Goal: Task Accomplishment & Management: Manage account settings

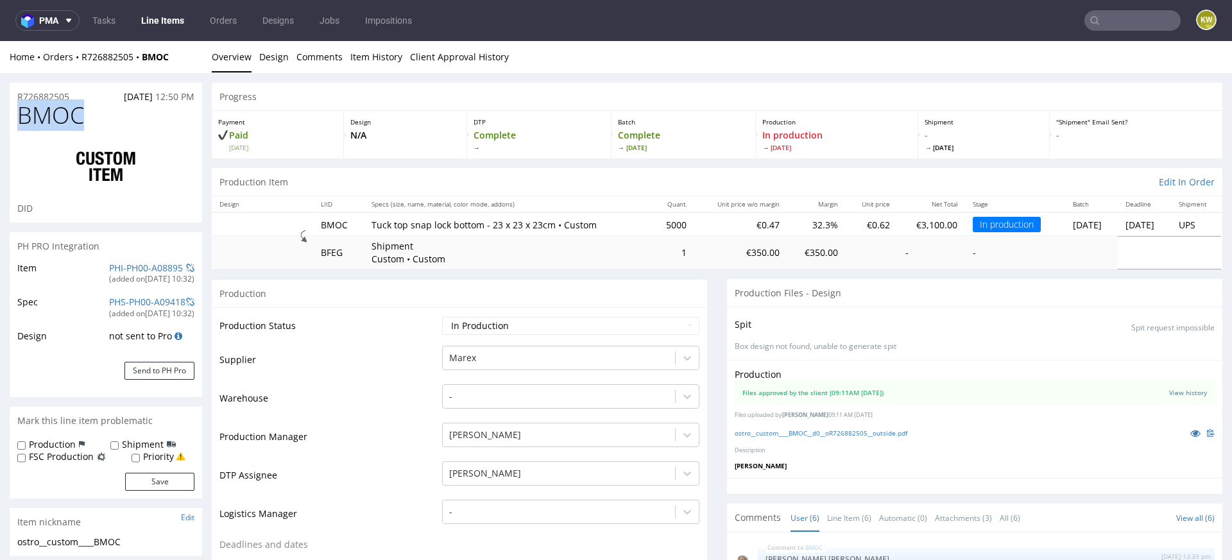
scroll to position [68, 0]
click at [163, 22] on link "Line Items" at bounding box center [162, 20] width 58 height 21
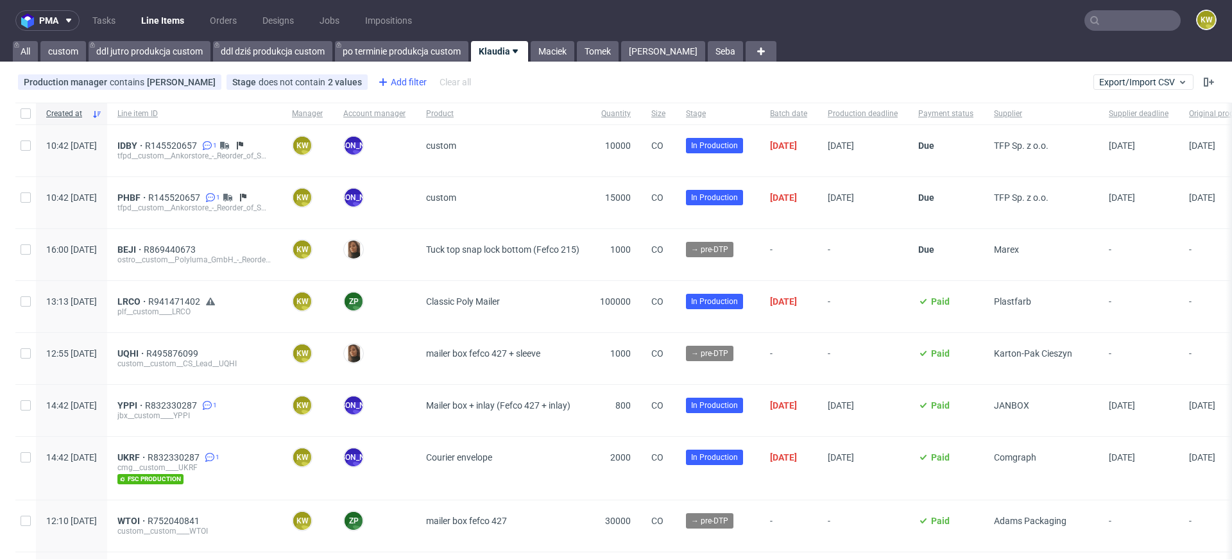
click at [400, 80] on div "Add filter" at bounding box center [401, 82] width 56 height 21
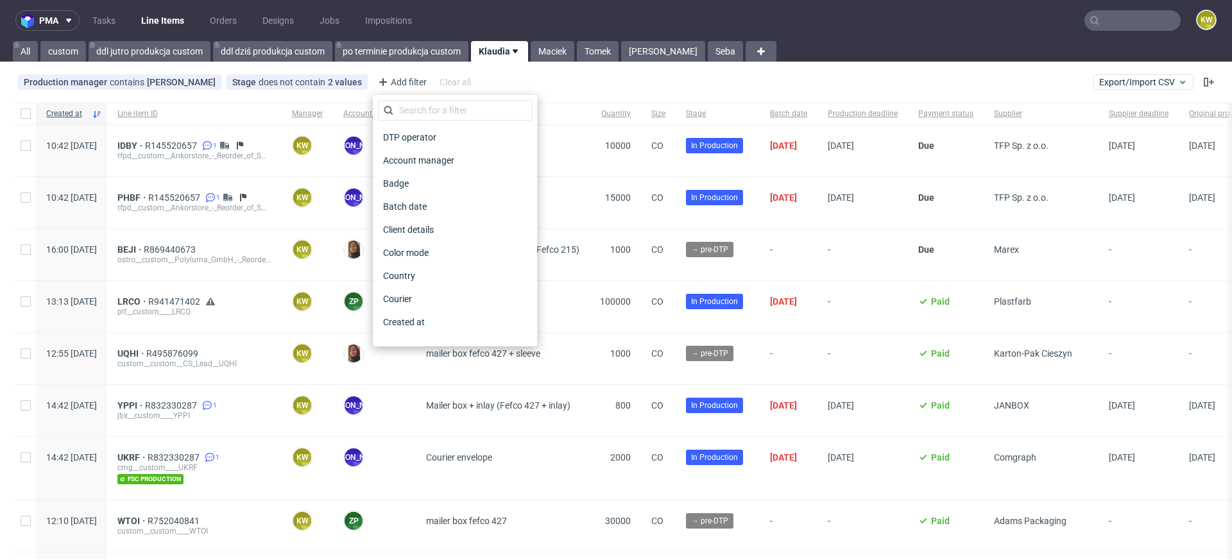
scroll to position [1032, 0]
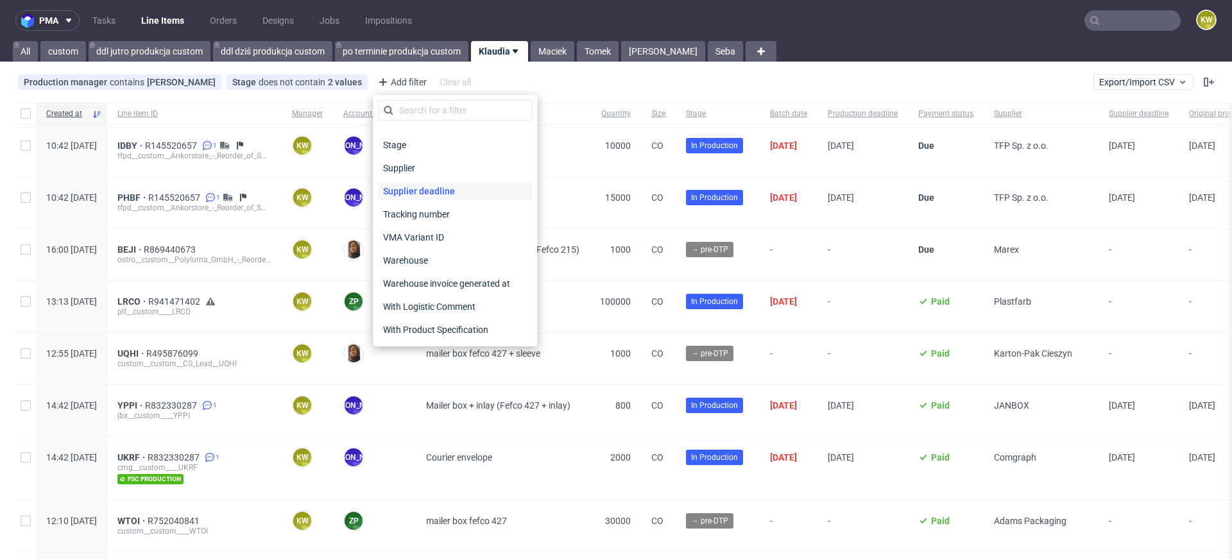
click at [452, 188] on span "Supplier deadline" at bounding box center [419, 191] width 82 height 18
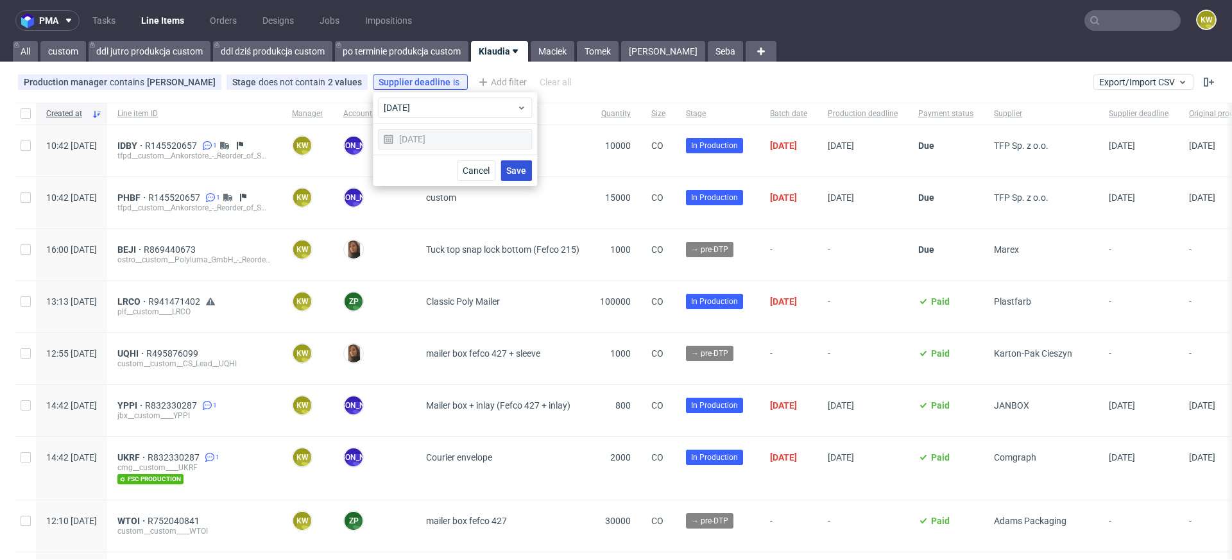
click at [511, 172] on span "Save" at bounding box center [516, 170] width 20 height 9
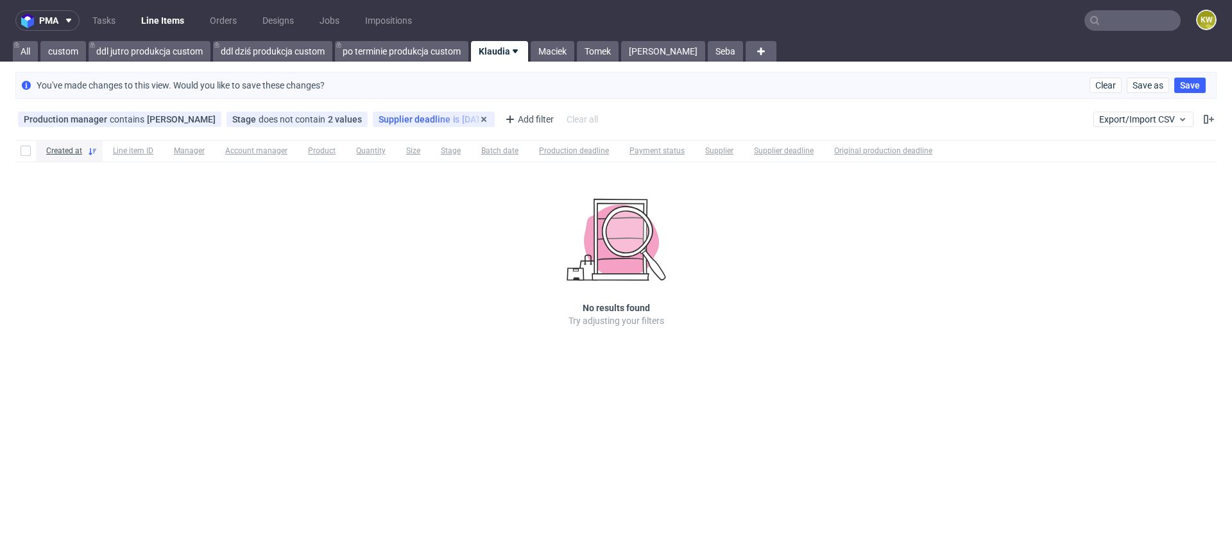
click at [393, 119] on span "Supplier deadline" at bounding box center [415, 119] width 74 height 10
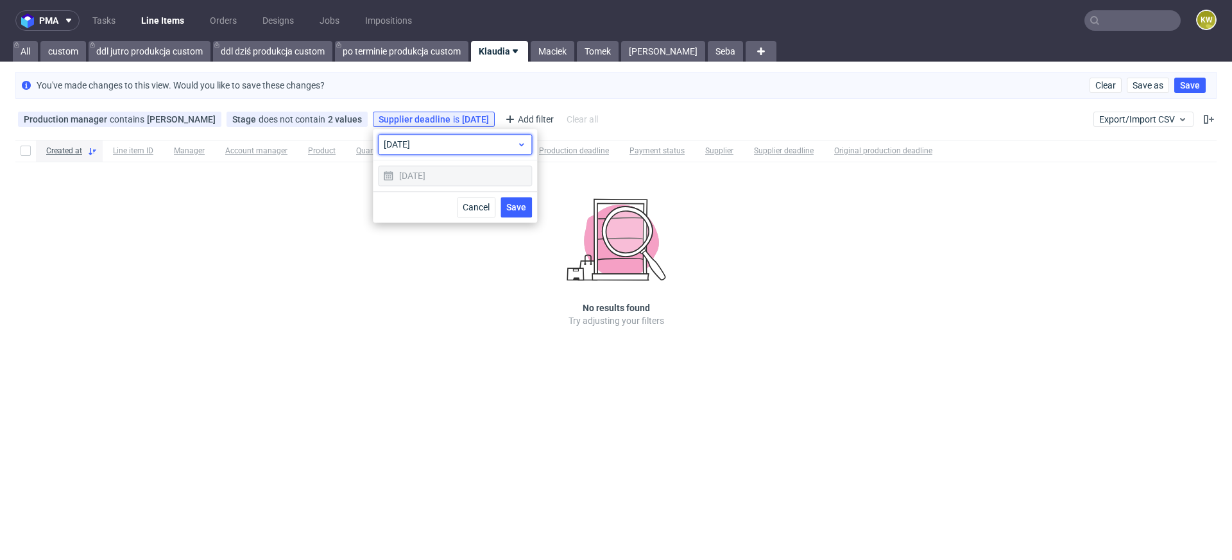
click at [402, 140] on span "today" at bounding box center [450, 144] width 133 height 13
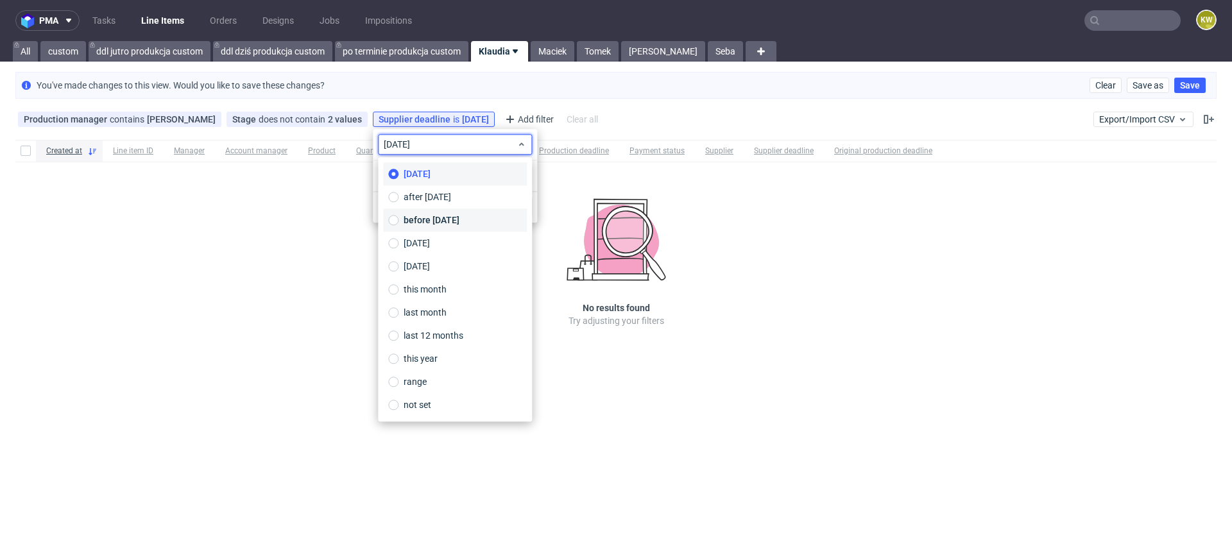
click at [445, 223] on span "before today" at bounding box center [431, 220] width 56 height 13
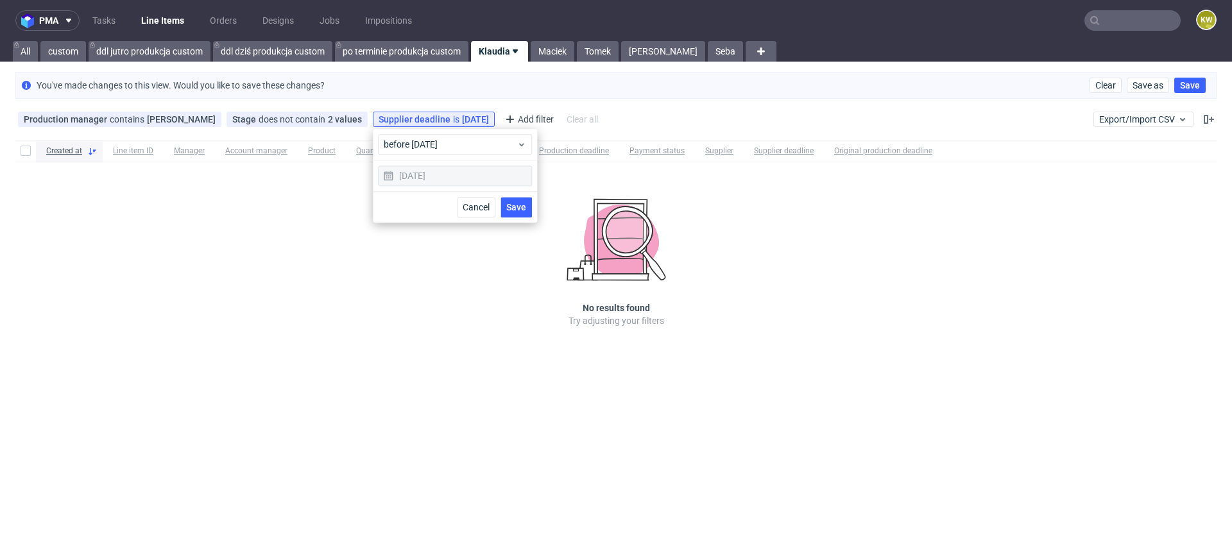
click at [520, 207] on span "Save" at bounding box center [516, 207] width 20 height 9
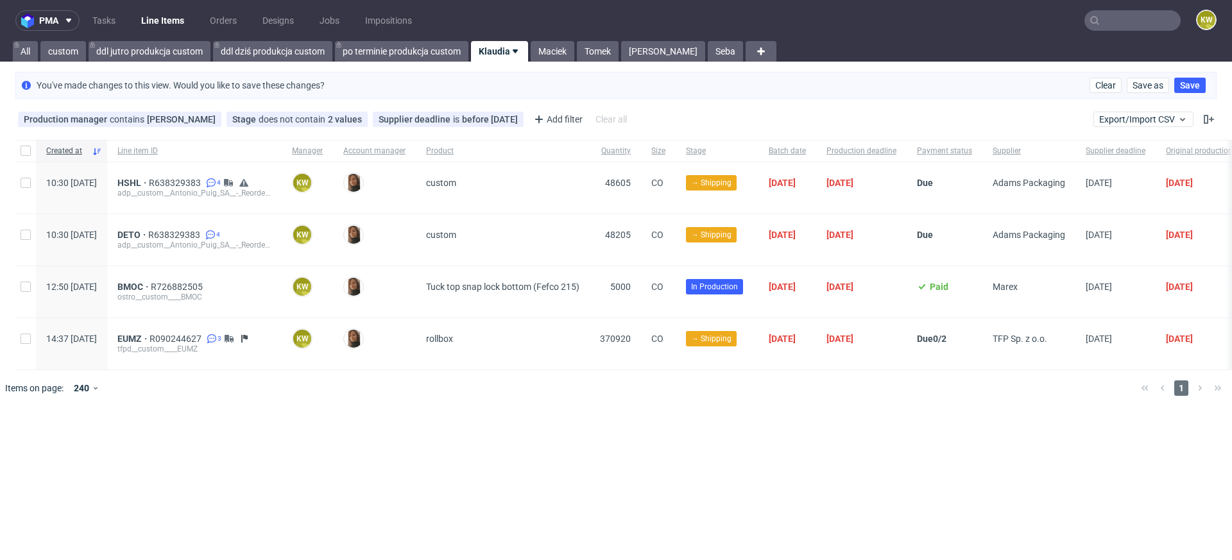
click at [1123, 31] on nav "pma Tasks Line Items Orders Designs Jobs Impositions KW" at bounding box center [616, 20] width 1232 height 41
click at [1134, 31] on nav "pma Tasks Line Items Orders Designs Jobs Impositions KW" at bounding box center [616, 20] width 1232 height 41
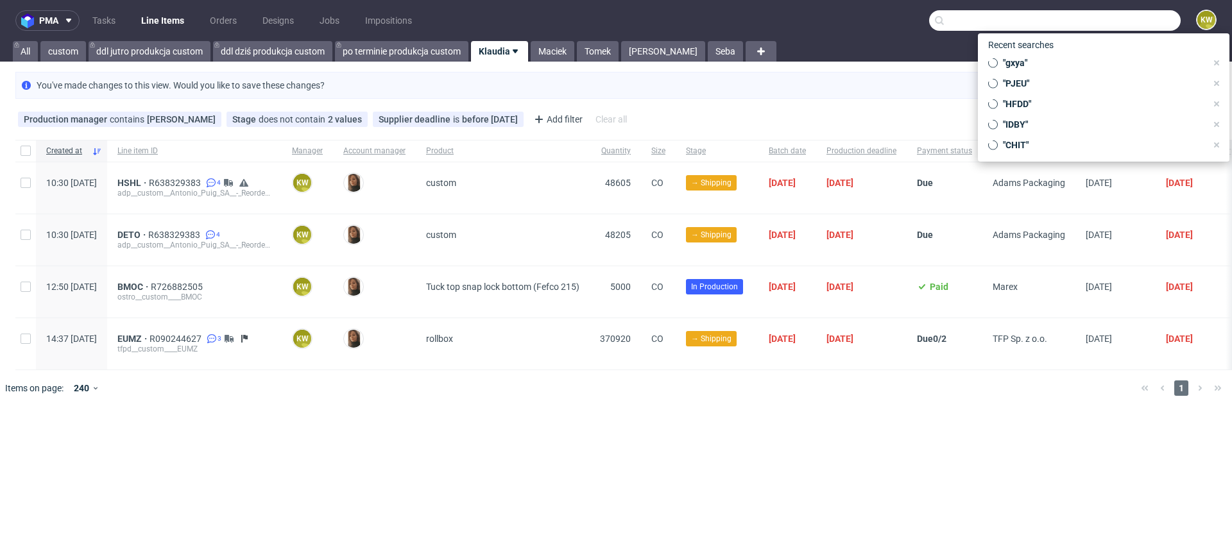
click at [1141, 25] on input "text" at bounding box center [1054, 20] width 251 height 21
paste input "DRVN"
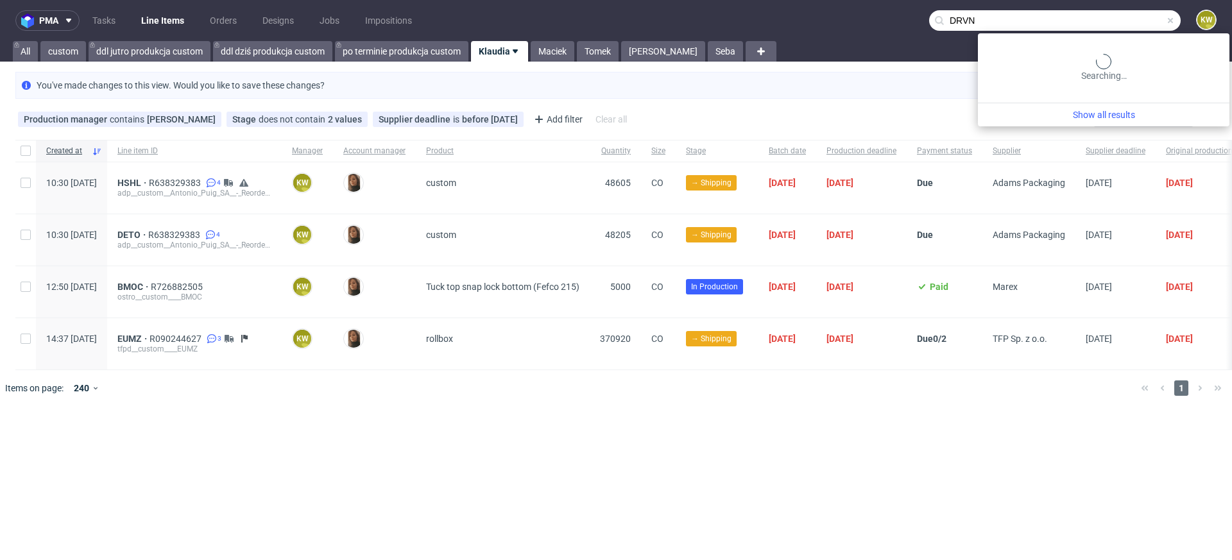
type input "DRVN"
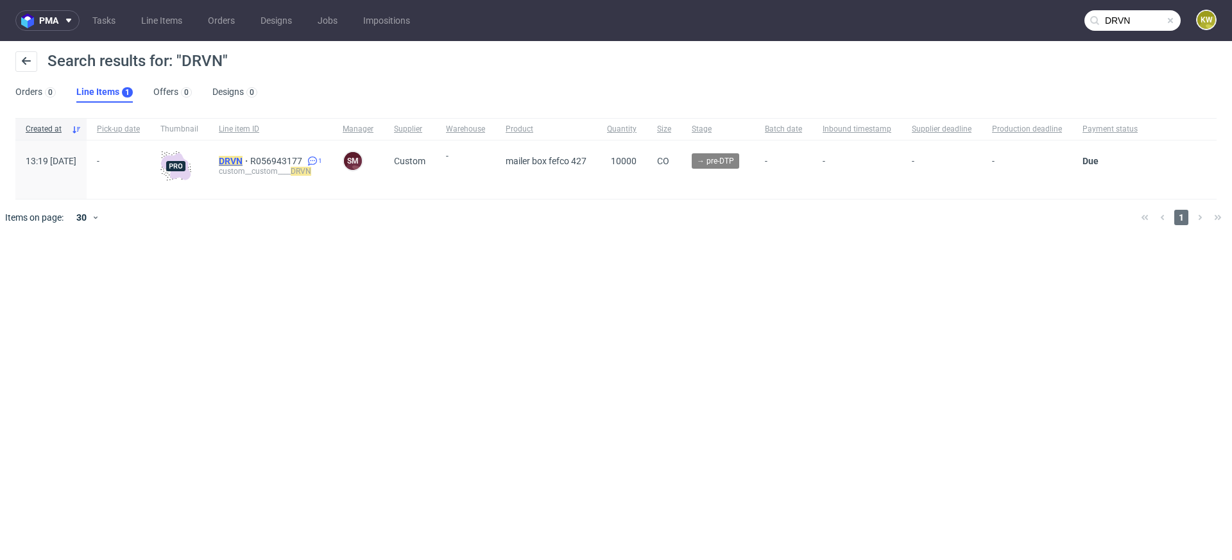
click at [242, 159] on mark "DRVN" at bounding box center [231, 161] width 24 height 10
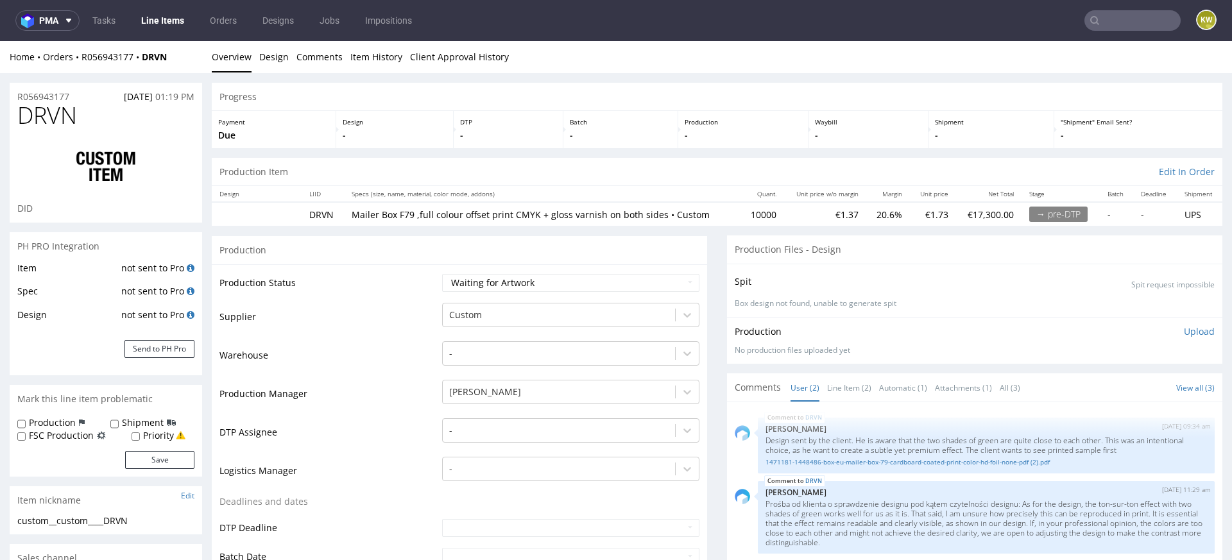
select select "in_progress"
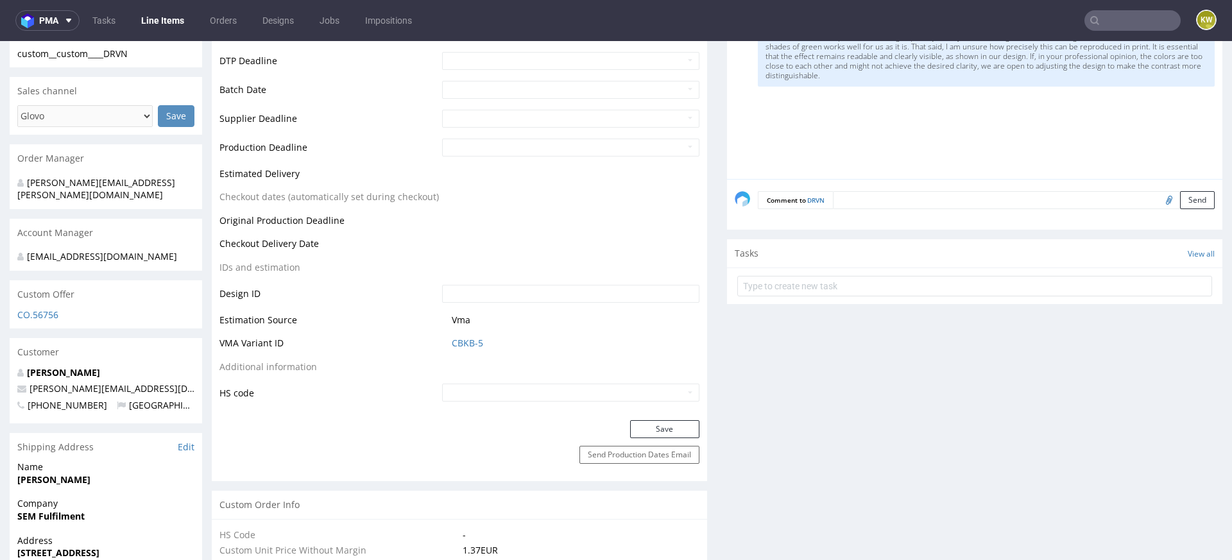
scroll to position [468, 0]
click at [461, 339] on link "CBKB-5" at bounding box center [467, 341] width 31 height 13
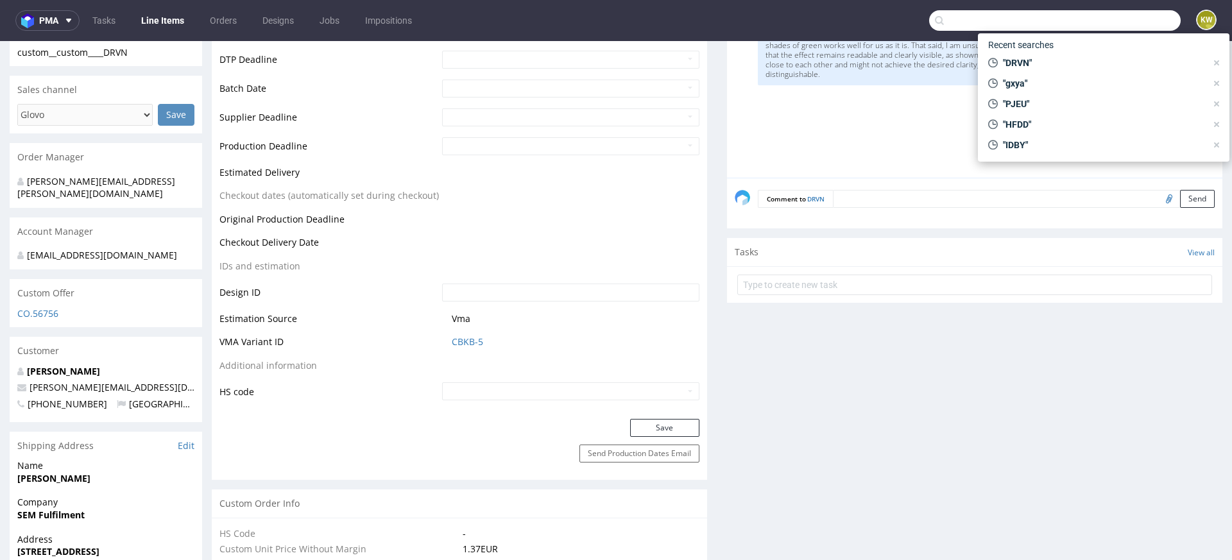
click at [1092, 28] on input "text" at bounding box center [1054, 20] width 251 height 21
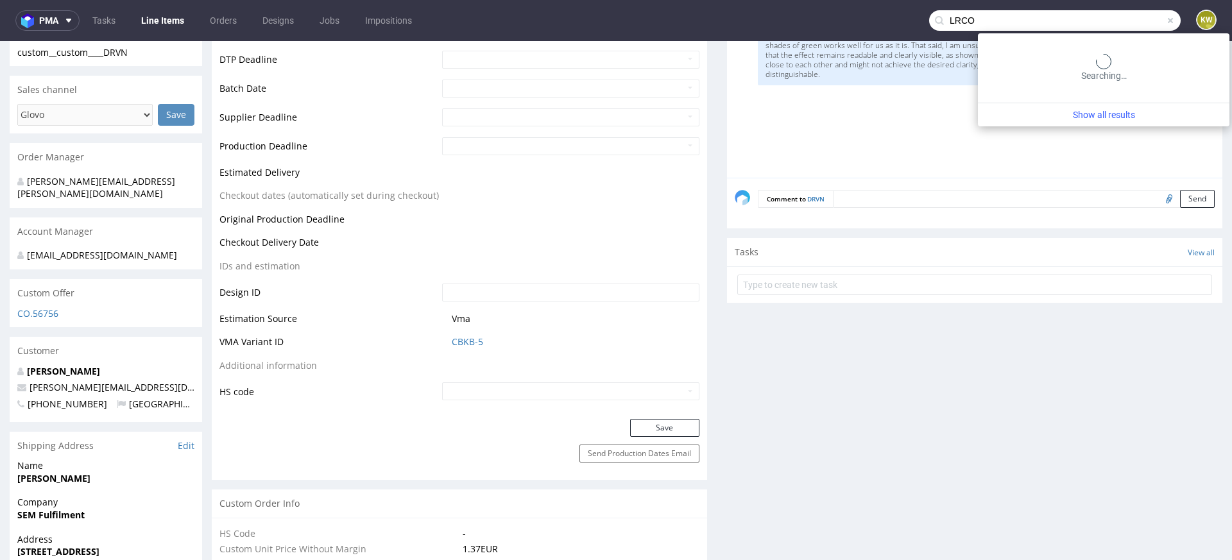
type input "LRCO"
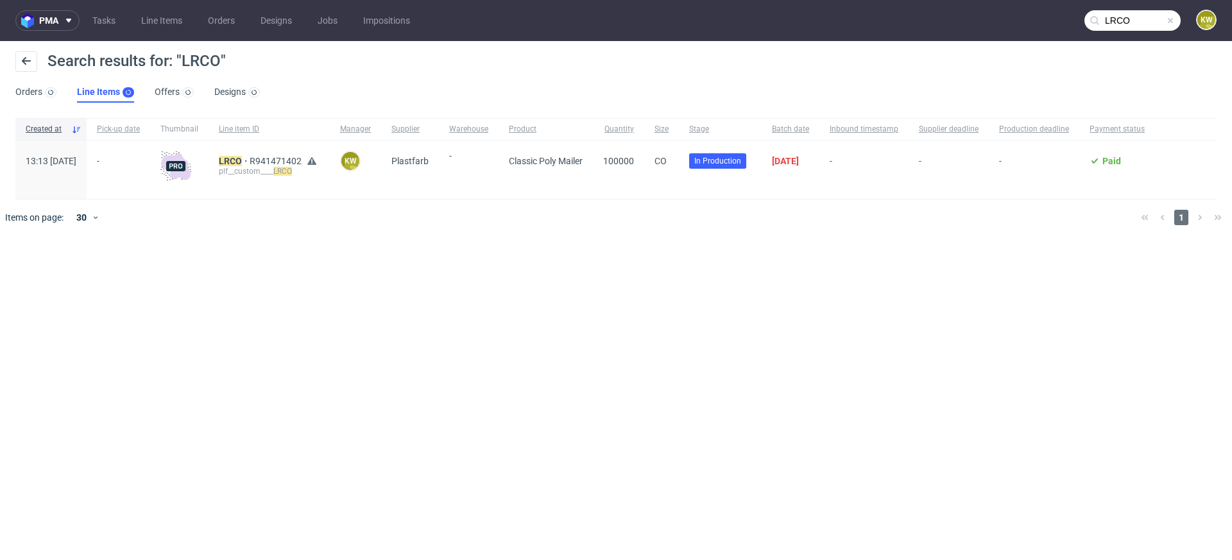
click at [256, 153] on div "LRCO R941471402 plf__custom____ LRCO" at bounding box center [268, 169] width 121 height 58
click at [242, 160] on mark "LRCO" at bounding box center [230, 161] width 23 height 10
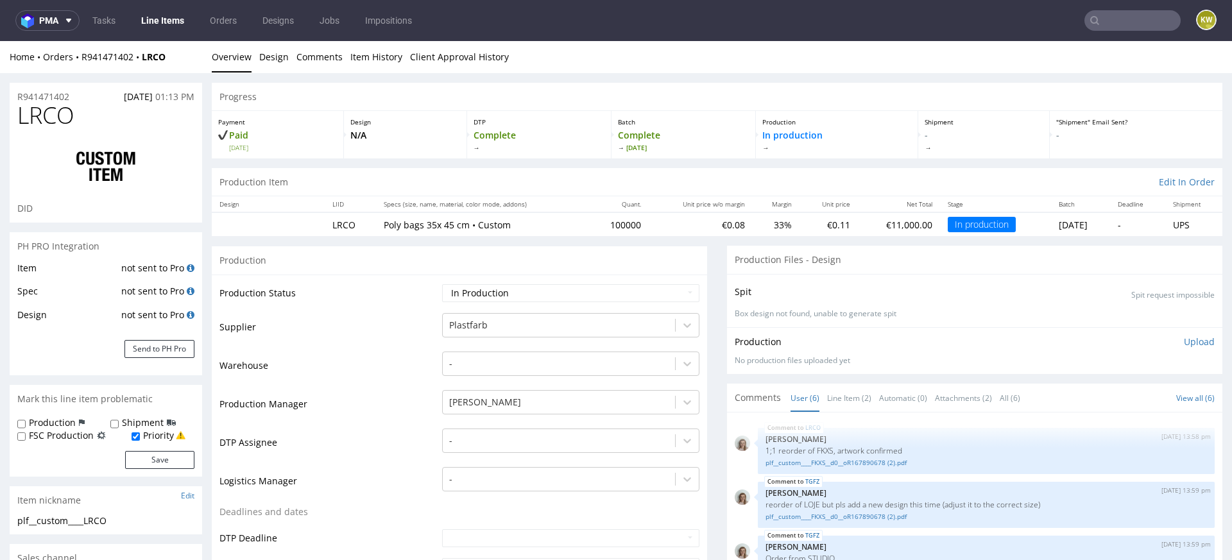
scroll to position [46, 0]
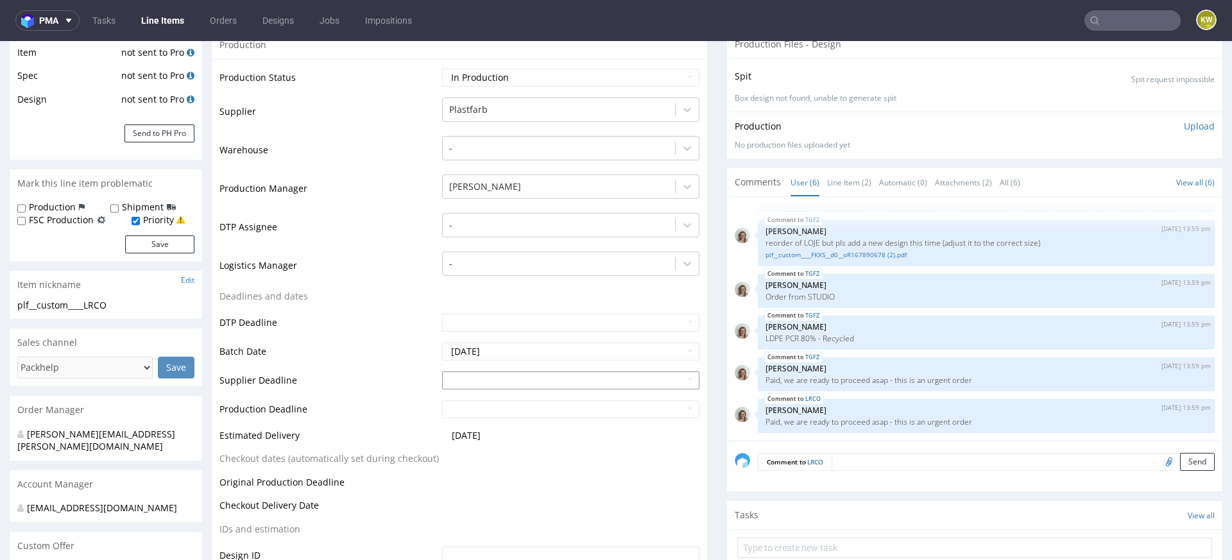
click at [491, 379] on input "text" at bounding box center [570, 380] width 257 height 18
click at [467, 357] on td "6" at bounding box center [470, 359] width 20 height 19
type input "2025-10-06"
click at [486, 420] on td at bounding box center [569, 412] width 260 height 29
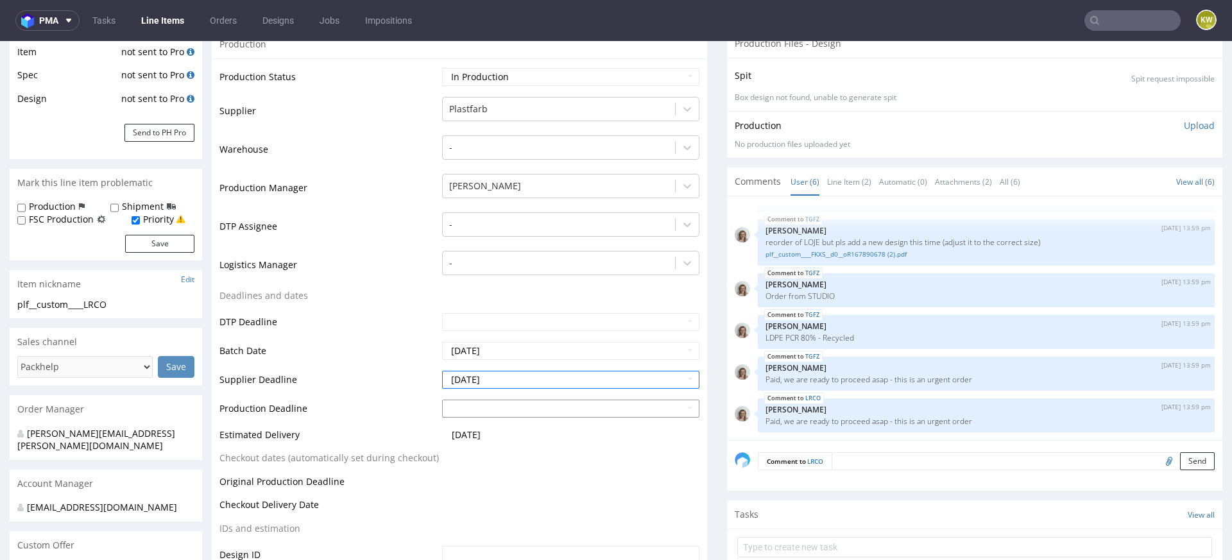
click at [471, 412] on input "text" at bounding box center [570, 409] width 257 height 18
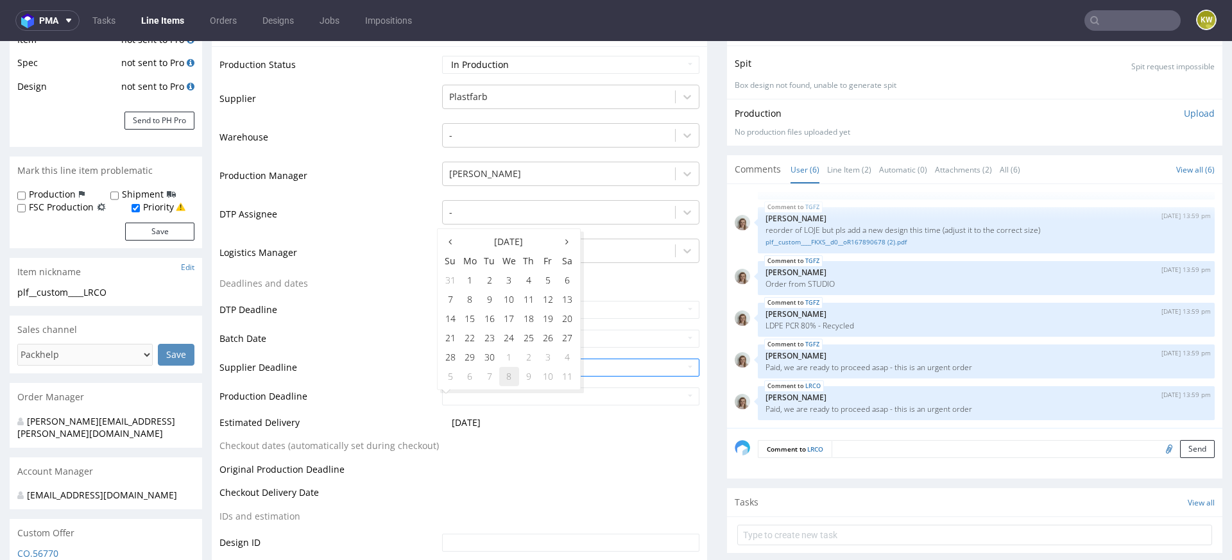
click at [507, 380] on td "8" at bounding box center [509, 376] width 20 height 19
type input "2025-10-08"
click at [524, 449] on table "Production Status Waiting for Artwork Waiting for Diecut Waiting for Mockup Wai…" at bounding box center [459, 353] width 480 height 597
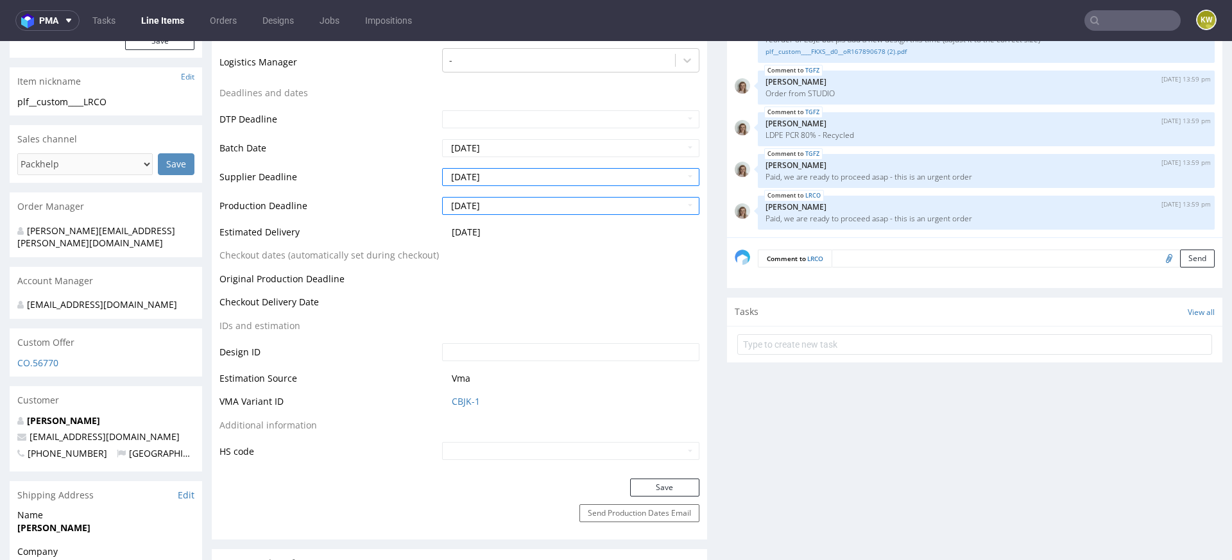
scroll to position [430, 0]
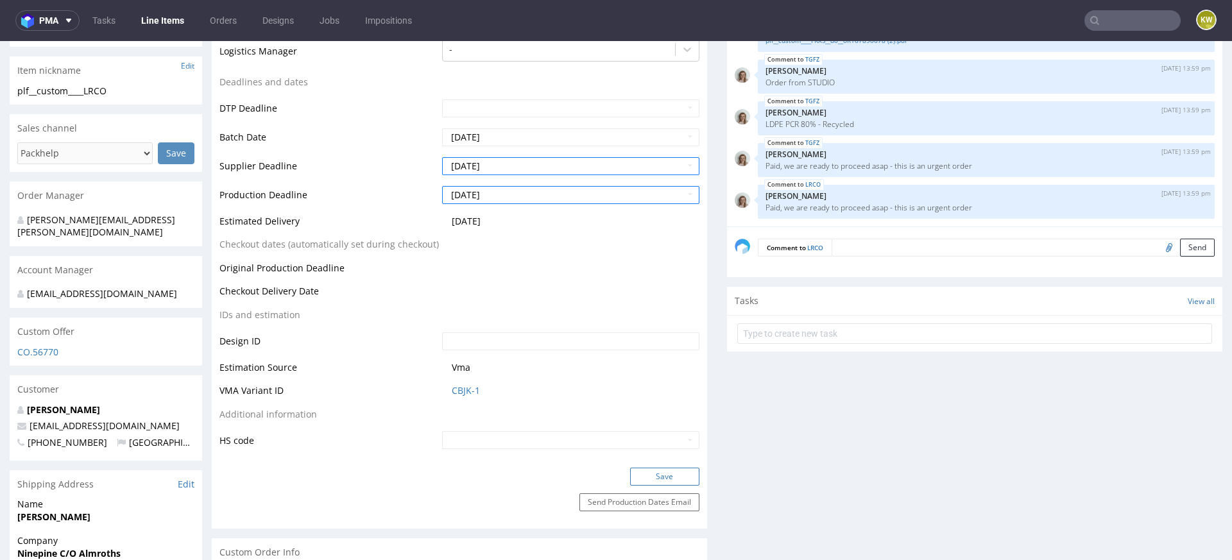
click at [642, 471] on button "Save" at bounding box center [664, 477] width 69 height 18
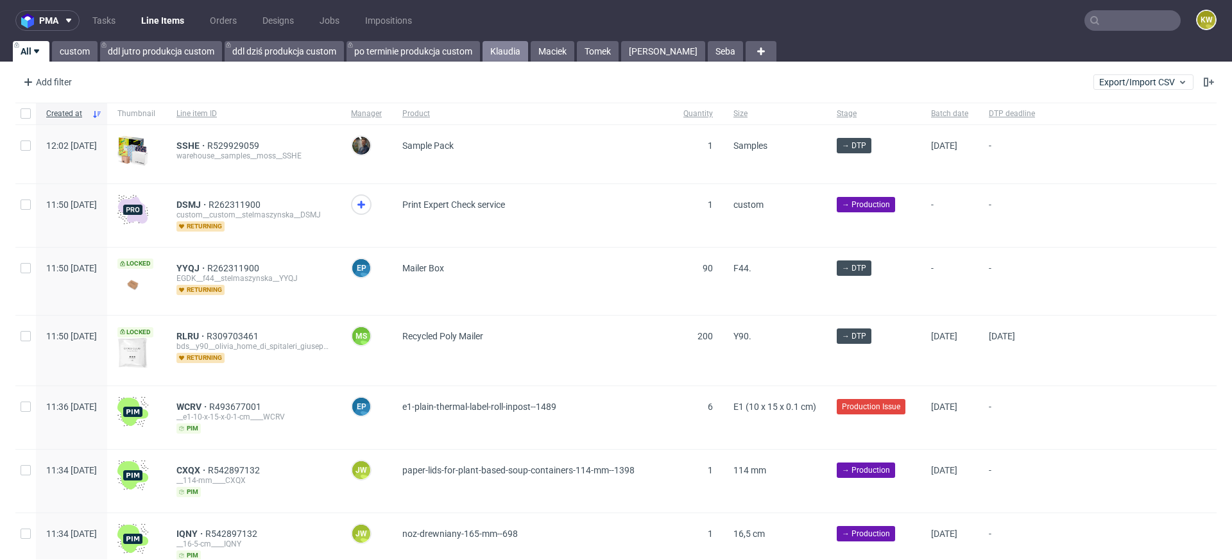
click at [505, 51] on link "Klaudia" at bounding box center [505, 51] width 46 height 21
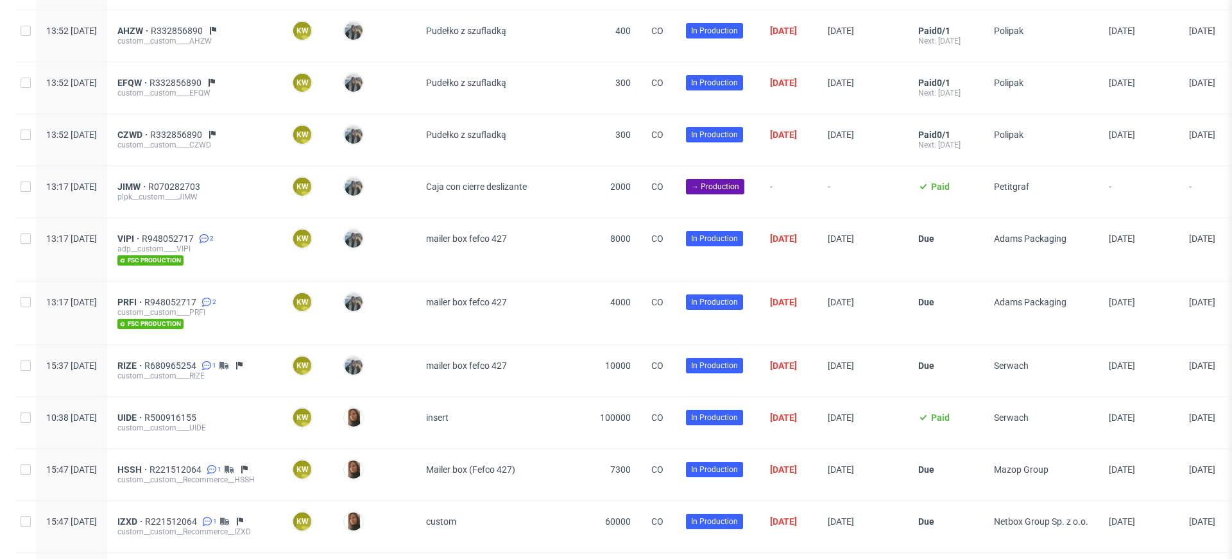
scroll to position [1088, 0]
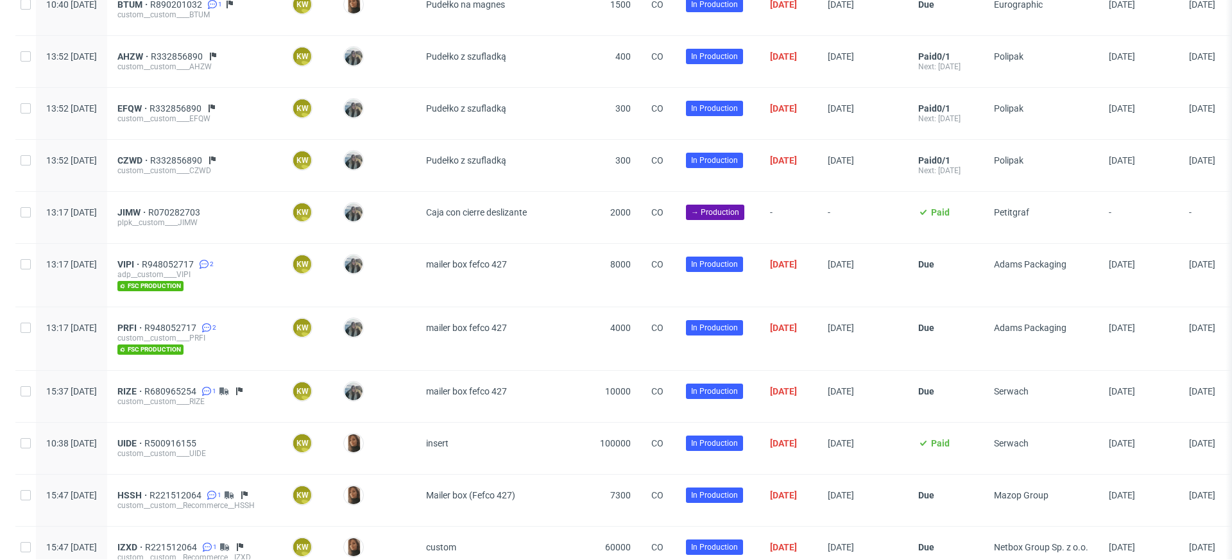
click at [271, 217] on div "plpk__custom____JIMW" at bounding box center [194, 222] width 154 height 10
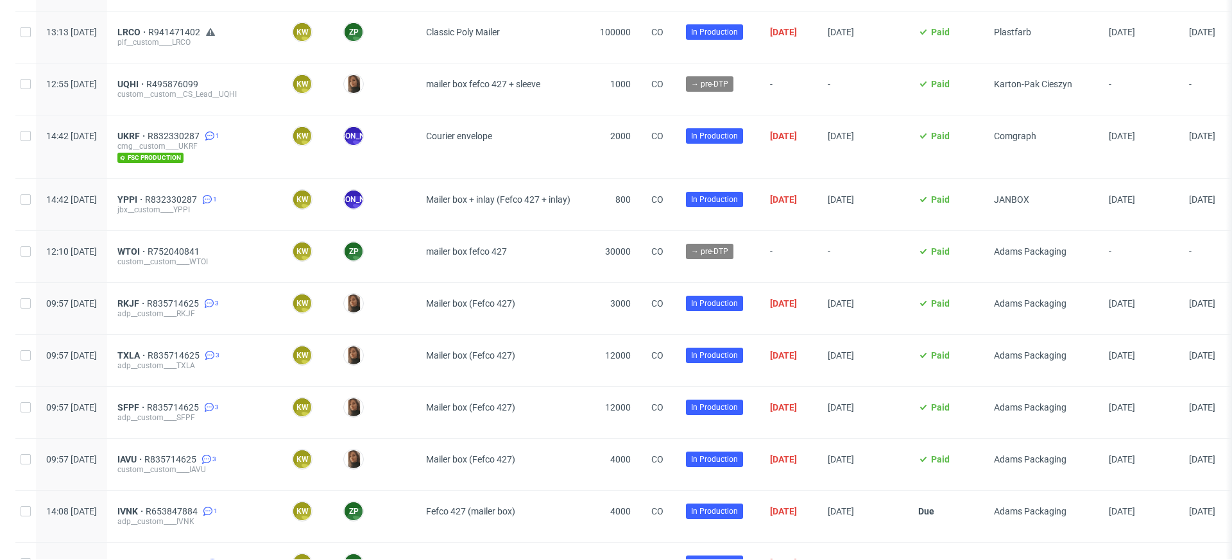
scroll to position [271, 0]
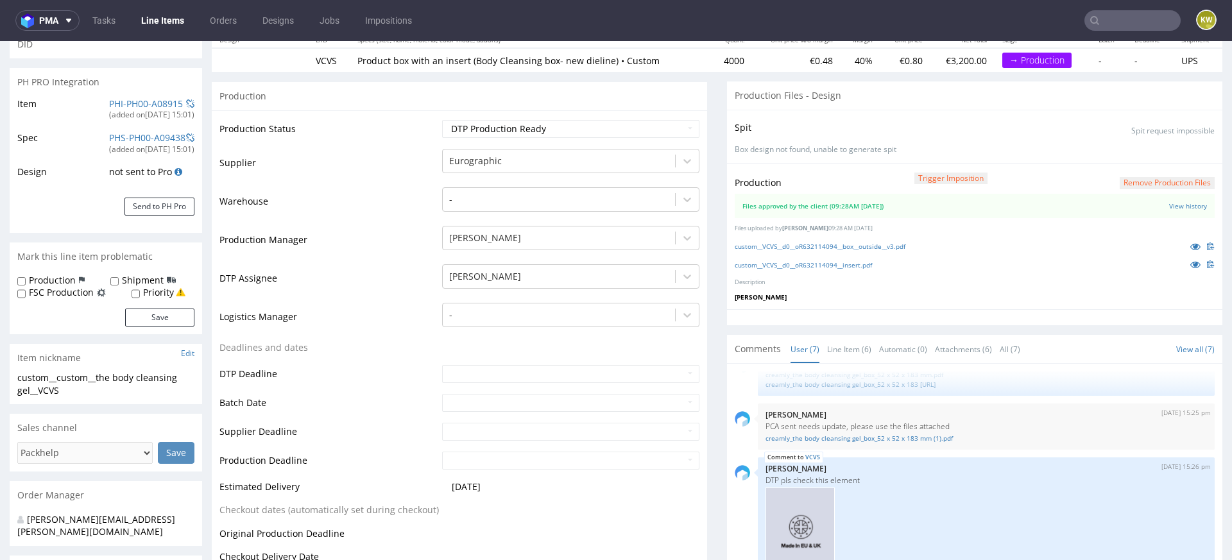
scroll to position [277, 0]
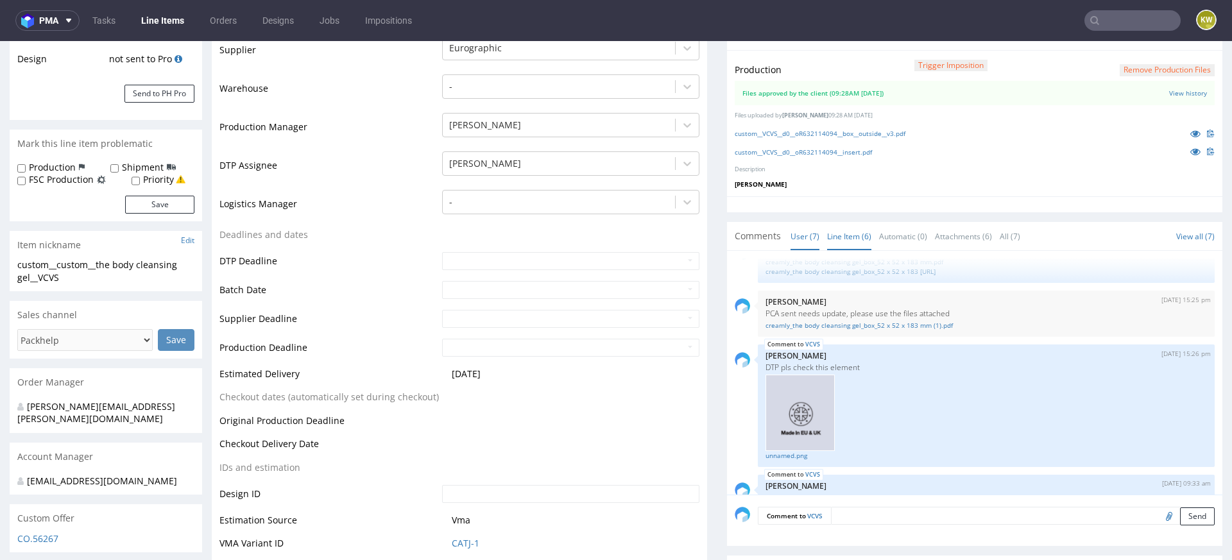
click at [849, 232] on link "Line Item (6)" at bounding box center [849, 237] width 44 height 28
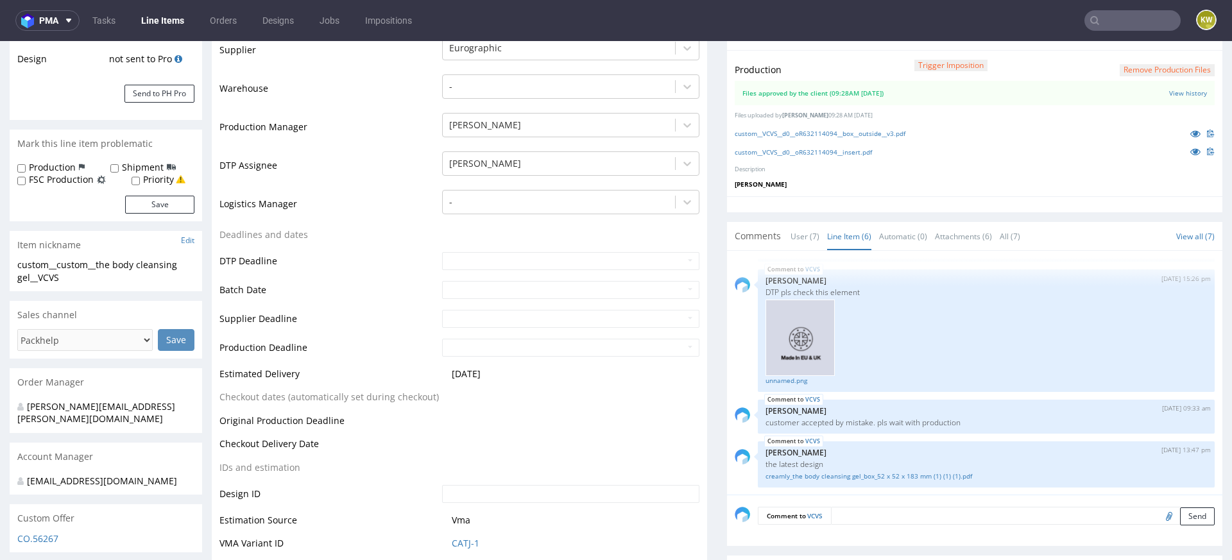
scroll to position [0, 0]
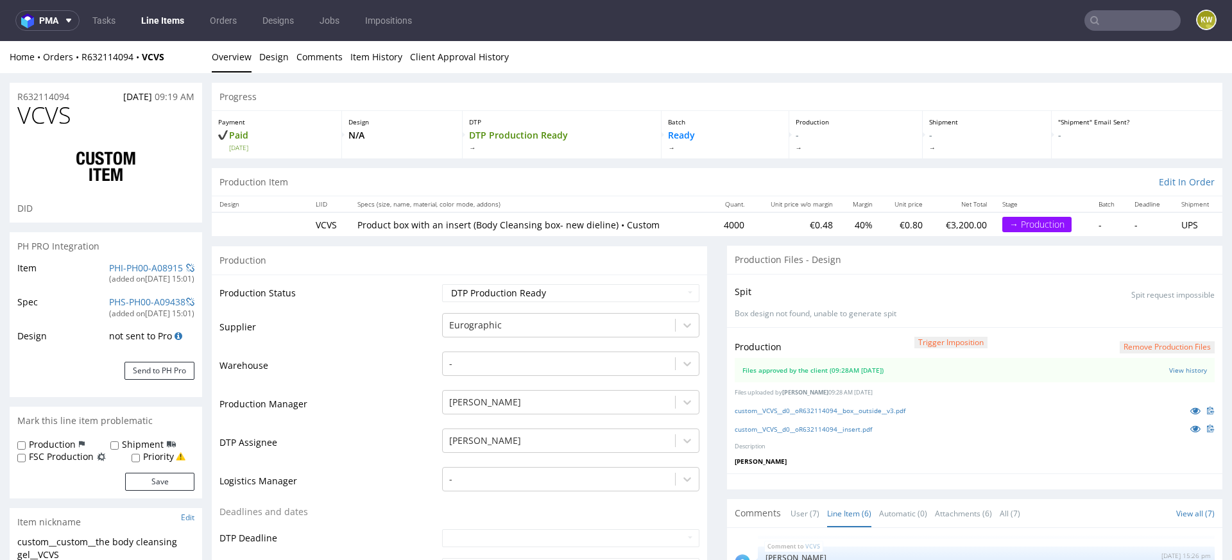
click at [415, 384] on td "Warehouse" at bounding box center [328, 369] width 219 height 38
click at [382, 55] on link "Item History" at bounding box center [376, 56] width 52 height 31
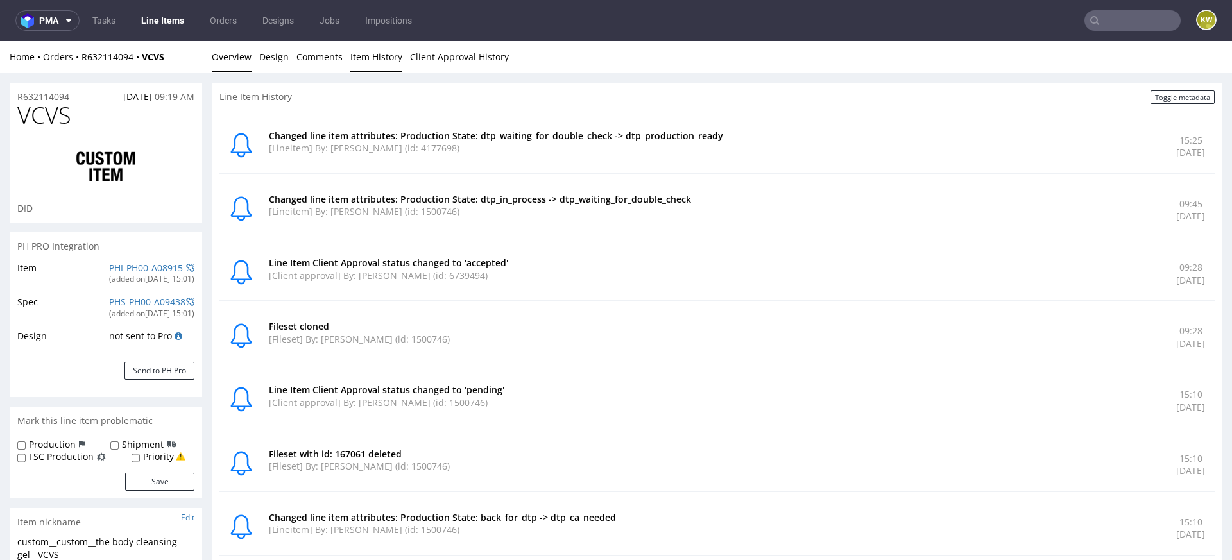
click at [247, 64] on link "Overview" at bounding box center [232, 56] width 40 height 31
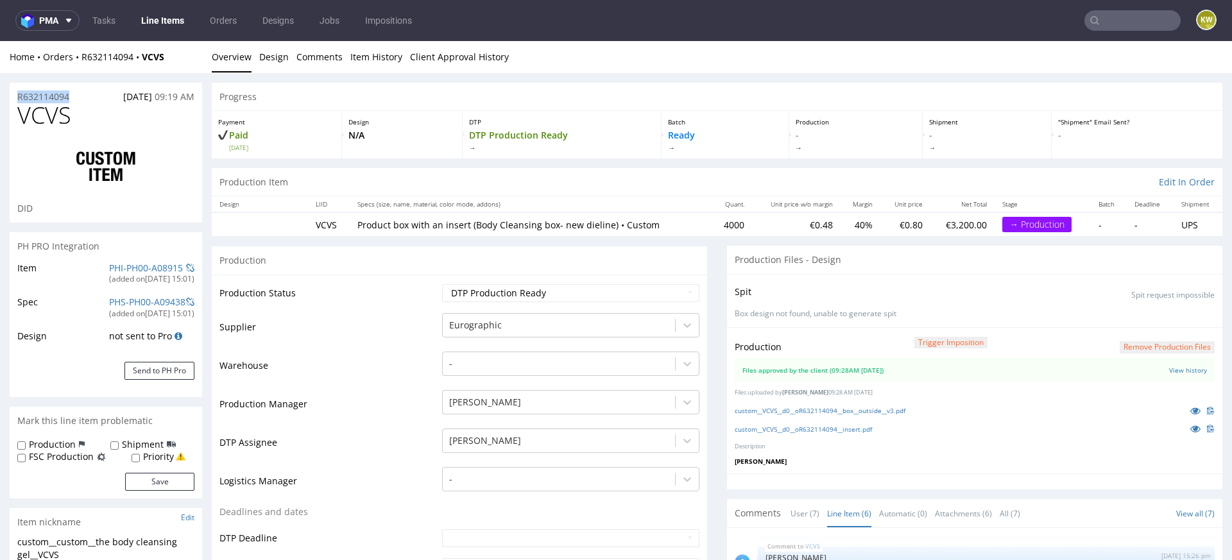
click at [42, 115] on span "VCVS" at bounding box center [44, 116] width 54 height 26
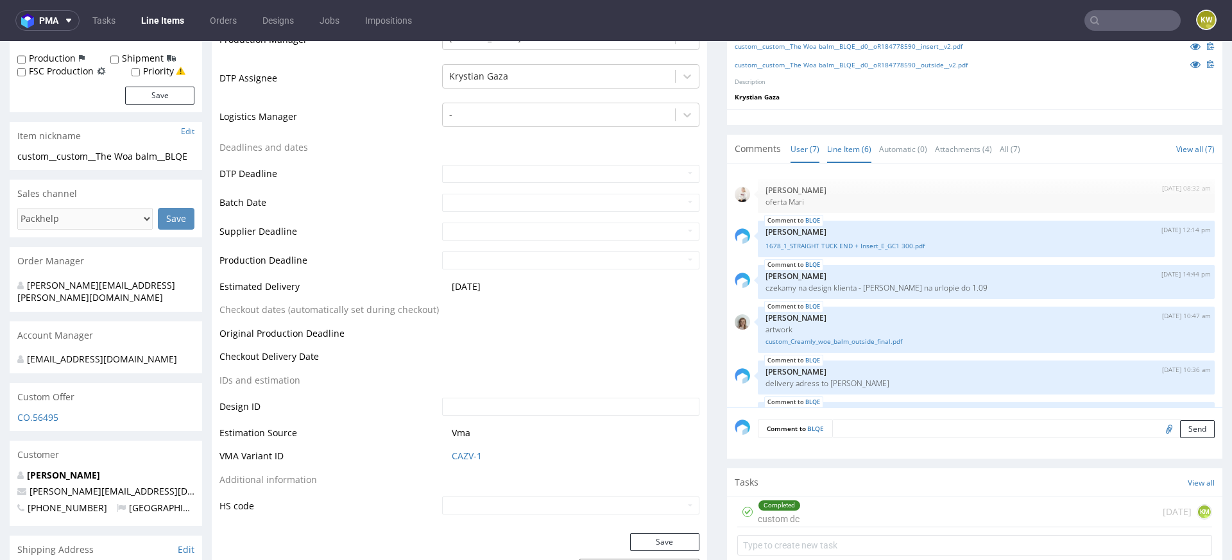
click at [833, 150] on link "Line Item (6)" at bounding box center [849, 149] width 44 height 28
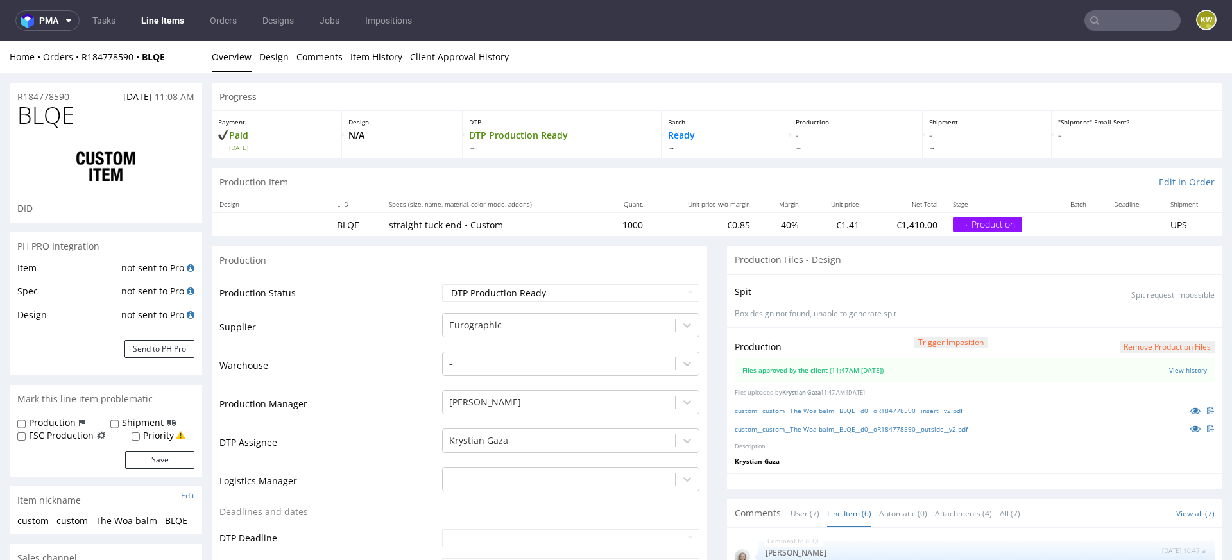
click at [48, 123] on span "BLQE" at bounding box center [45, 116] width 57 height 26
copy span "BLQE"
click at [351, 62] on link "Item History" at bounding box center [376, 56] width 52 height 31
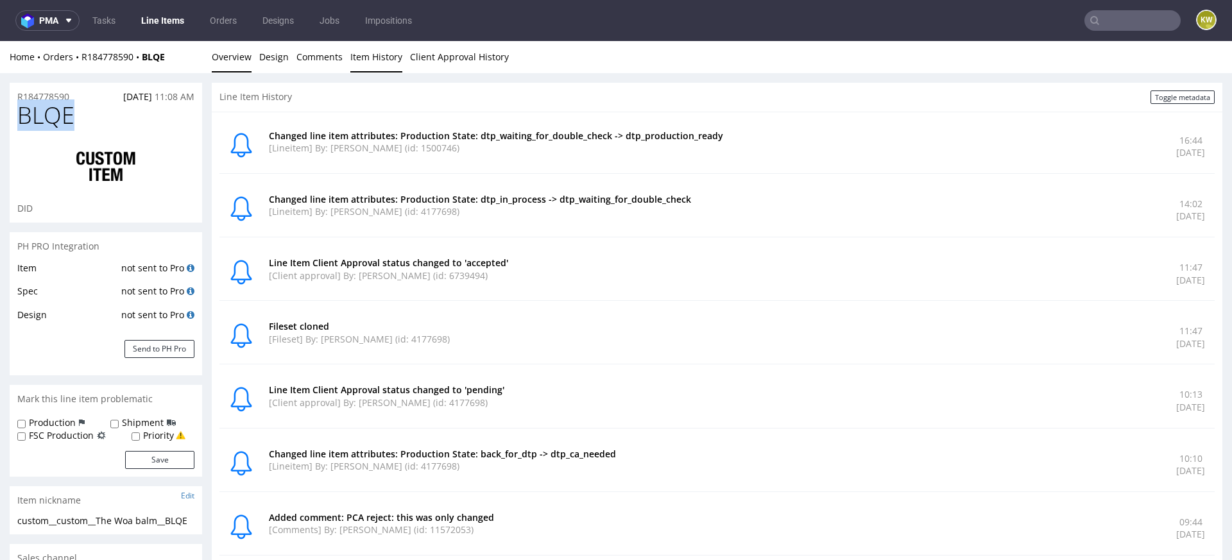
click at [234, 58] on link "Overview" at bounding box center [232, 56] width 40 height 31
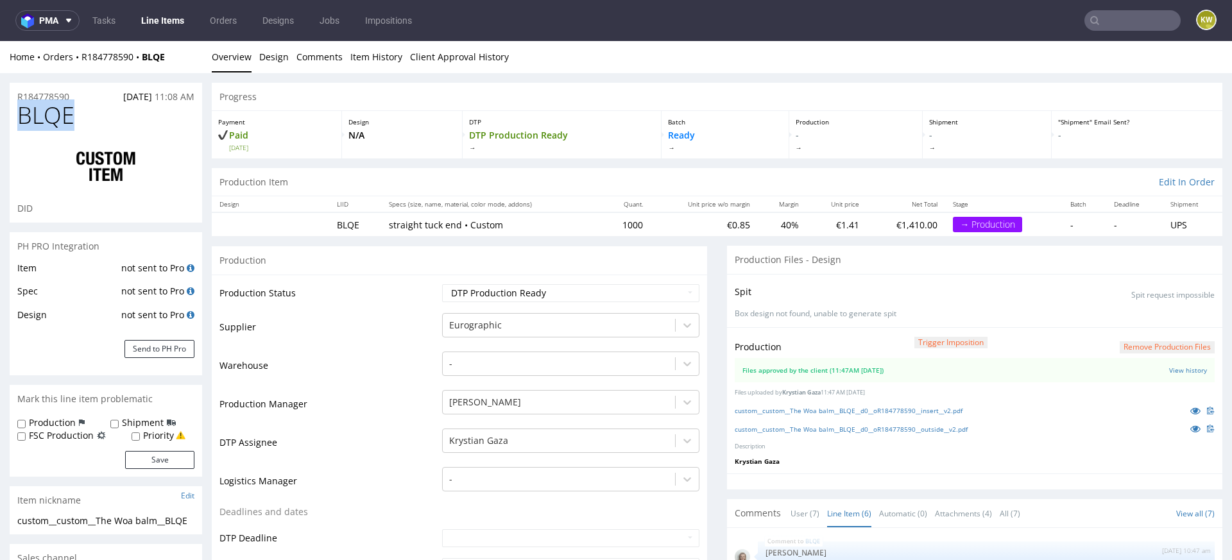
scroll to position [213, 0]
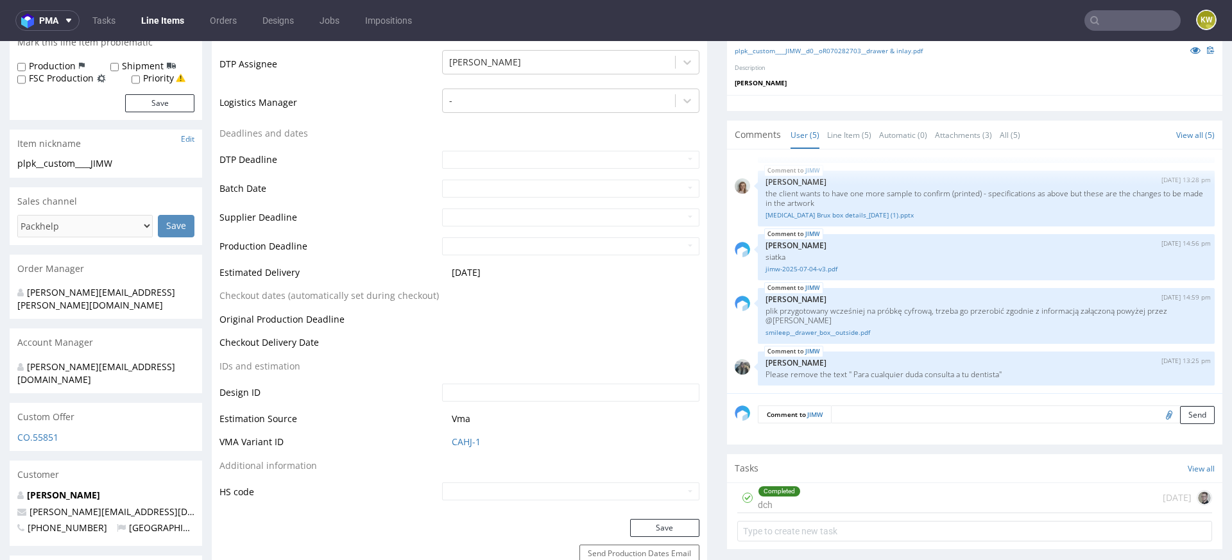
scroll to position [403, 0]
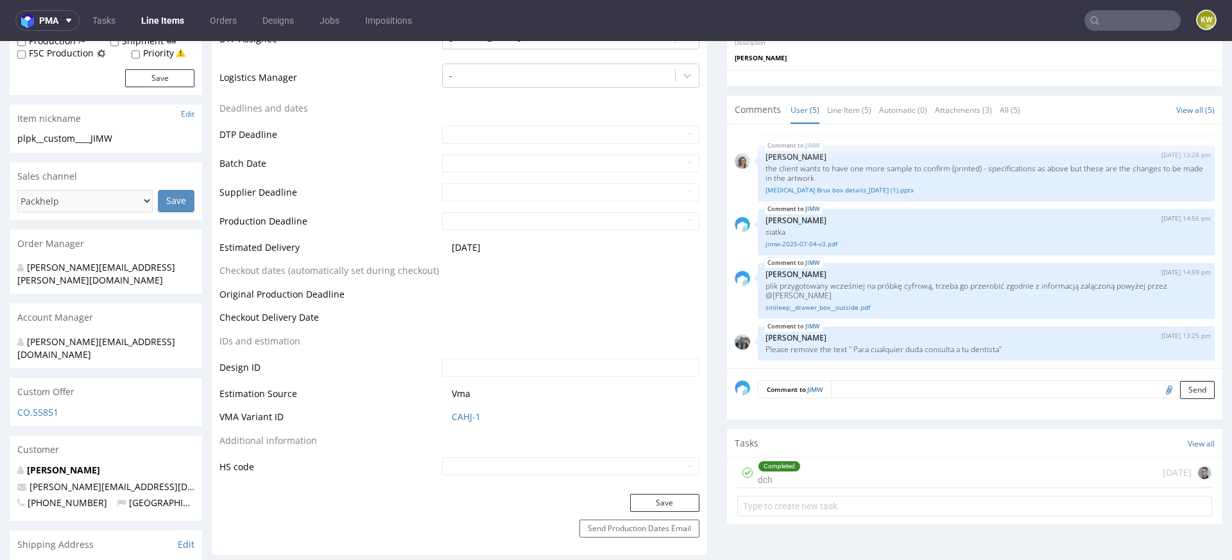
click at [845, 96] on div "Comments User (5) Line Item (5) Automatic (0) Attachments (3) All (5) View all …" at bounding box center [974, 110] width 495 height 28
click at [840, 110] on link "Line Item (5)" at bounding box center [849, 110] width 44 height 28
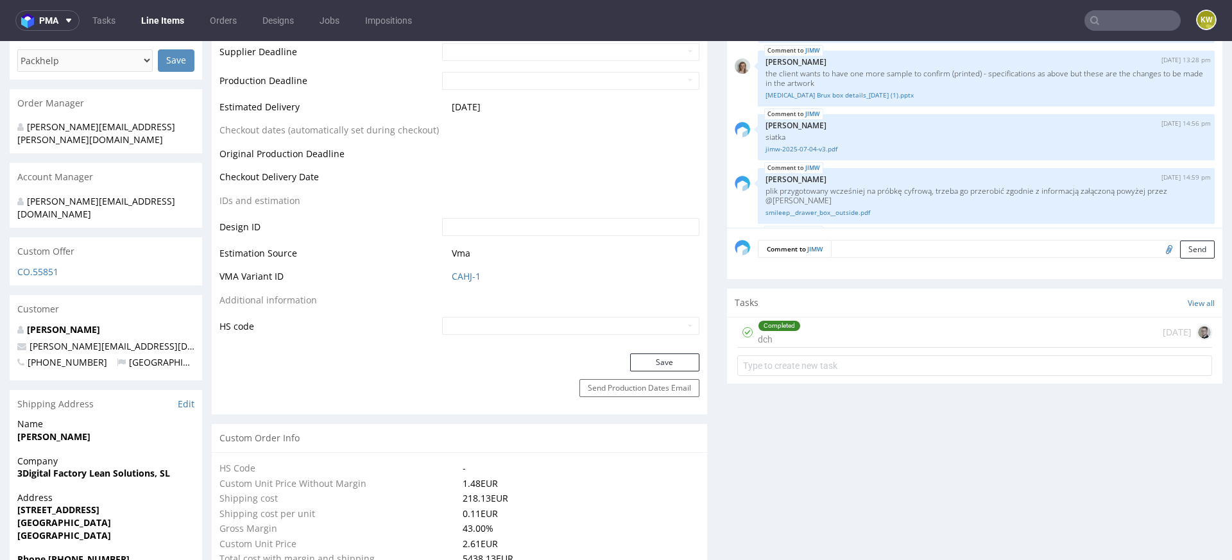
scroll to position [0, 0]
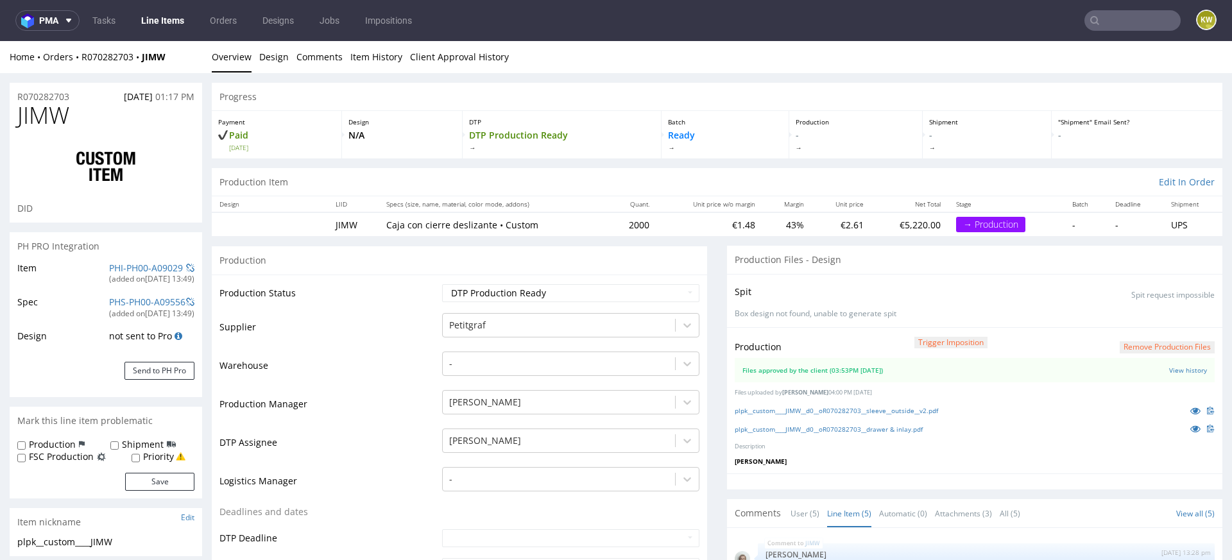
click at [336, 303] on td "Production Status" at bounding box center [328, 297] width 219 height 29
copy p "R070282703"
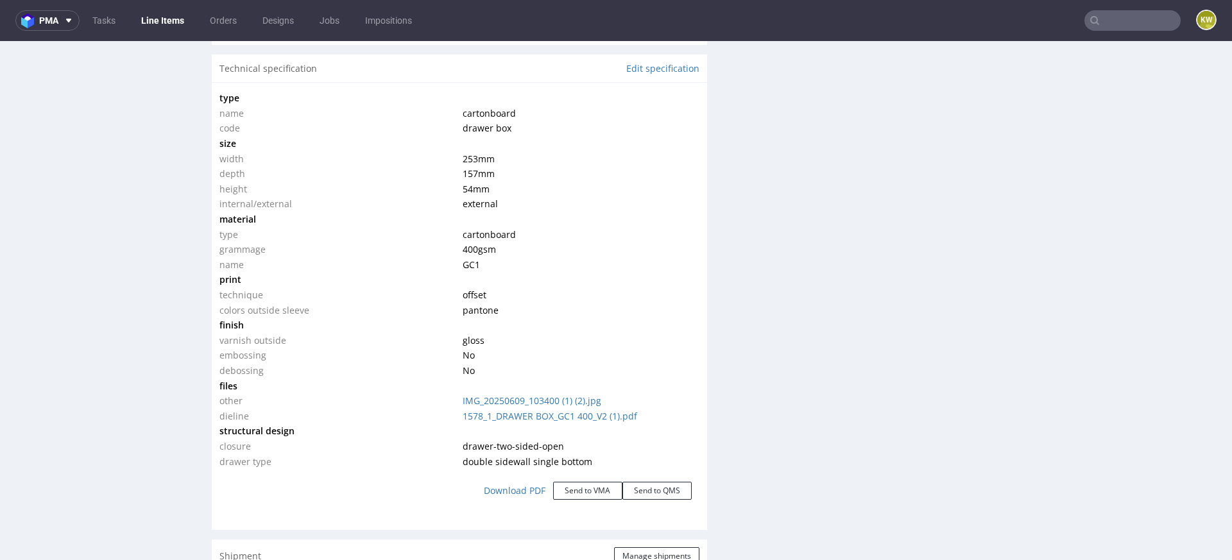
scroll to position [1202, 0]
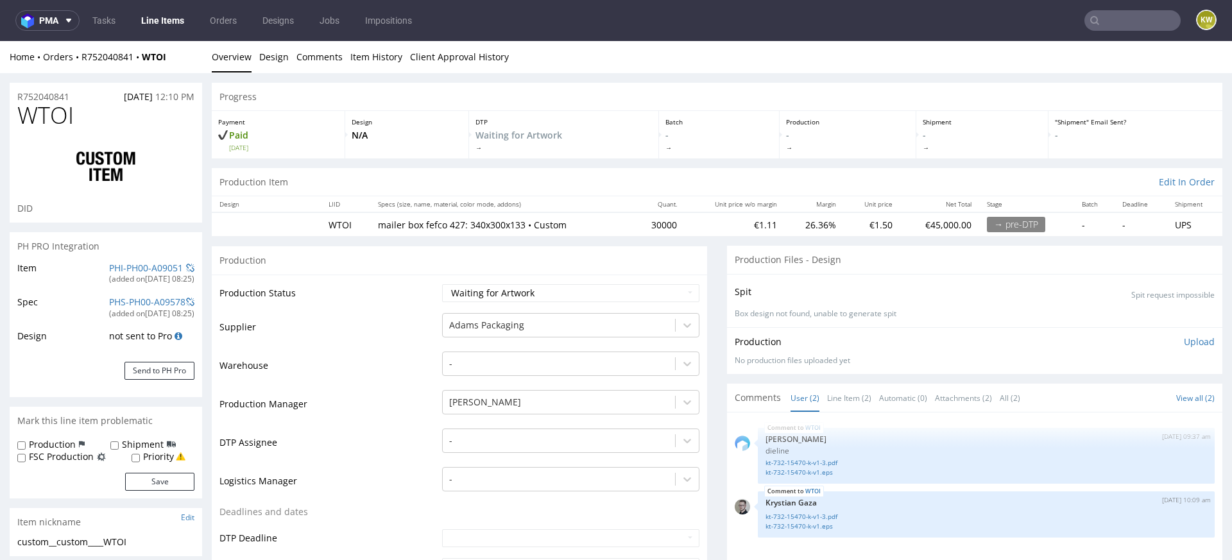
click at [361, 352] on td "Warehouse" at bounding box center [328, 369] width 219 height 38
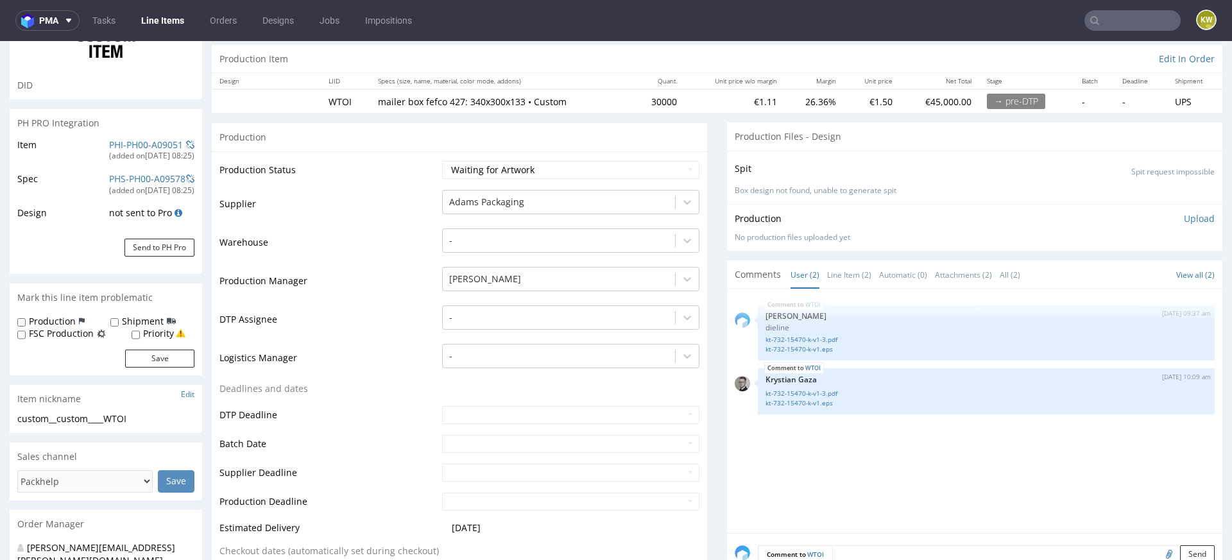
scroll to position [129, 0]
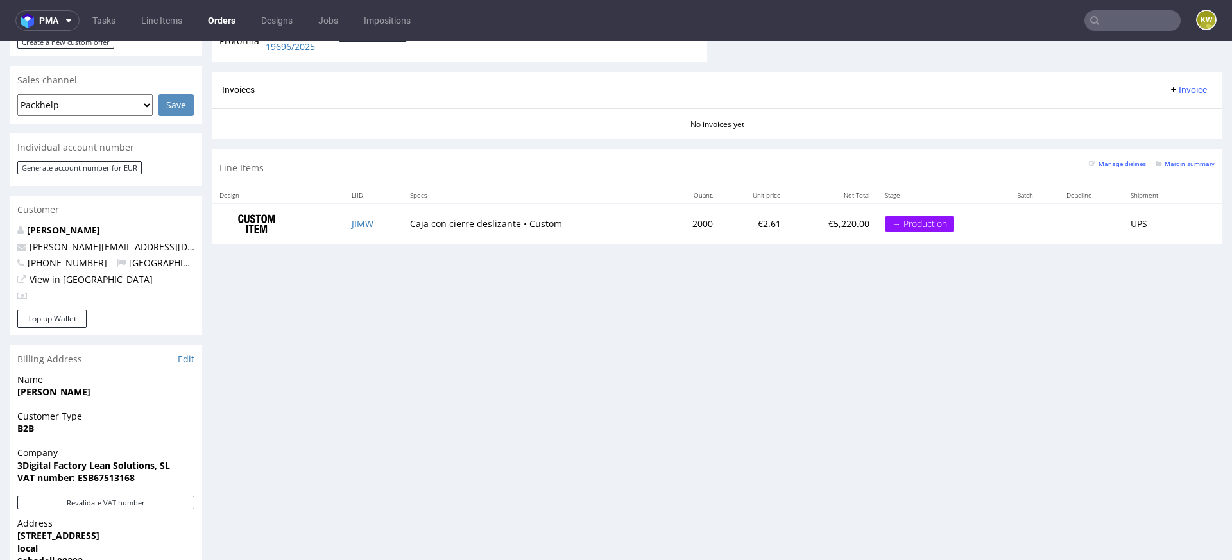
scroll to position [577, 0]
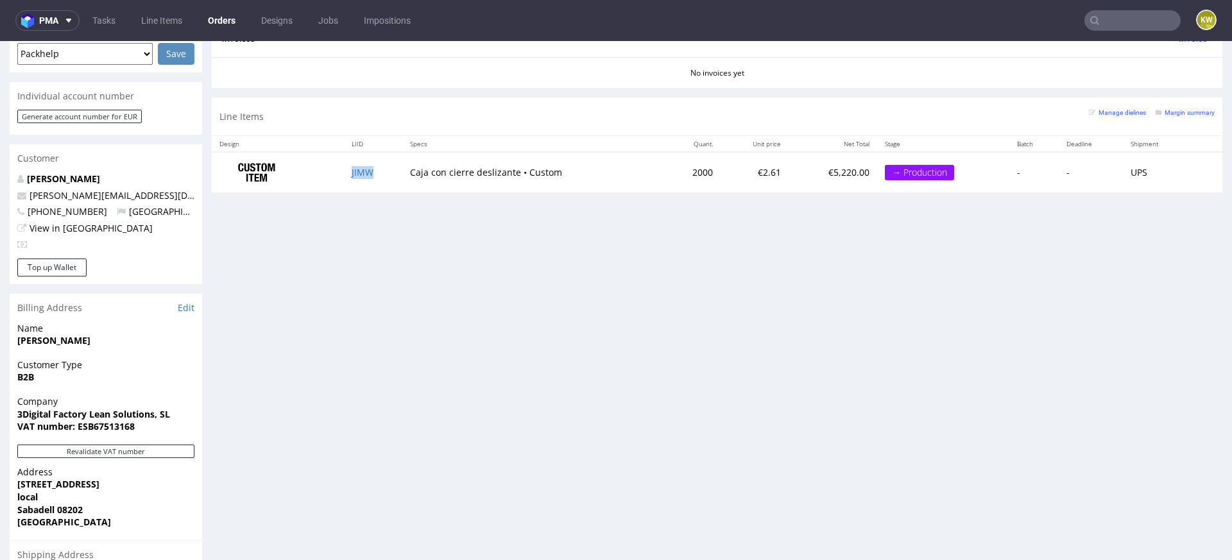
click at [369, 177] on td "JIMW" at bounding box center [373, 172] width 58 height 40
click at [364, 177] on td "JIMW" at bounding box center [373, 172] width 58 height 40
click at [356, 164] on td "JIMW" at bounding box center [373, 172] width 58 height 40
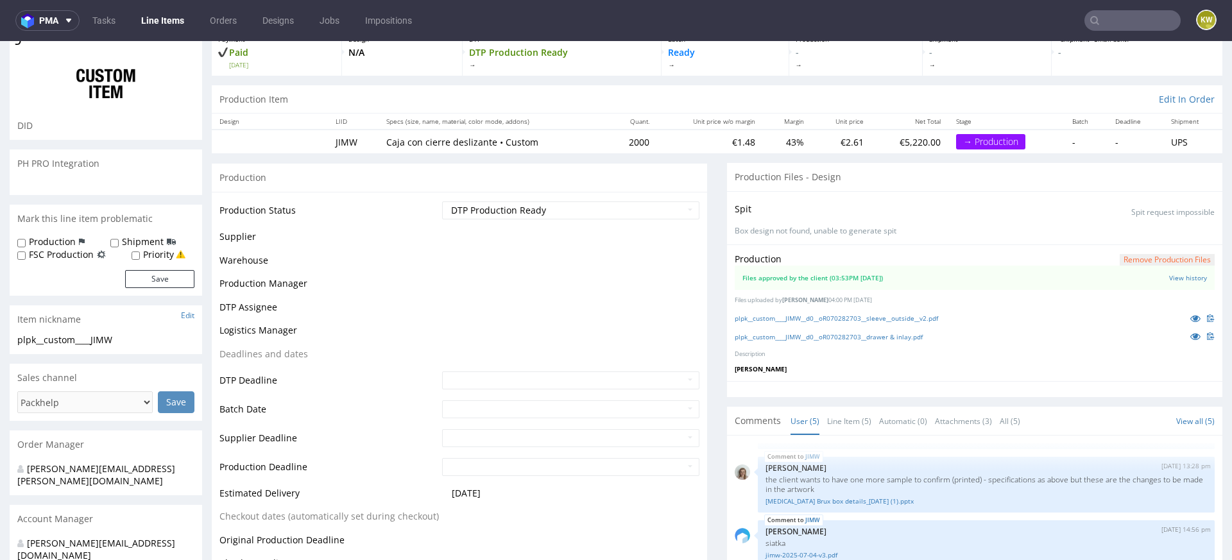
scroll to position [111, 0]
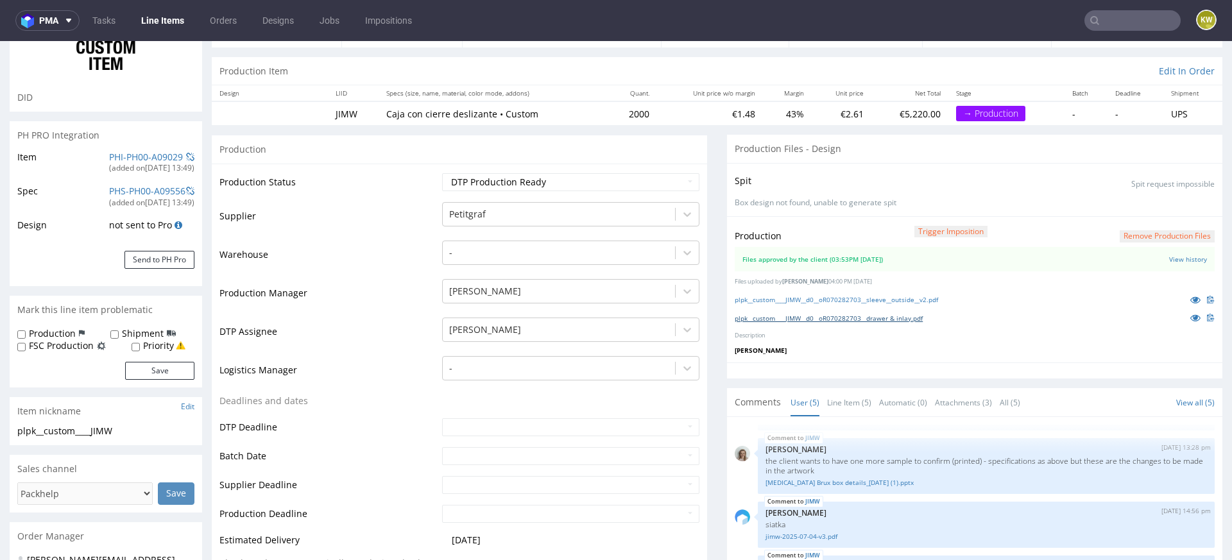
click at [847, 316] on link "plpk__custom____JIMW__d0__oR070282703__drawer & inlay.pdf" at bounding box center [829, 318] width 188 height 9
click at [968, 300] on div "plpk__custom____JIMW__d0__oR070282703__sleeve__outside__v2.pdf" at bounding box center [975, 300] width 480 height 14
click at [892, 300] on link "plpk__custom____JIMW__d0__oR070282703__sleeve__outside__v2.pdf" at bounding box center [836, 299] width 203 height 9
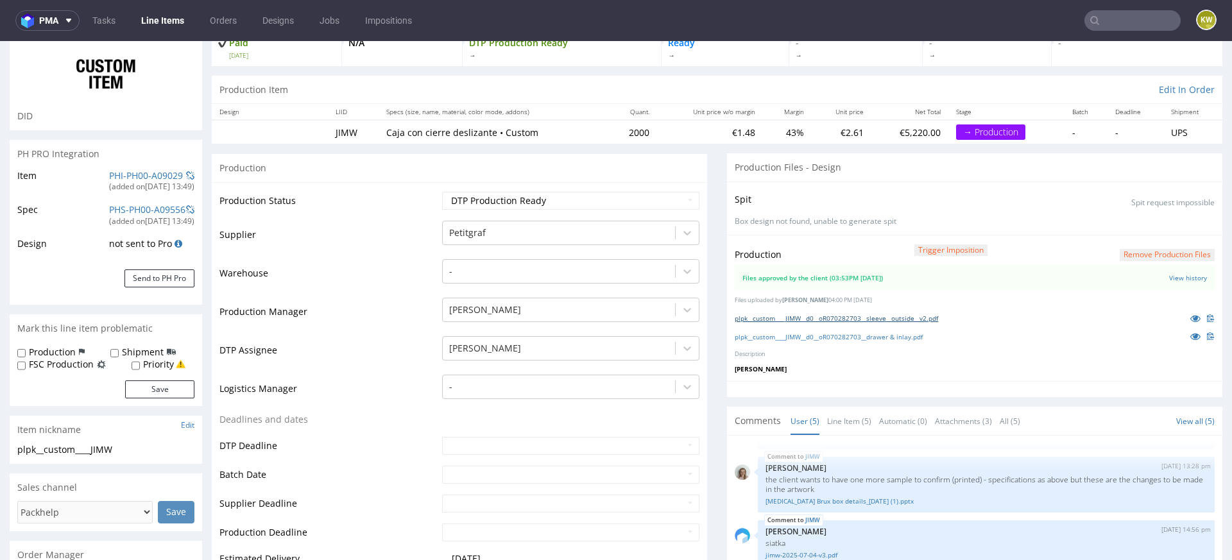
scroll to position [91, 0]
click at [114, 180] on link "PHI-PH00-A09029" at bounding box center [146, 177] width 74 height 12
click at [382, 255] on td "Supplier" at bounding box center [328, 240] width 219 height 38
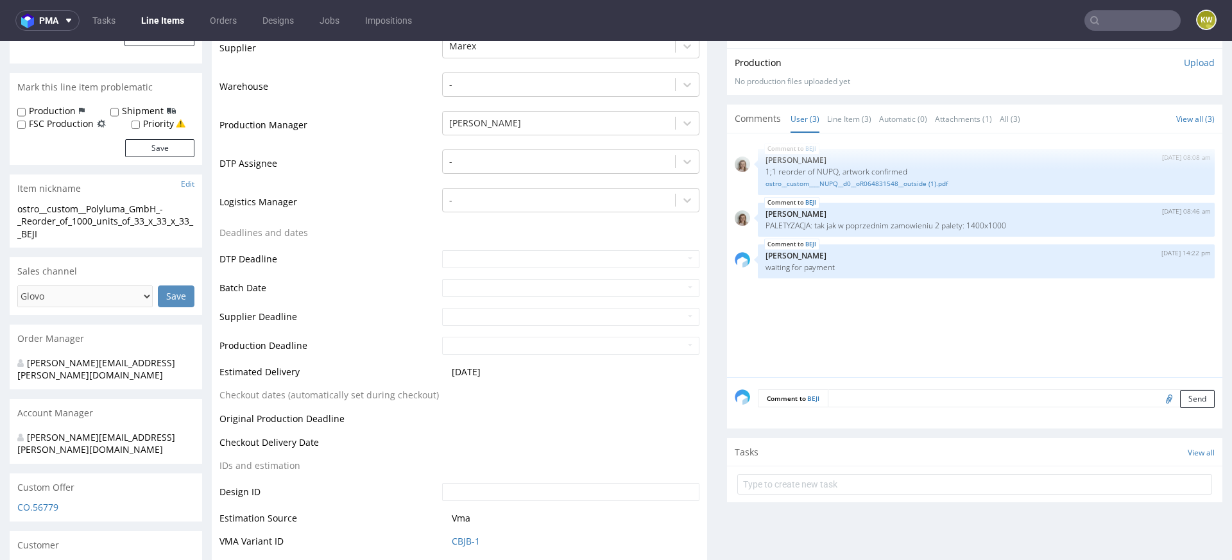
scroll to position [355, 0]
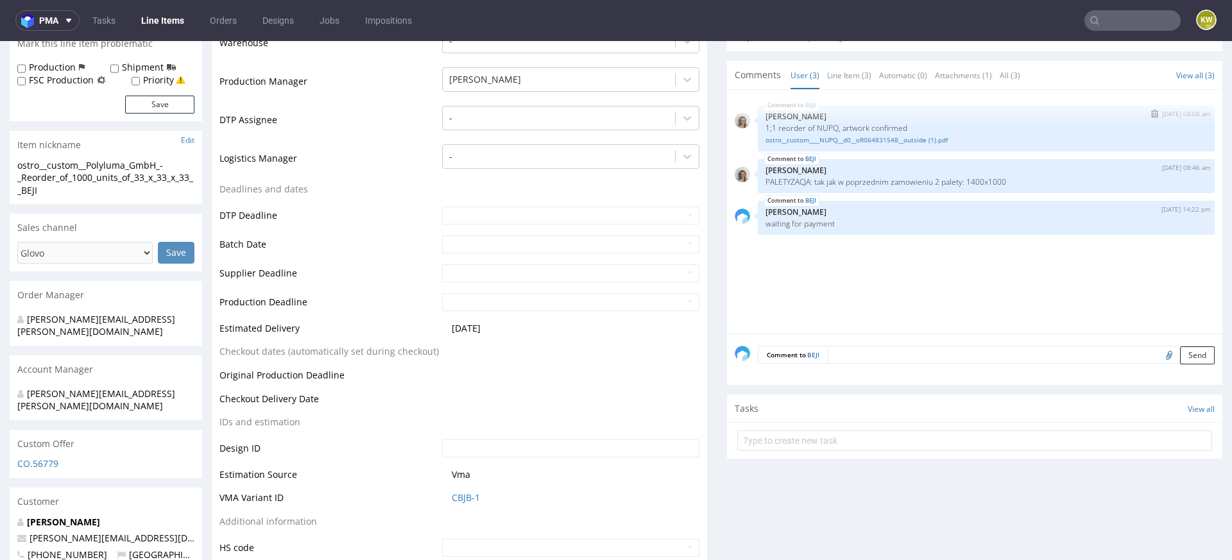
click at [822, 124] on p "1;1 reorder of NUPQ, artwork confirmed" at bounding box center [985, 128] width 441 height 10
copy p "NUPQ"
click at [166, 19] on link "Line Items" at bounding box center [162, 20] width 58 height 21
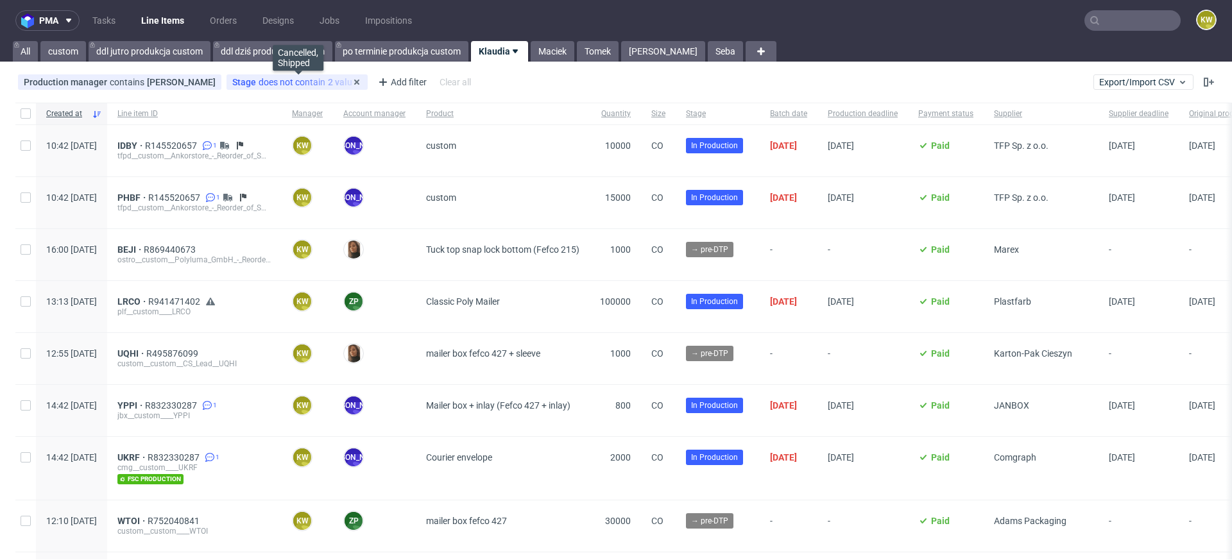
click at [309, 76] on div "Stage does not contain 2 values Cancelled, Shipped" at bounding box center [296, 81] width 141 height 15
click at [309, 89] on div "Stage does not contain 2 values Cancelled, Shipped" at bounding box center [296, 81] width 141 height 15
click at [359, 81] on icon at bounding box center [357, 82] width 10 height 10
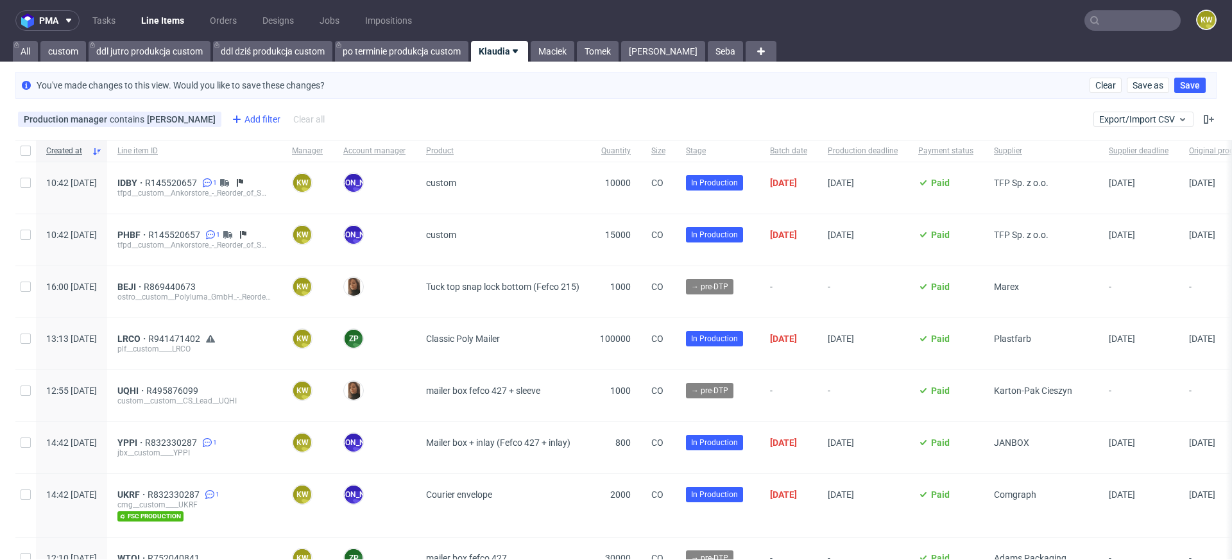
click at [260, 118] on div "Add filter" at bounding box center [254, 119] width 56 height 21
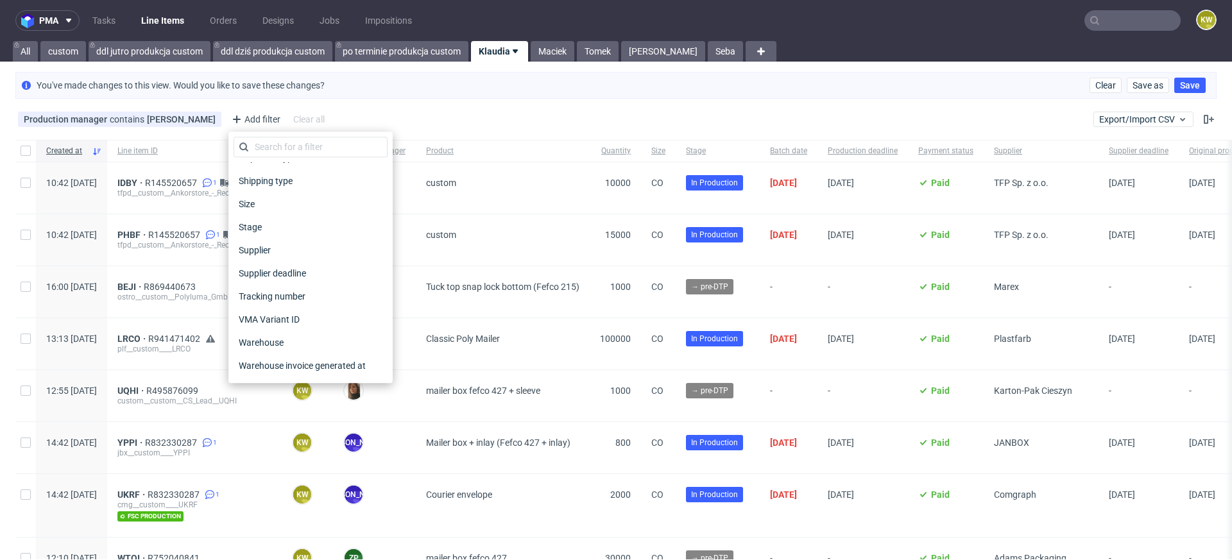
scroll to position [1032, 0]
click at [271, 203] on span "Supplier" at bounding box center [256, 205] width 44 height 18
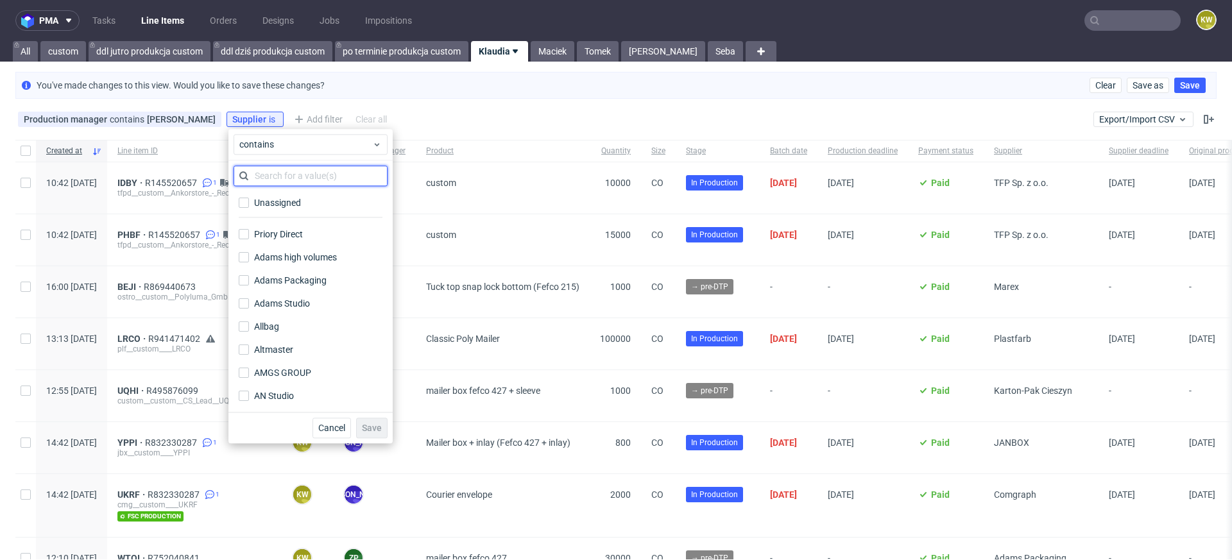
click at [273, 176] on input "text" at bounding box center [311, 176] width 154 height 21
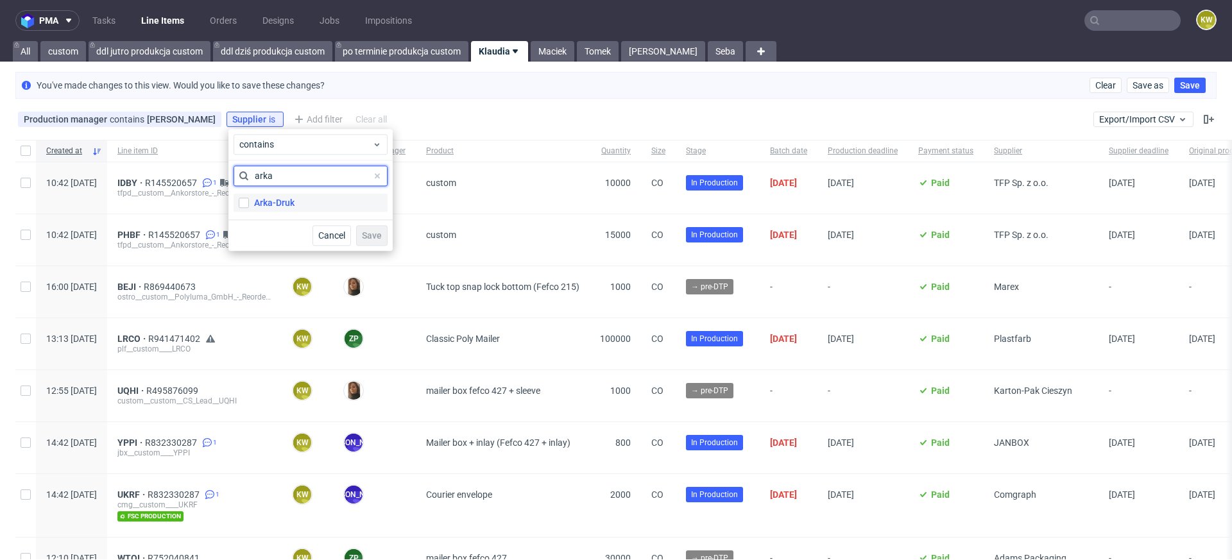
type input "arka"
click at [250, 204] on label "Arka-Druk" at bounding box center [311, 203] width 154 height 18
click at [249, 204] on input "Arka-Druk" at bounding box center [244, 203] width 10 height 10
checkbox input "true"
click at [373, 235] on span "Save" at bounding box center [372, 235] width 20 height 9
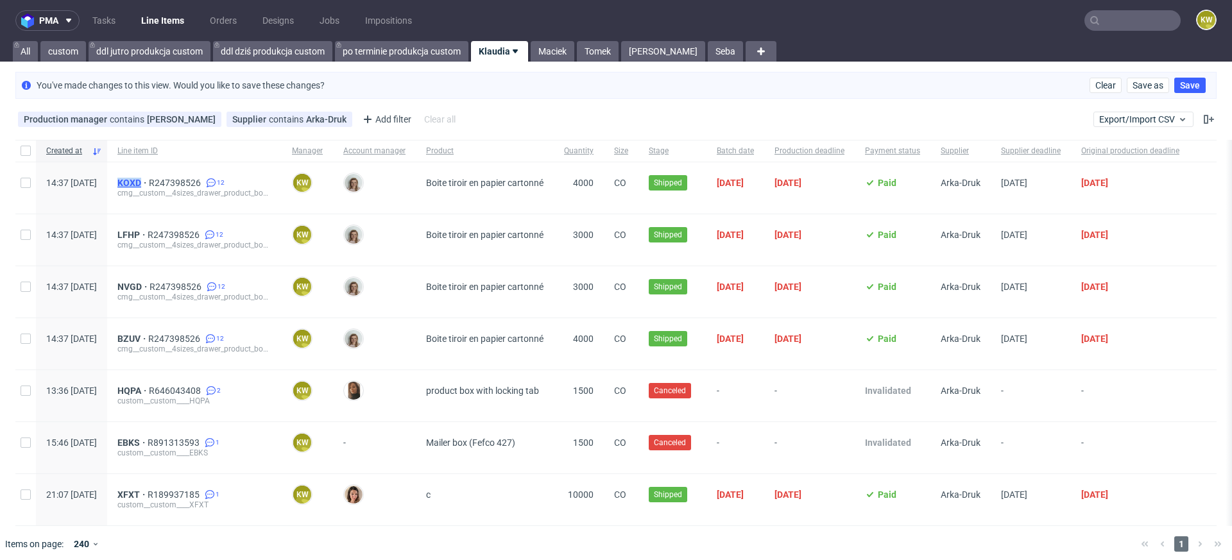
drag, startPoint x: 149, startPoint y: 183, endPoint x: 179, endPoint y: 182, distance: 29.5
click at [179, 182] on div "KOXD R247398526 12 cmg__custom__4sizes_drawer_product_box__KOXD" at bounding box center [194, 187] width 174 height 51
copy span "KOXD"
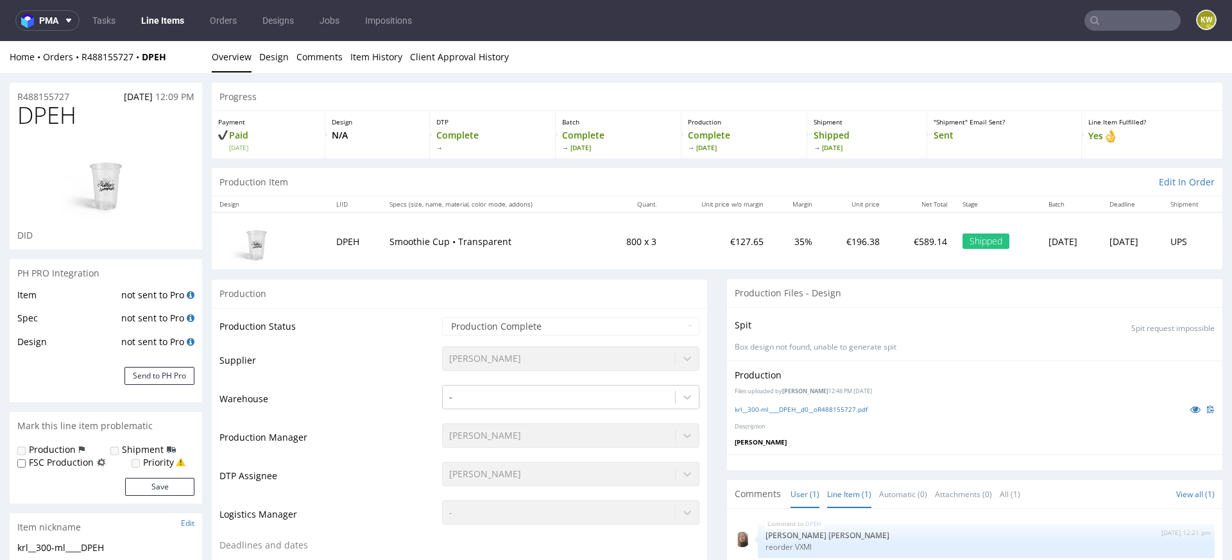
click at [838, 487] on link "Line Item (1)" at bounding box center [849, 494] width 44 height 28
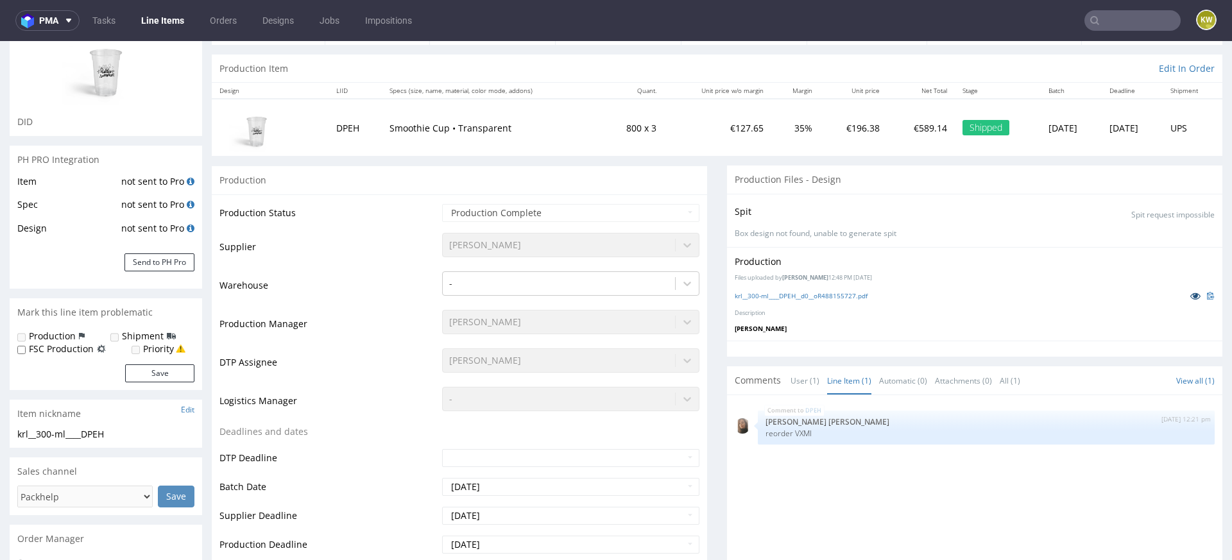
click at [1184, 294] on link at bounding box center [1195, 296] width 23 height 14
click at [1080, 8] on nav "pma Tasks Line Items Orders Designs Jobs Impositions KW" at bounding box center [616, 20] width 1232 height 41
click at [1089, 17] on input "text" at bounding box center [1132, 20] width 96 height 21
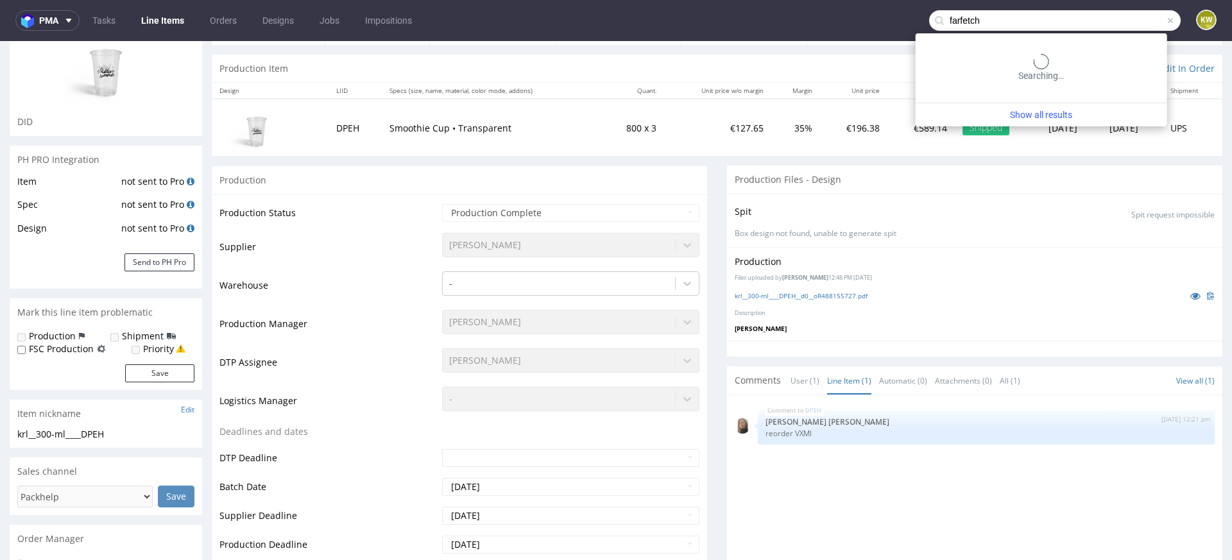
type input "farfetch"
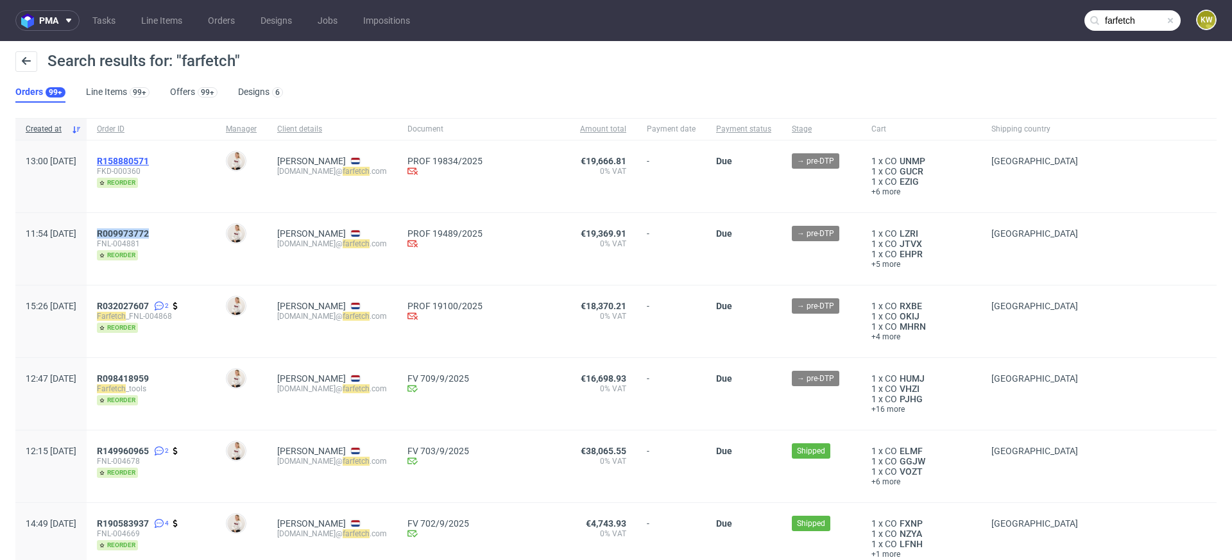
click at [149, 158] on span "R158880571" at bounding box center [123, 161] width 52 height 10
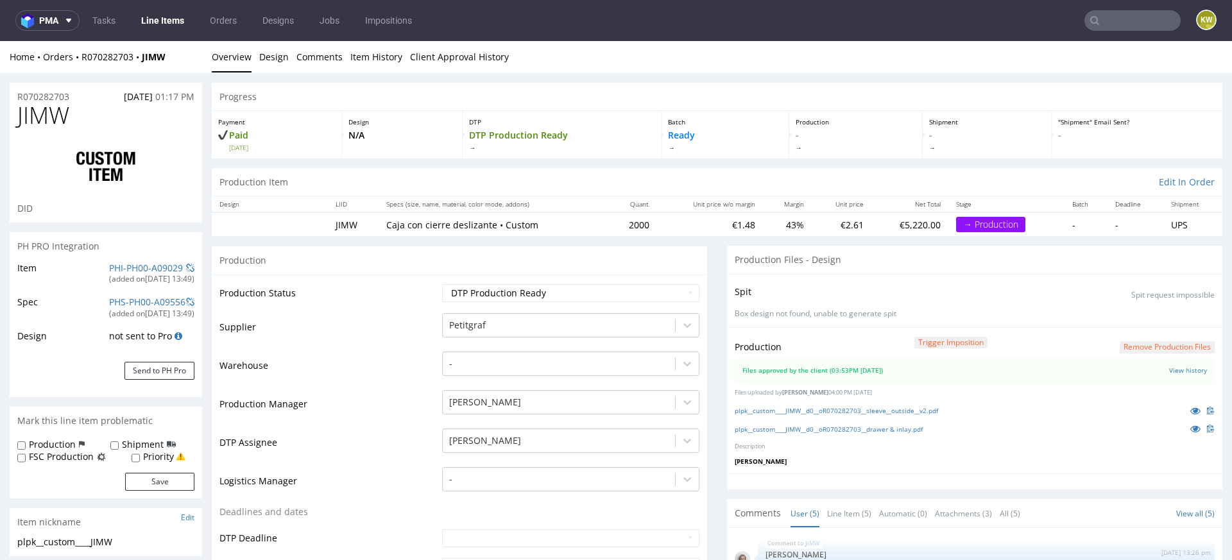
scroll to position [46, 0]
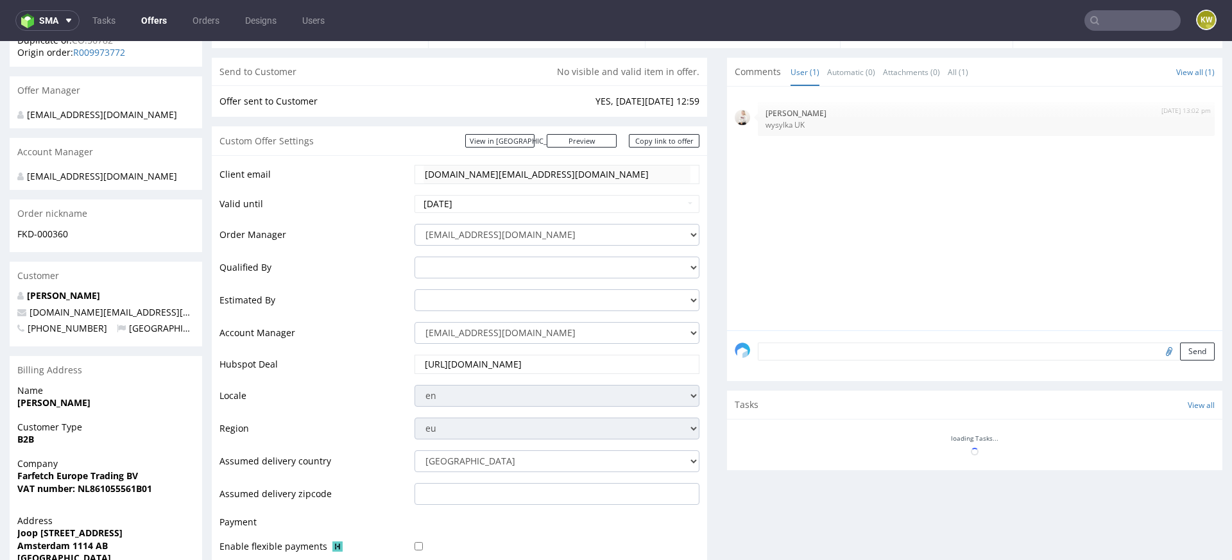
scroll to position [164, 0]
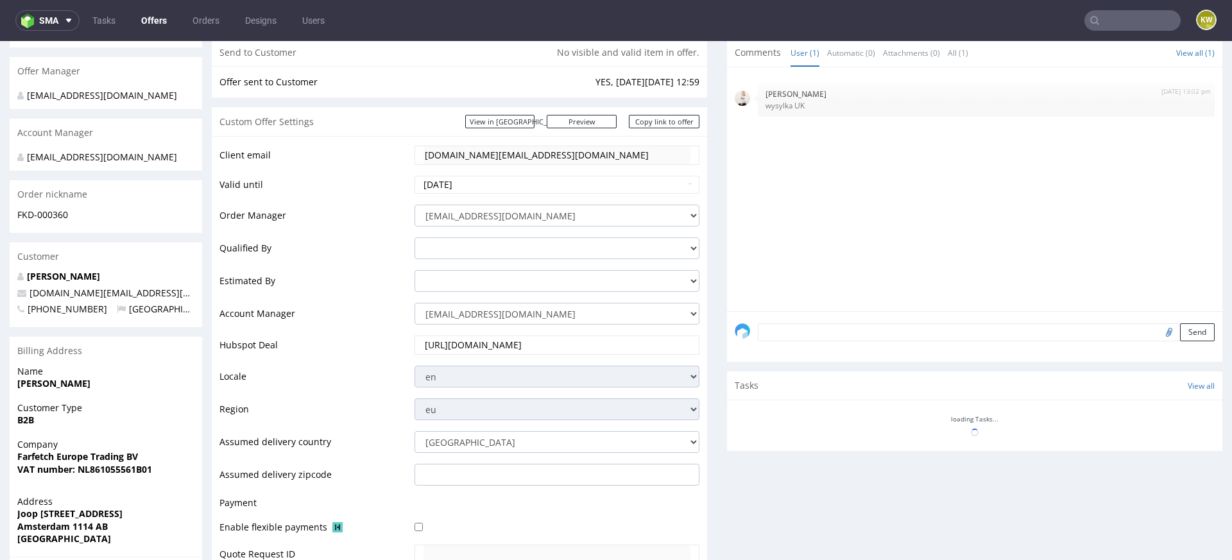
click at [788, 328] on textarea at bounding box center [986, 332] width 457 height 18
paste textarea "PO na UK --> FKD-000360"
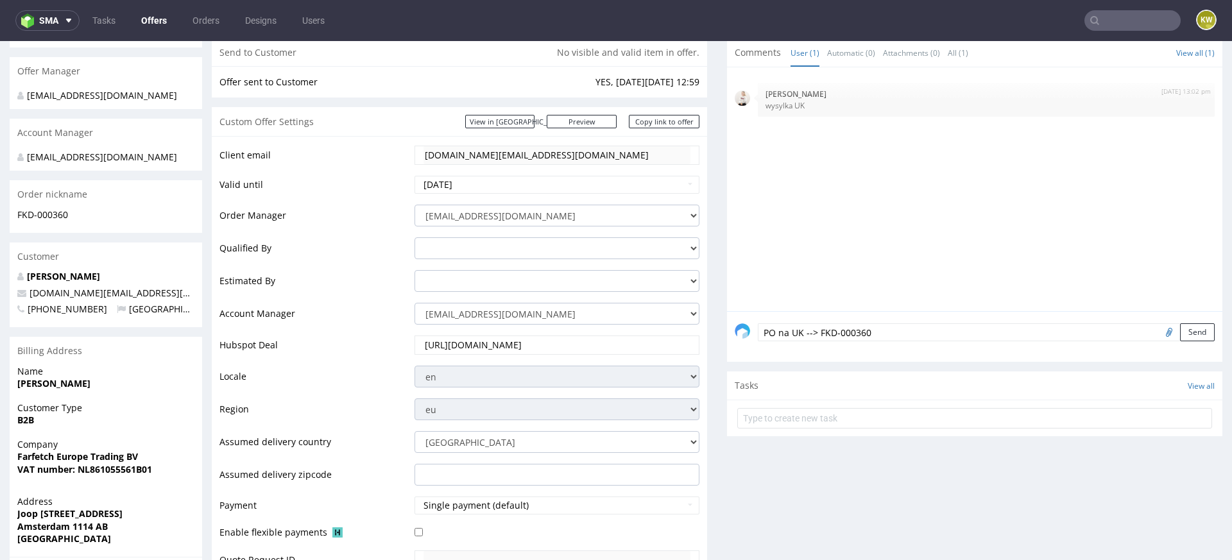
scroll to position [0, 0]
drag, startPoint x: 811, startPoint y: 333, endPoint x: 785, endPoint y: 332, distance: 25.7
click at [785, 332] on textarea "PO na UK --> FKD-000360" at bounding box center [986, 332] width 457 height 18
type textarea "PO FKD-000360"
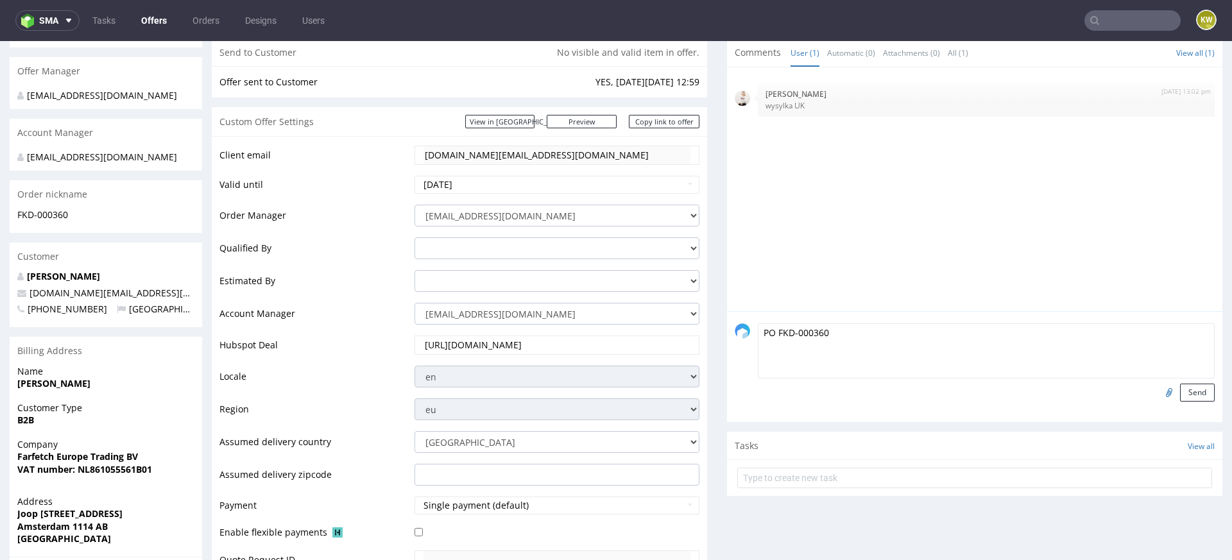
click at [908, 355] on textarea "PO FKD-000360" at bounding box center [986, 350] width 457 height 55
click at [1182, 391] on button "Send" at bounding box center [1197, 393] width 35 height 18
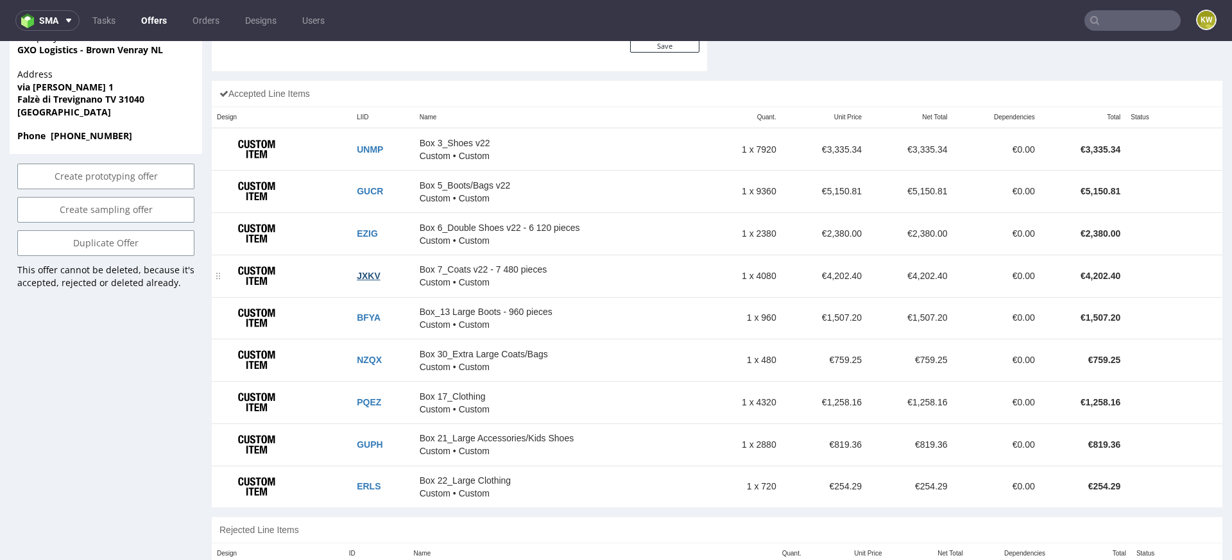
scroll to position [754, 0]
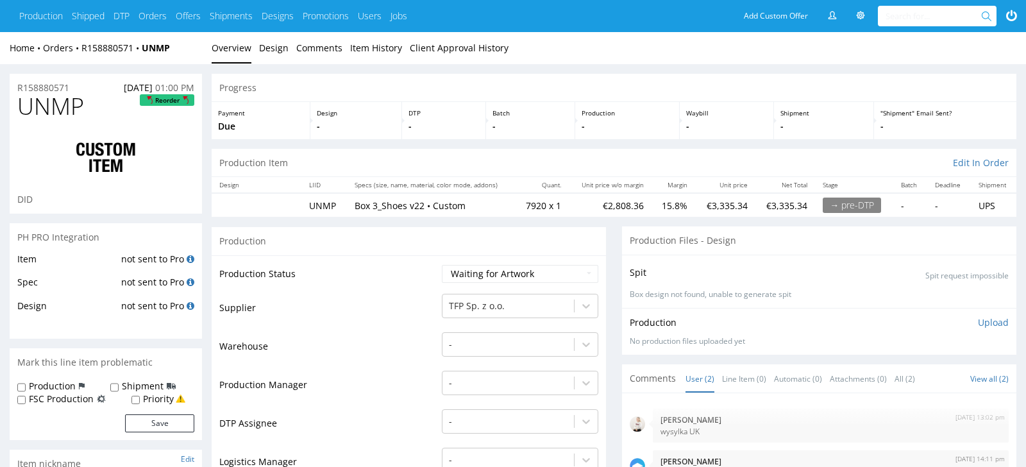
click at [36, 110] on span "UNMP" at bounding box center [50, 107] width 67 height 26
click at [37, 110] on span "UNMP" at bounding box center [50, 107] width 67 height 26
copy span "UNMP"
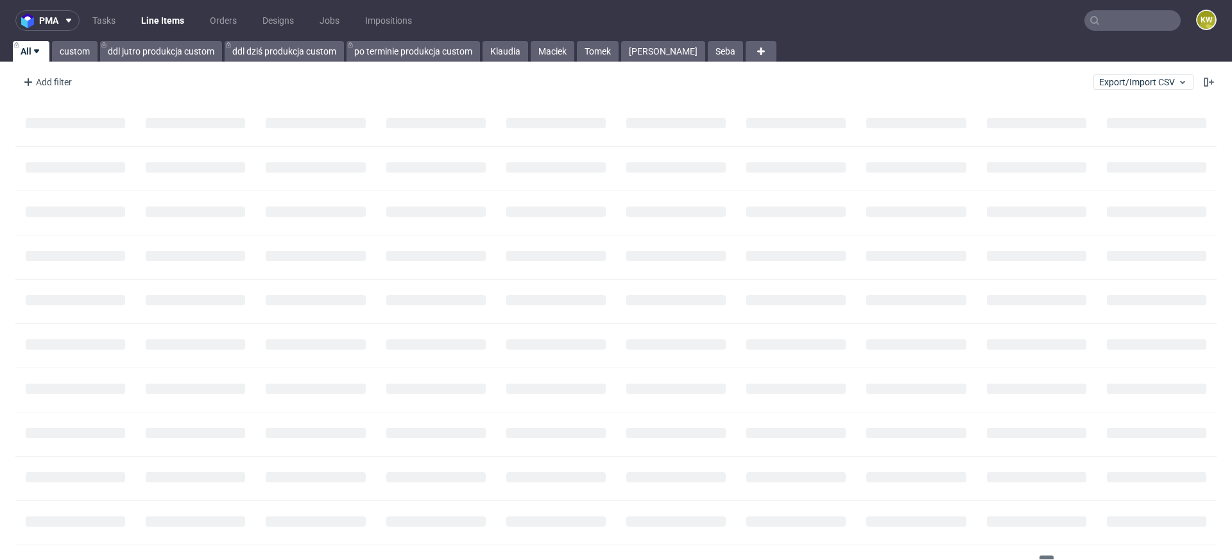
click at [1100, 22] on input "text" at bounding box center [1132, 20] width 96 height 21
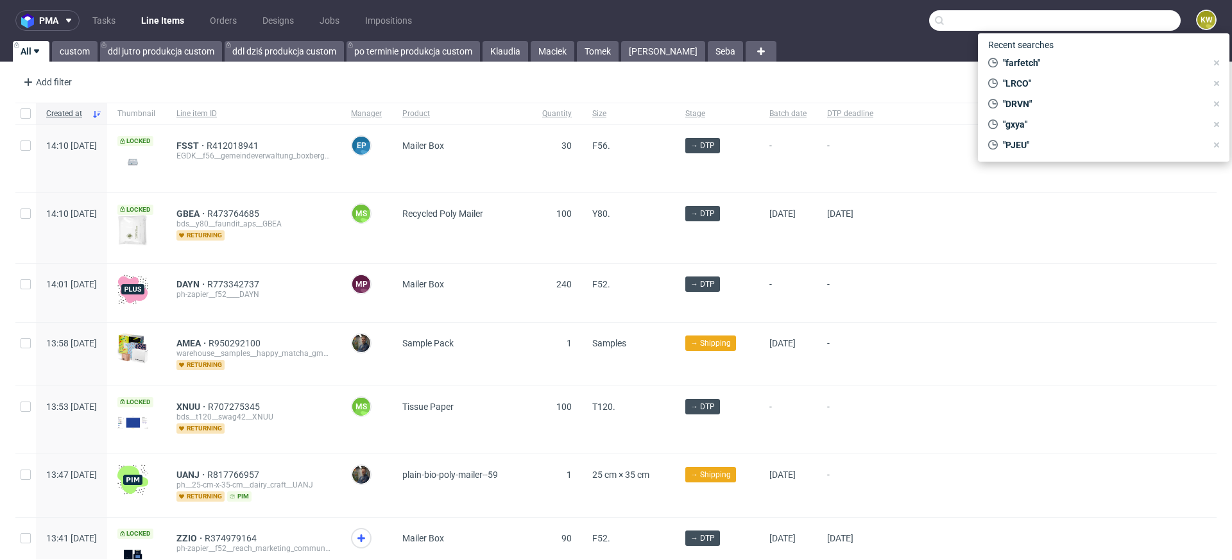
paste input "UNMP"
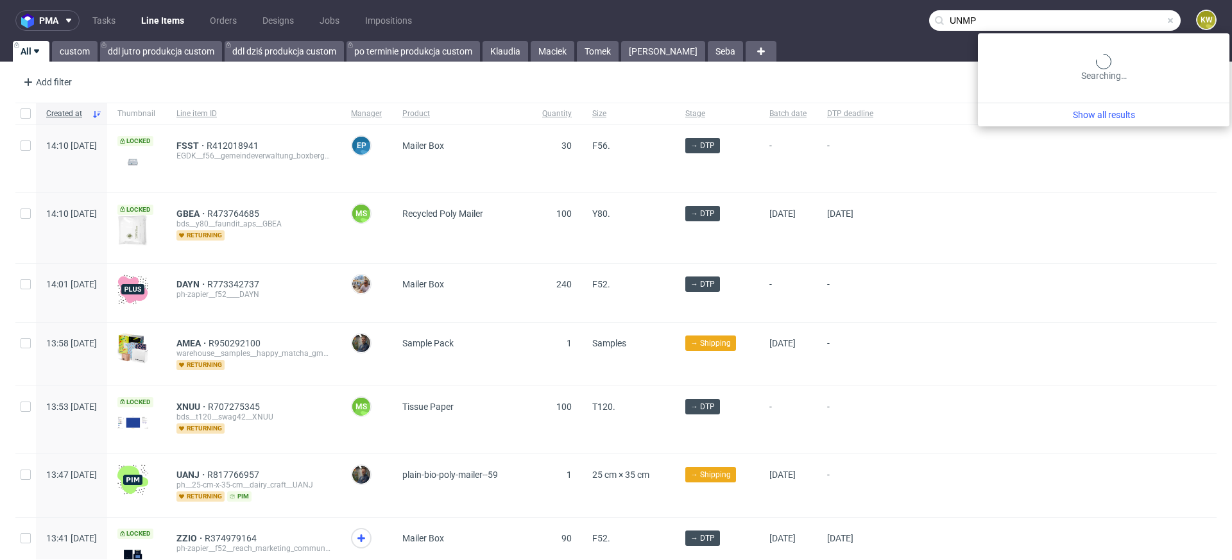
type input "UNMP"
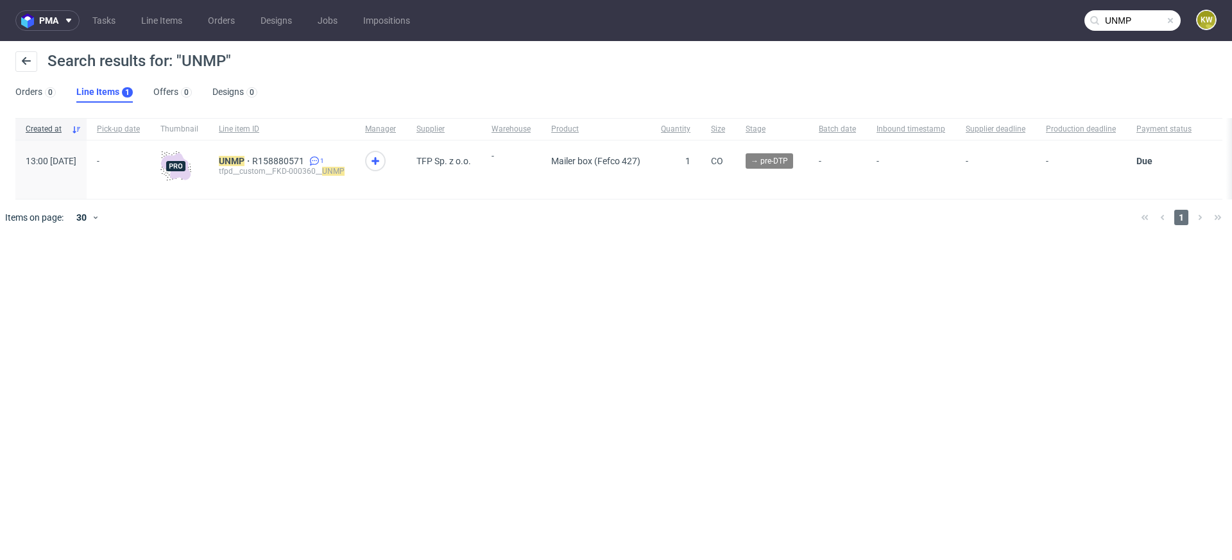
click at [271, 155] on div "UNMP R158880571 1 tfpd__custom__FKD-000360__ UNMP" at bounding box center [281, 169] width 146 height 58
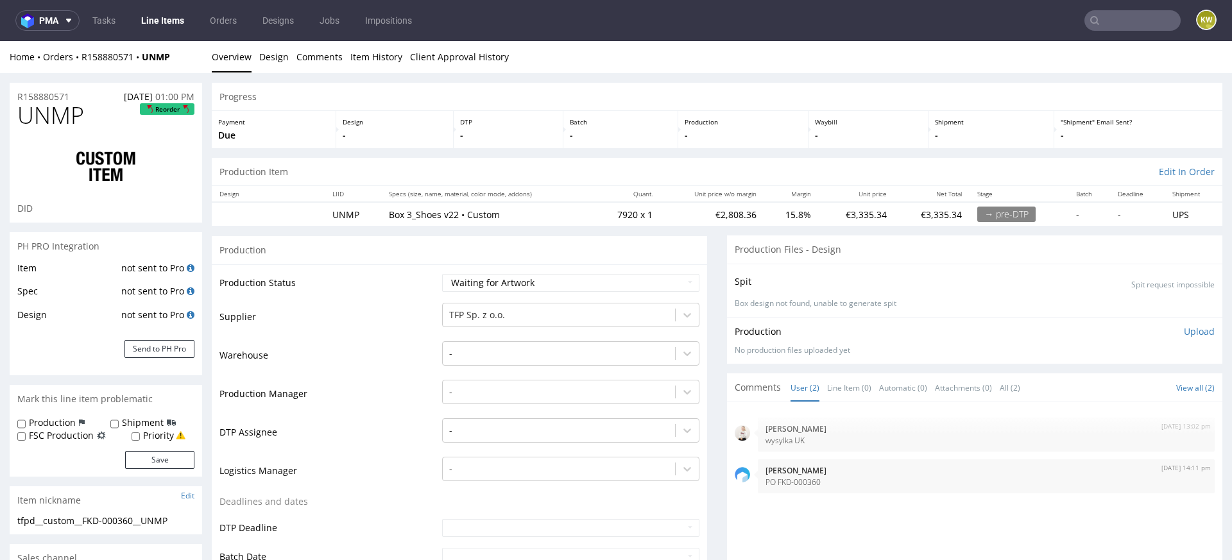
scroll to position [69, 0]
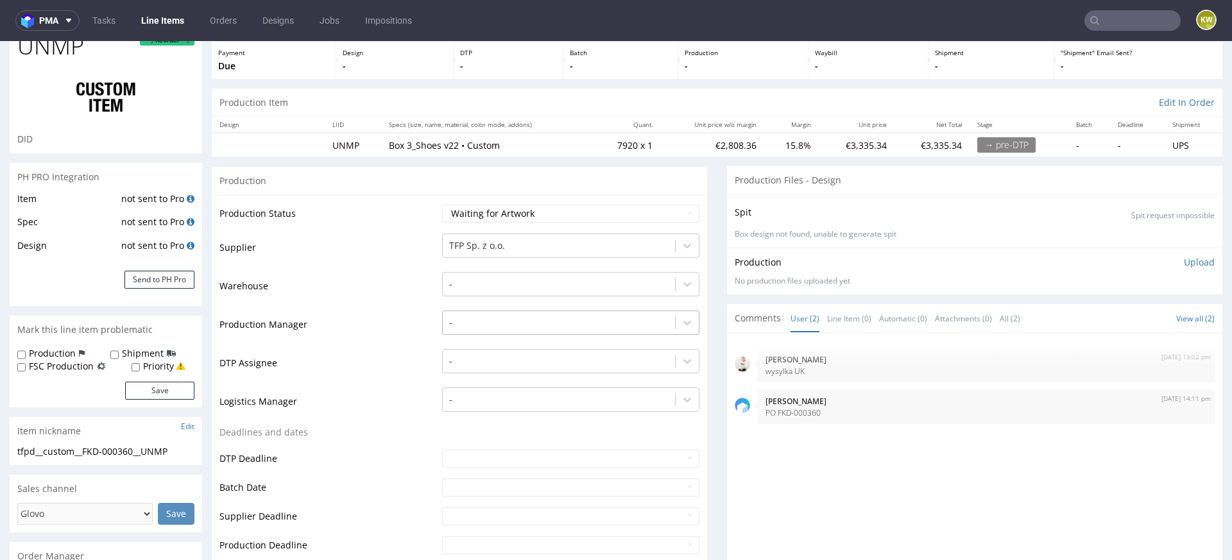
click at [468, 325] on div at bounding box center [558, 322] width 219 height 15
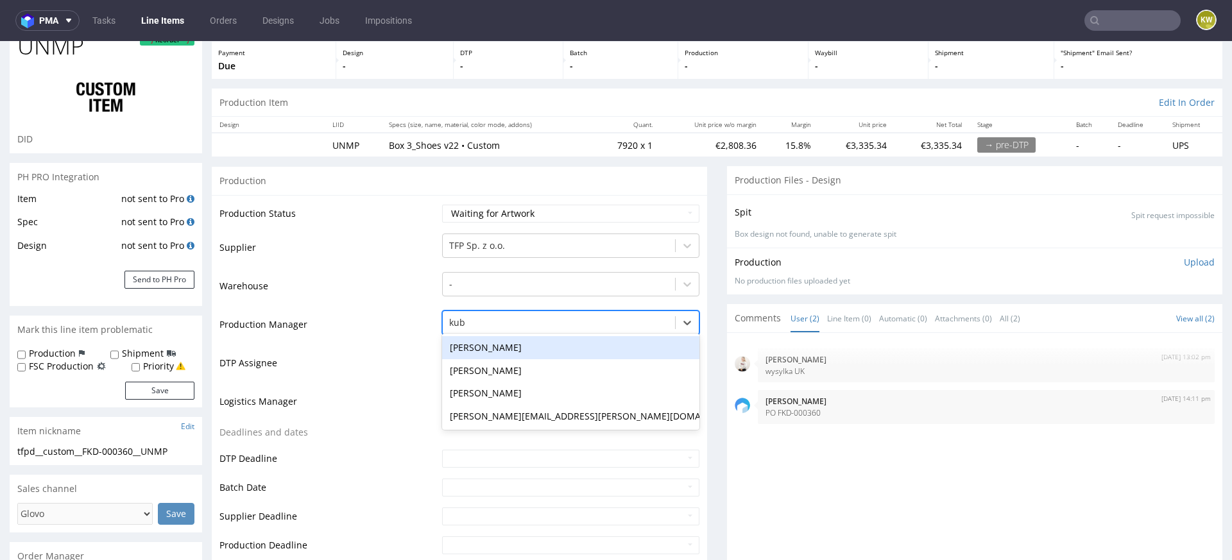
type input "kubi"
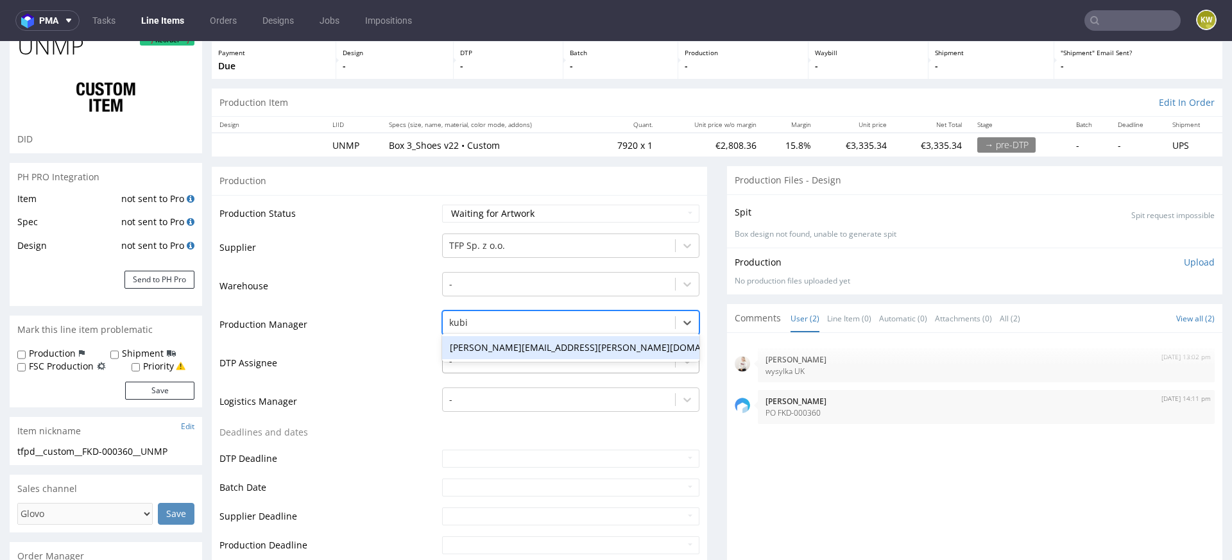
click at [487, 352] on div "[PERSON_NAME][EMAIL_ADDRESS][PERSON_NAME][DOMAIN_NAME]" at bounding box center [570, 347] width 257 height 23
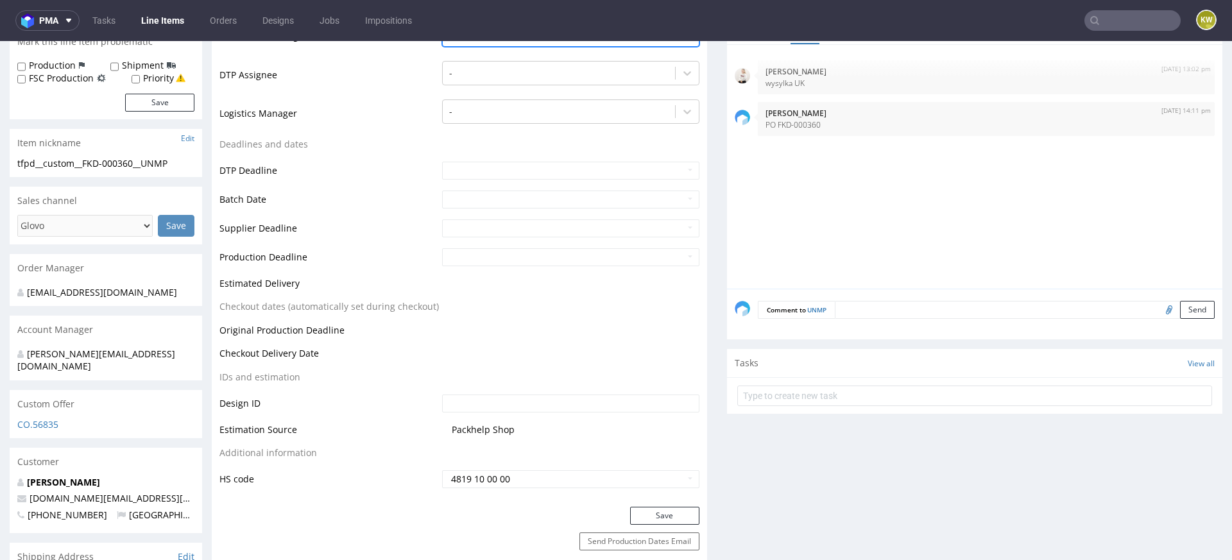
scroll to position [414, 0]
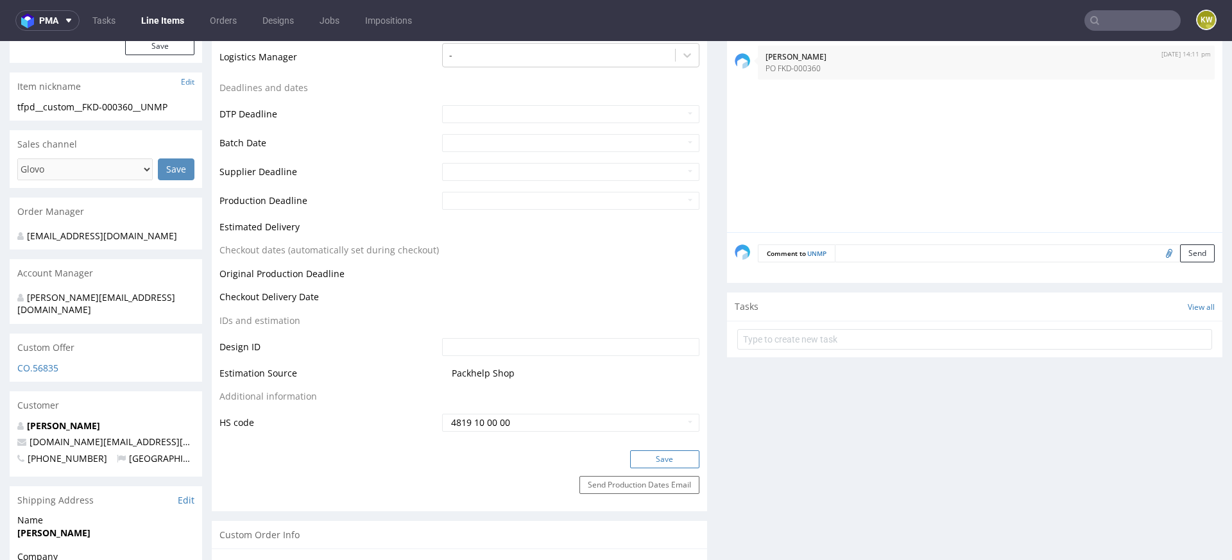
click at [658, 454] on button "Save" at bounding box center [664, 459] width 69 height 18
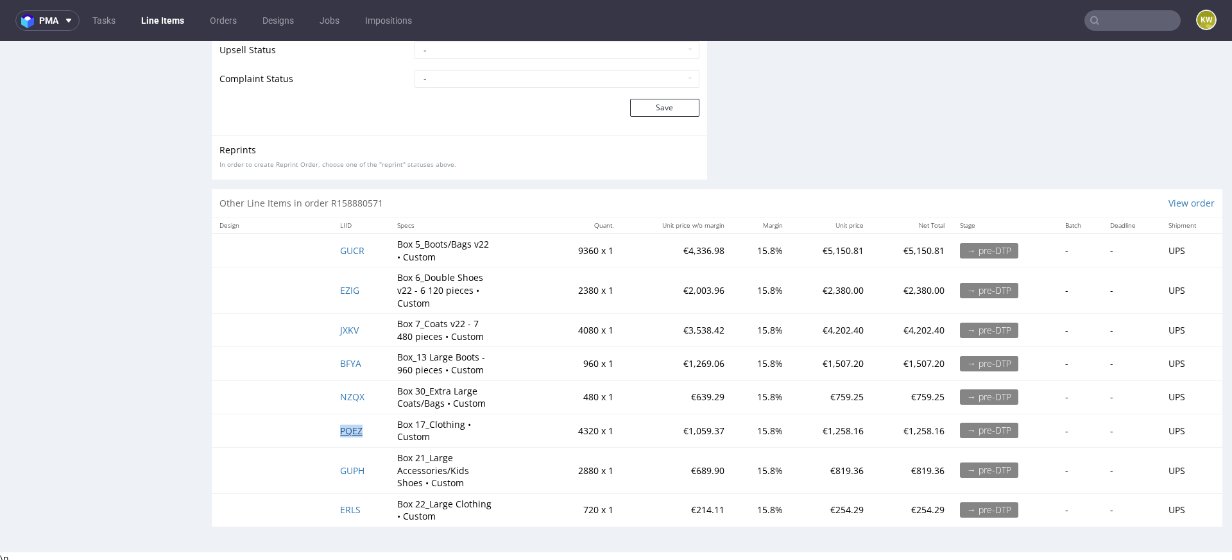
scroll to position [3, 0]
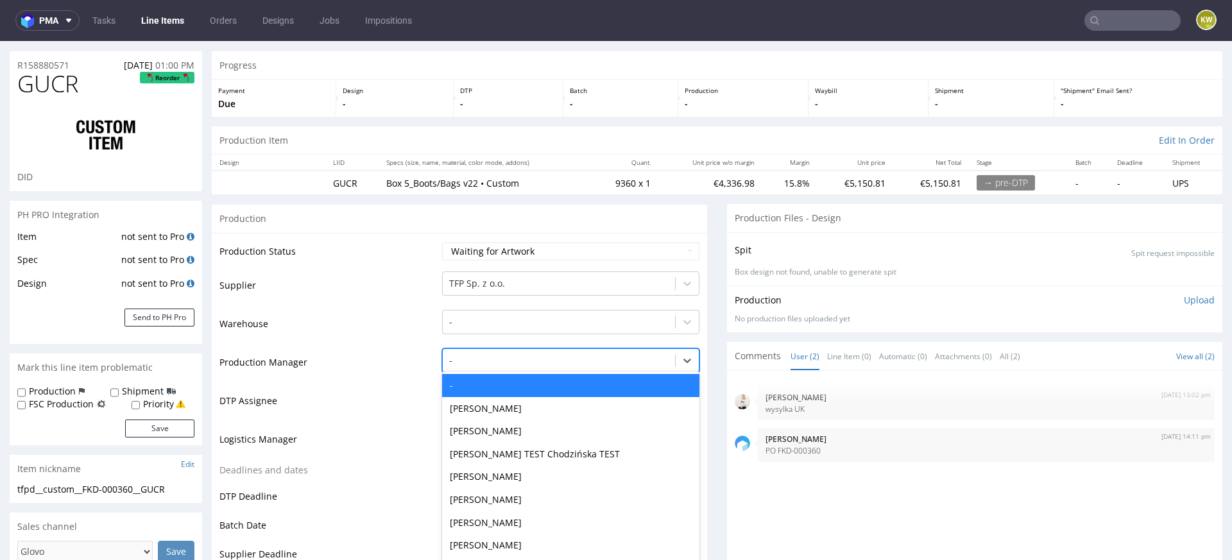
click at [468, 366] on div "- selected, 1 of 62. 62 results available. Use Up and Down to choose options, p…" at bounding box center [570, 357] width 257 height 18
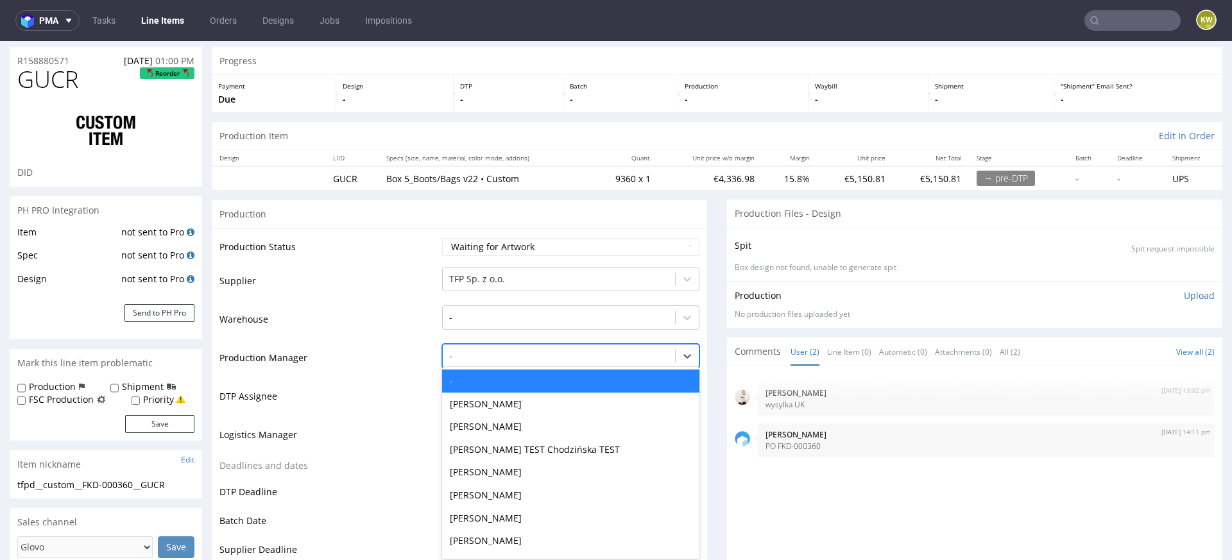
scroll to position [39, 0]
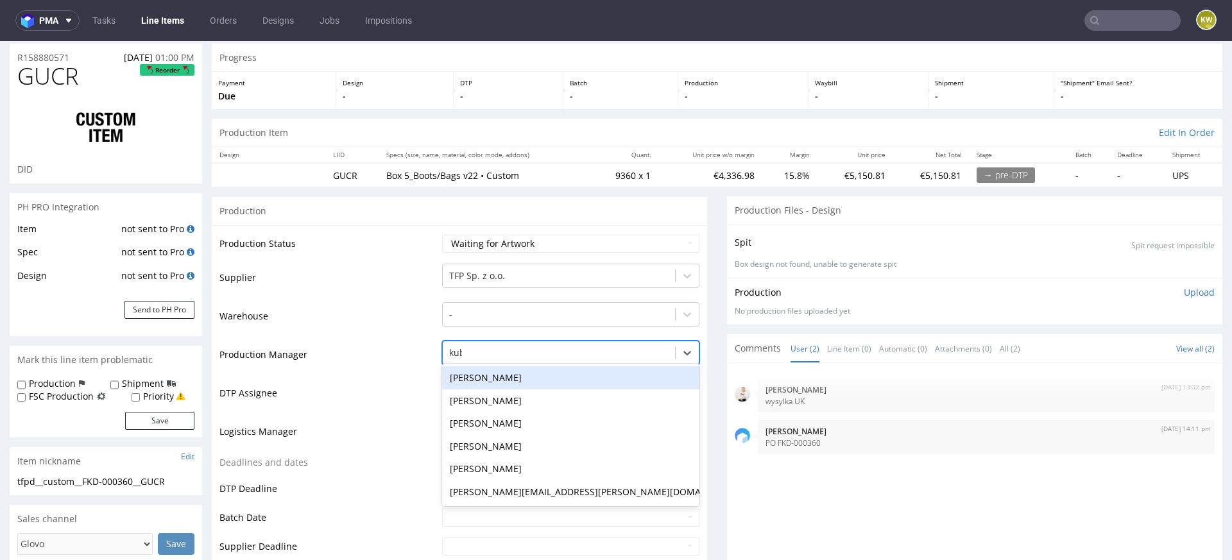
type input "kubi"
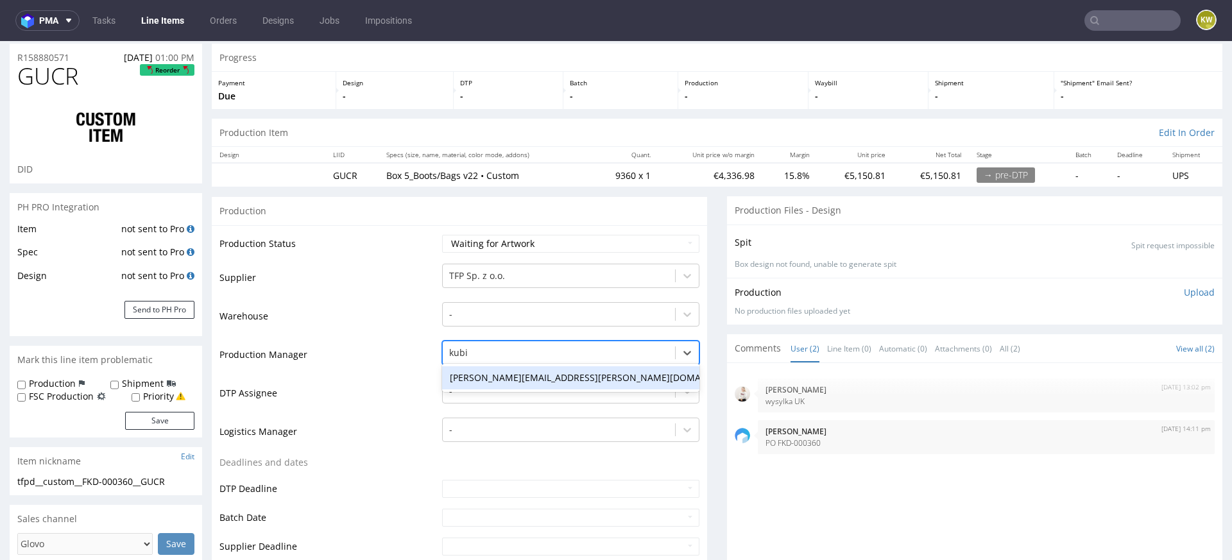
click at [511, 385] on div "[PERSON_NAME][EMAIL_ADDRESS][PERSON_NAME][DOMAIN_NAME]" at bounding box center [570, 377] width 257 height 23
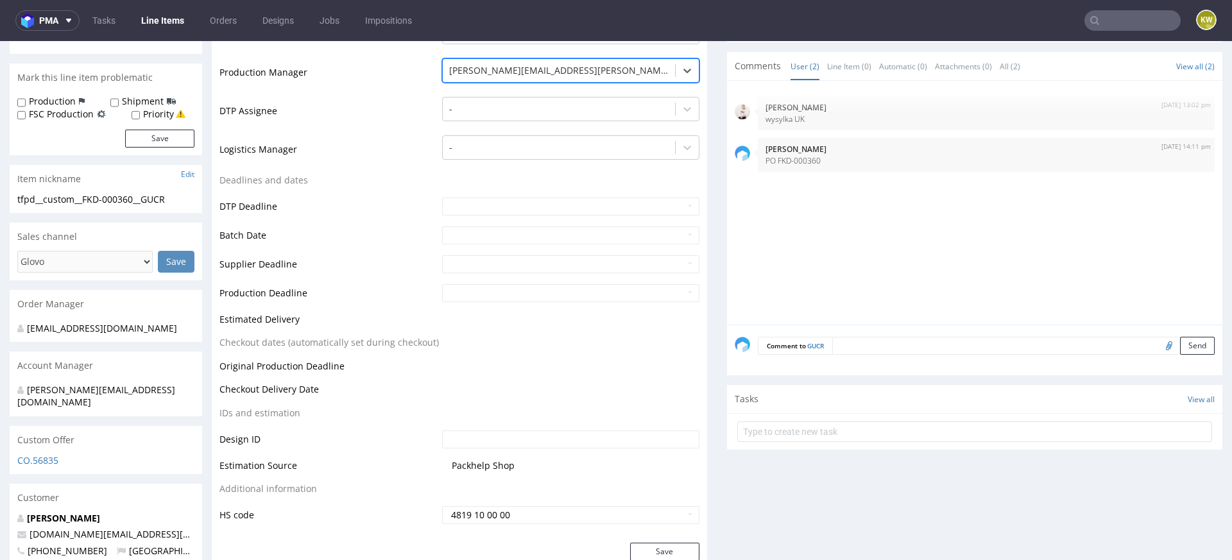
scroll to position [362, 0]
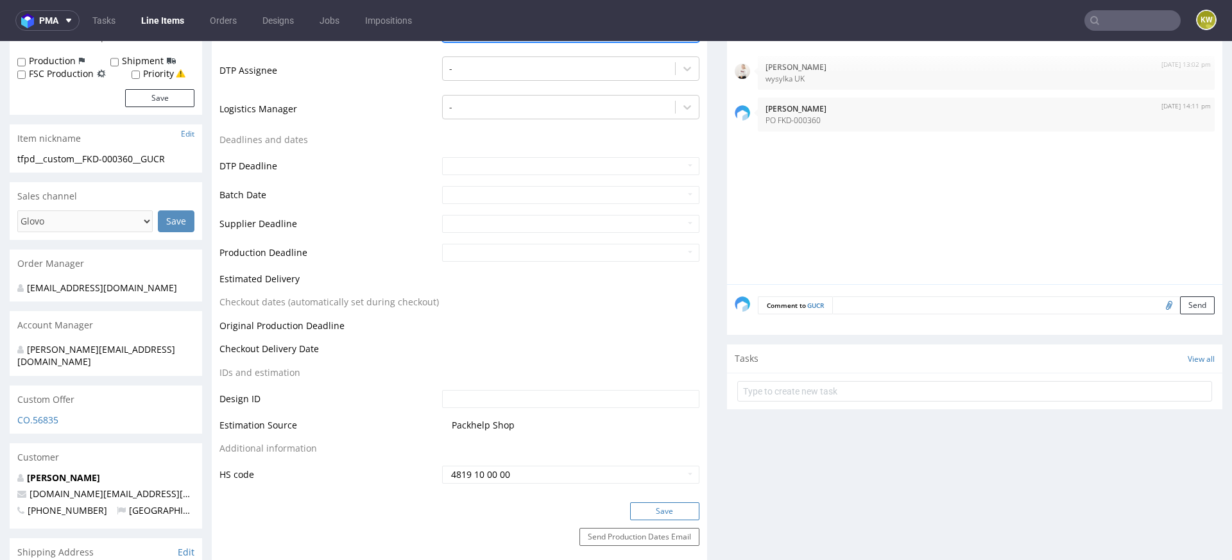
click at [657, 506] on button "Save" at bounding box center [664, 511] width 69 height 18
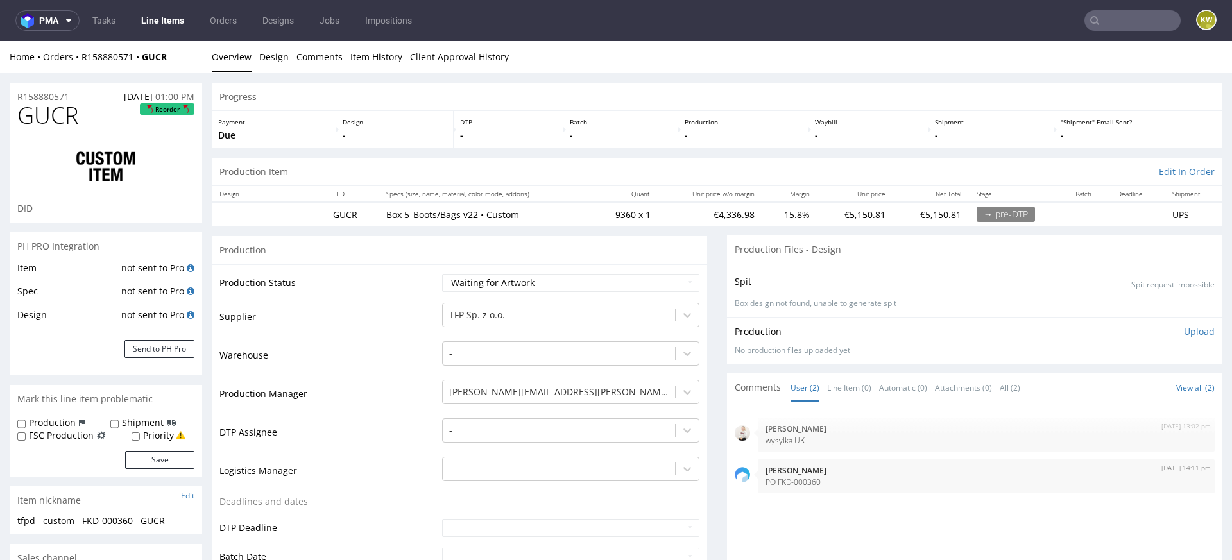
scroll to position [353, 0]
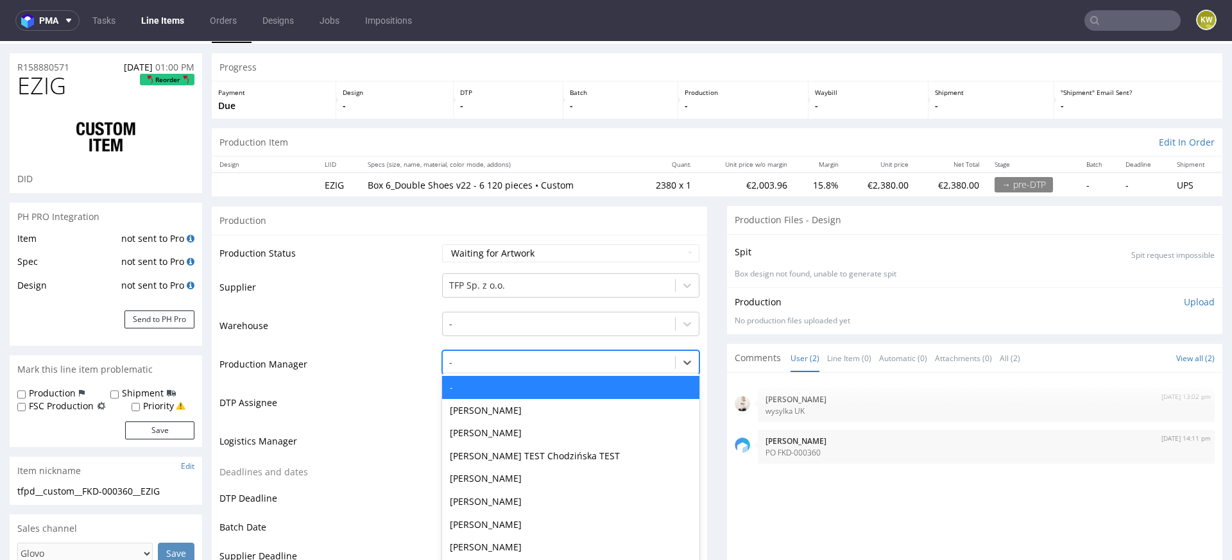
click at [464, 368] on div "- selected, 1 of 62. 62 results available. Use Up and Down to choose options, p…" at bounding box center [570, 359] width 257 height 18
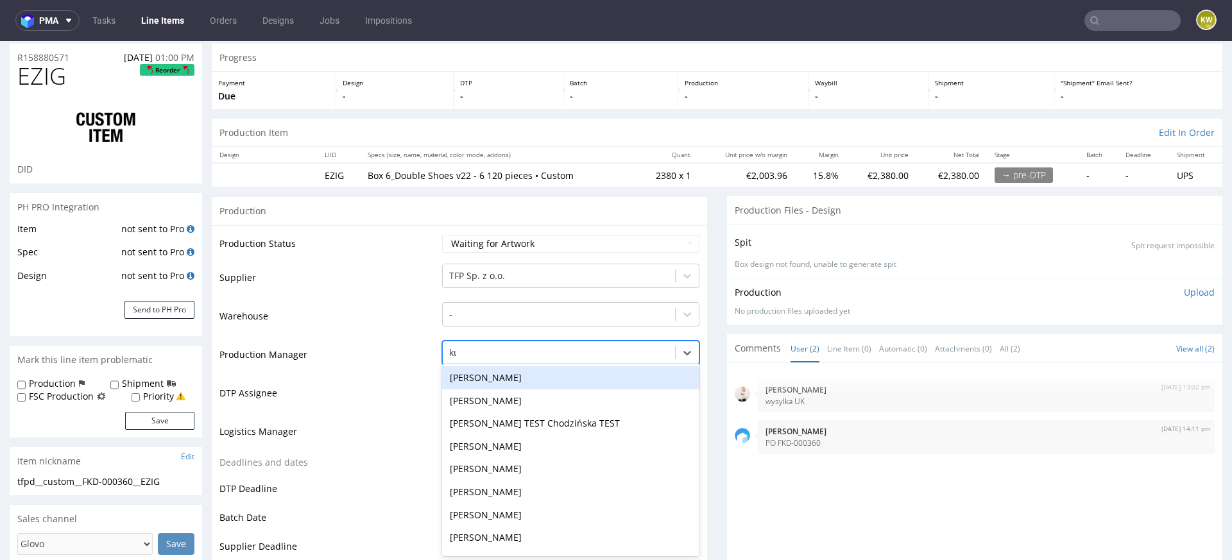
type input "kub"
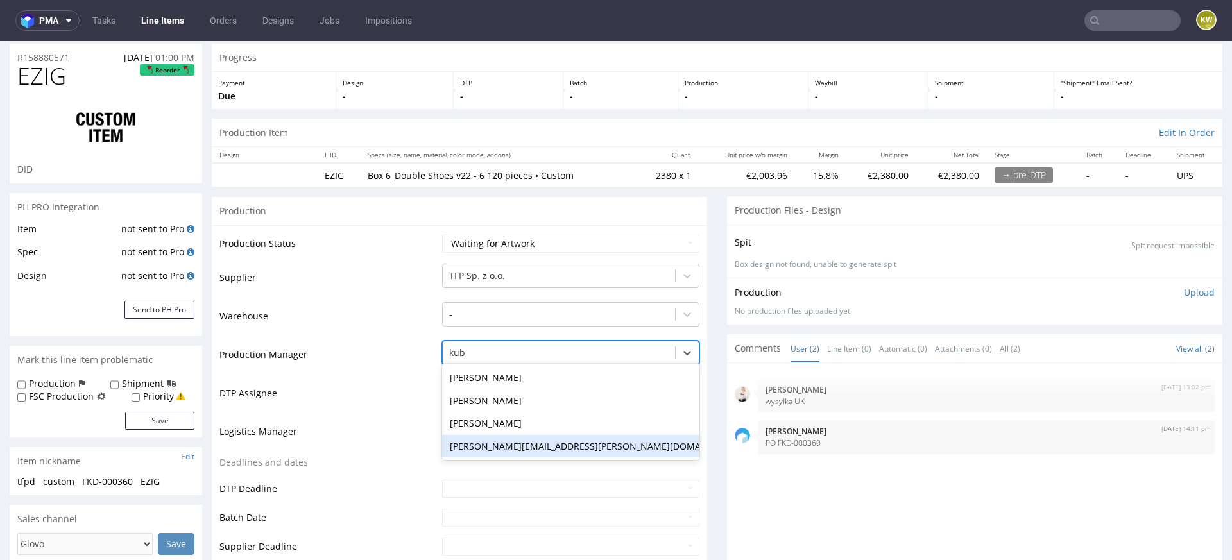
click at [496, 449] on div "[PERSON_NAME][EMAIL_ADDRESS][PERSON_NAME][DOMAIN_NAME]" at bounding box center [570, 446] width 257 height 23
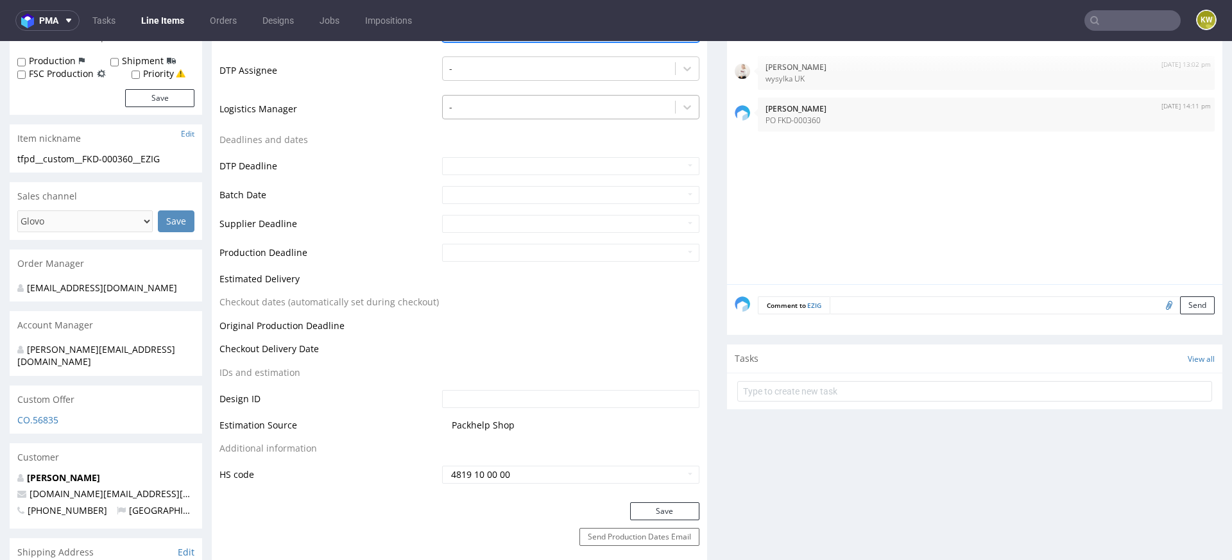
scroll to position [453, 0]
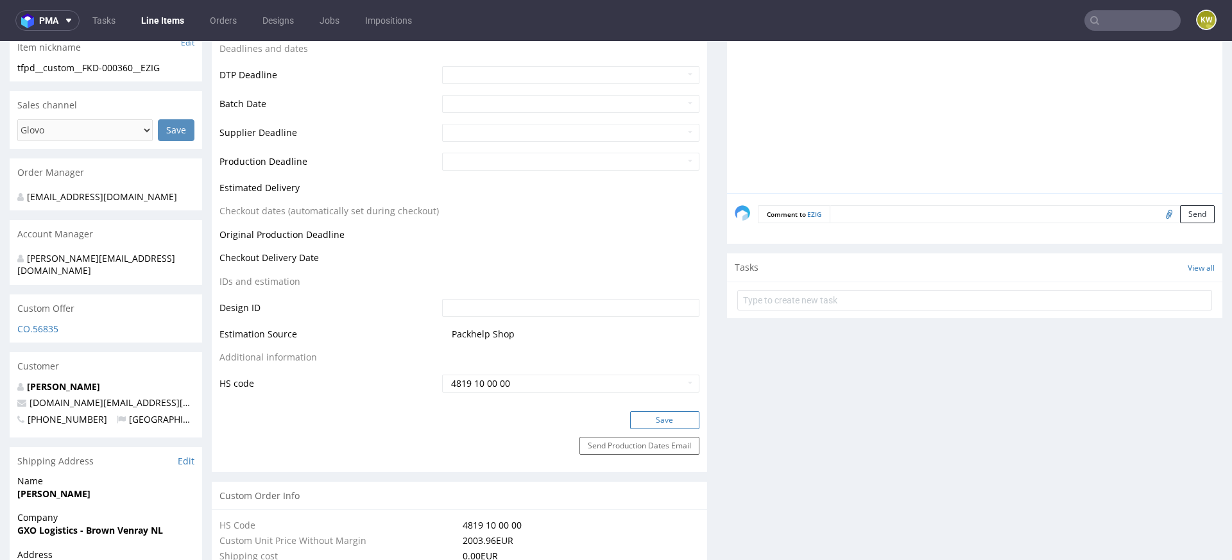
click at [655, 420] on button "Save" at bounding box center [664, 420] width 69 height 18
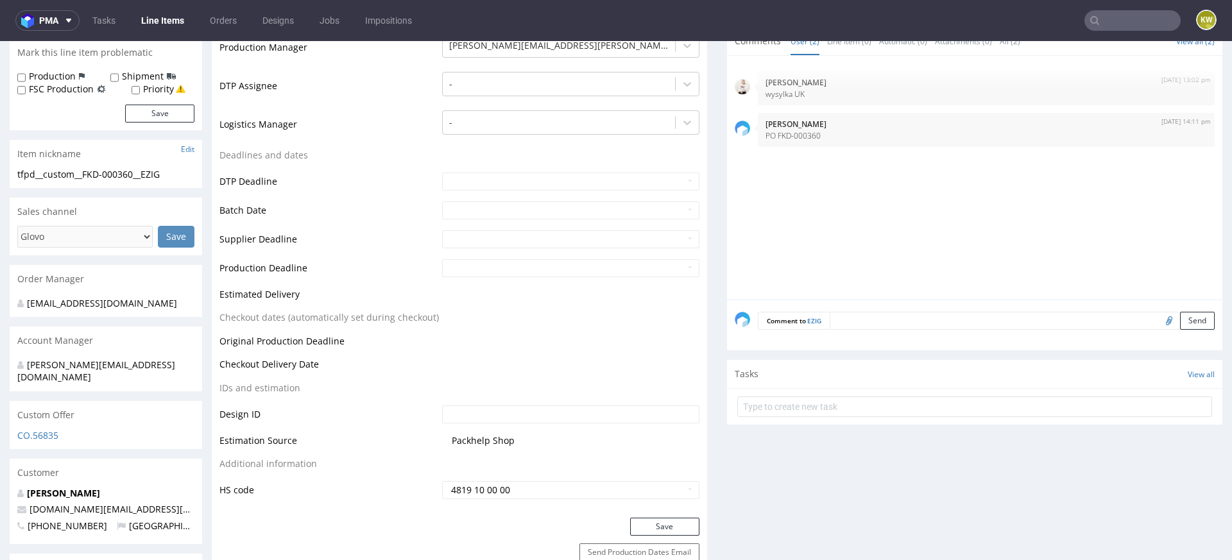
scroll to position [445, 0]
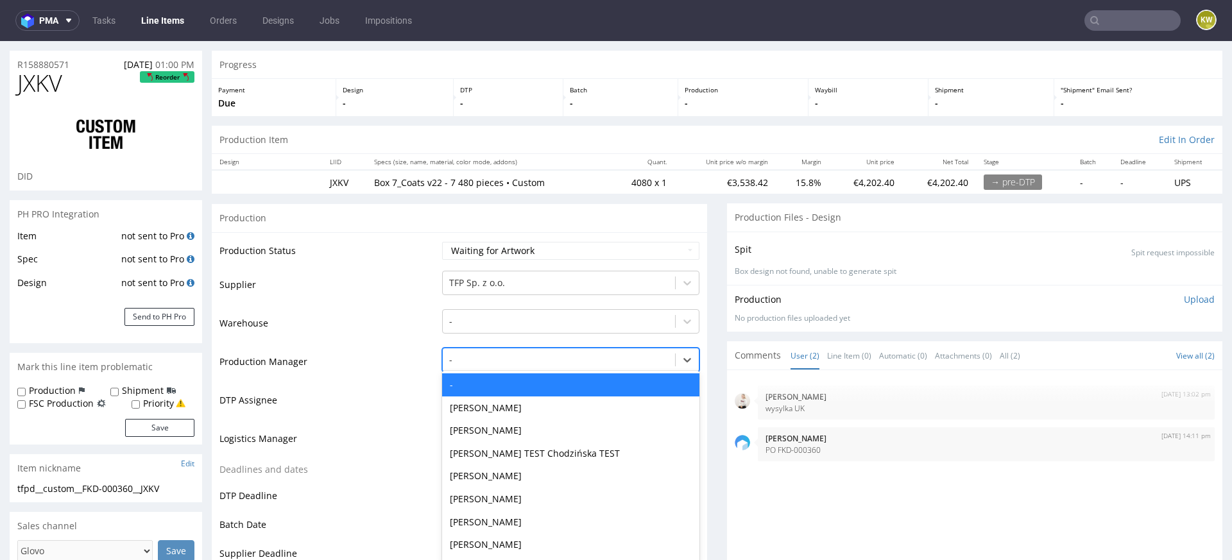
click at [475, 366] on div "- selected, 1 of 62. 62 results available. Use Up and Down to choose options, p…" at bounding box center [570, 357] width 257 height 18
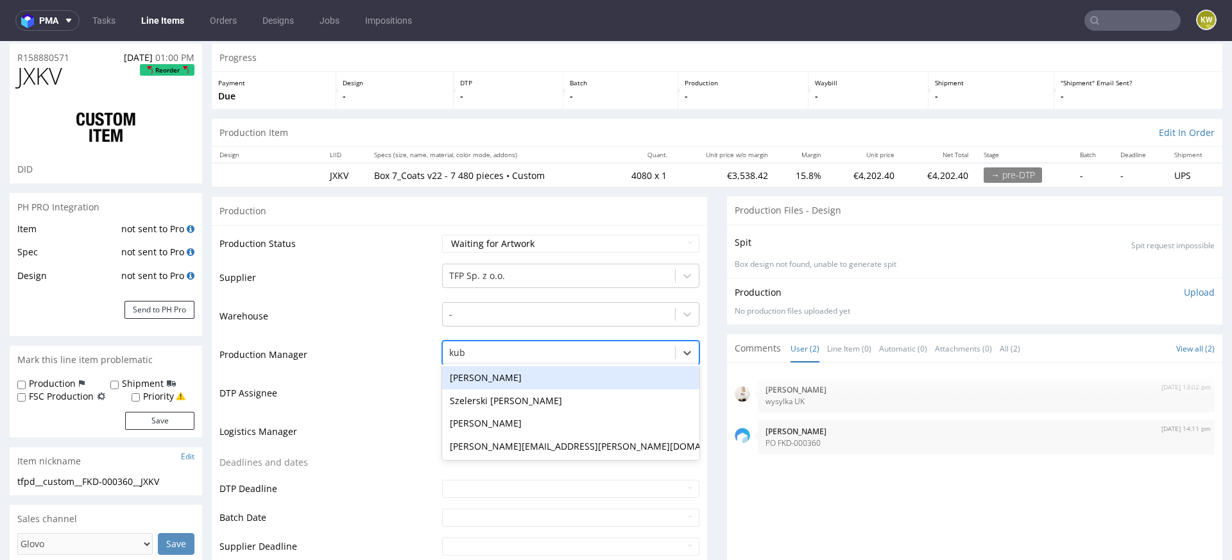
type input "kubi"
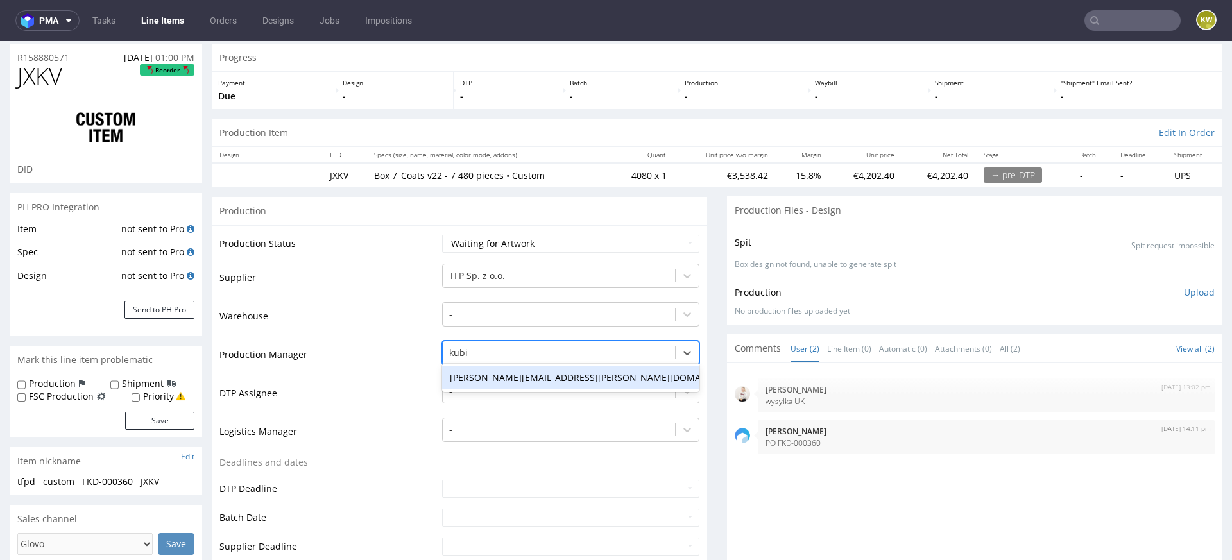
click at [503, 372] on div "[PERSON_NAME][EMAIL_ADDRESS][PERSON_NAME][DOMAIN_NAME]" at bounding box center [570, 377] width 257 height 23
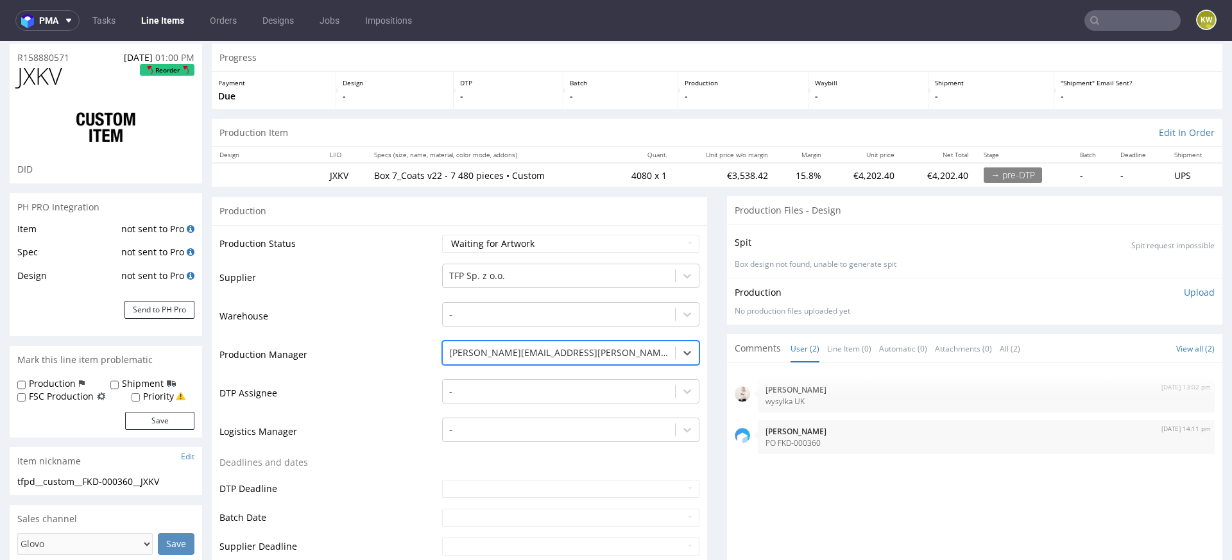
scroll to position [352, 0]
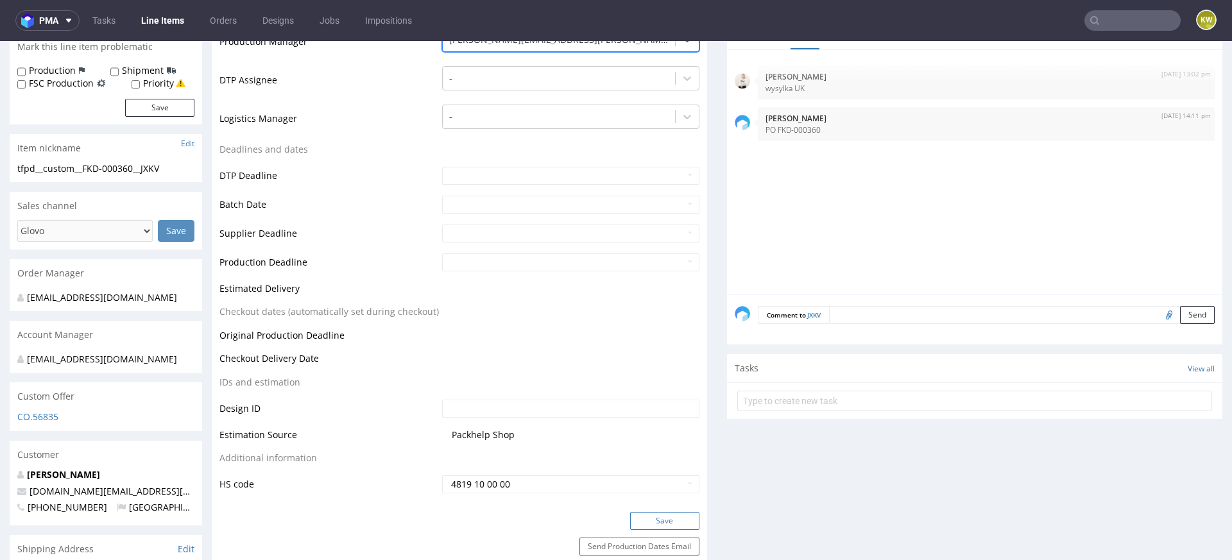
click at [661, 516] on button "Save" at bounding box center [664, 521] width 69 height 18
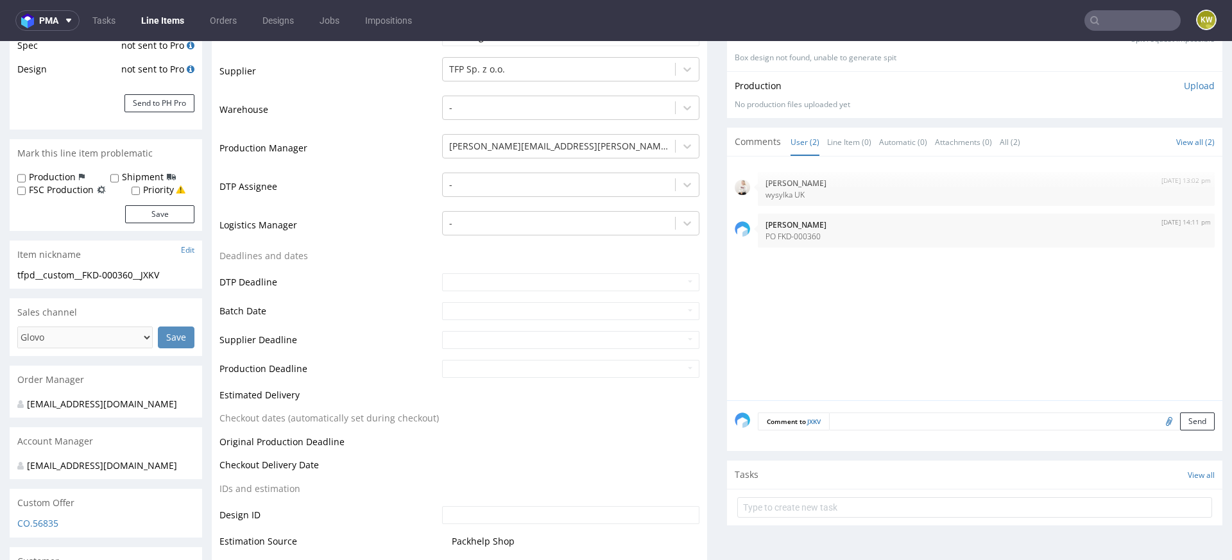
scroll to position [344, 0]
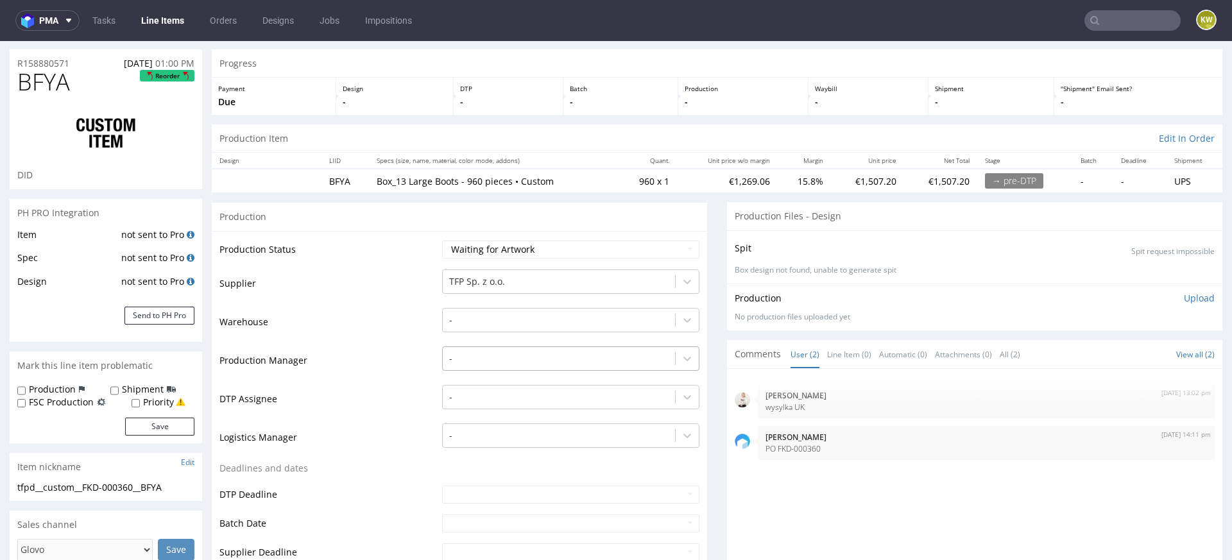
click at [471, 364] on div "-" at bounding box center [570, 355] width 257 height 18
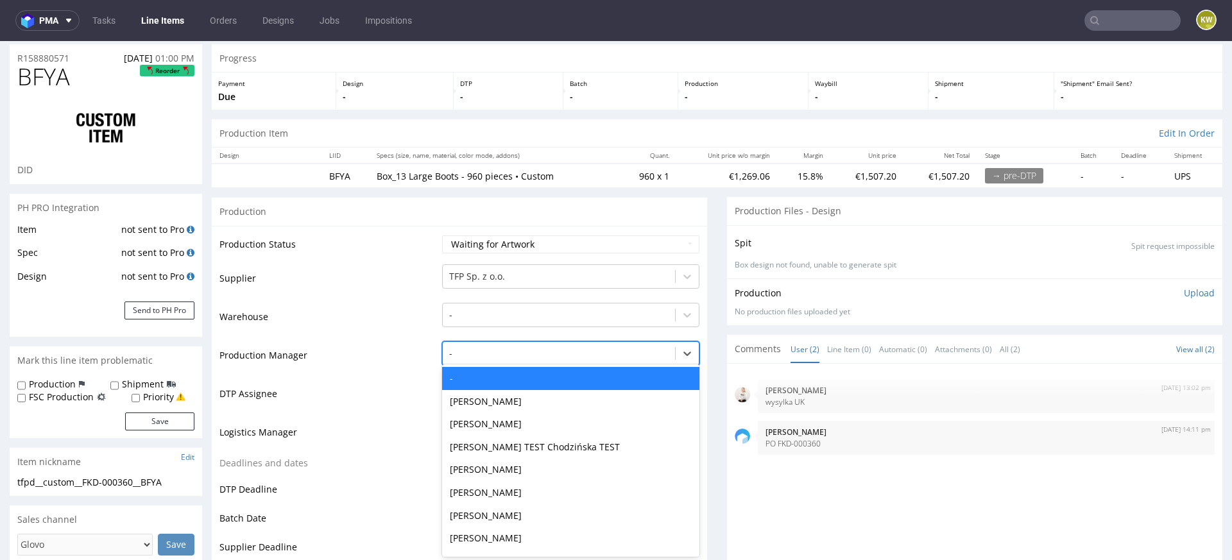
scroll to position [39, 0]
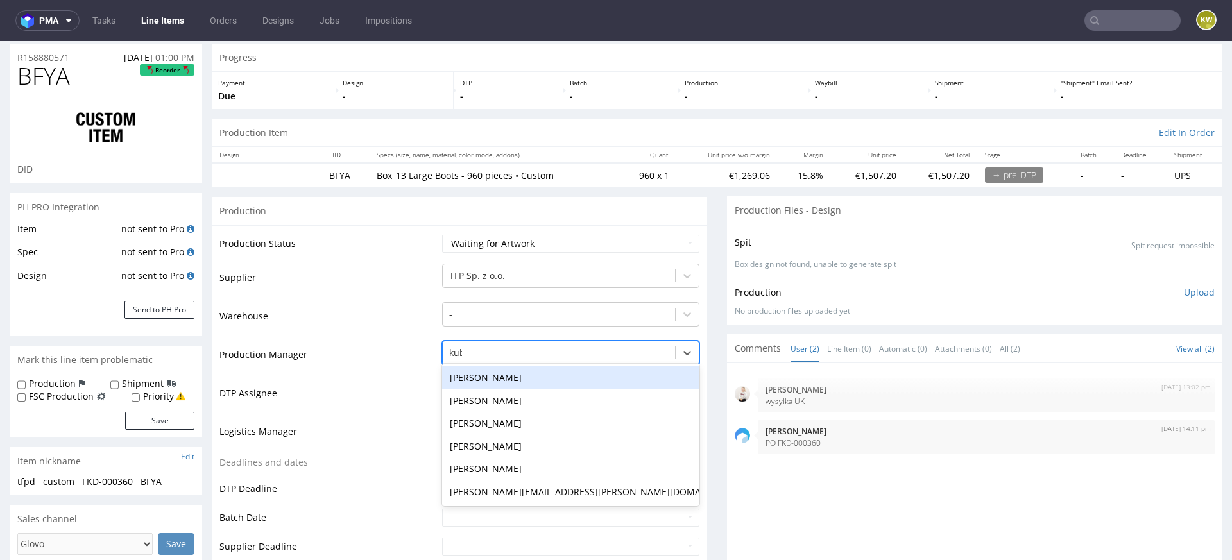
type input "kubi"
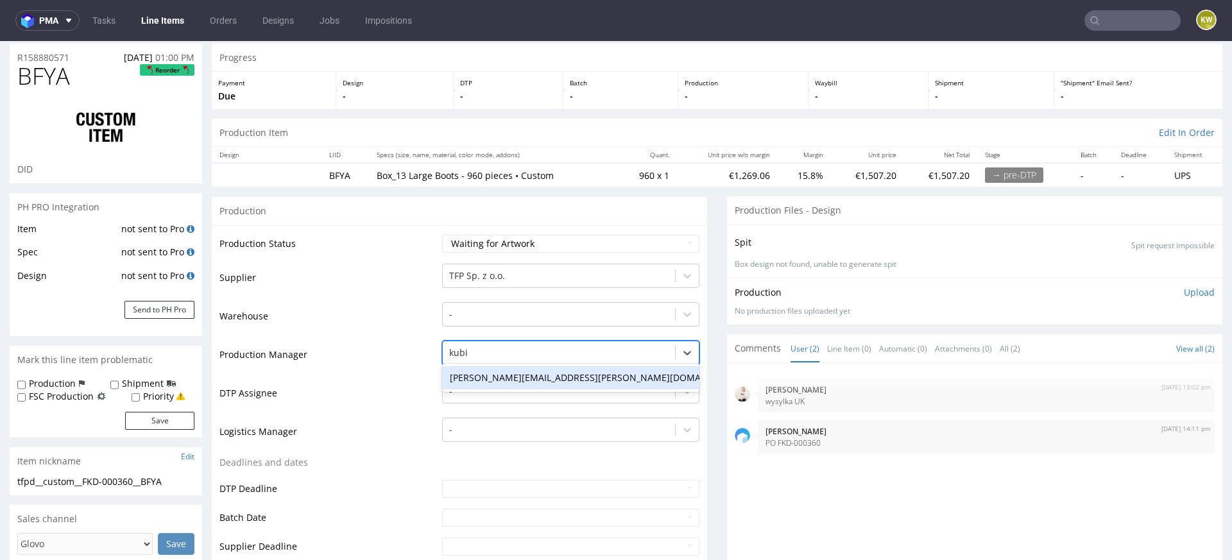
click at [513, 377] on div "[PERSON_NAME][EMAIL_ADDRESS][PERSON_NAME][DOMAIN_NAME]" at bounding box center [570, 377] width 257 height 23
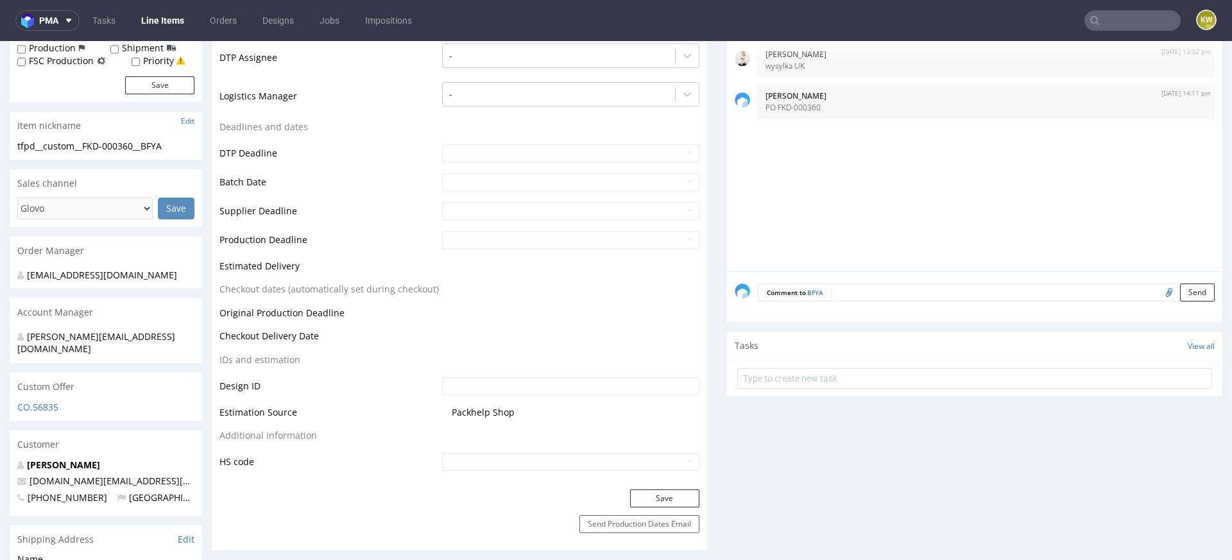
scroll to position [384, 0]
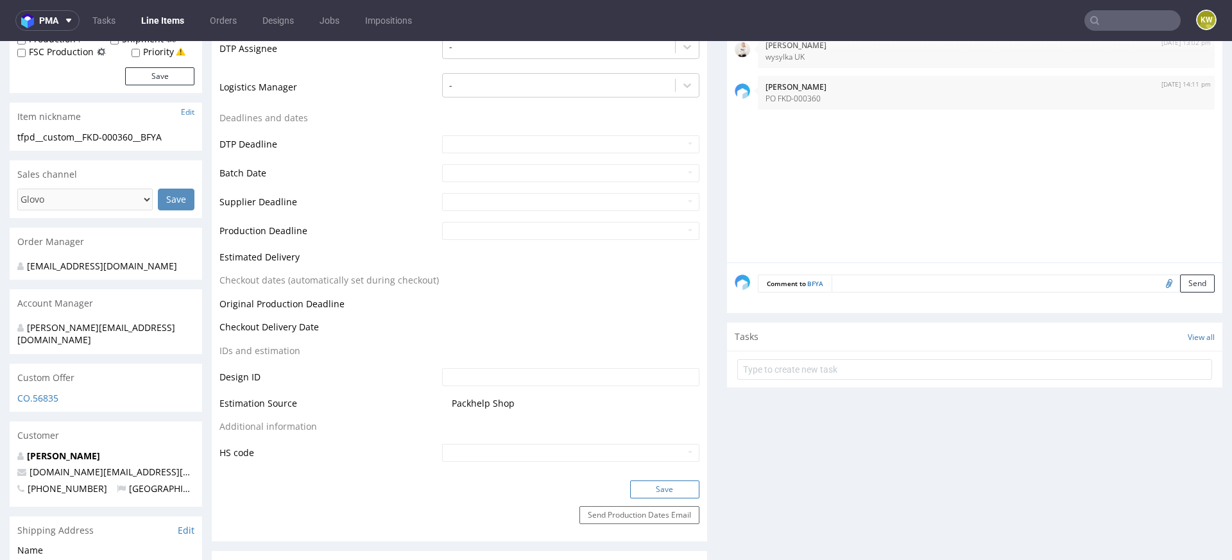
click at [652, 489] on button "Save" at bounding box center [664, 489] width 69 height 18
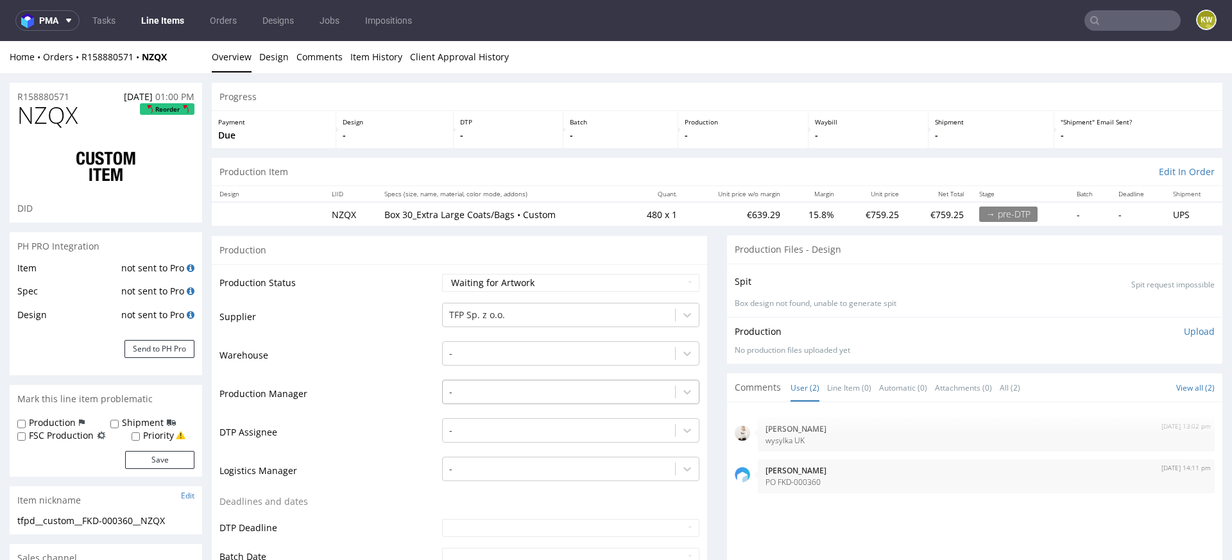
click at [463, 384] on div "-" at bounding box center [570, 389] width 257 height 18
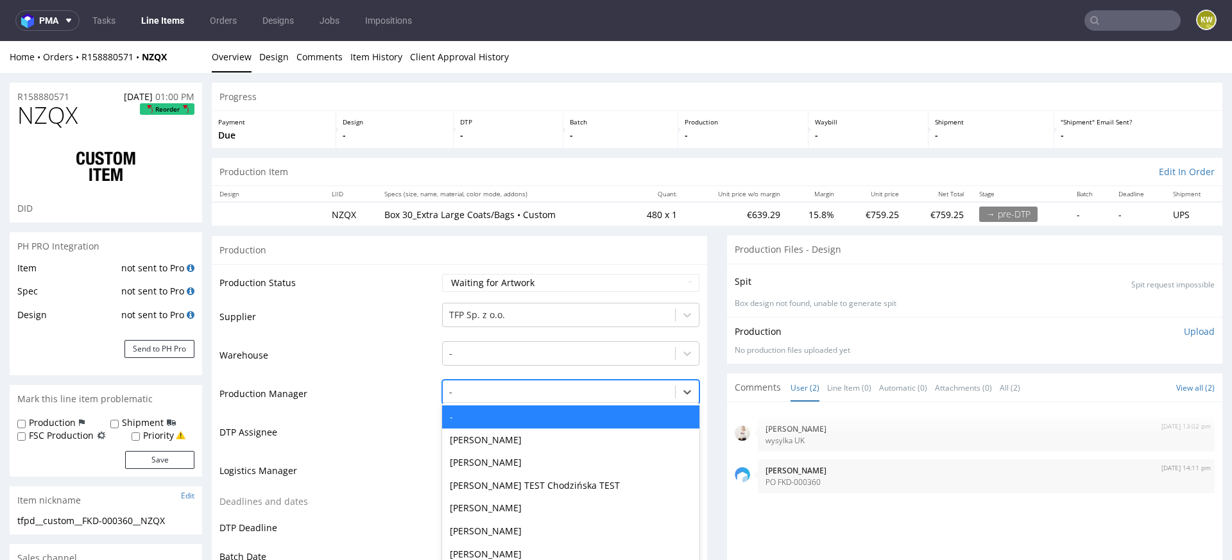
scroll to position [39, 0]
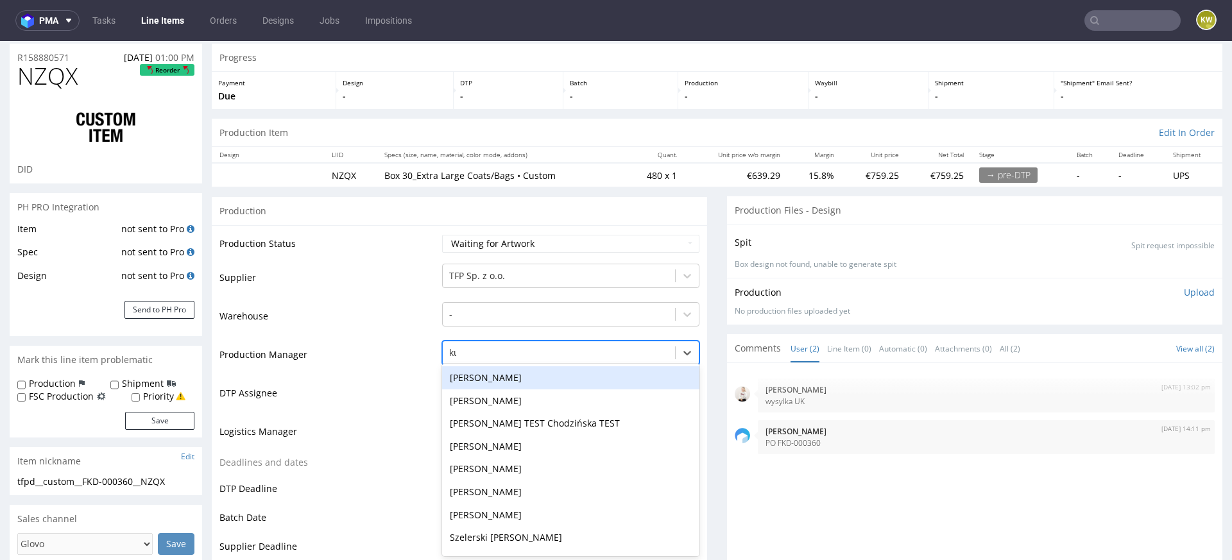
type input "kub"
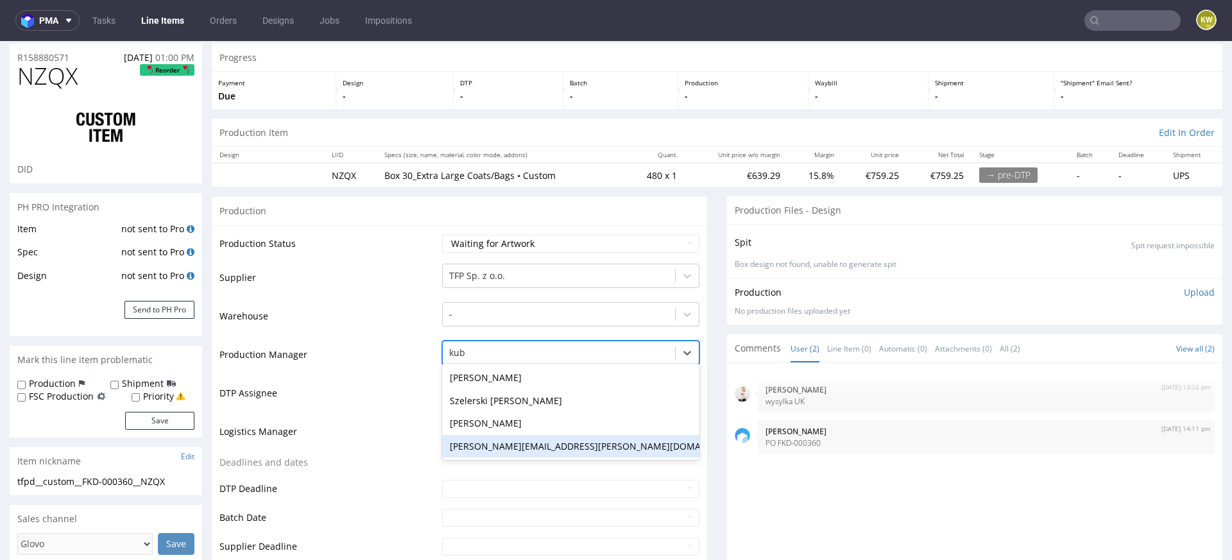
click at [466, 448] on div "[PERSON_NAME][EMAIL_ADDRESS][PERSON_NAME][DOMAIN_NAME]" at bounding box center [570, 446] width 257 height 23
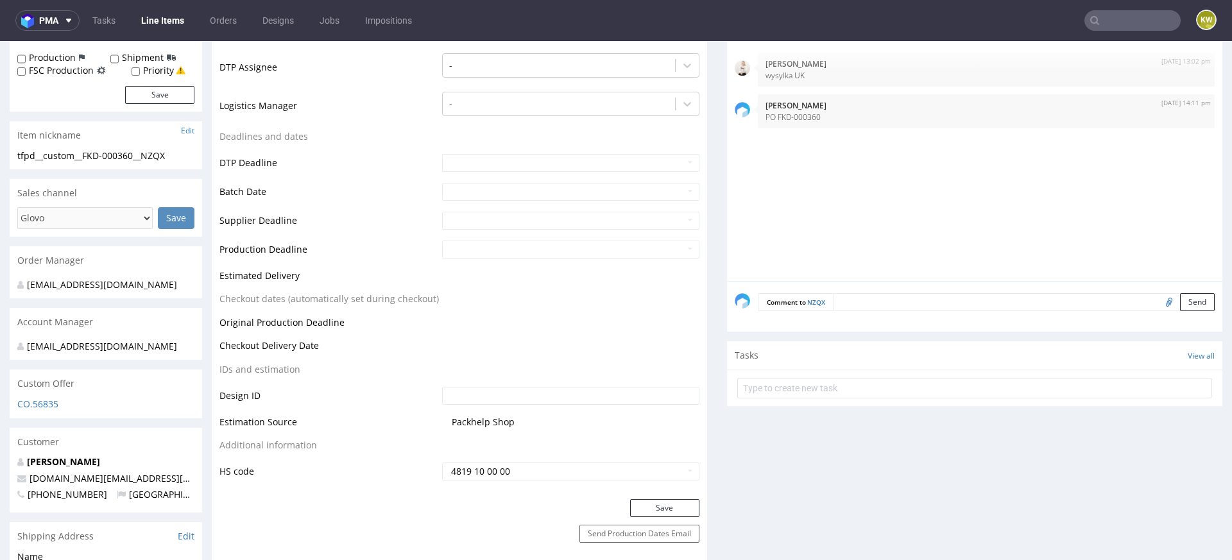
scroll to position [383, 0]
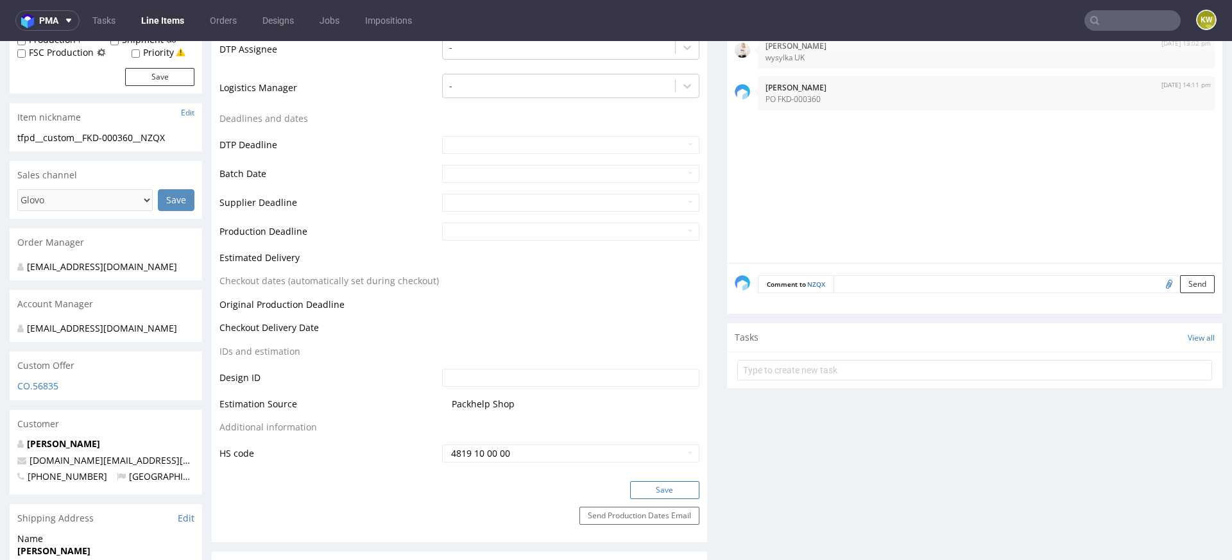
click at [654, 483] on button "Save" at bounding box center [664, 490] width 69 height 18
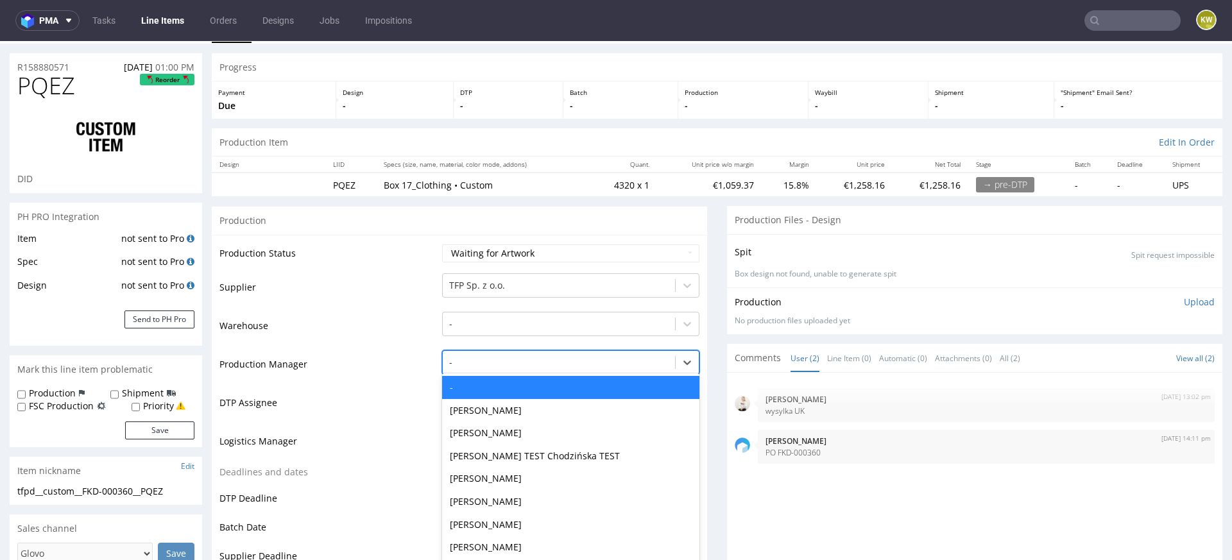
click at [489, 368] on div "- selected, 1 of 62. 62 results available. Use Up and Down to choose options, p…" at bounding box center [570, 359] width 257 height 18
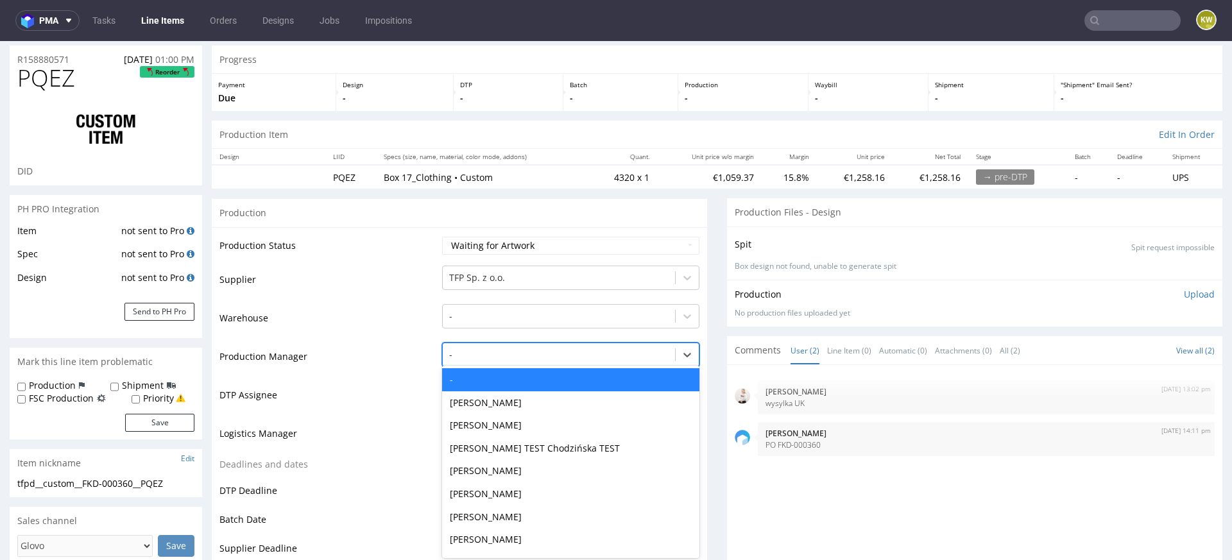
scroll to position [39, 0]
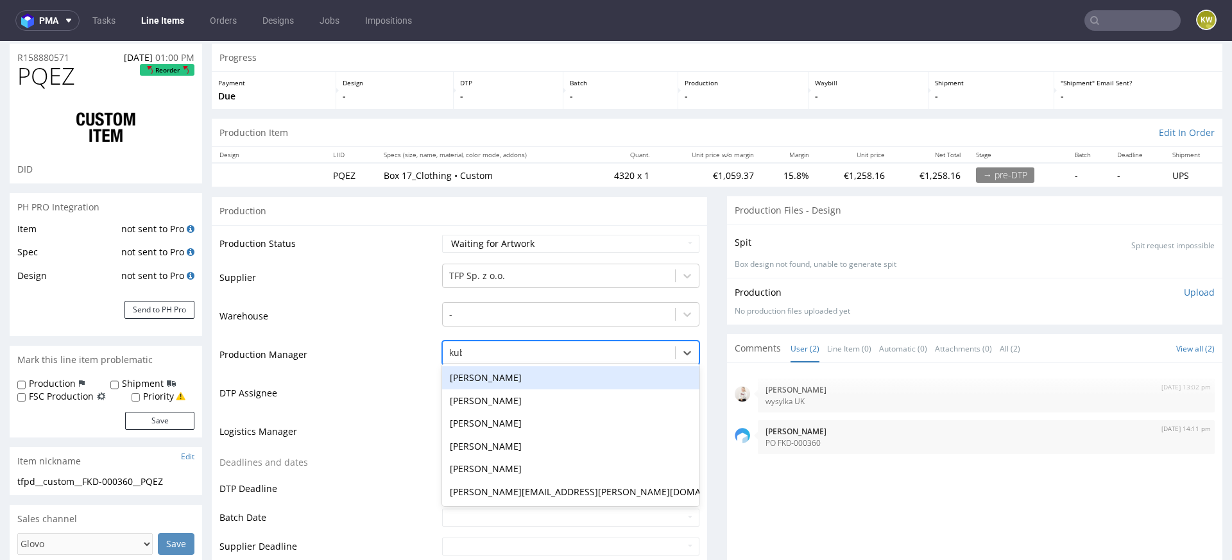
type input "kubi"
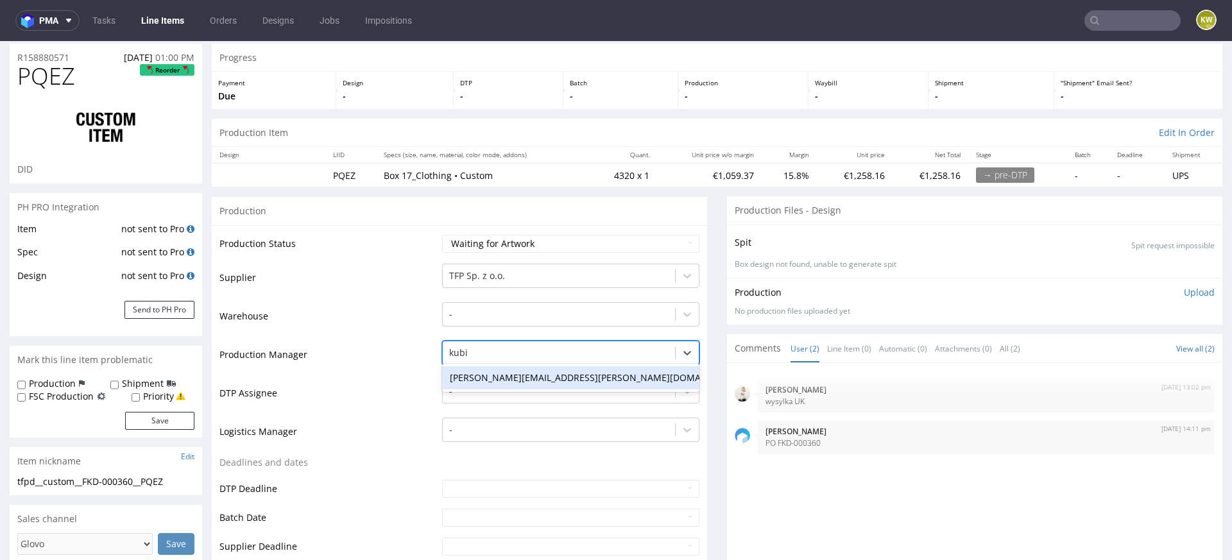
click at [500, 376] on div "[PERSON_NAME][EMAIL_ADDRESS][PERSON_NAME][DOMAIN_NAME]" at bounding box center [570, 377] width 257 height 23
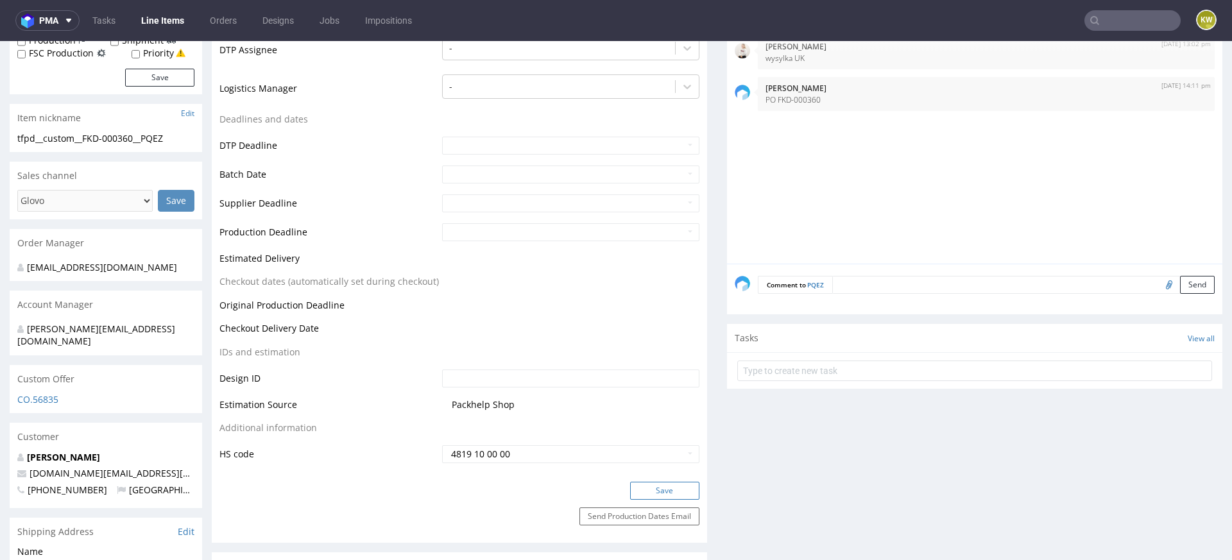
scroll to position [399, 0]
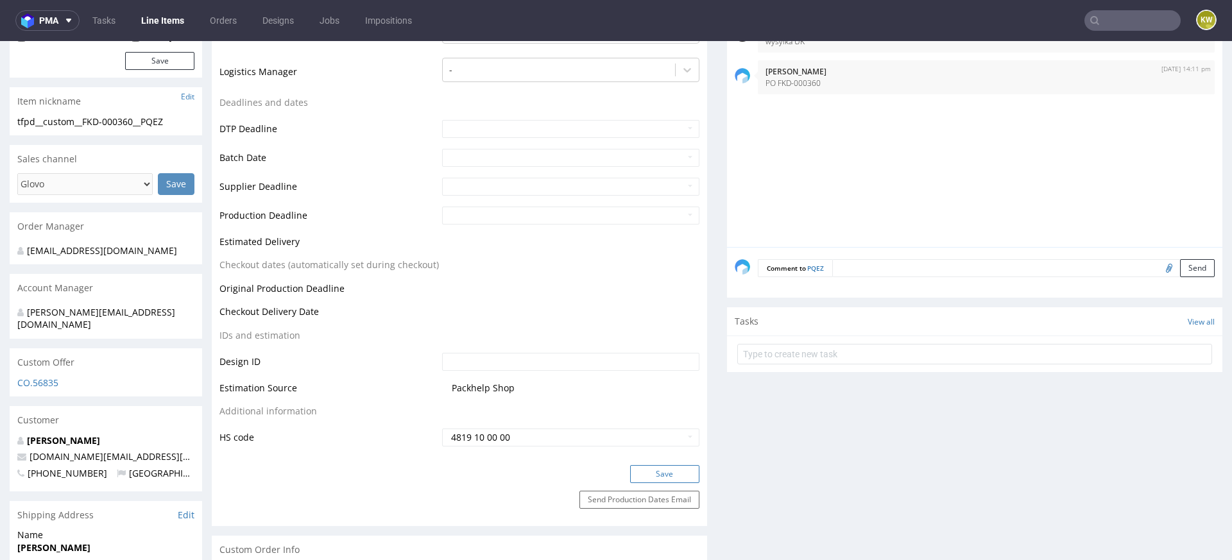
click at [657, 465] on button "Save" at bounding box center [664, 474] width 69 height 18
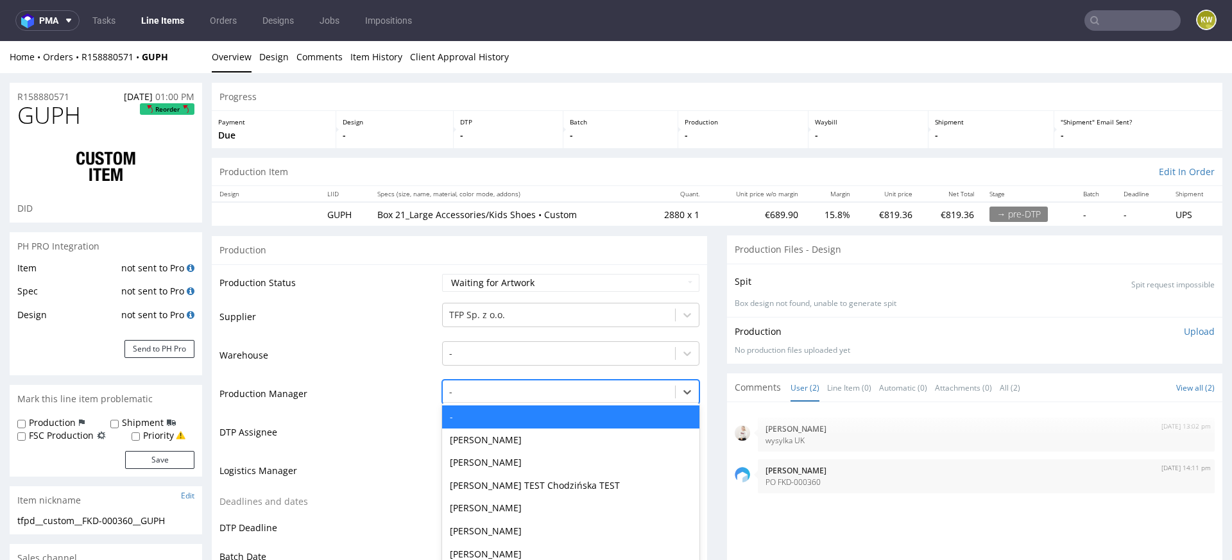
scroll to position [39, 0]
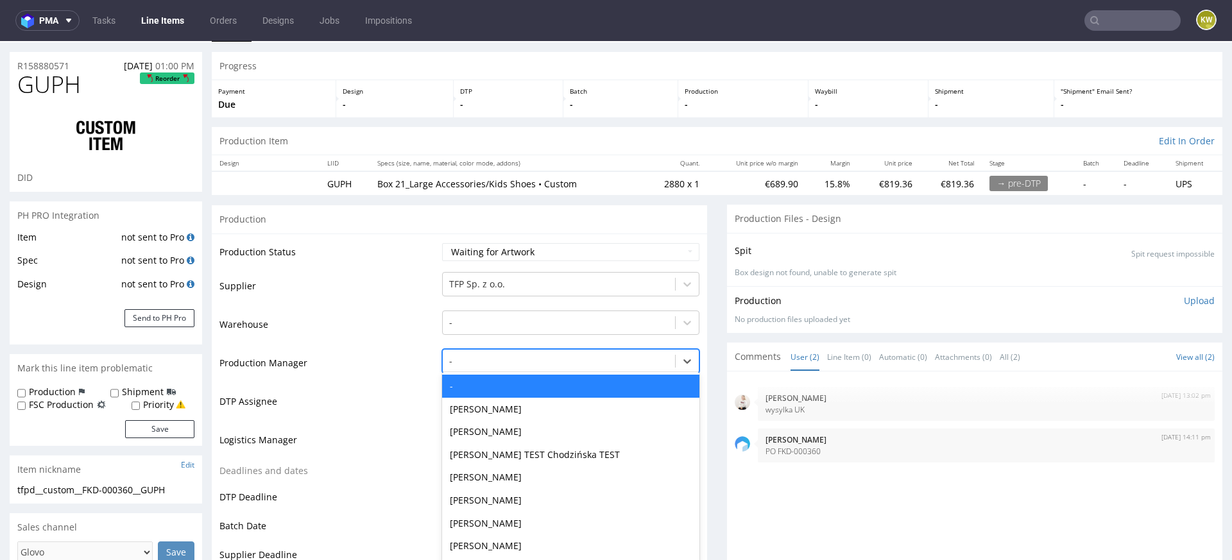
click at [447, 367] on div "- selected, 1 of 62. 62 results available. Use Up and Down to choose options, p…" at bounding box center [570, 358] width 257 height 18
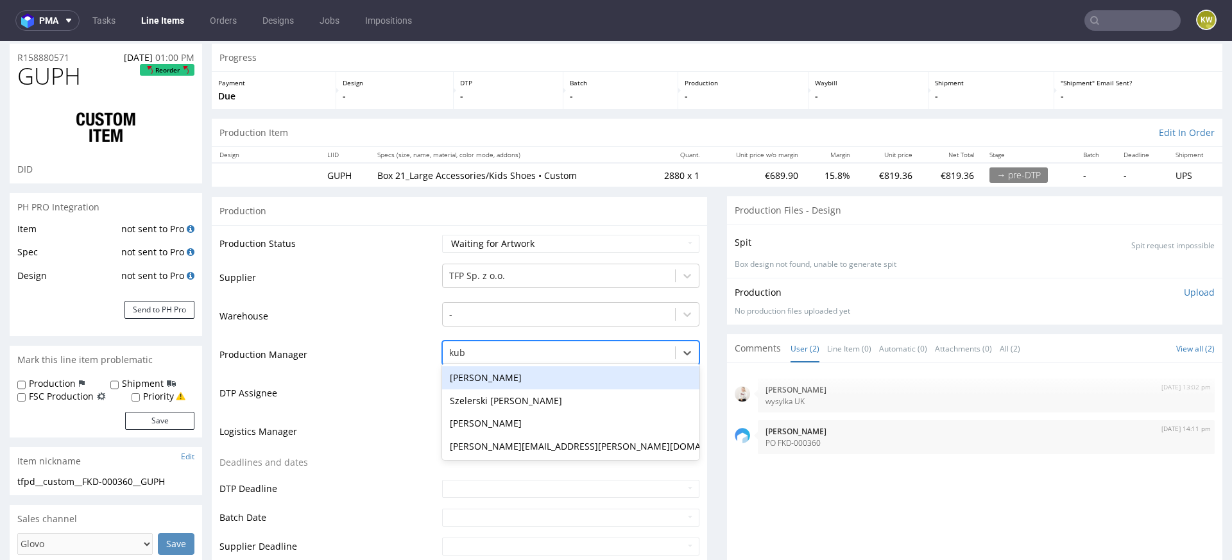
type input "kubi"
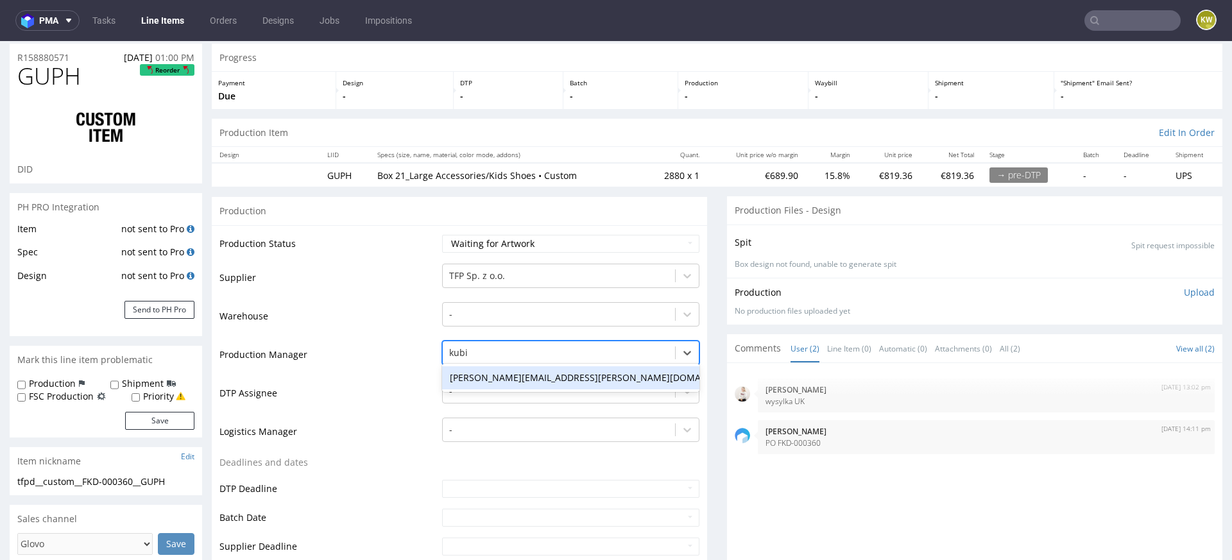
click at [495, 375] on div "[PERSON_NAME][EMAIL_ADDRESS][PERSON_NAME][DOMAIN_NAME]" at bounding box center [570, 377] width 257 height 23
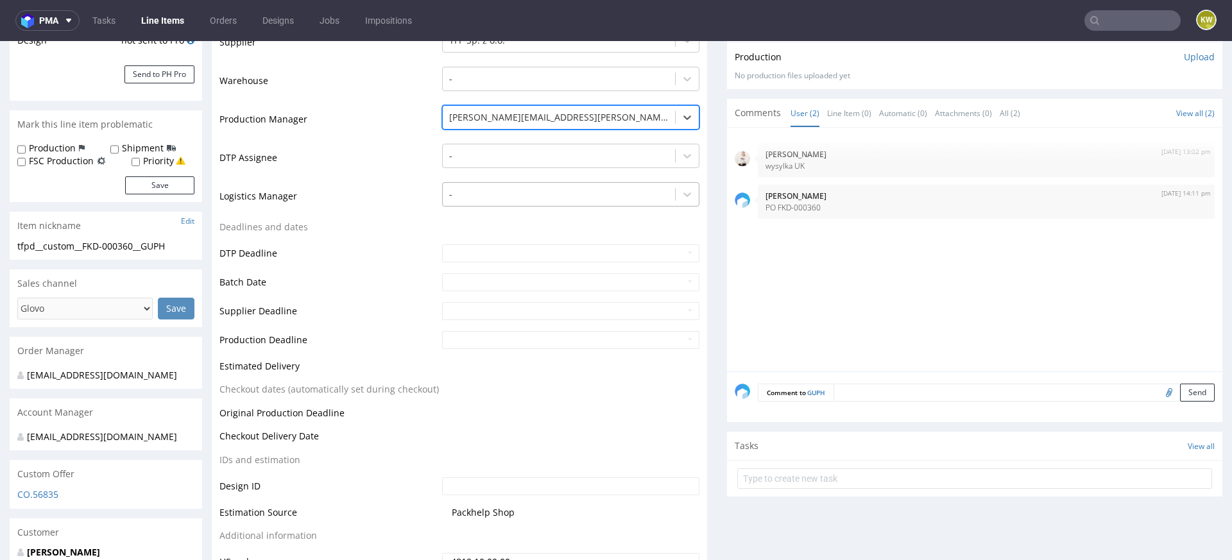
scroll to position [339, 0]
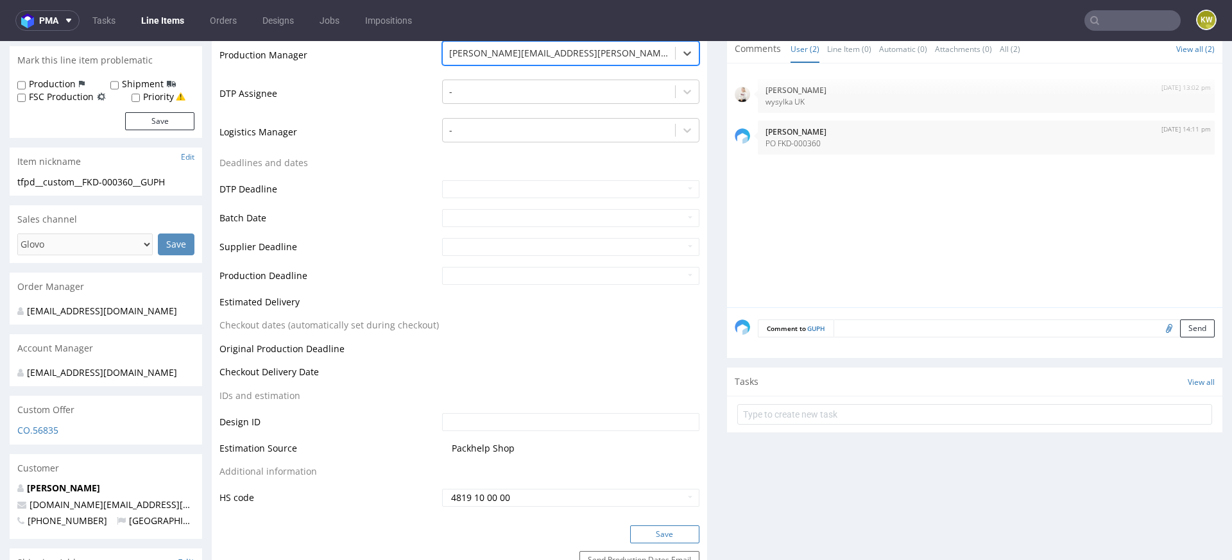
click at [656, 537] on button "Save" at bounding box center [664, 534] width 69 height 18
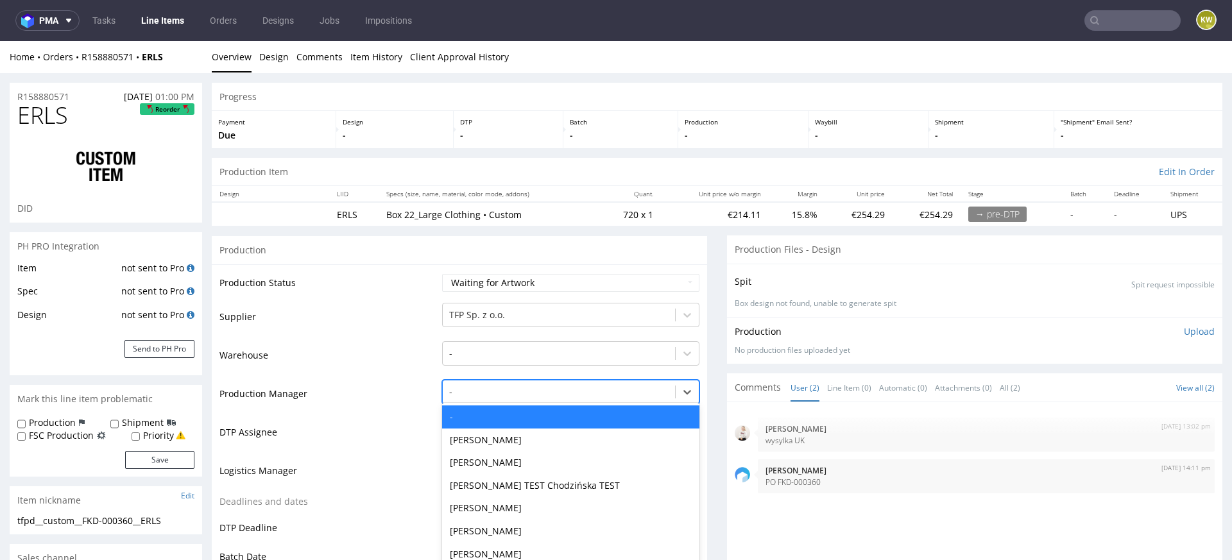
scroll to position [39, 0]
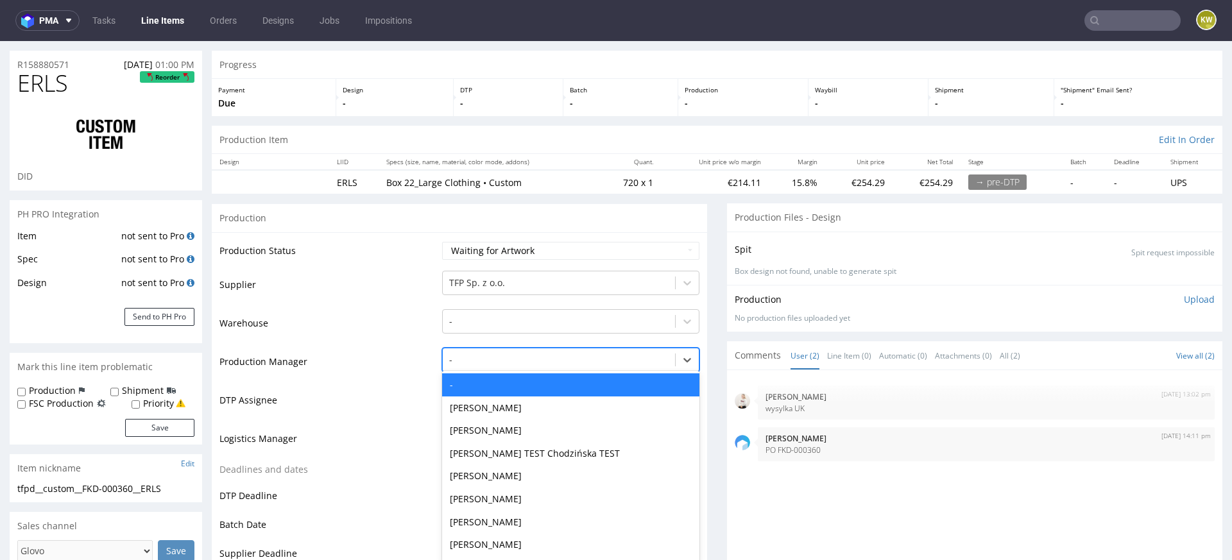
click at [482, 366] on div "- selected, 1 of 62. 62 results available. Use Up and Down to choose options, p…" at bounding box center [570, 357] width 257 height 18
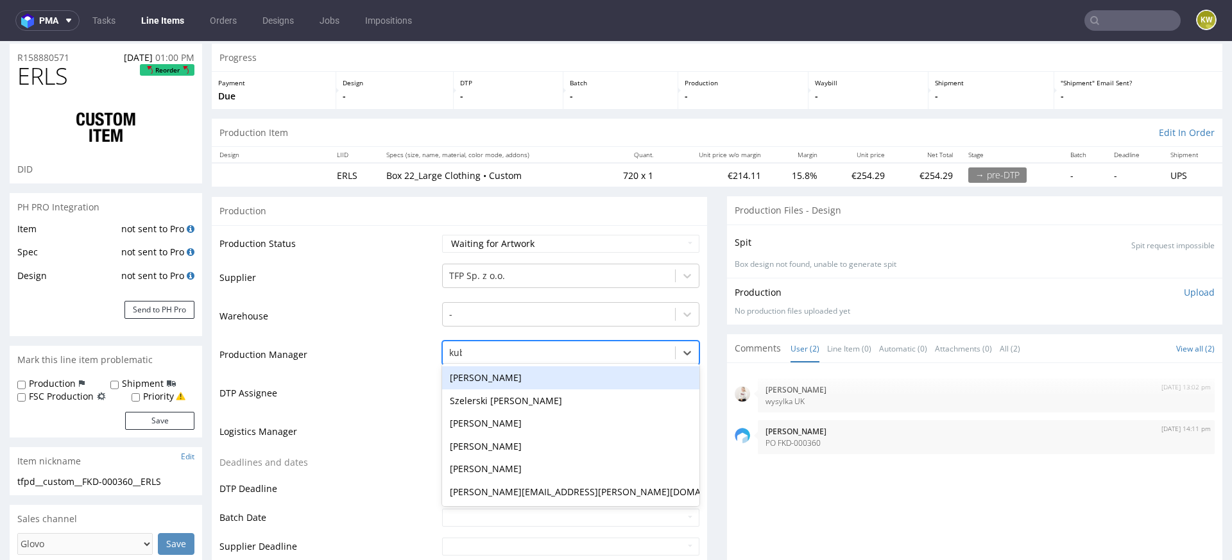
type input "kubi"
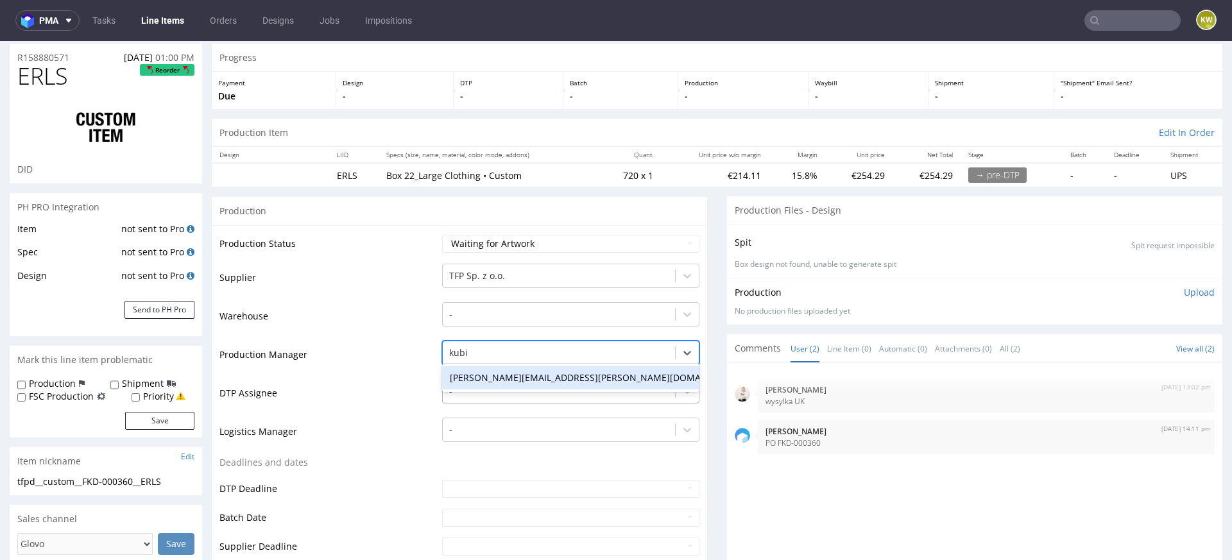
click at [488, 384] on div "tomasz.kubiak@packhelp.com" at bounding box center [570, 377] width 257 height 23
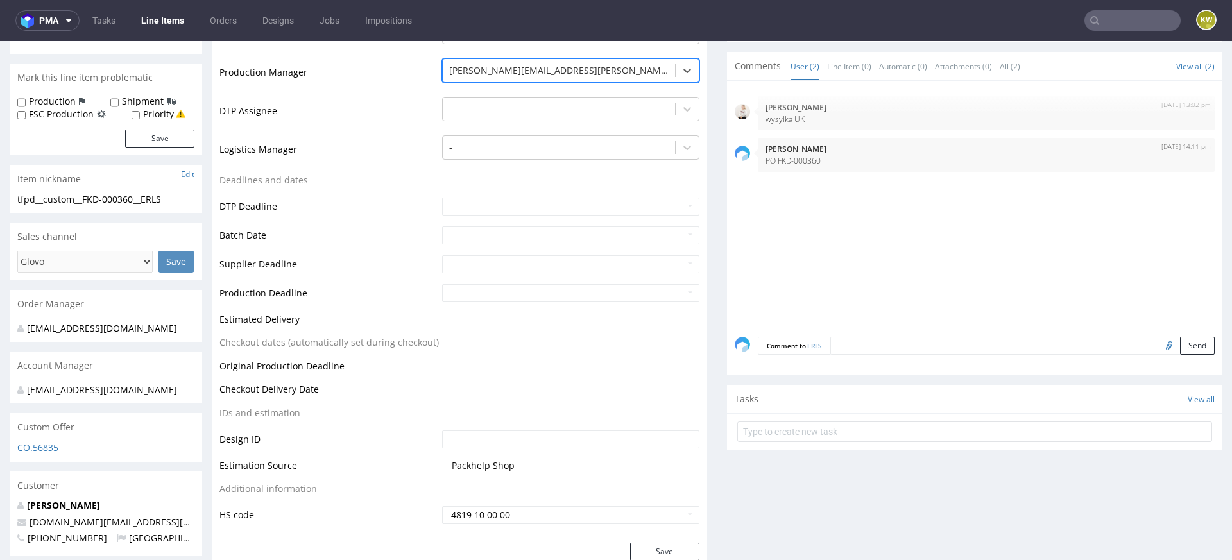
scroll to position [368, 0]
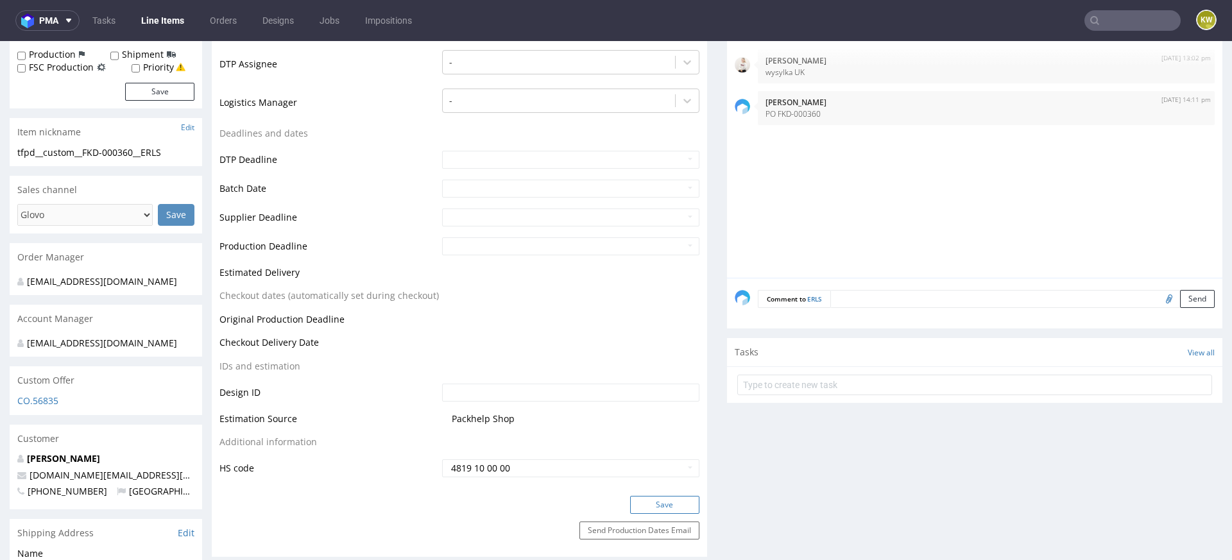
click at [650, 496] on button "Save" at bounding box center [664, 505] width 69 height 18
click at [339, 389] on td "Design ID" at bounding box center [328, 396] width 219 height 29
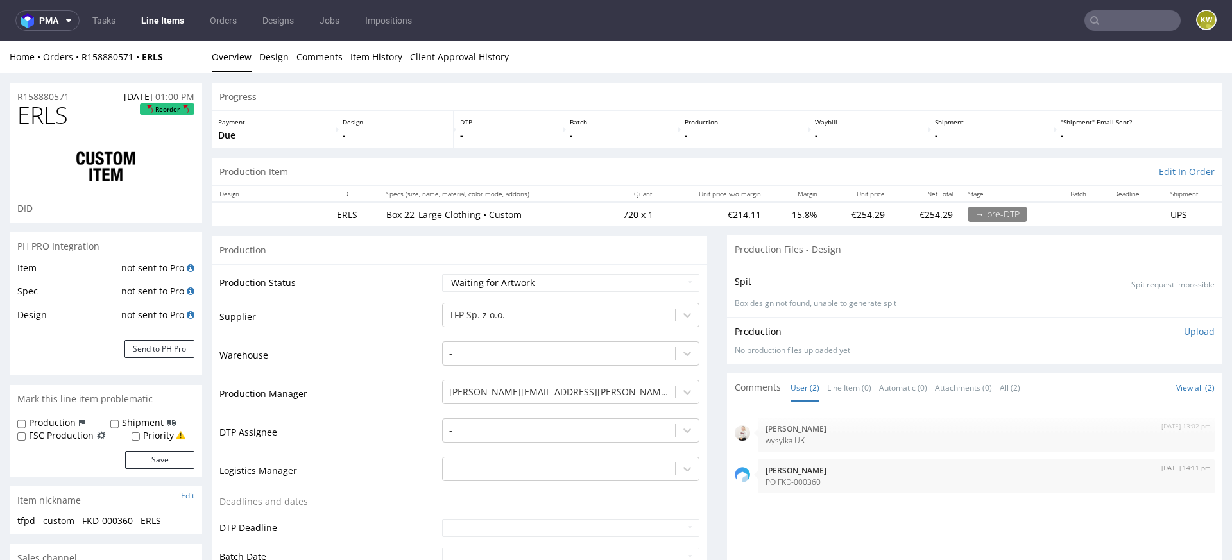
click at [154, 24] on link "Line Items" at bounding box center [162, 20] width 58 height 21
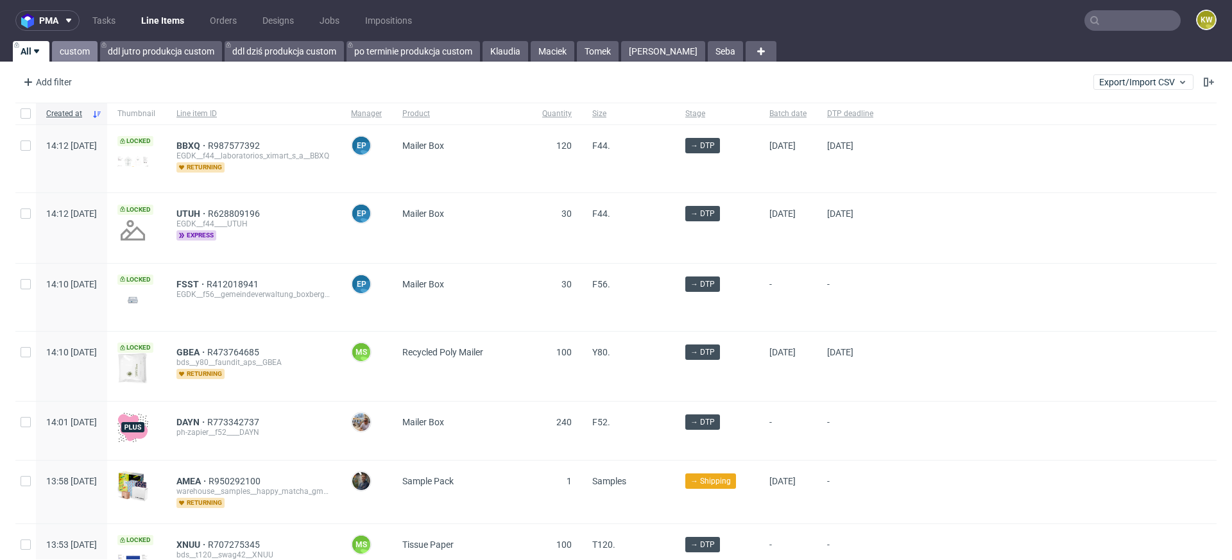
click at [78, 55] on link "custom" at bounding box center [75, 51] width 46 height 21
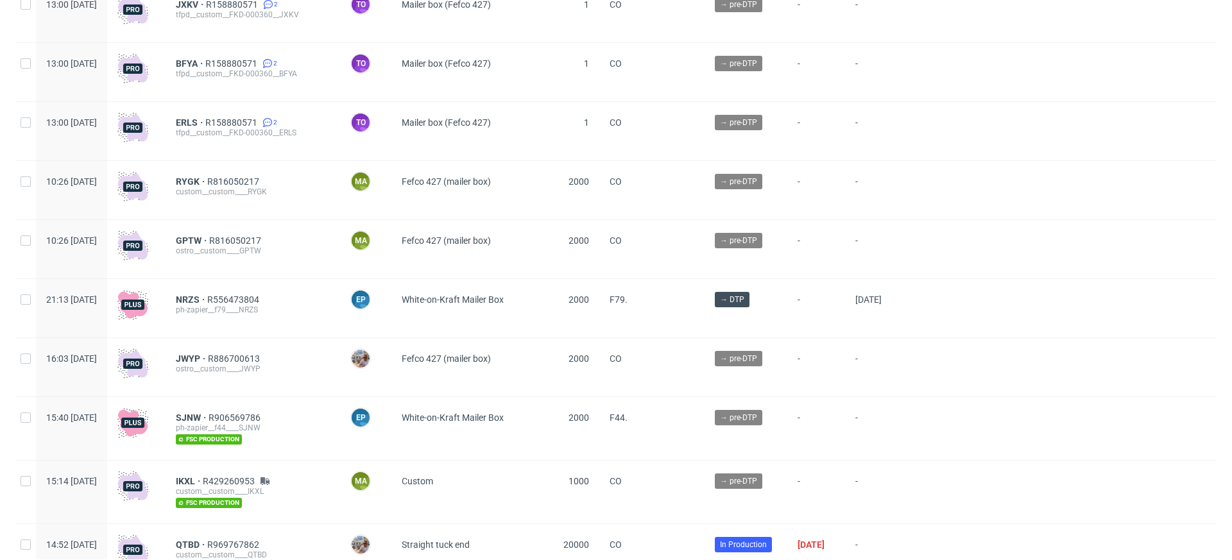
scroll to position [612, 0]
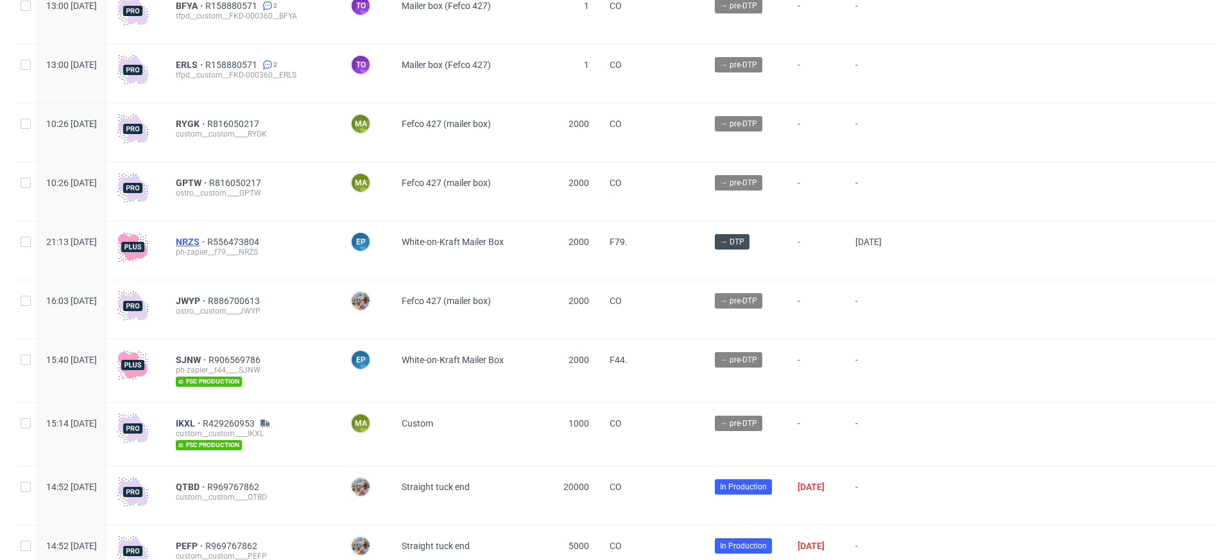
click at [207, 238] on span "NRZS" at bounding box center [191, 242] width 31 height 10
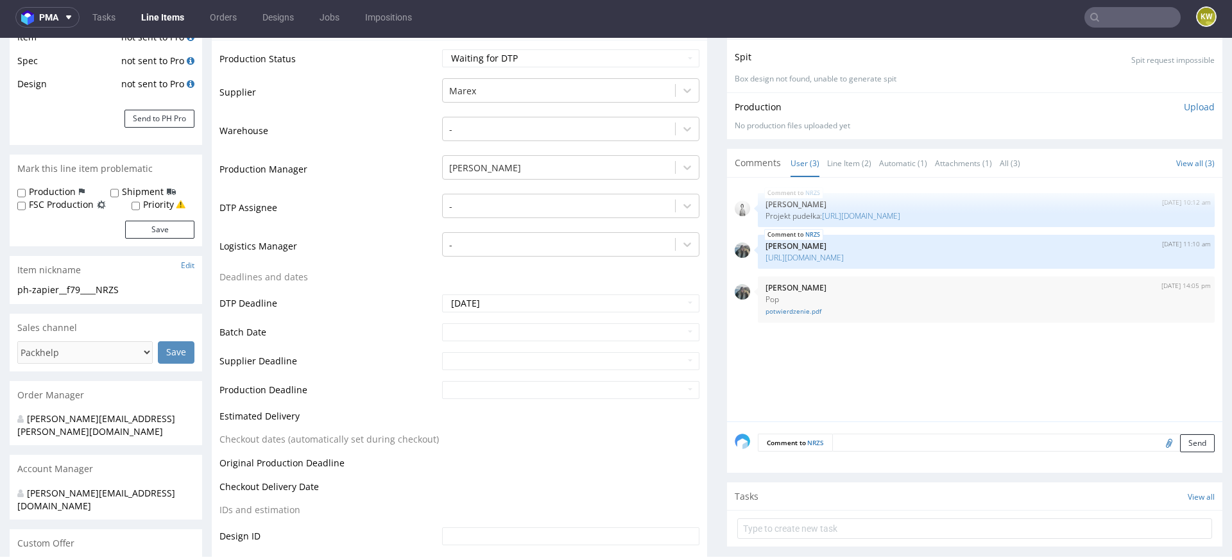
scroll to position [273, 0]
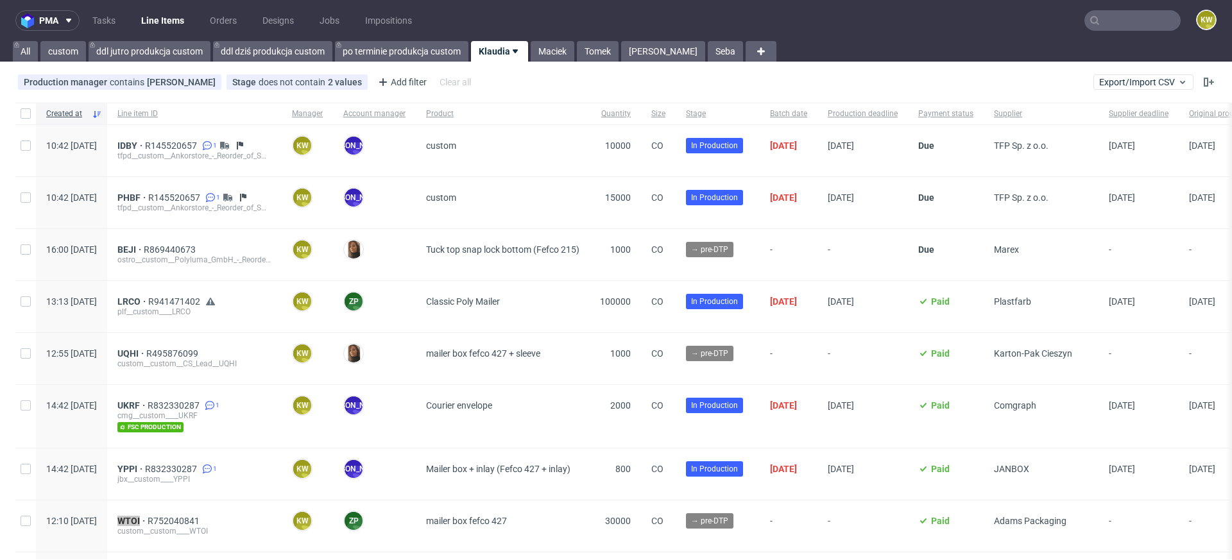
scroll to position [271, 0]
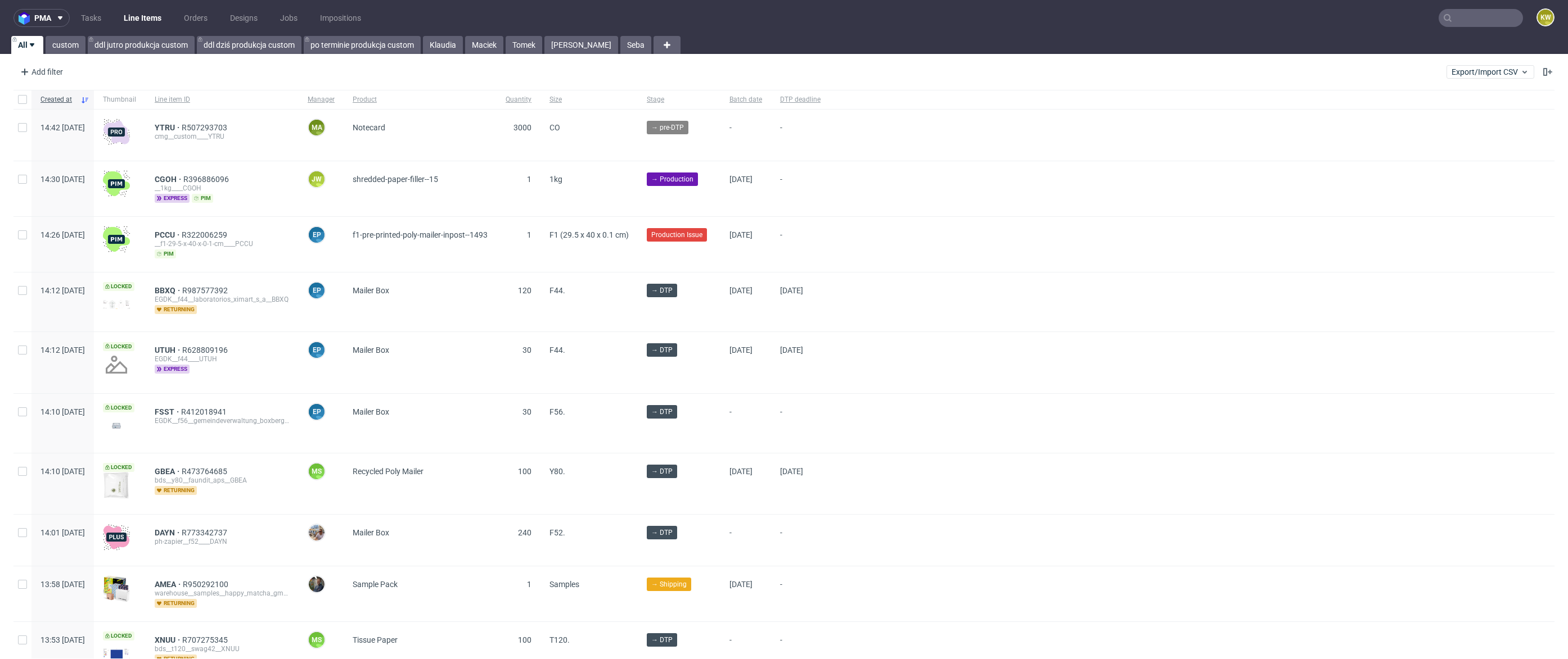
click at [1473, 18] on input "text" at bounding box center [1481, 18] width 84 height 18
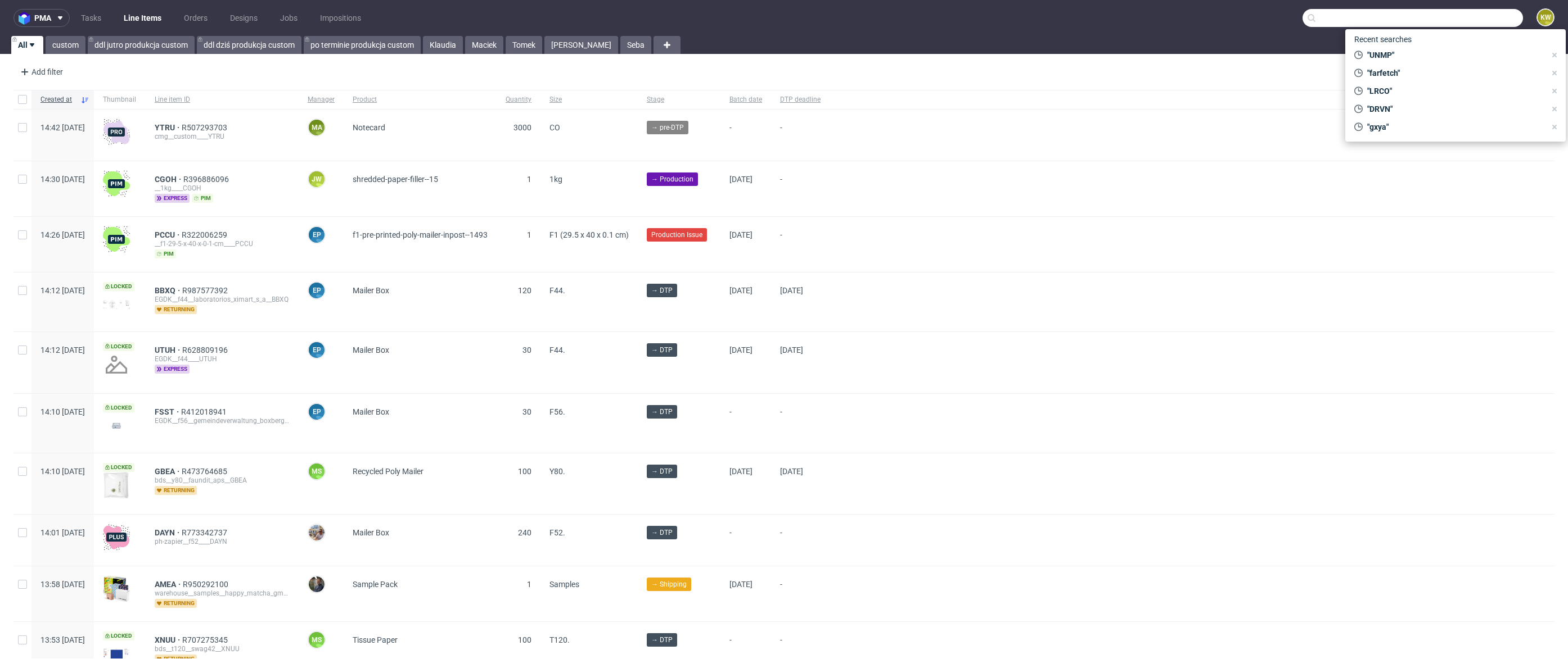
paste input "WVHH"
type input "WVHH"
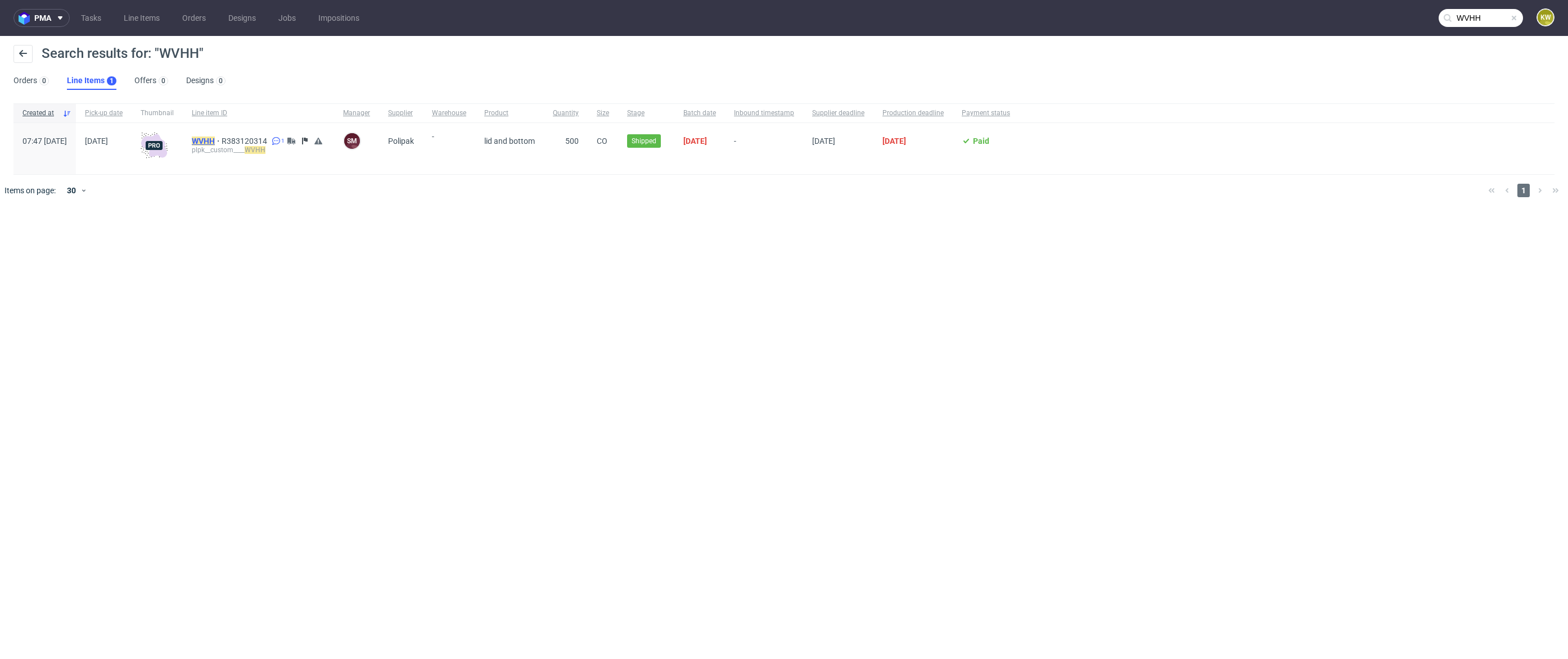
click at [215, 143] on mark "WVHH" at bounding box center [203, 141] width 23 height 9
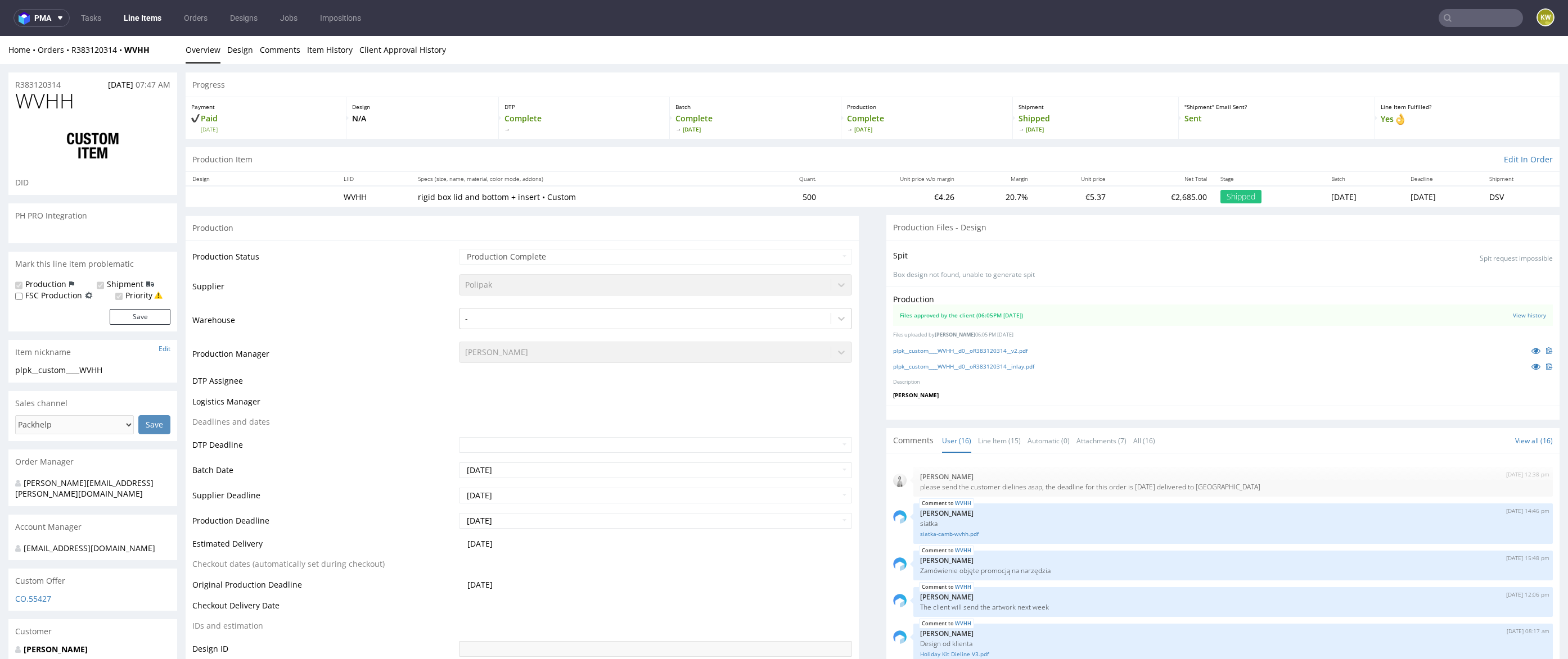
scroll to position [520, 0]
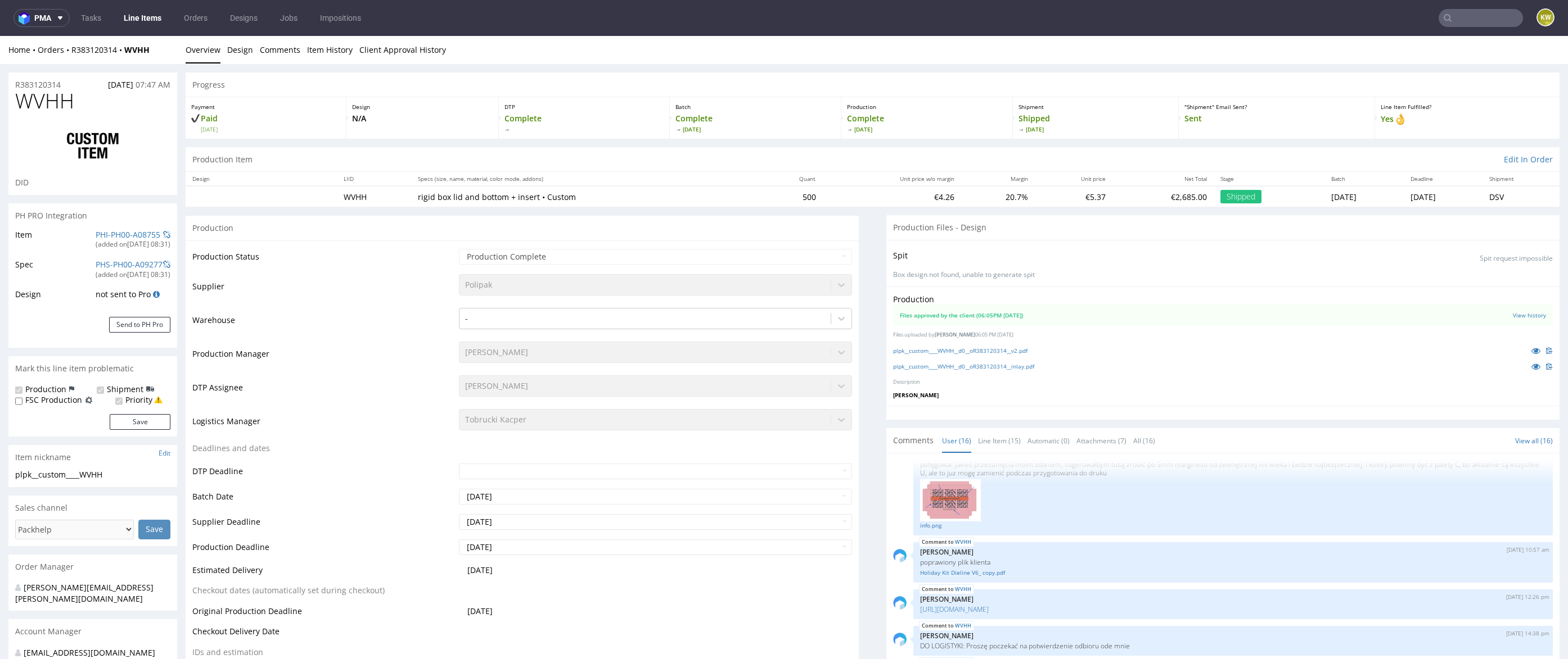
click at [1479, 25] on input "text" at bounding box center [1481, 18] width 84 height 18
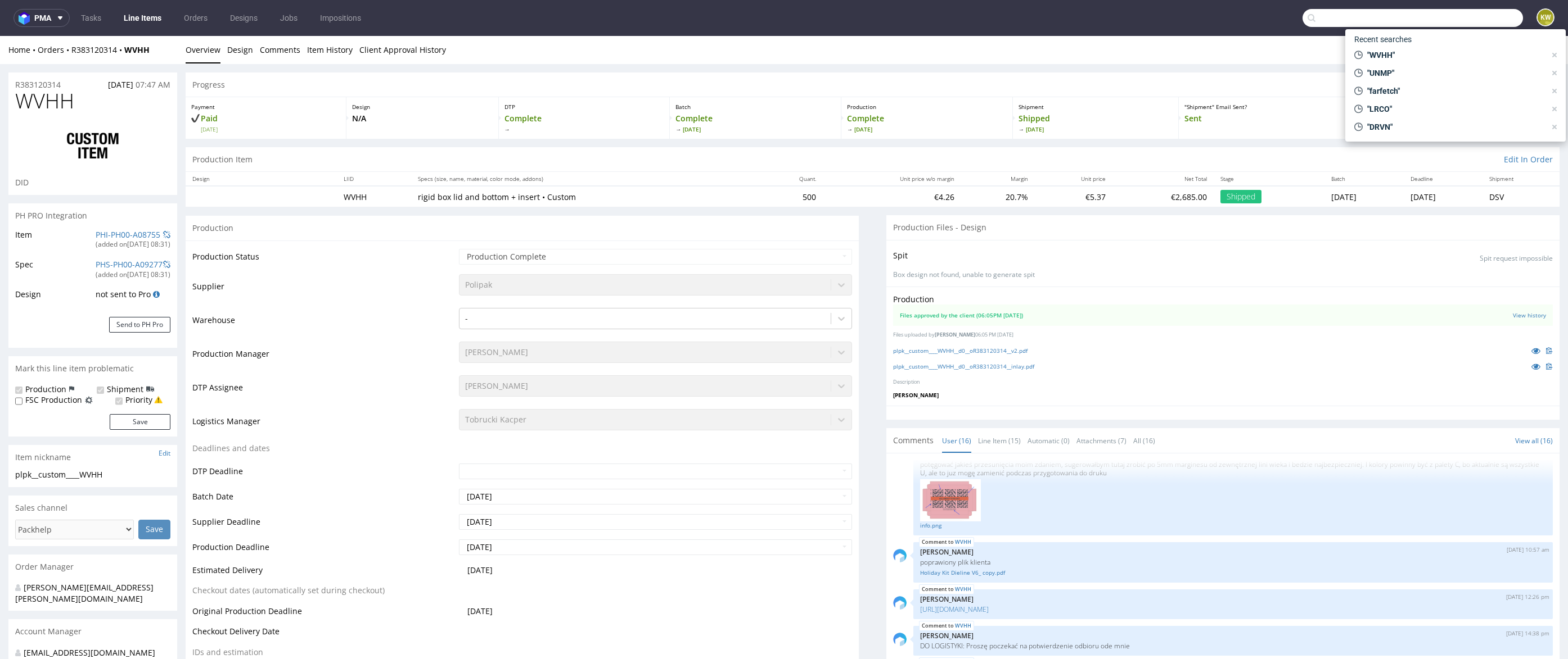
paste input "XRTH"
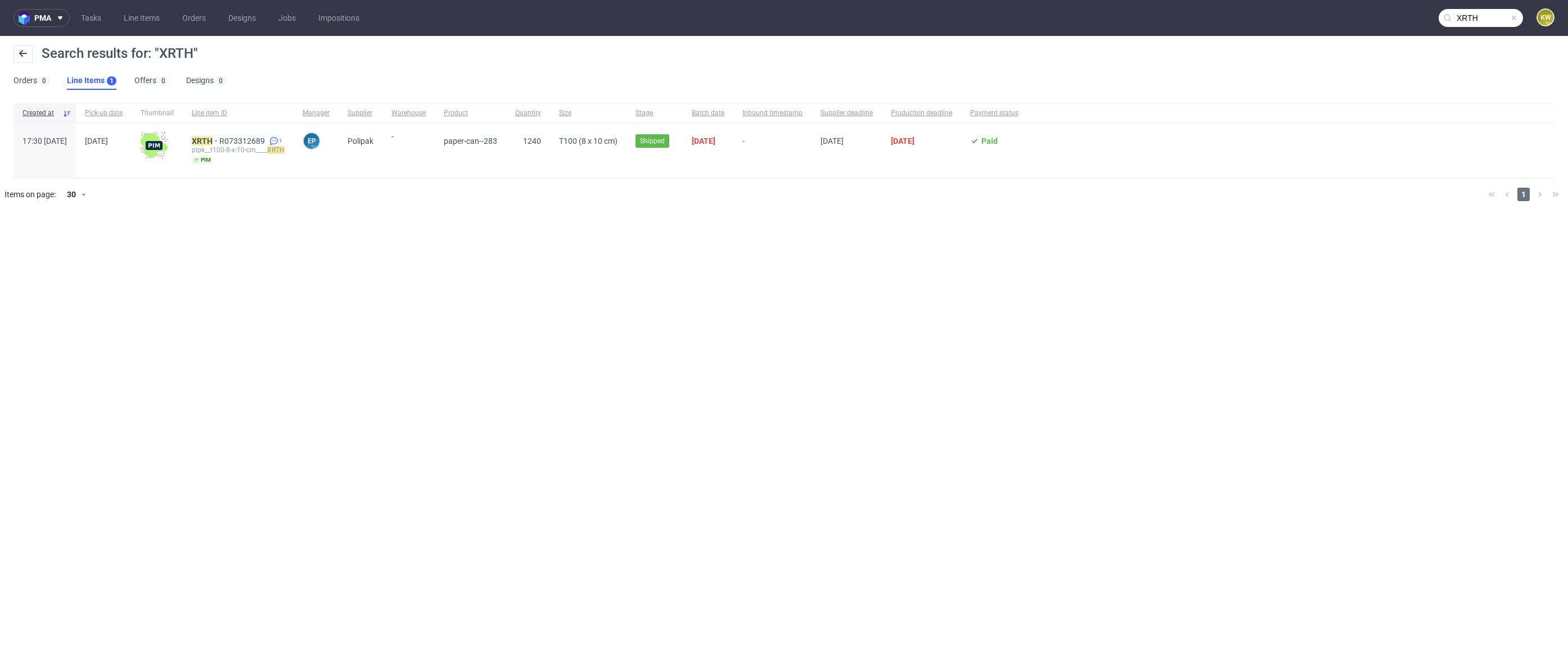
click at [1484, 23] on input "XRTH" at bounding box center [1481, 18] width 84 height 18
drag, startPoint x: 1485, startPoint y: 20, endPoint x: 1111, endPoint y: -7, distance: 375.0
click at [1111, 0] on html "pma Tasks Line Items Orders Designs Jobs Impositions XRTH KW Search results for…" at bounding box center [784, 330] width 1568 height 659
paste input "IIVL"
type input "IIVL"
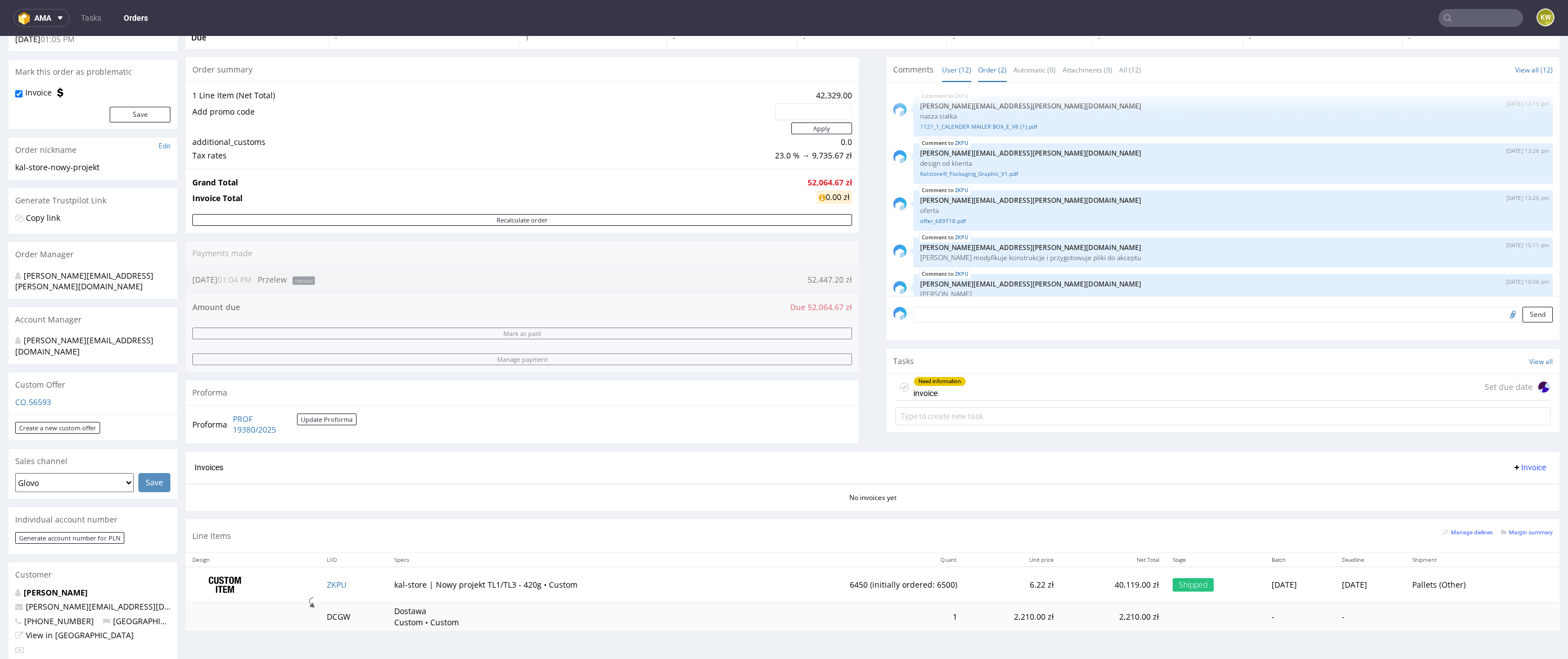
click at [984, 67] on link "Order (2)" at bounding box center [993, 70] width 29 height 25
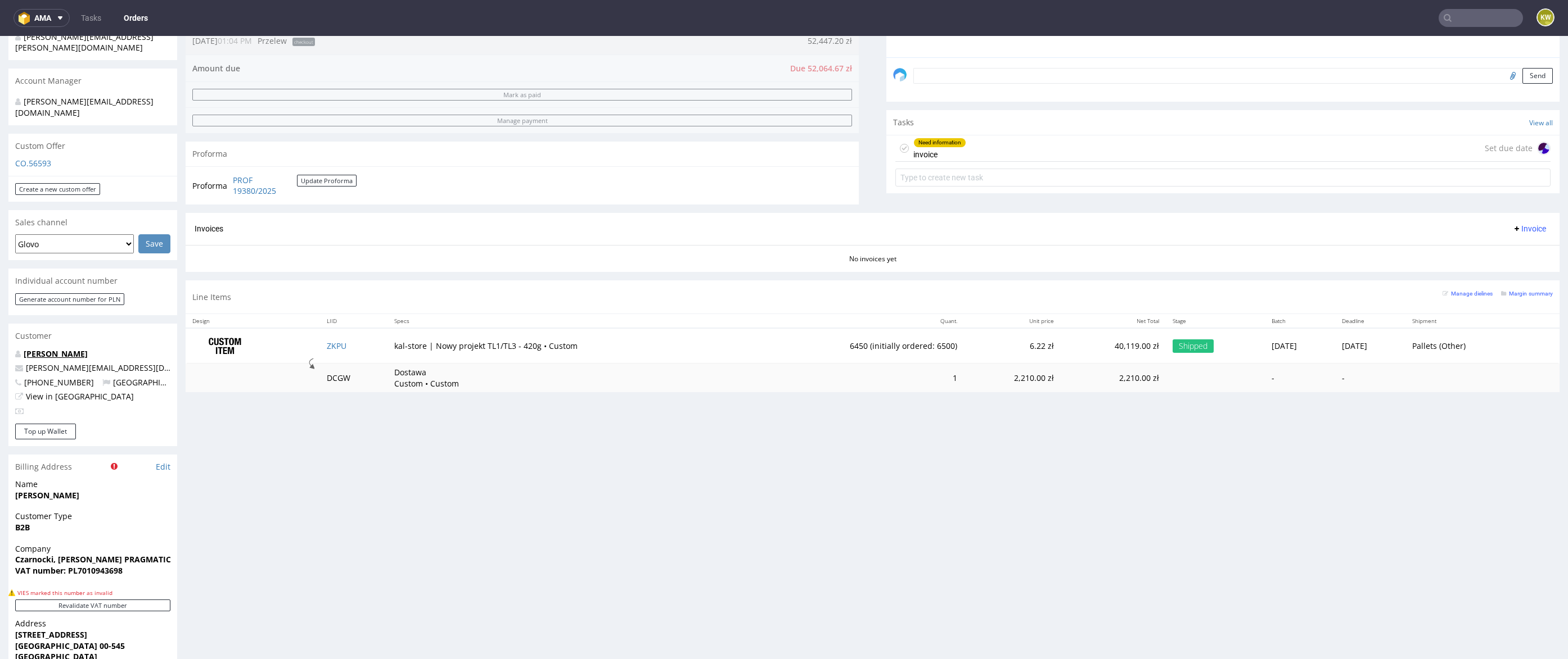
scroll to position [353, 0]
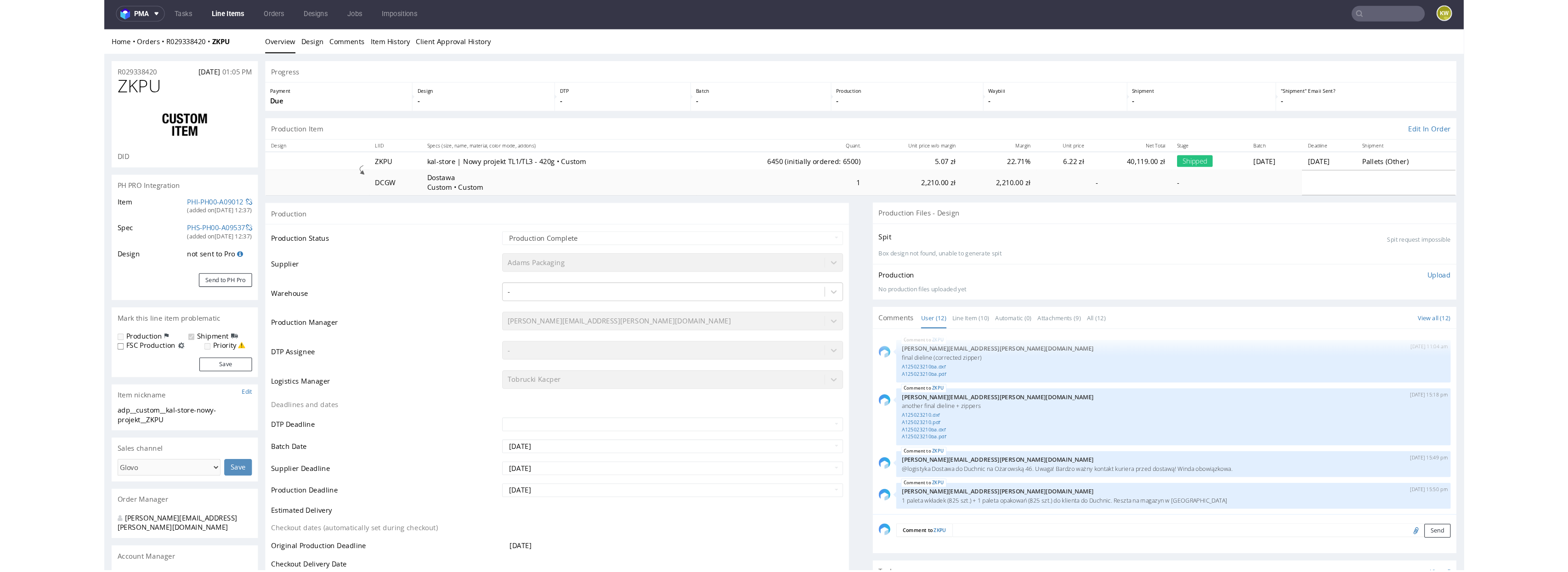
scroll to position [121, 0]
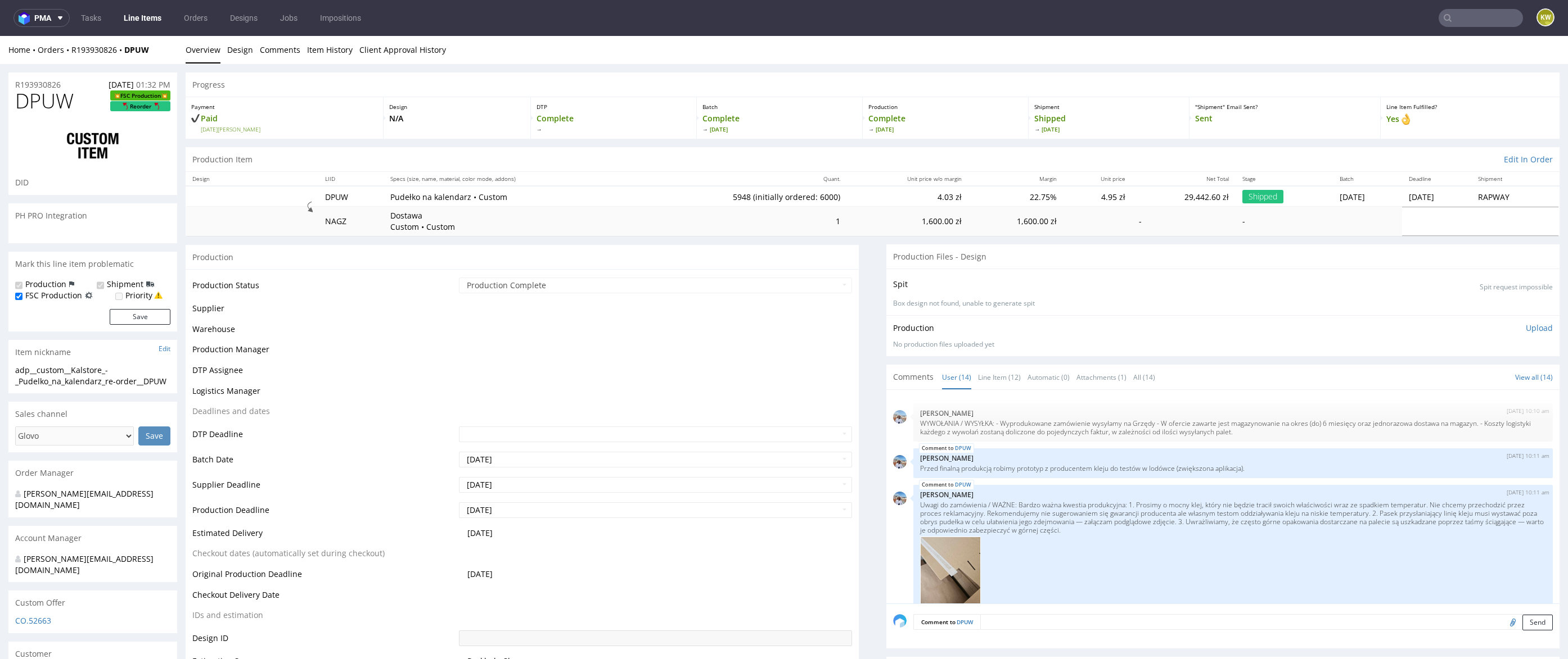
scroll to position [453, 0]
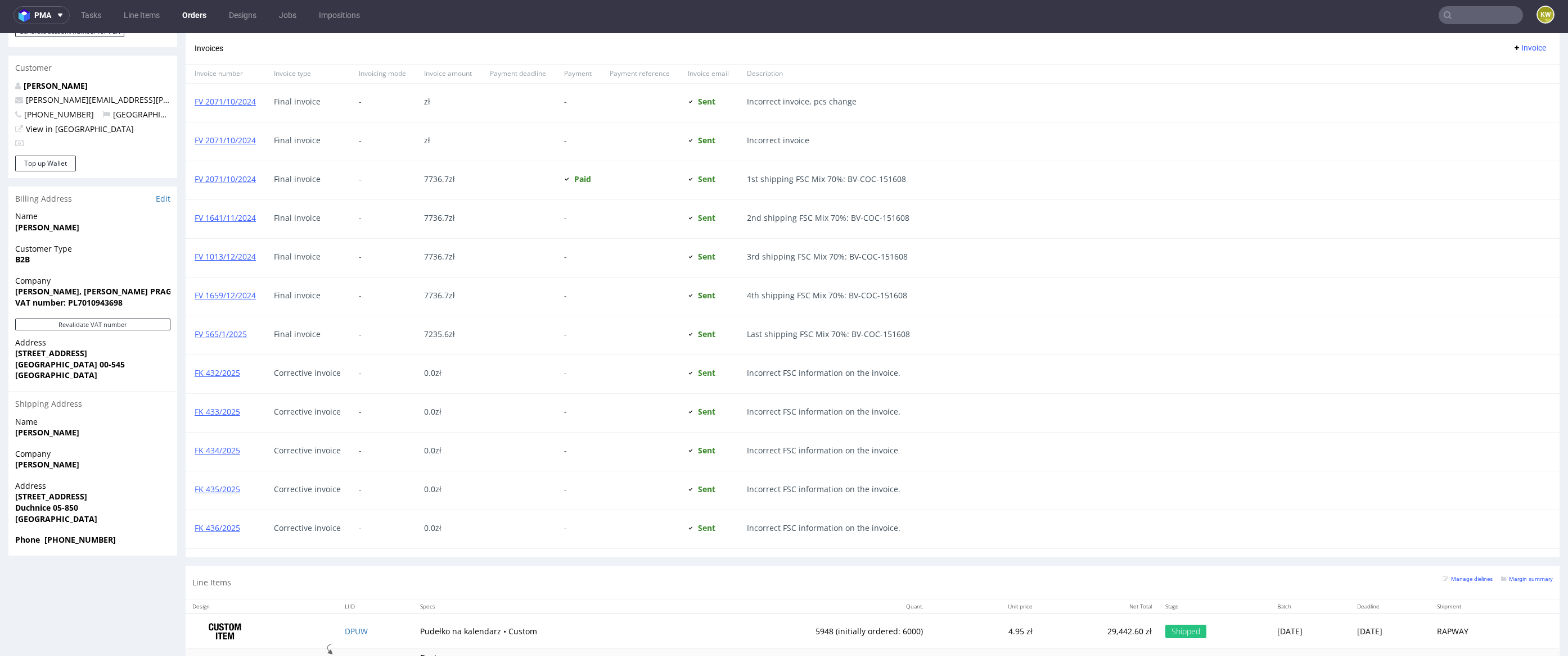
scroll to position [606, 0]
click at [295, 183] on span "Final invoice" at bounding box center [307, 181] width 67 height 9
click at [236, 182] on link "FV 2071/10/2024" at bounding box center [225, 181] width 61 height 11
click at [221, 223] on link "FV 1641/11/2024" at bounding box center [225, 219] width 61 height 11
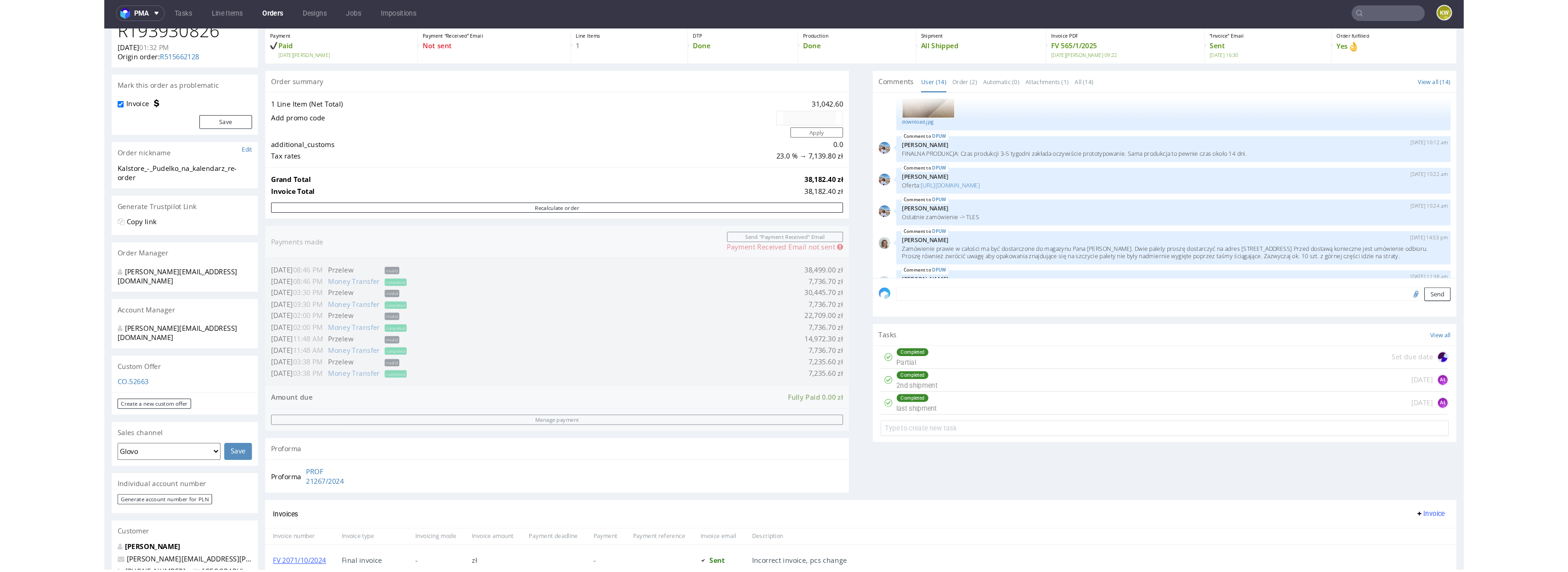
scroll to position [0, 0]
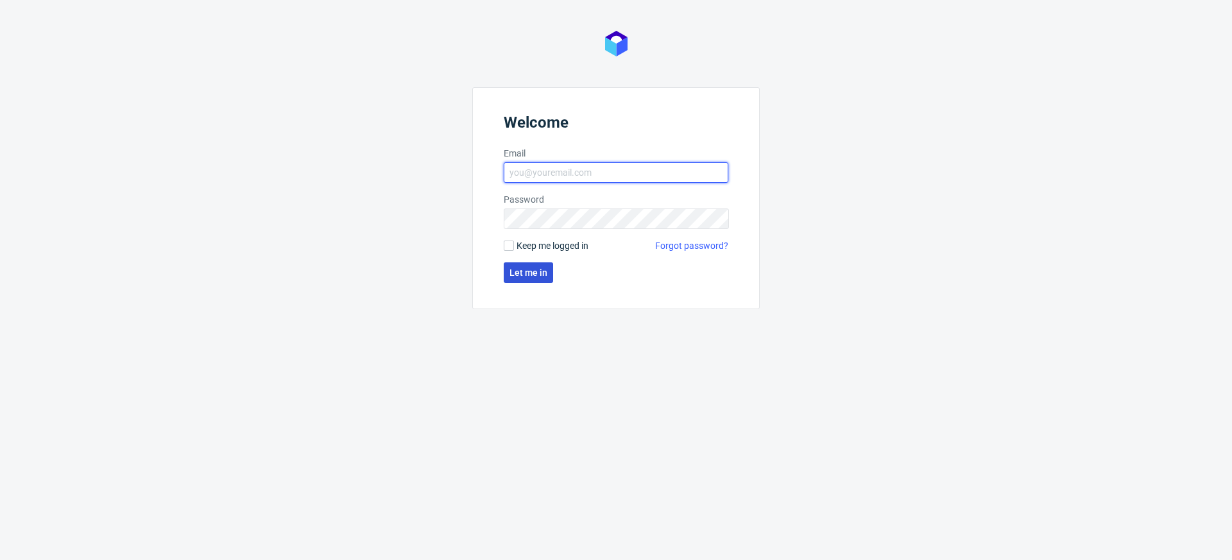
type input "klaudia.wisniewska@packhelp.com"
click at [513, 268] on span "Let me in" at bounding box center [528, 272] width 38 height 9
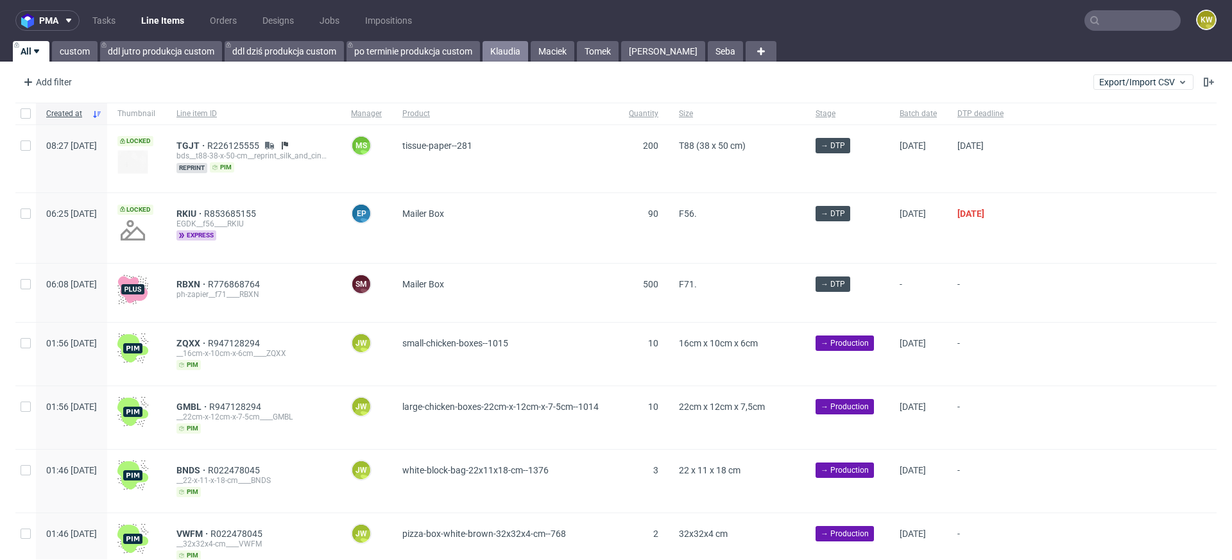
click at [507, 51] on link "Klaudia" at bounding box center [505, 51] width 46 height 21
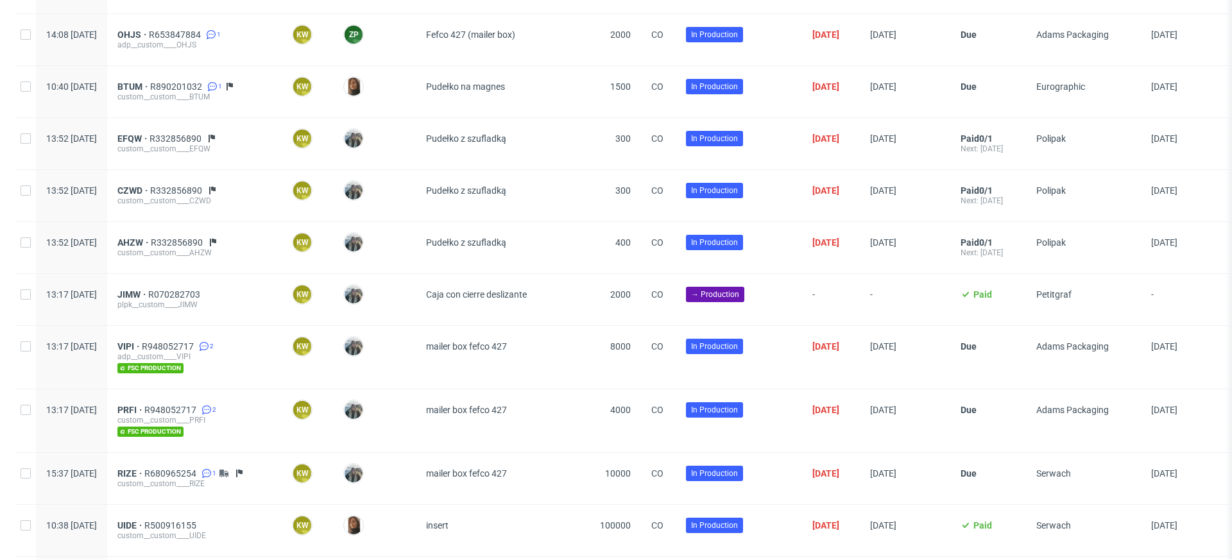
scroll to position [1003, 0]
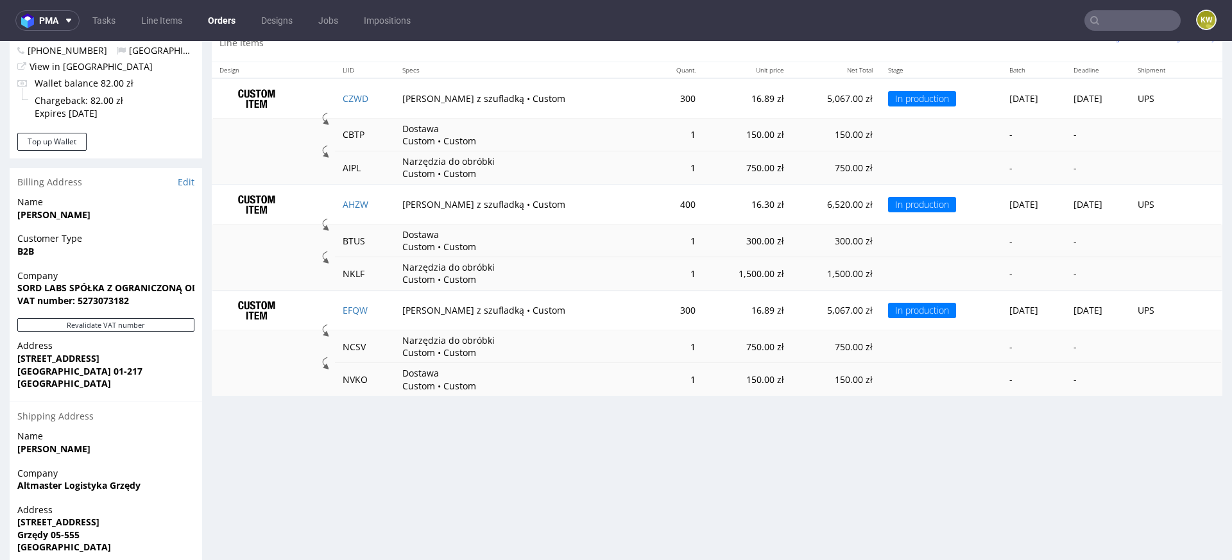
scroll to position [711, 0]
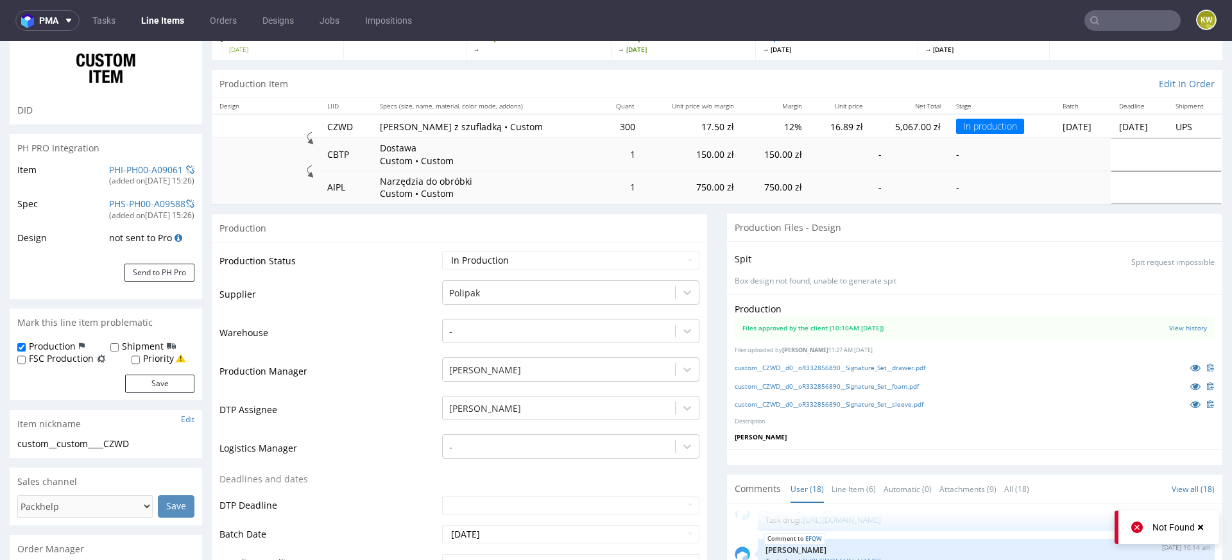
scroll to position [108, 0]
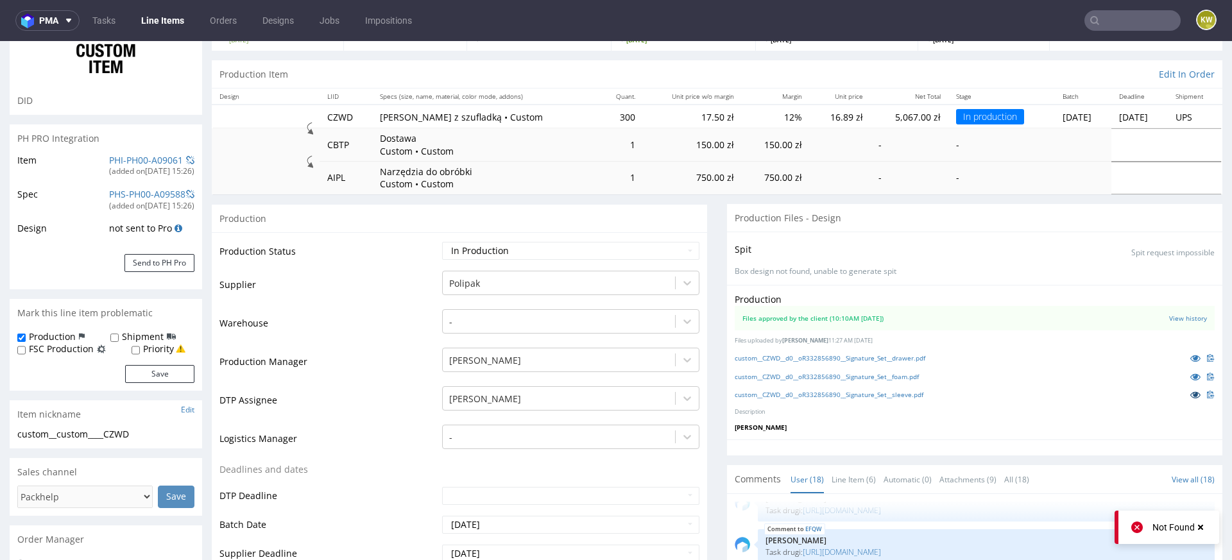
click at [1190, 395] on icon at bounding box center [1195, 394] width 10 height 9
click at [1190, 377] on icon at bounding box center [1195, 376] width 10 height 9
click at [871, 374] on link "custom__CZWD__d0__oR332856890__Signature_Set__foam.pdf" at bounding box center [827, 376] width 184 height 9
click at [1190, 396] on icon at bounding box center [1195, 394] width 10 height 9
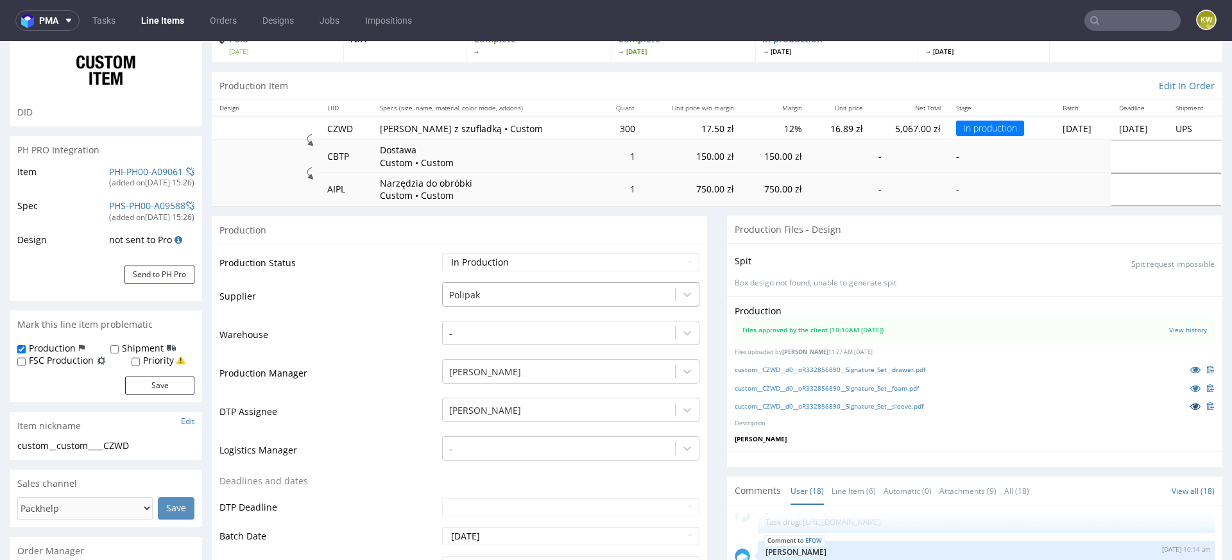
scroll to position [100, 0]
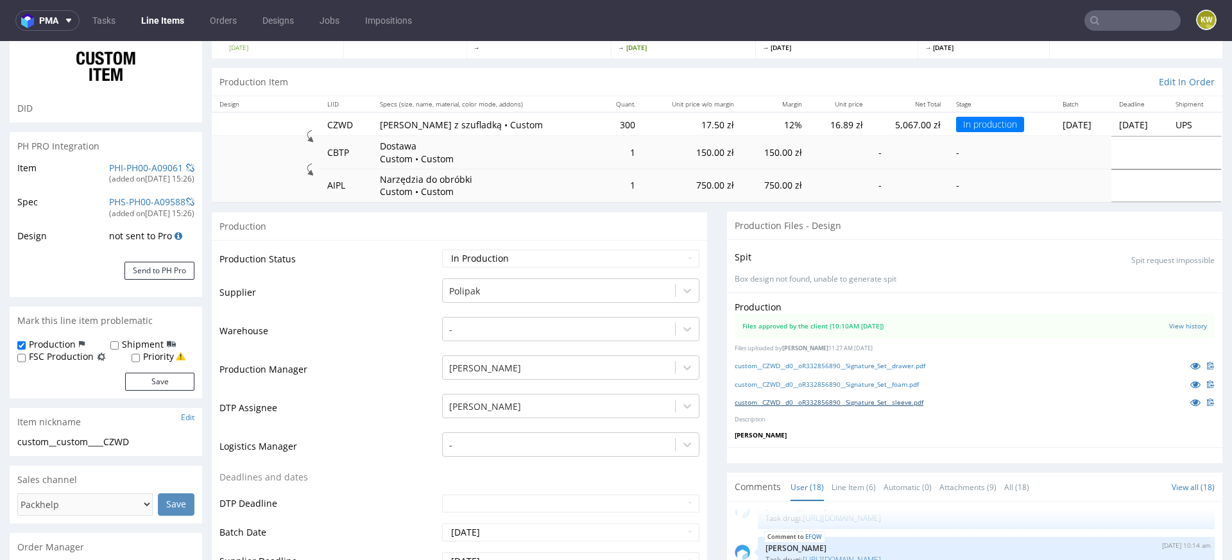
click at [860, 404] on link "custom__CZWD__d0__oR332856890__Signature_Set__sleeve.pdf" at bounding box center [829, 402] width 189 height 9
click at [881, 361] on link "custom__CZWD__d0__oR332856890__Signature_Set__drawer.pdf" at bounding box center [830, 365] width 191 height 9
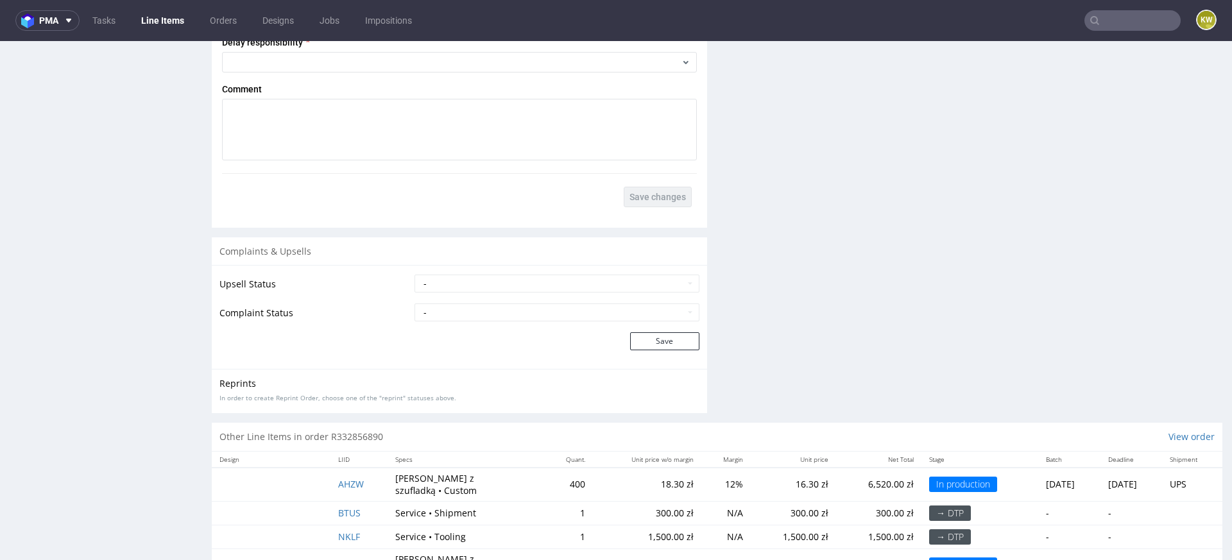
scroll to position [2411, 0]
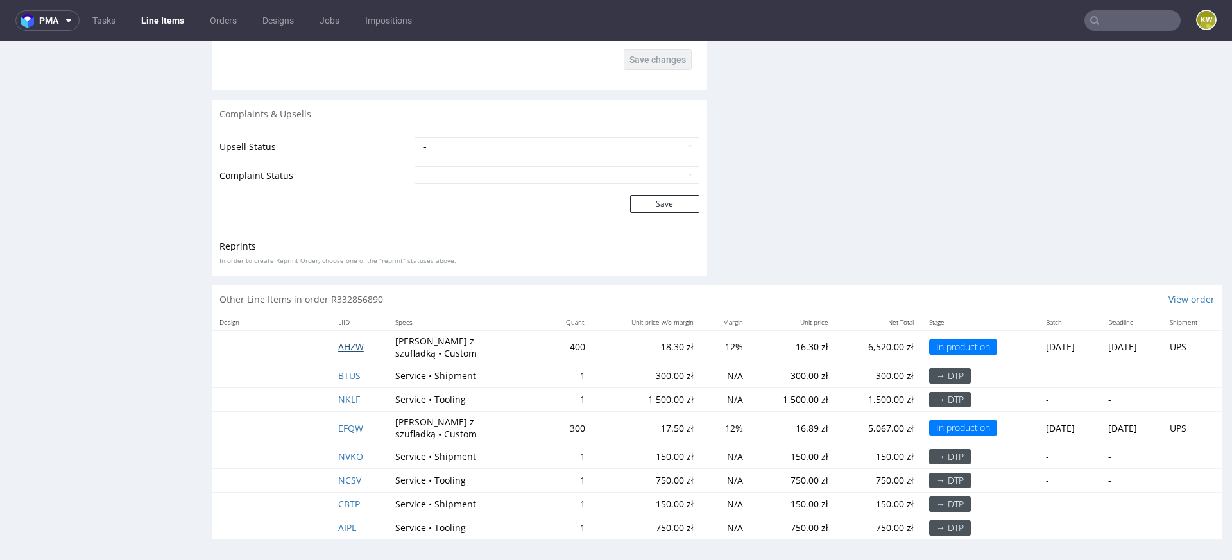
click at [346, 341] on span "AHZW" at bounding box center [351, 347] width 26 height 12
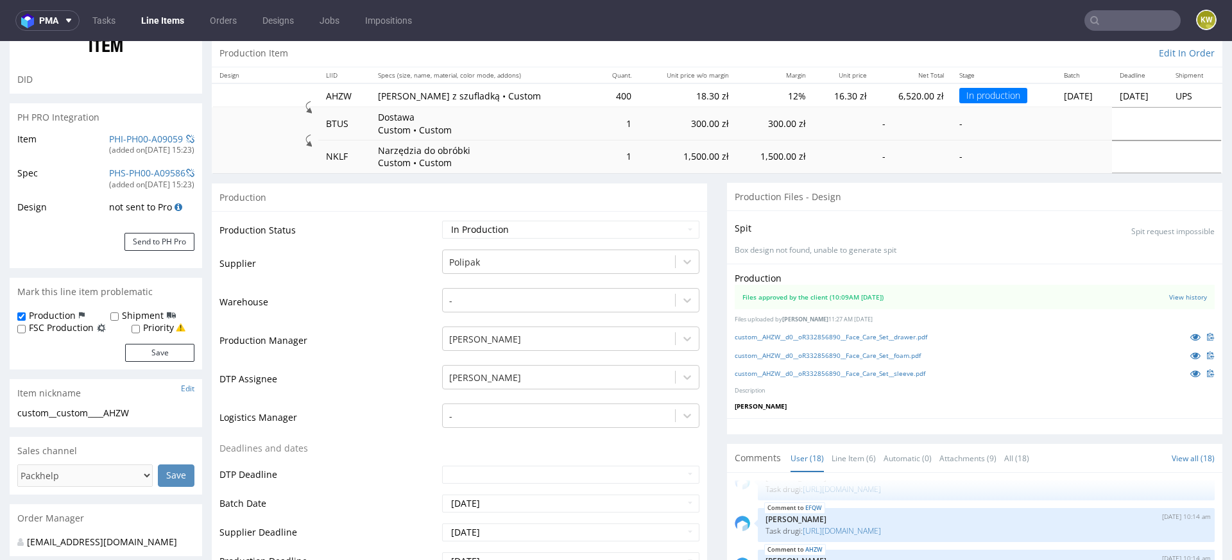
scroll to position [132, 0]
click at [1190, 373] on icon at bounding box center [1195, 370] width 10 height 9
click at [897, 371] on link "custom__AHZW__d0__oR332856890__Face_Care_Set__sleeve.pdf" at bounding box center [830, 370] width 191 height 9
click at [946, 355] on div "custom__AHZW__d0__oR332856890__Face_Care_Set__foam.pdf" at bounding box center [975, 353] width 480 height 14
click at [884, 357] on div "custom__AHZW__d0__oR332856890__Face_Care_Set__foam.pdf" at bounding box center [975, 353] width 480 height 14
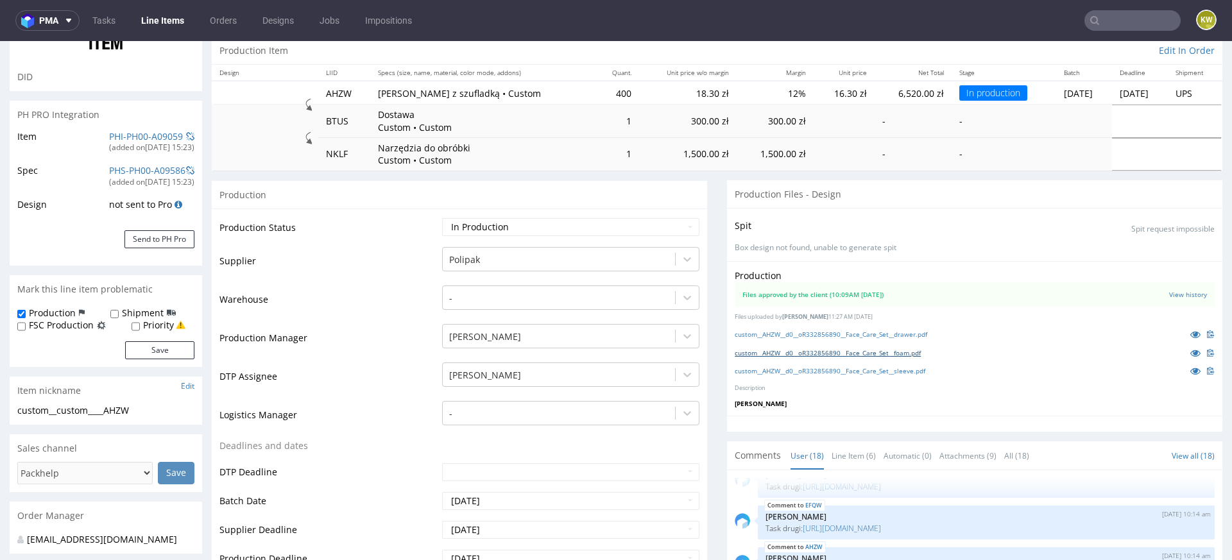
click at [912, 355] on link "custom__AHZW__d0__oR332856890__Face_Care_Set__foam.pdf" at bounding box center [828, 352] width 186 height 9
click at [977, 355] on div "custom__AHZW__d0__oR332856890__Face_Care_Set__foam.pdf" at bounding box center [975, 353] width 480 height 14
click at [899, 336] on link "custom__AHZW__d0__oR332856890__Face_Care_Set__drawer.pdf" at bounding box center [831, 334] width 192 height 9
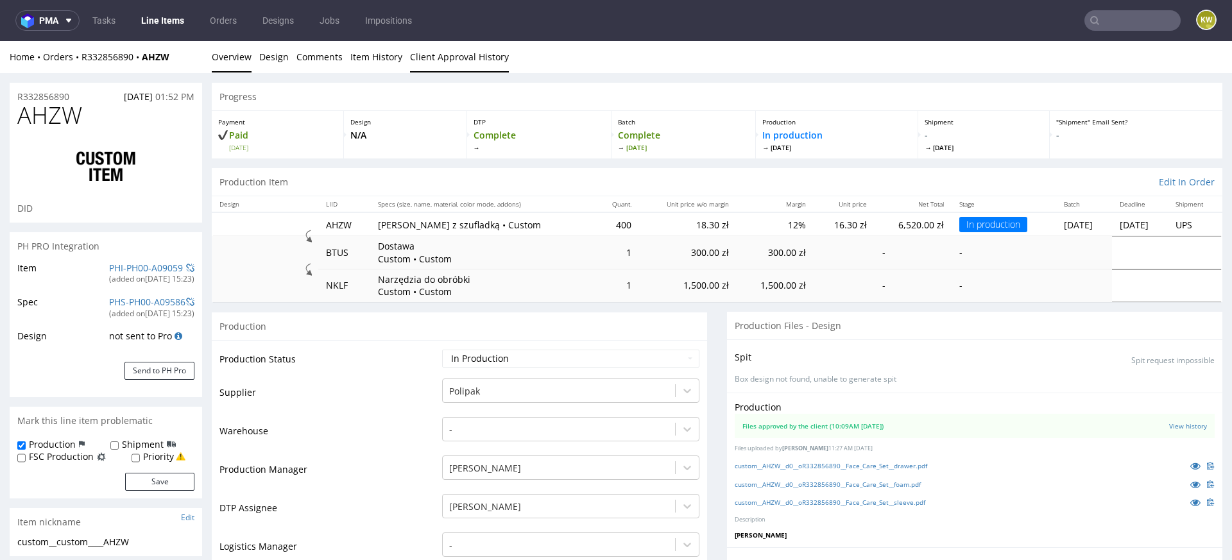
click at [436, 60] on link "Client Approval History" at bounding box center [459, 56] width 99 height 31
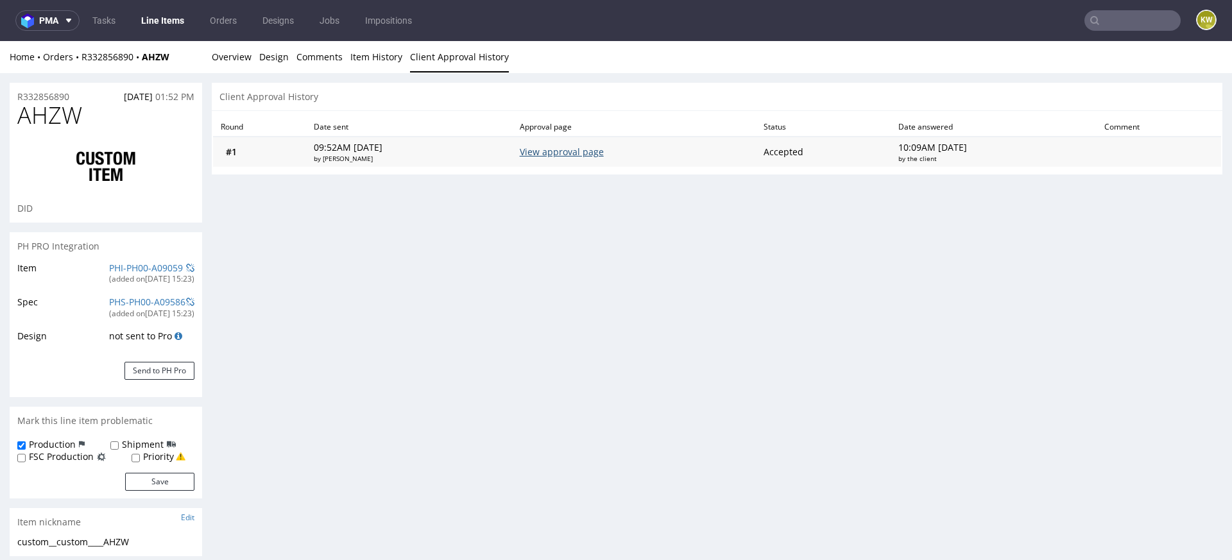
click at [585, 149] on link "View approval page" at bounding box center [562, 152] width 84 height 12
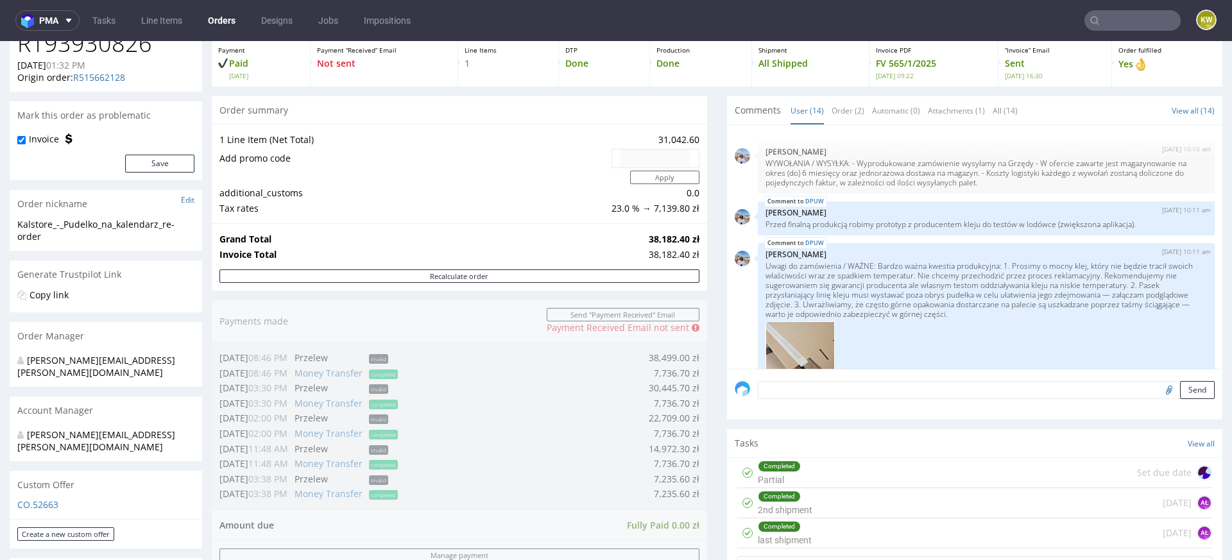
scroll to position [3, 0]
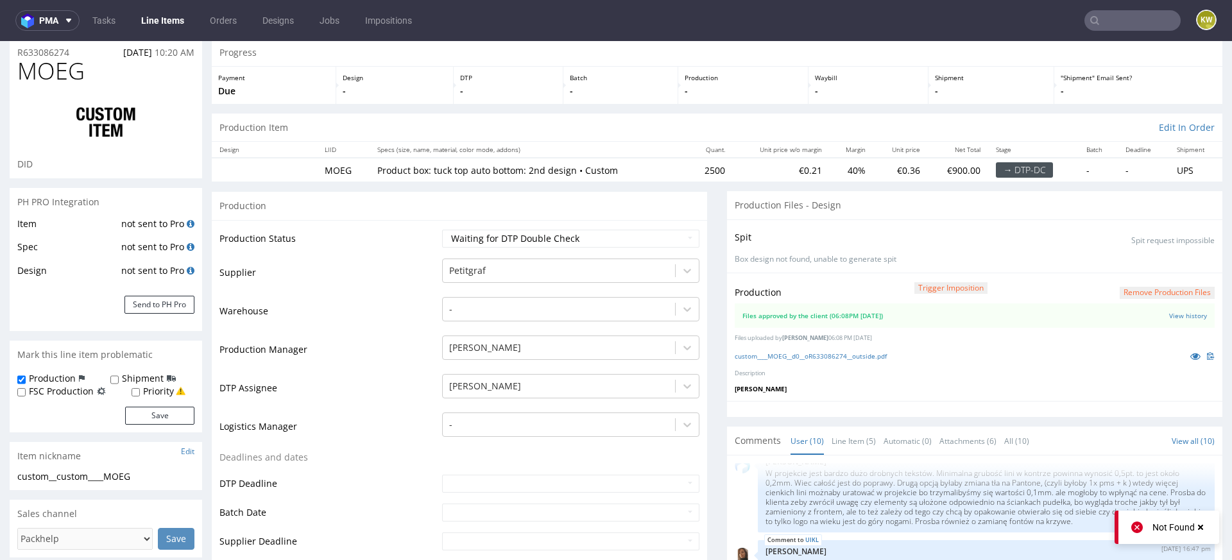
scroll to position [47, 0]
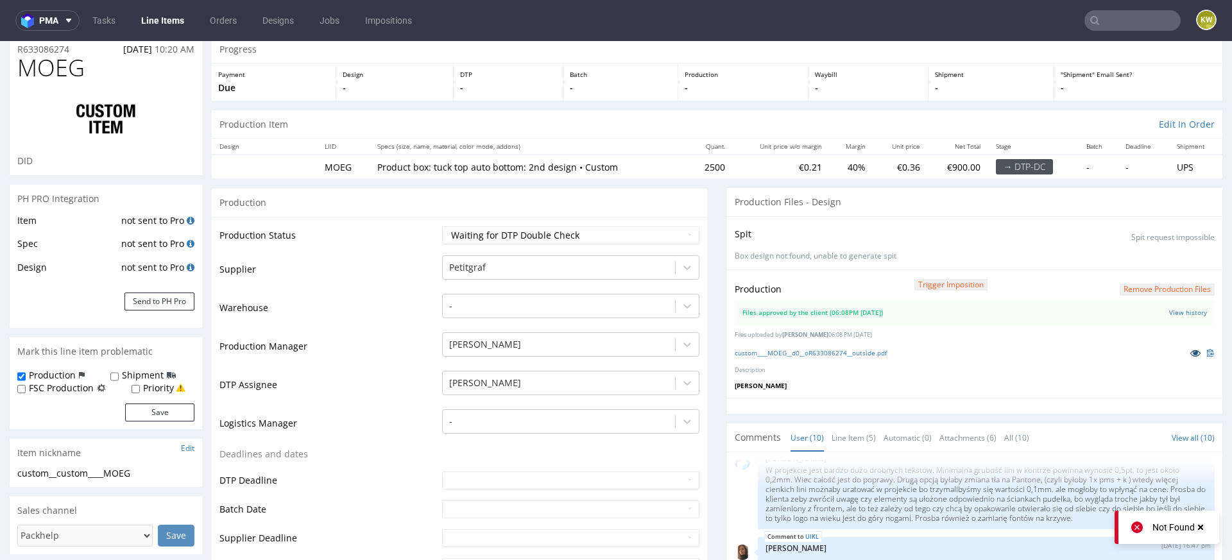
click at [1190, 352] on icon at bounding box center [1195, 352] width 10 height 9
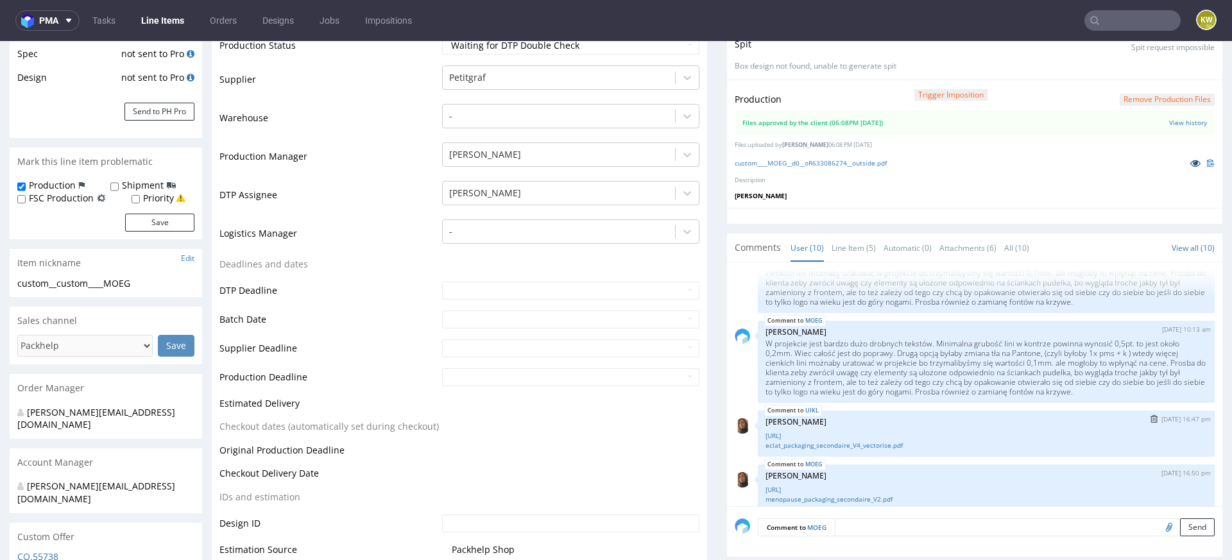
scroll to position [368, 0]
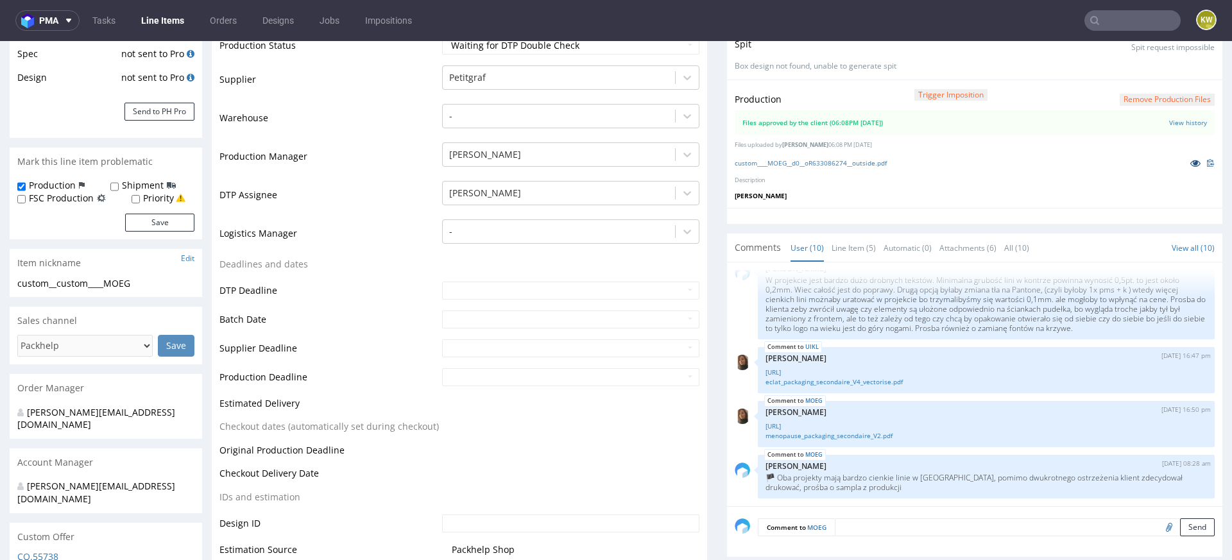
click at [1190, 161] on icon at bounding box center [1195, 162] width 10 height 9
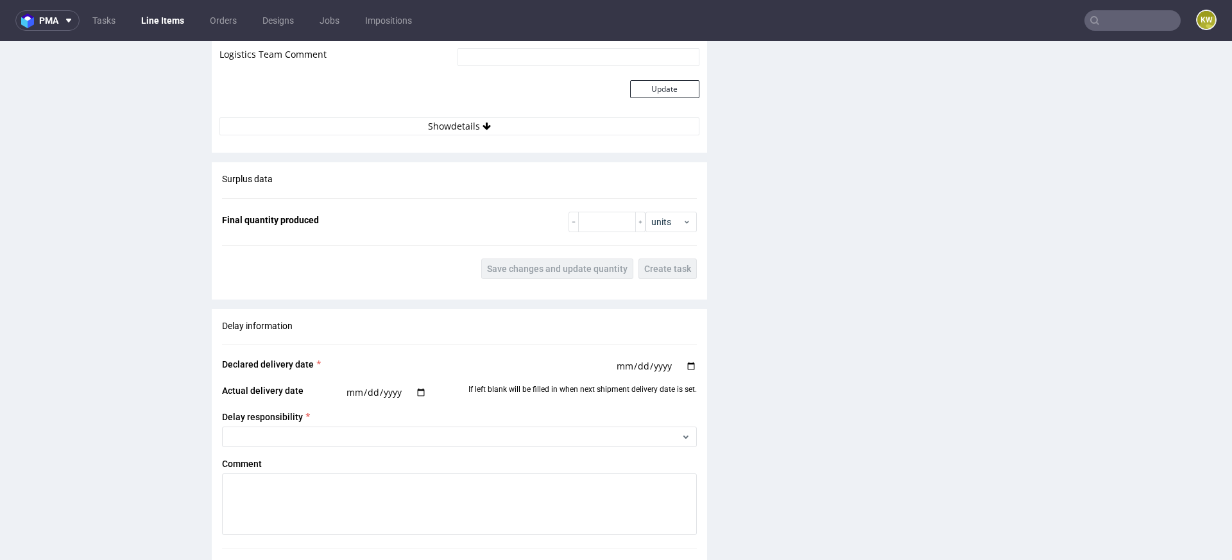
scroll to position [2030, 0]
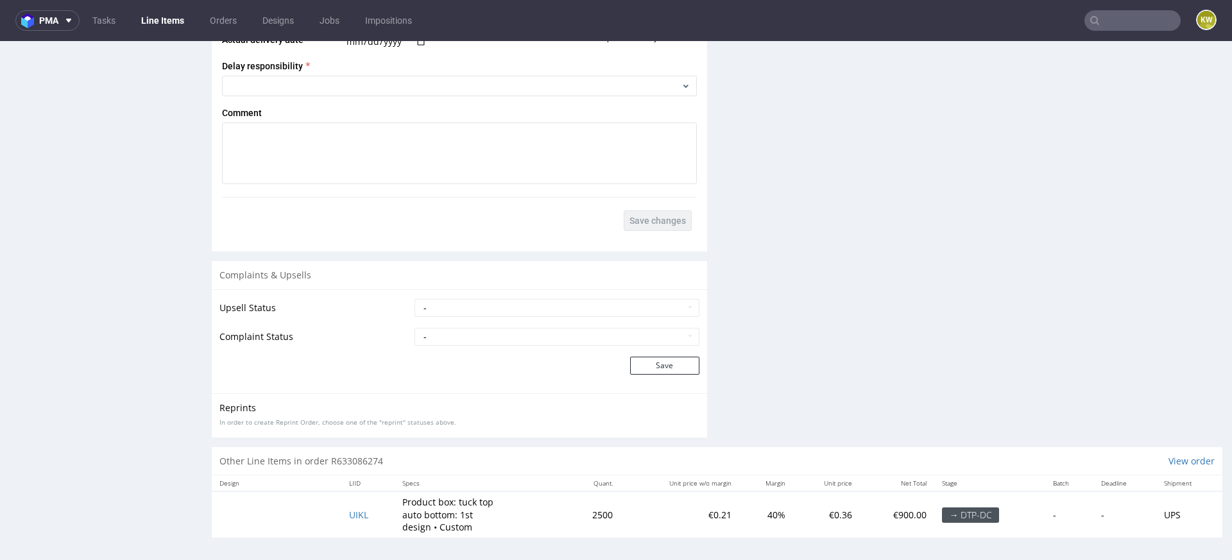
click at [361, 504] on td "UIKL" at bounding box center [367, 514] width 53 height 46
click at [353, 510] on span "UIKL" at bounding box center [358, 515] width 19 height 12
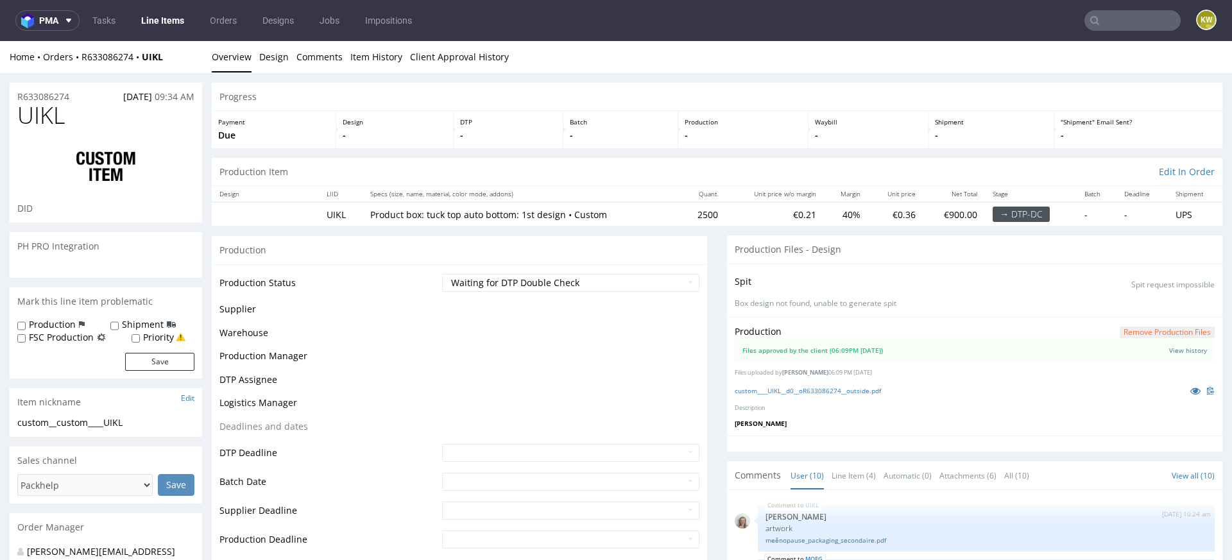
scroll to position [368, 0]
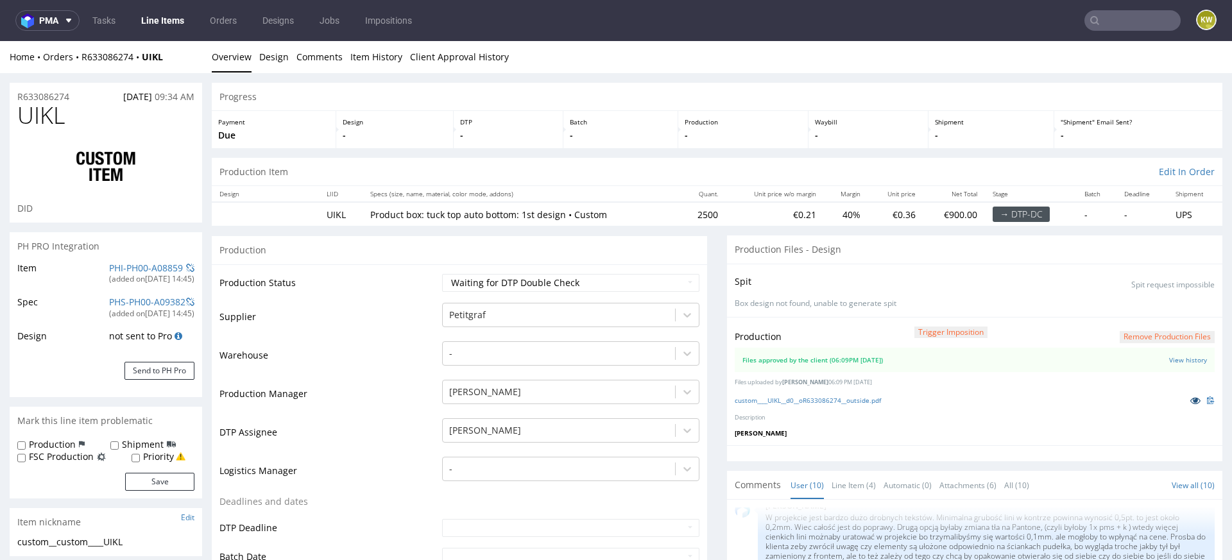
click at [1190, 401] on icon at bounding box center [1195, 400] width 10 height 9
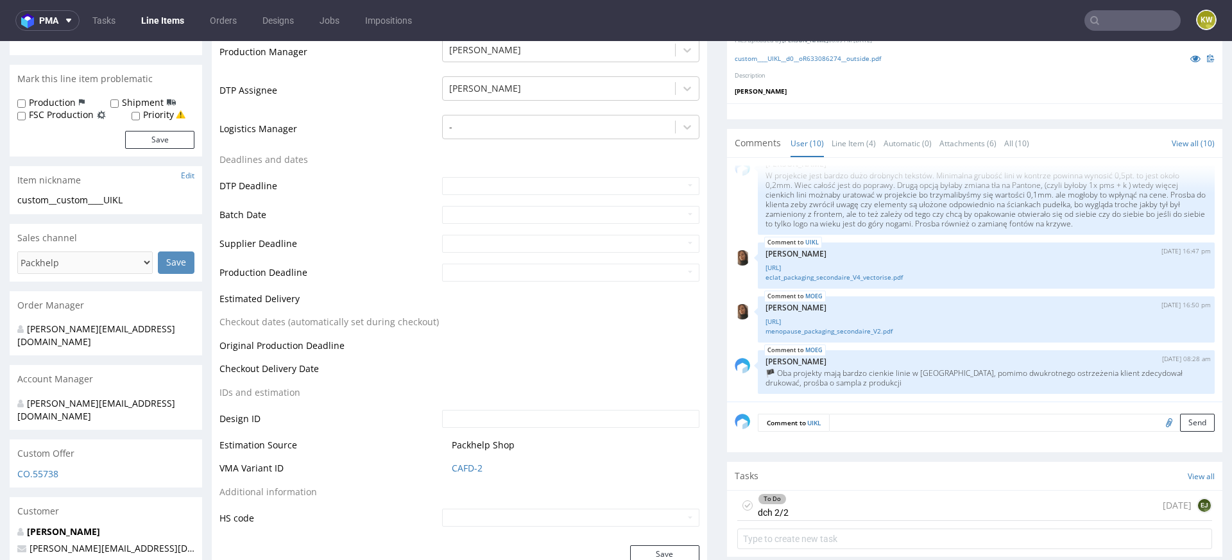
scroll to position [395, 0]
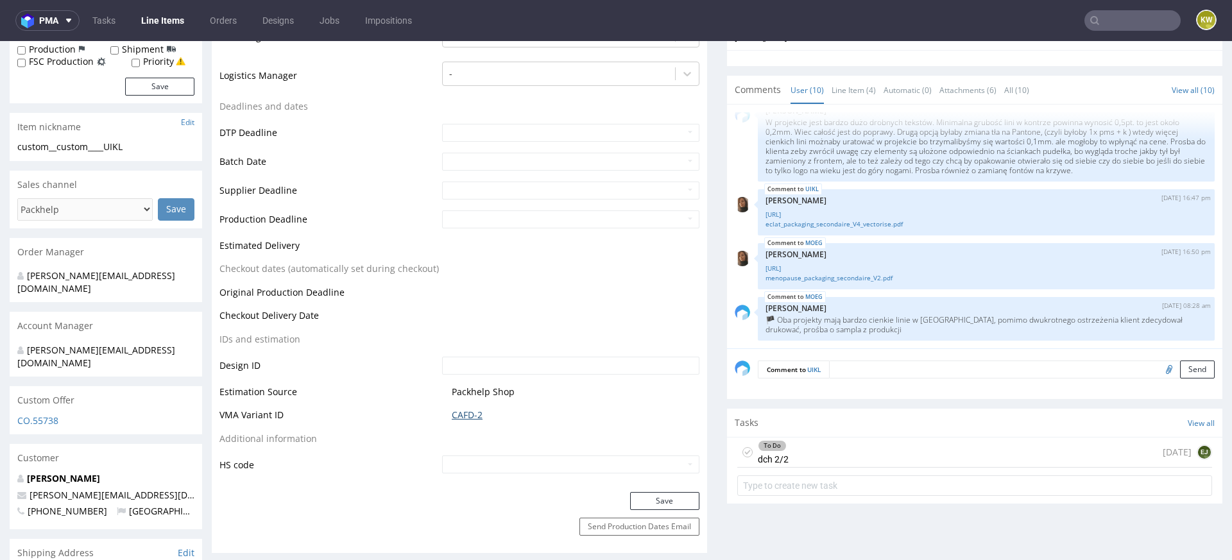
click at [469, 414] on link "CAFD-2" at bounding box center [467, 415] width 31 height 13
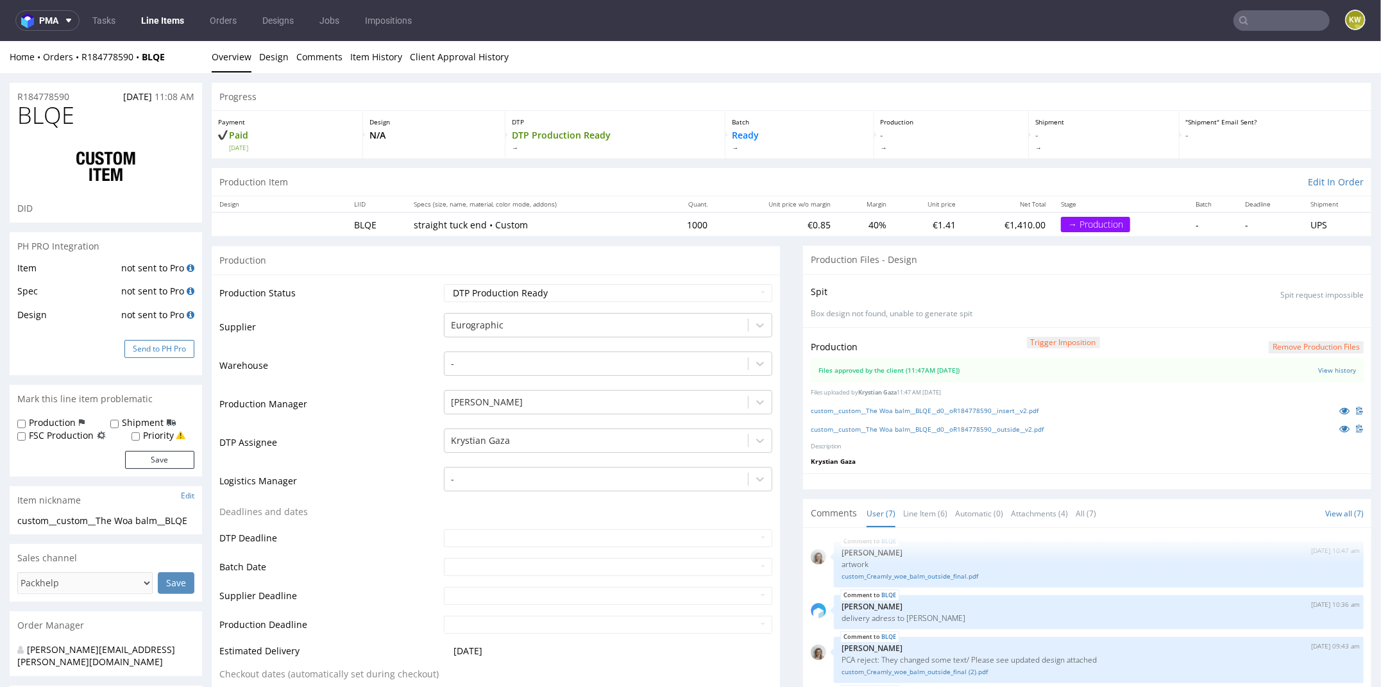
click at [149, 349] on button "Send to PH Pro" at bounding box center [159, 348] width 70 height 18
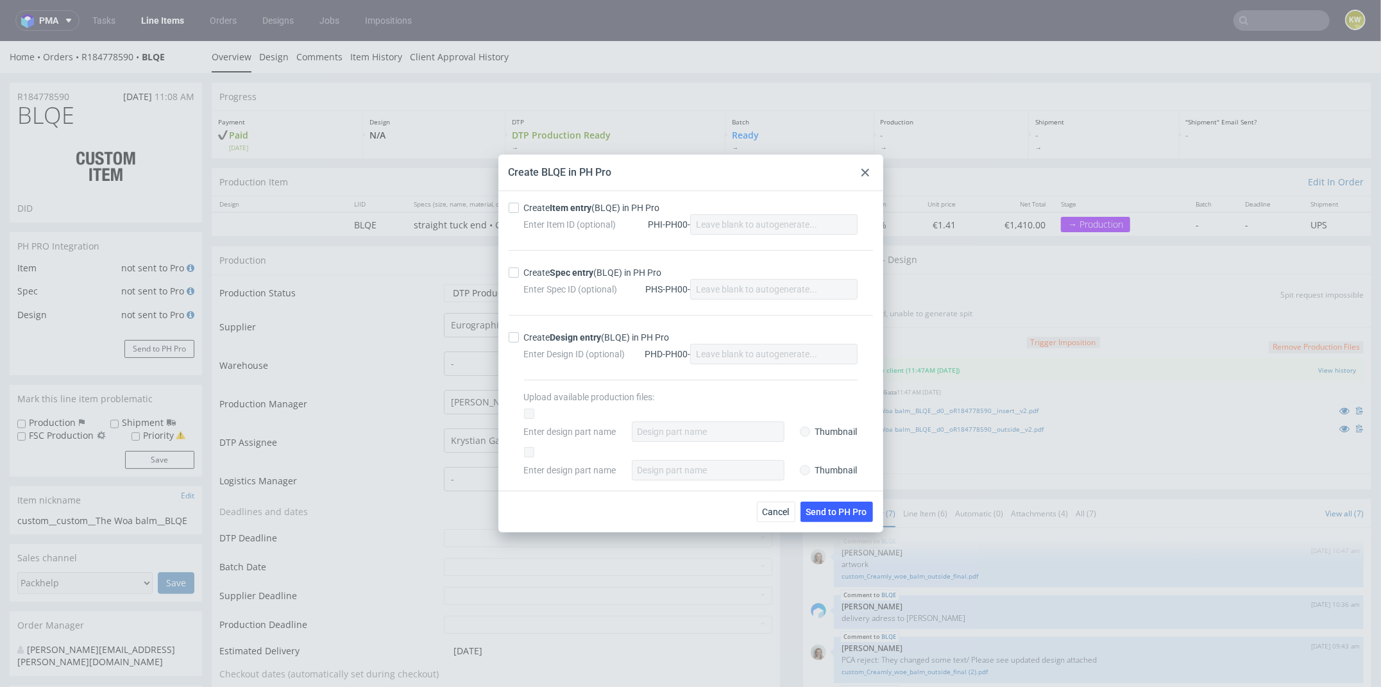
click at [505, 207] on div "Create Item entry (BLQE) in PH Pro Enter Item ID (optional) PHI-PH00- Create Sp…" at bounding box center [690, 341] width 385 height 300
click at [513, 212] on input "Create Item entry (BLQE) in PH Pro" at bounding box center [514, 208] width 10 height 10
checkbox input "true"
click at [512, 267] on label "Create Spec entry (BLQE) in PH Pro" at bounding box center [691, 272] width 364 height 13
click at [512, 268] on input "Create Spec entry (BLQE) in PH Pro" at bounding box center [514, 273] width 10 height 10
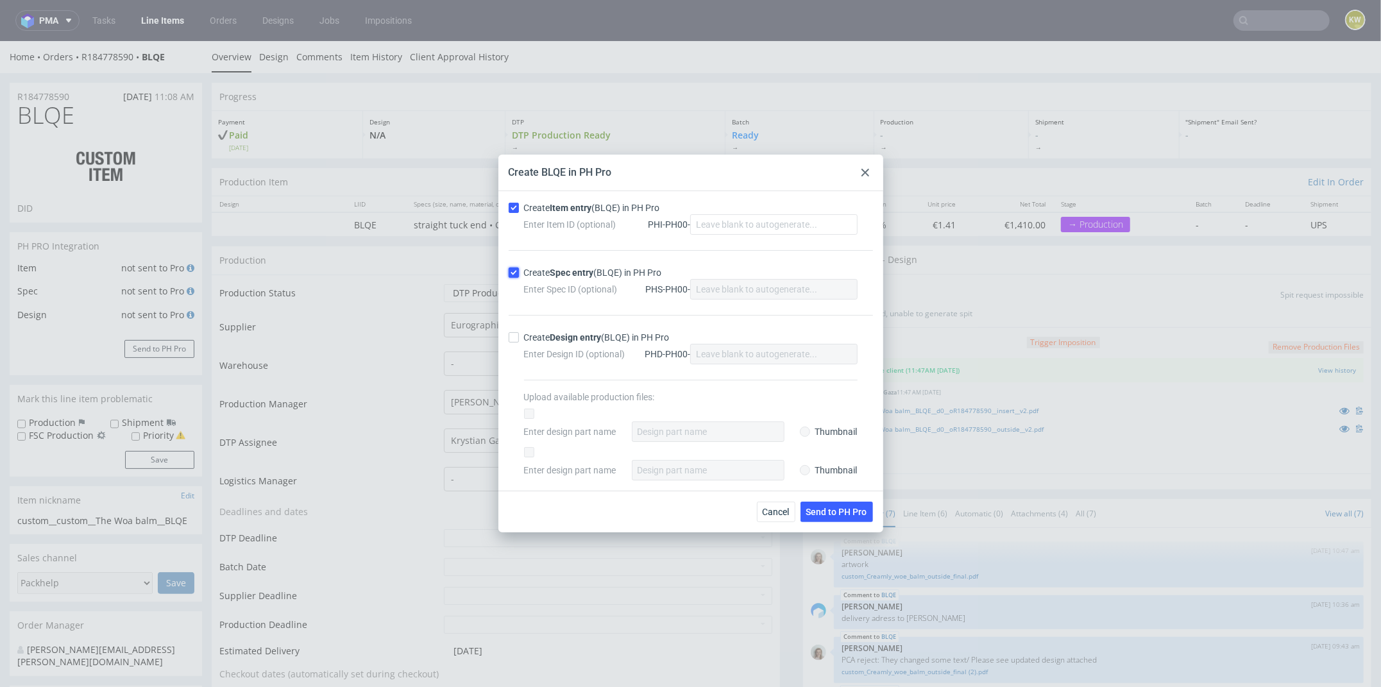
checkbox input "true"
click at [828, 498] on div "Cancel Send to PH Pro" at bounding box center [690, 512] width 385 height 42
click at [833, 504] on button "Send to PH Pro" at bounding box center [837, 512] width 72 height 21
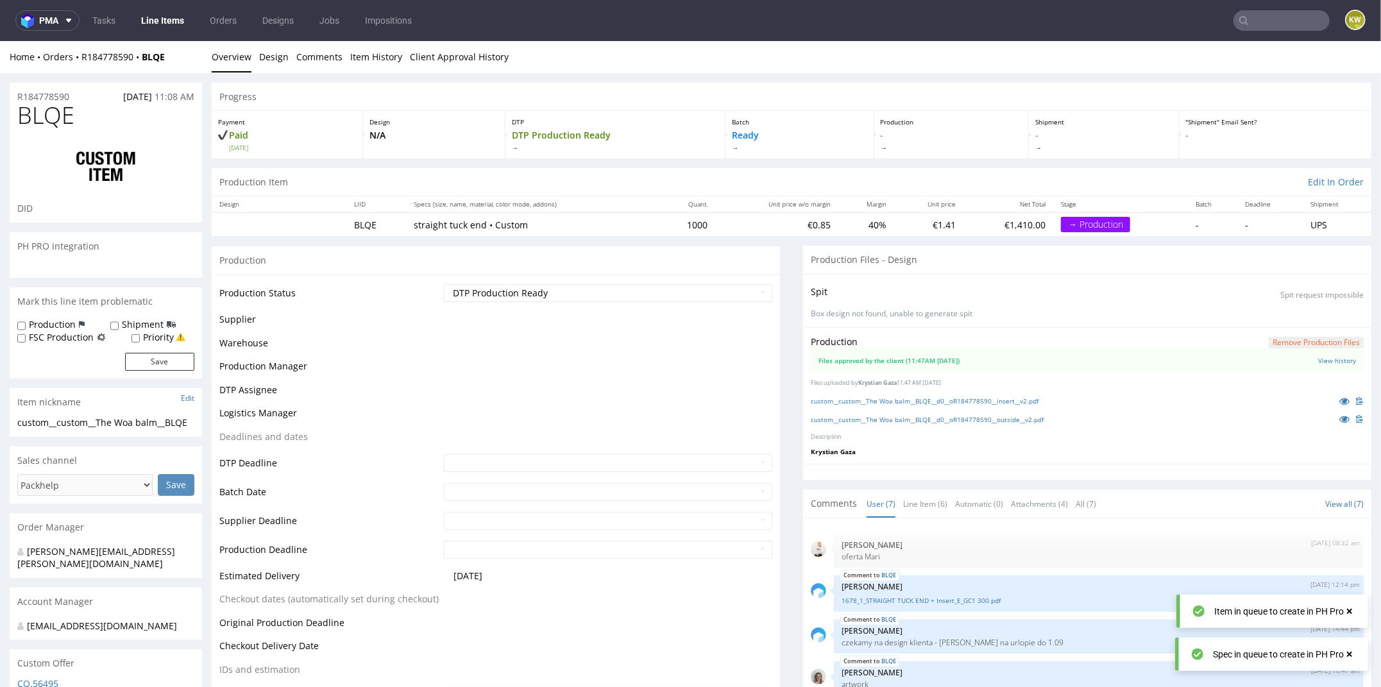
scroll to position [130, 0]
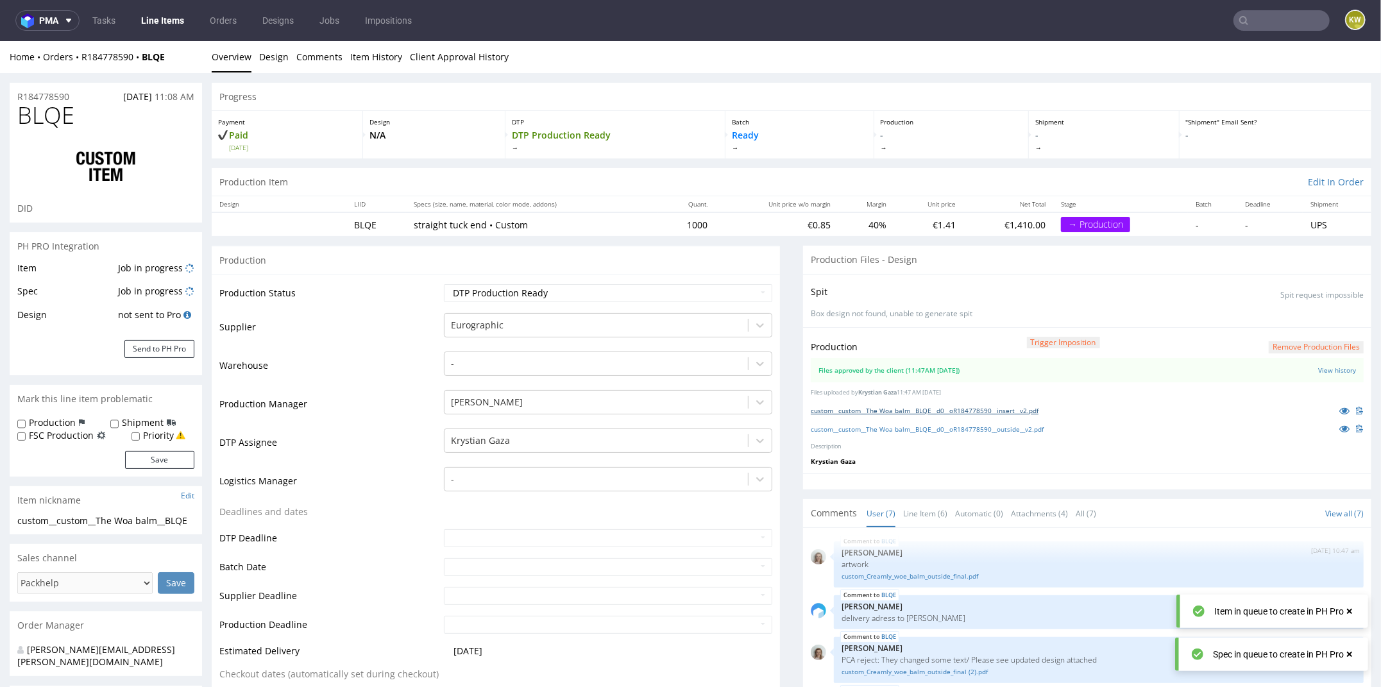
click at [969, 408] on link "custom__custom__The Woa balm__BLQE__d0__oR184778590__insert__v2.pdf" at bounding box center [925, 409] width 228 height 9
click at [956, 427] on link "custom__custom__The Woa balm__BLQE__d0__oR184778590__outside__v2.pdf" at bounding box center [927, 428] width 233 height 9
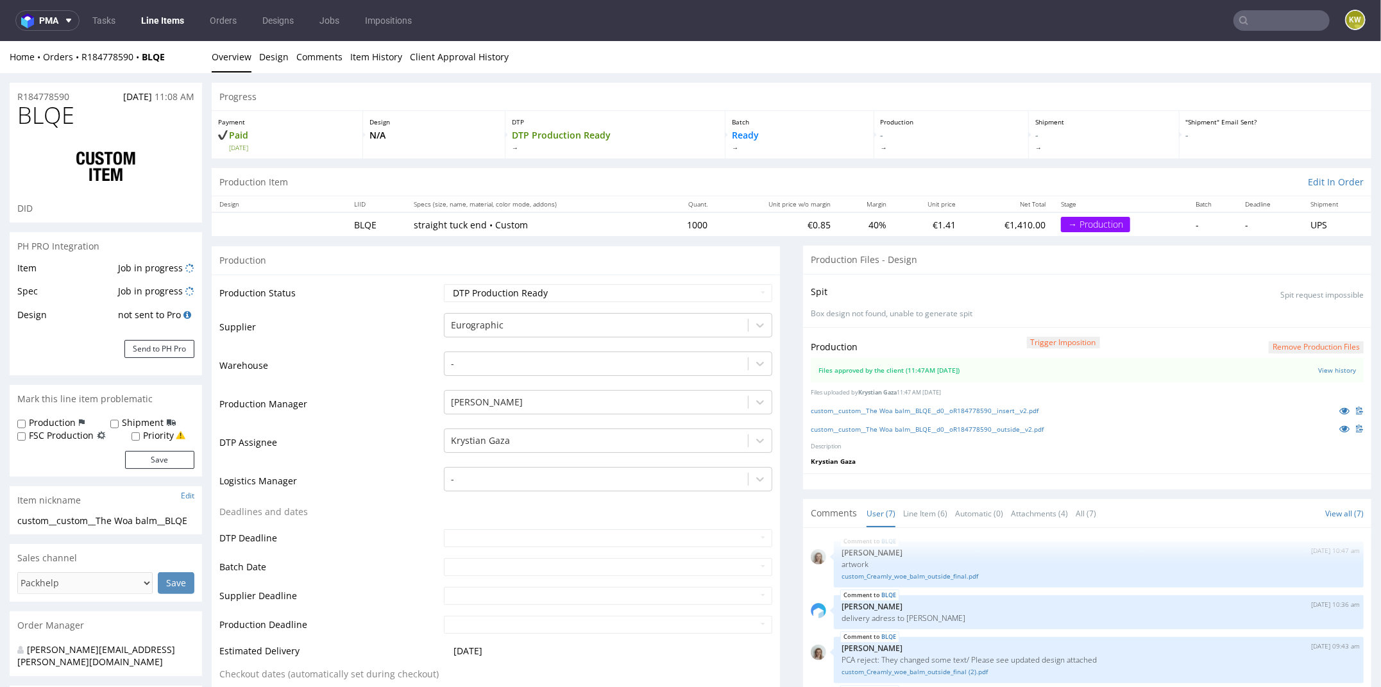
click at [56, 118] on span "BLQE" at bounding box center [45, 115] width 57 height 26
copy span "BLQE"
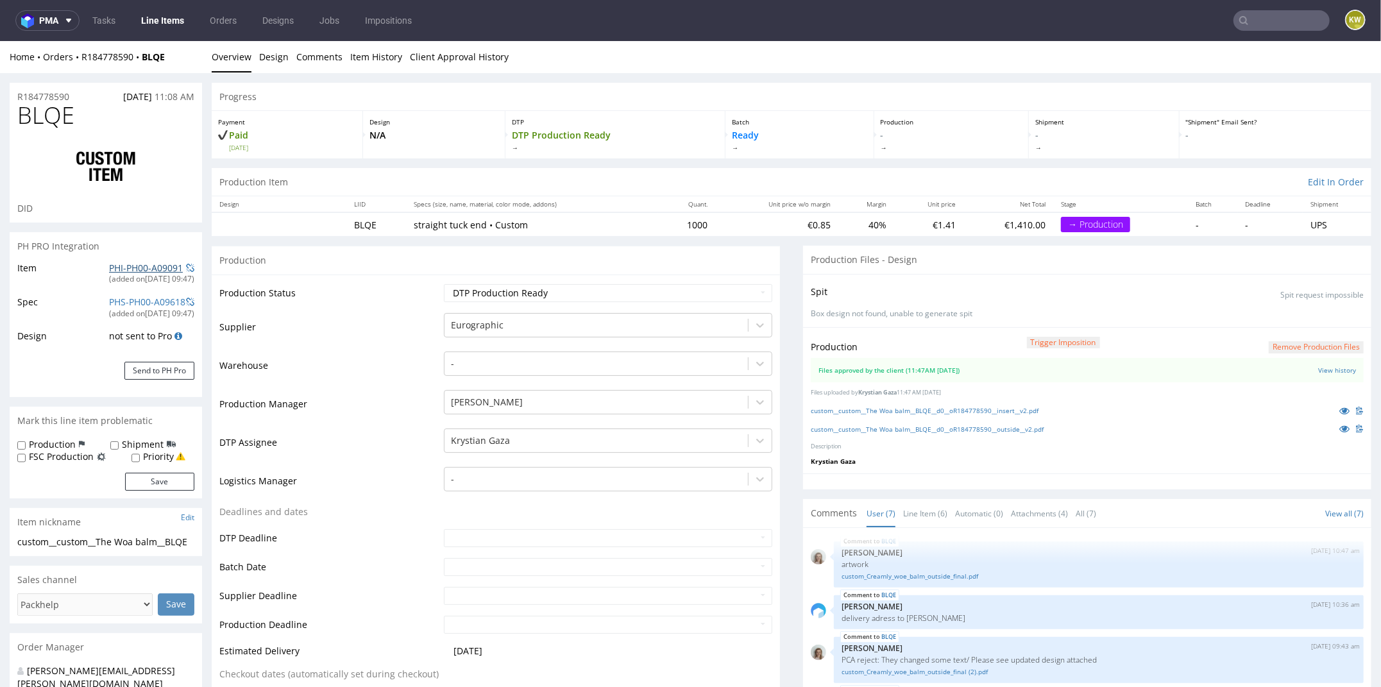
click at [140, 269] on link "PHI-PH00-A09091" at bounding box center [146, 267] width 74 height 12
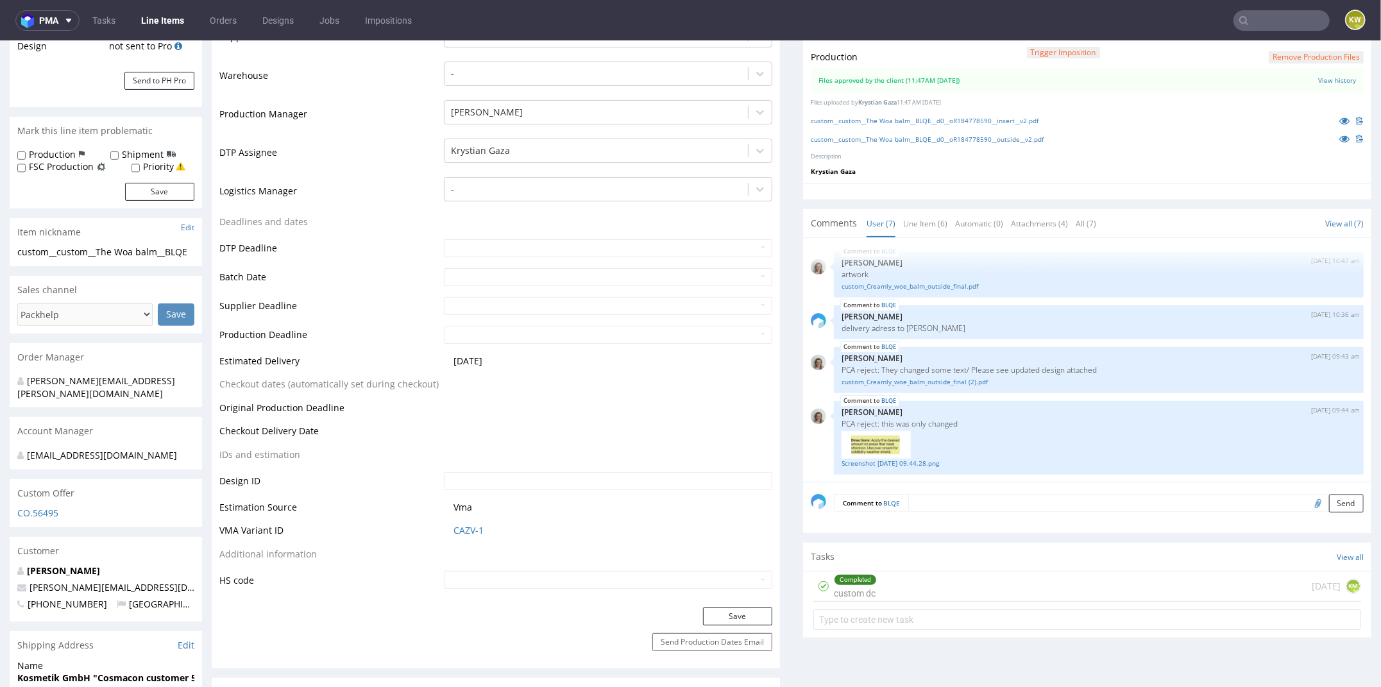
scroll to position [349, 0]
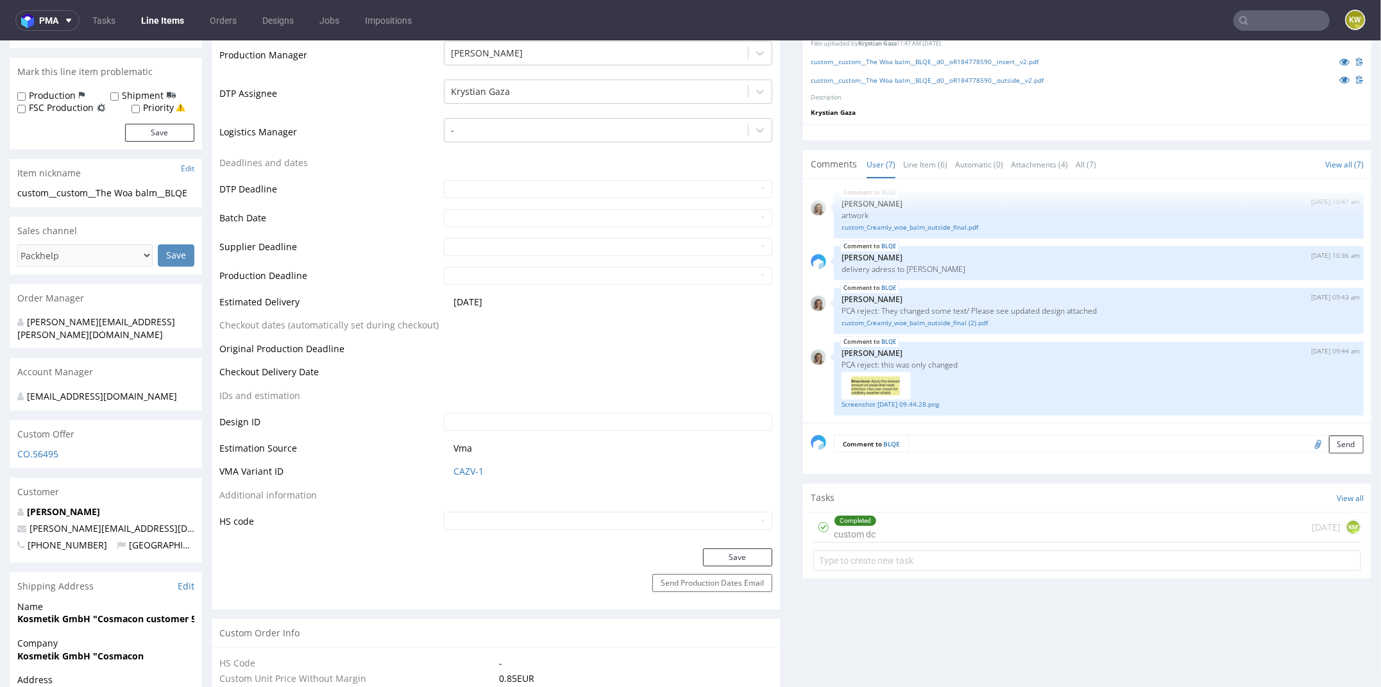
click at [527, 446] on span "Vma" at bounding box center [613, 447] width 319 height 13
drag, startPoint x: 507, startPoint y: 473, endPoint x: 433, endPoint y: 466, distance: 74.2
click at [430, 468] on tr "VMA Variant ID CAZV-1" at bounding box center [495, 475] width 553 height 24
copy tr "CAZV-1"
click at [463, 472] on link "CAZV-1" at bounding box center [469, 470] width 30 height 13
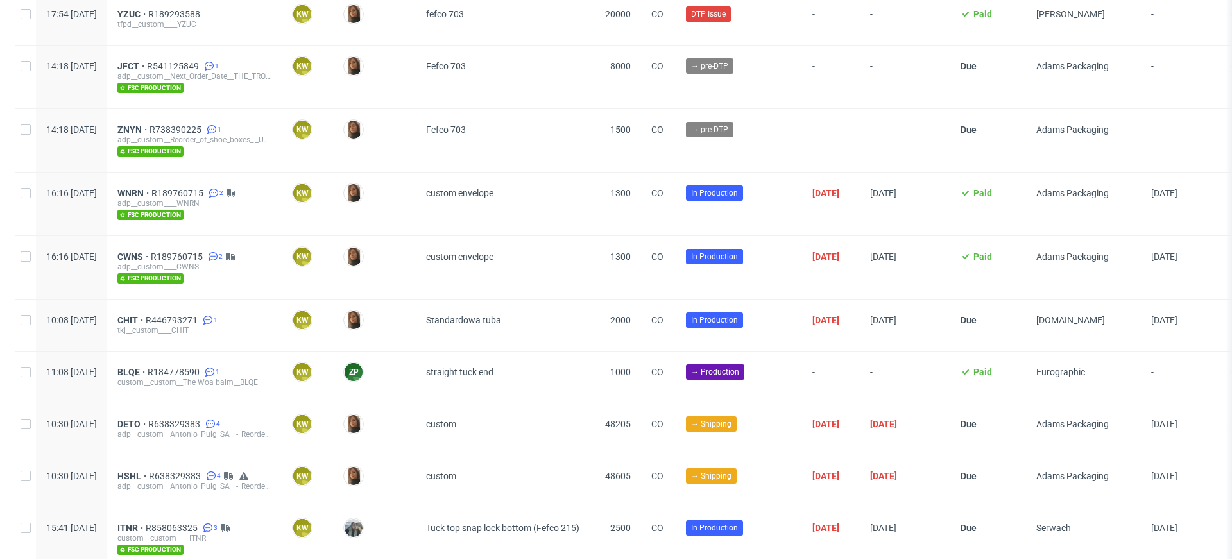
scroll to position [1732, 0]
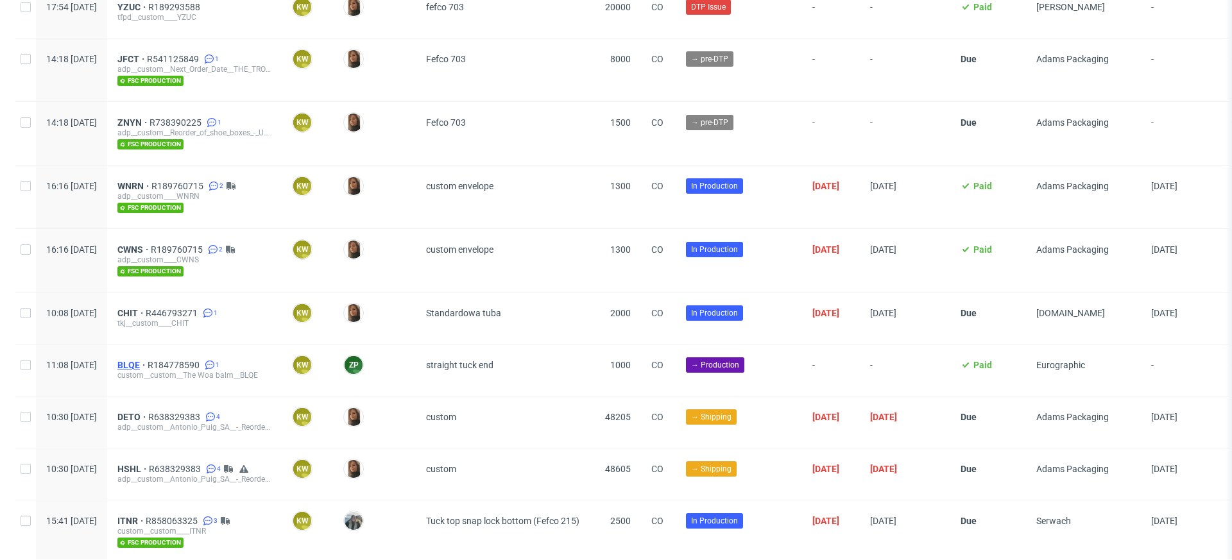
click at [148, 360] on span "BLQE" at bounding box center [132, 365] width 30 height 10
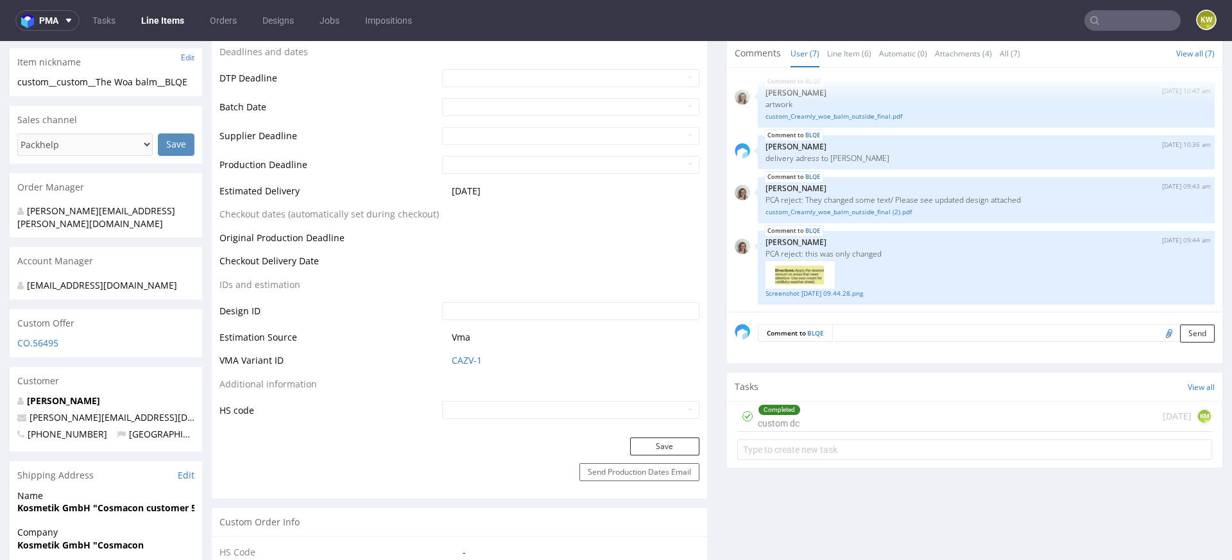
scroll to position [477, 0]
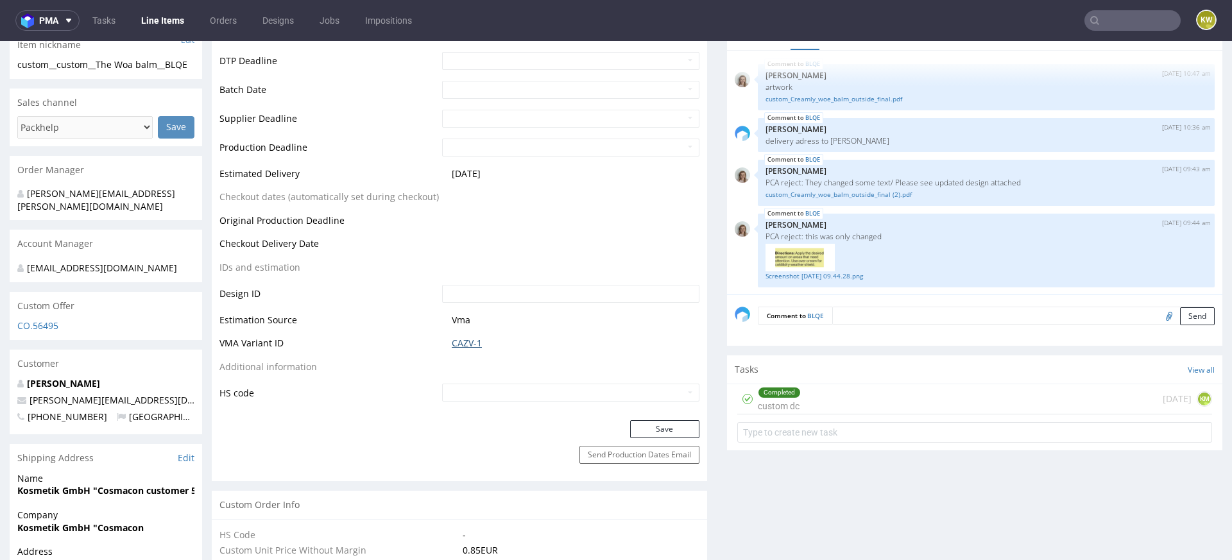
click at [462, 341] on link "CAZV-1" at bounding box center [467, 343] width 30 height 13
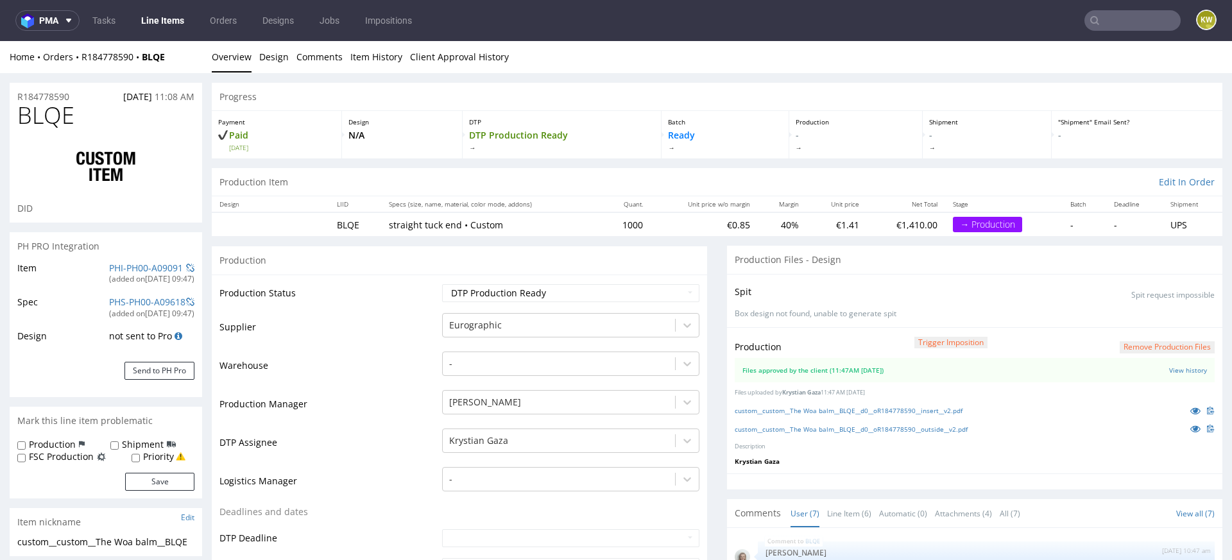
click at [34, 114] on span "BLQE" at bounding box center [45, 116] width 57 height 26
click at [35, 114] on span "BLQE" at bounding box center [45, 116] width 57 height 26
copy span "BLQE"
click at [50, 110] on span "BLQE" at bounding box center [45, 116] width 57 height 26
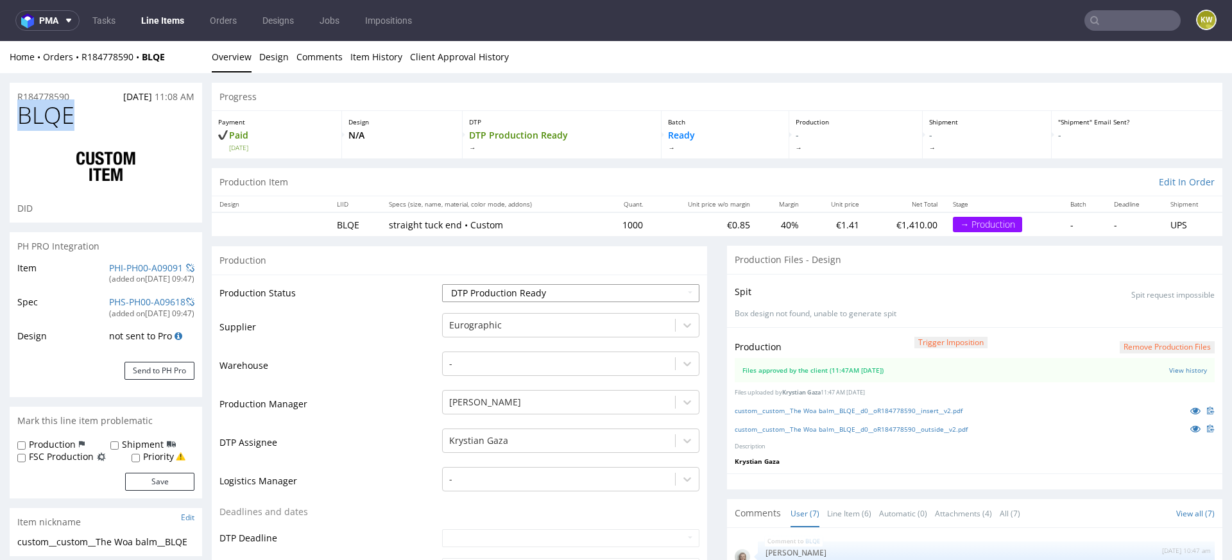
click at [518, 291] on select "Waiting for Artwork Waiting for Diecut Waiting for Mockup Waiting for DTP Waiti…" at bounding box center [570, 293] width 257 height 18
select select "production_in_process"
click at [442, 284] on select "Waiting for Artwork Waiting for Diecut Waiting for Mockup Waiting for DTP Waiti…" at bounding box center [570, 293] width 257 height 18
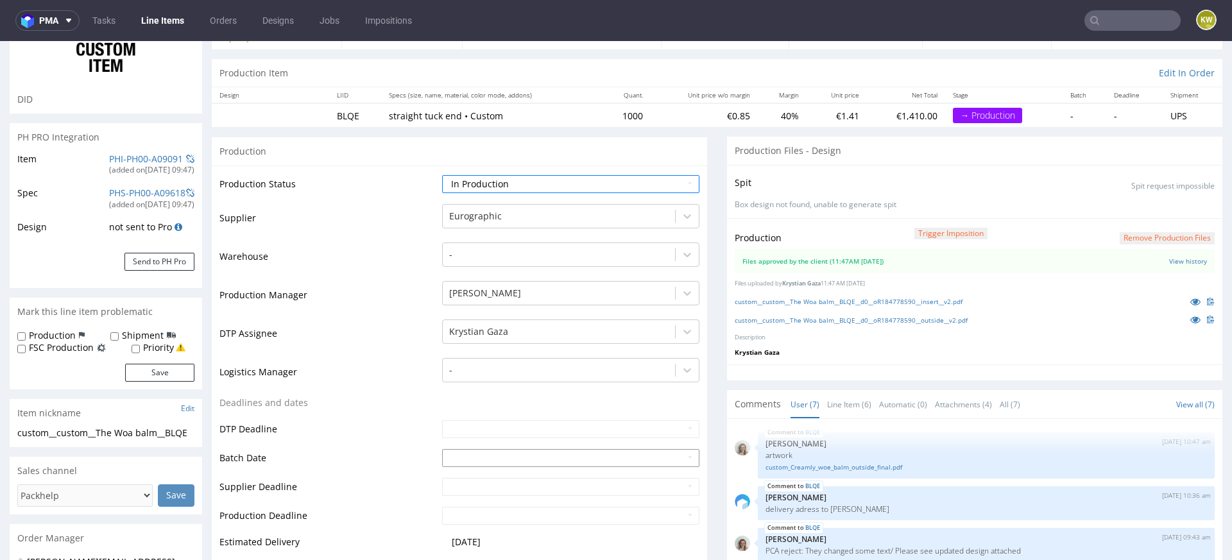
click at [443, 457] on input "text" at bounding box center [570, 458] width 257 height 18
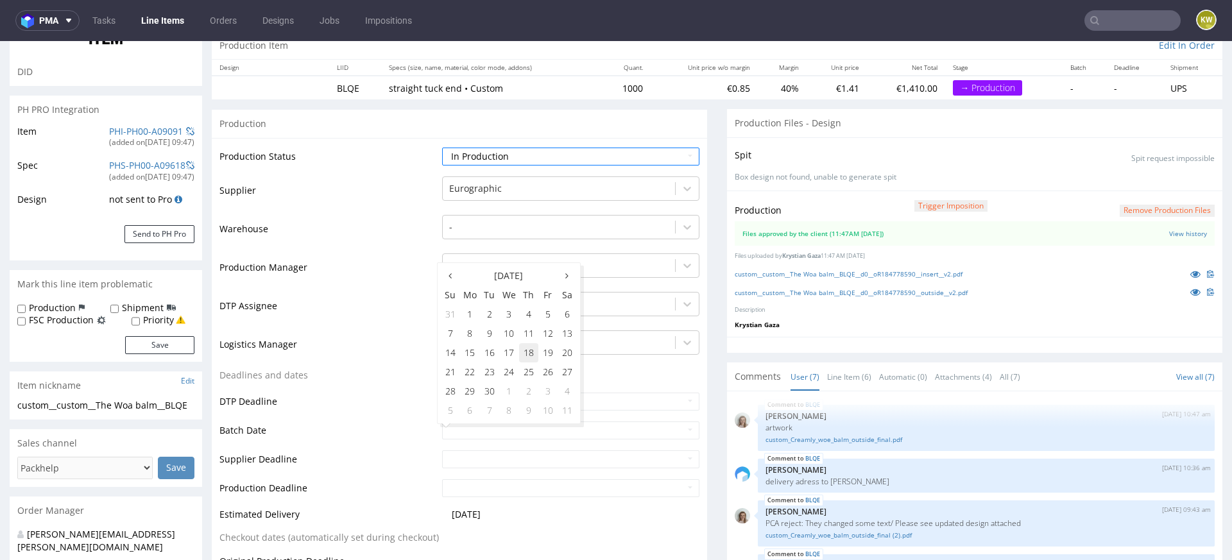
click at [531, 352] on td "18" at bounding box center [528, 352] width 19 height 19
type input "2025-09-18"
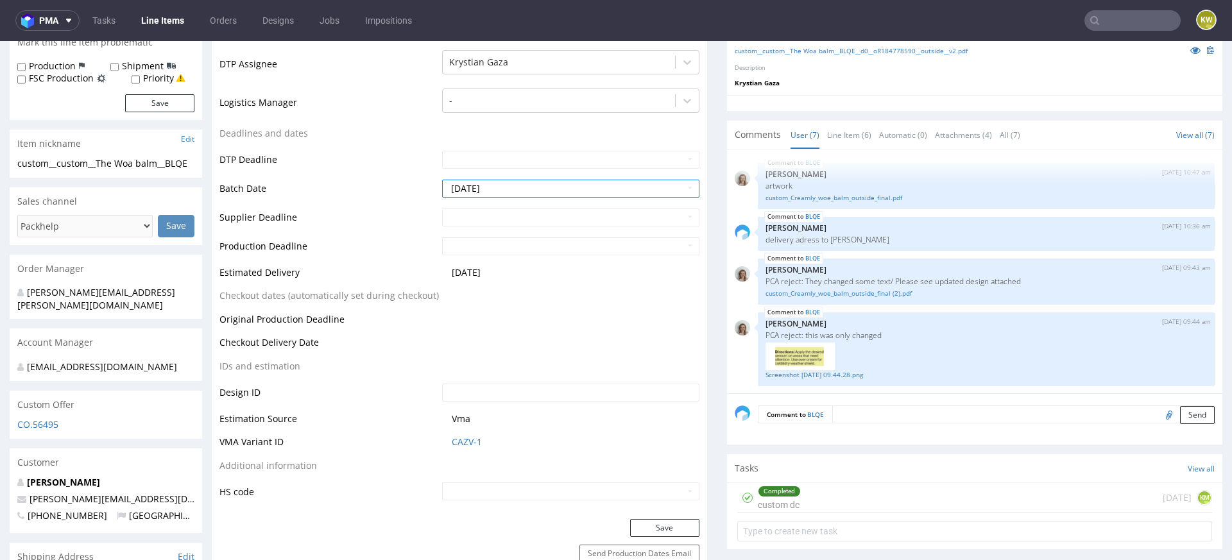
scroll to position [436, 0]
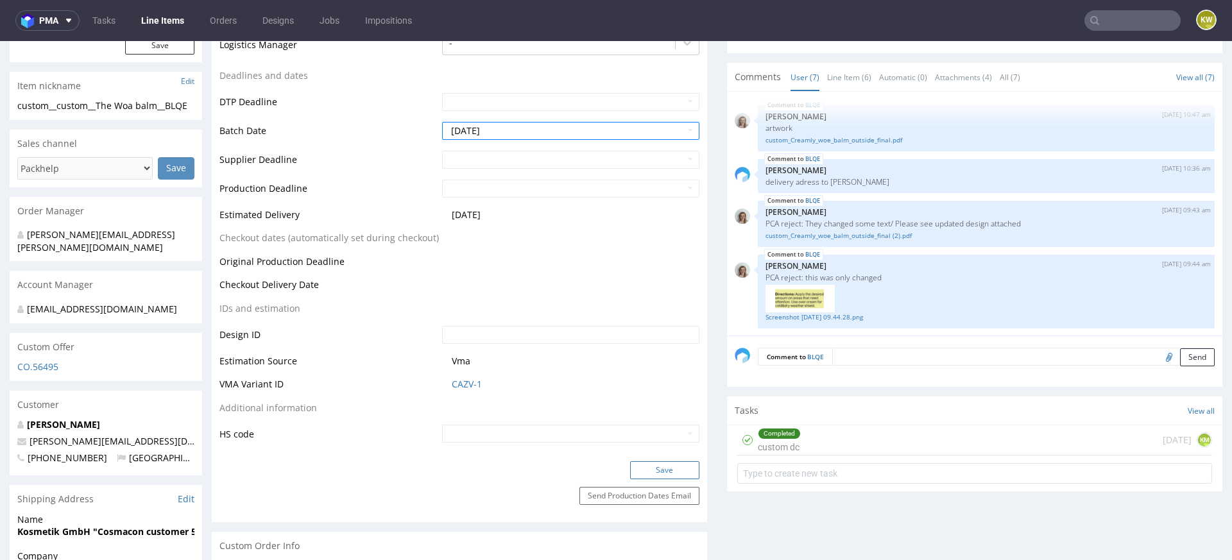
click at [647, 469] on button "Save" at bounding box center [664, 470] width 69 height 18
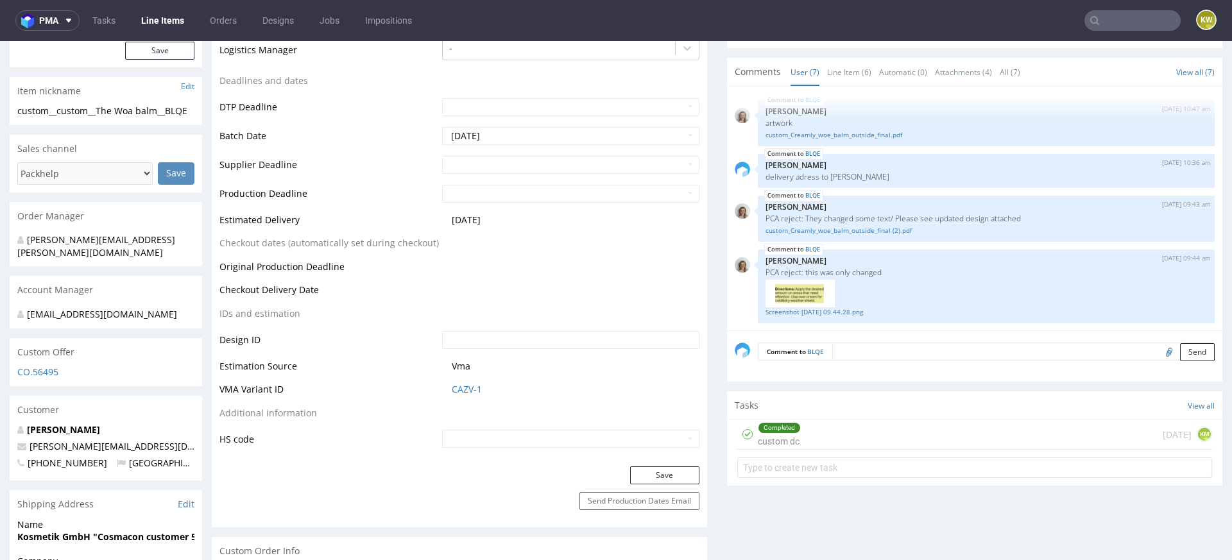
scroll to position [0, 0]
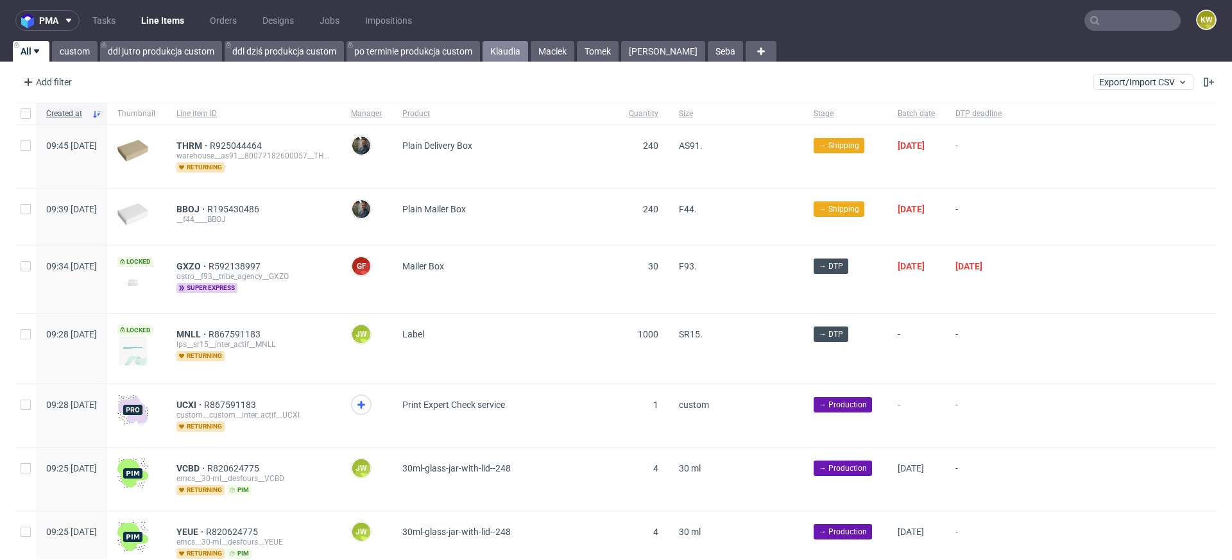
click at [495, 55] on link "Klaudia" at bounding box center [505, 51] width 46 height 21
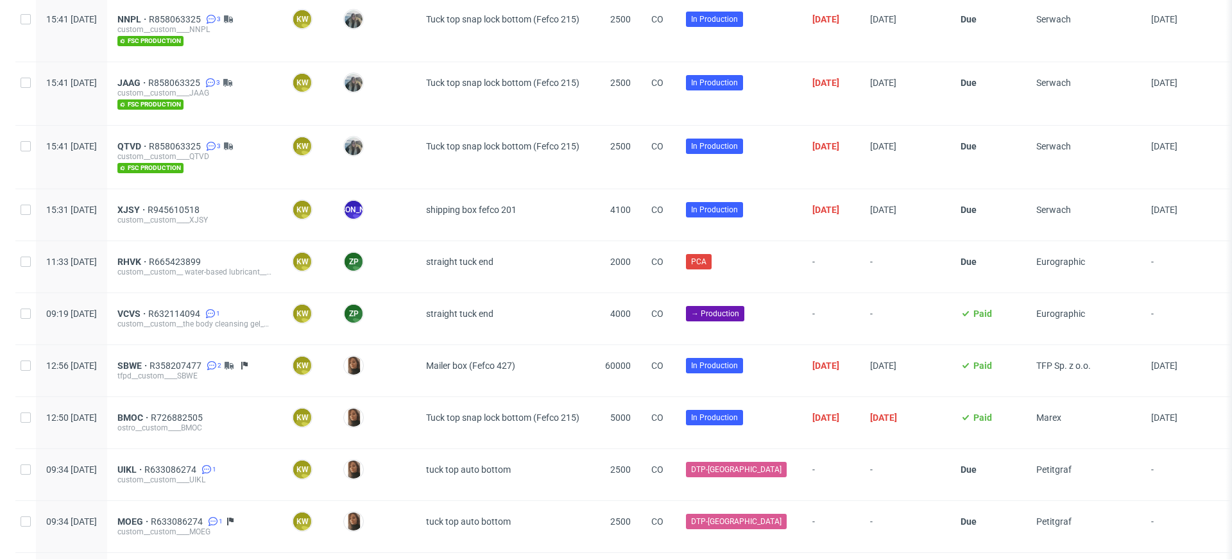
scroll to position [2554, 0]
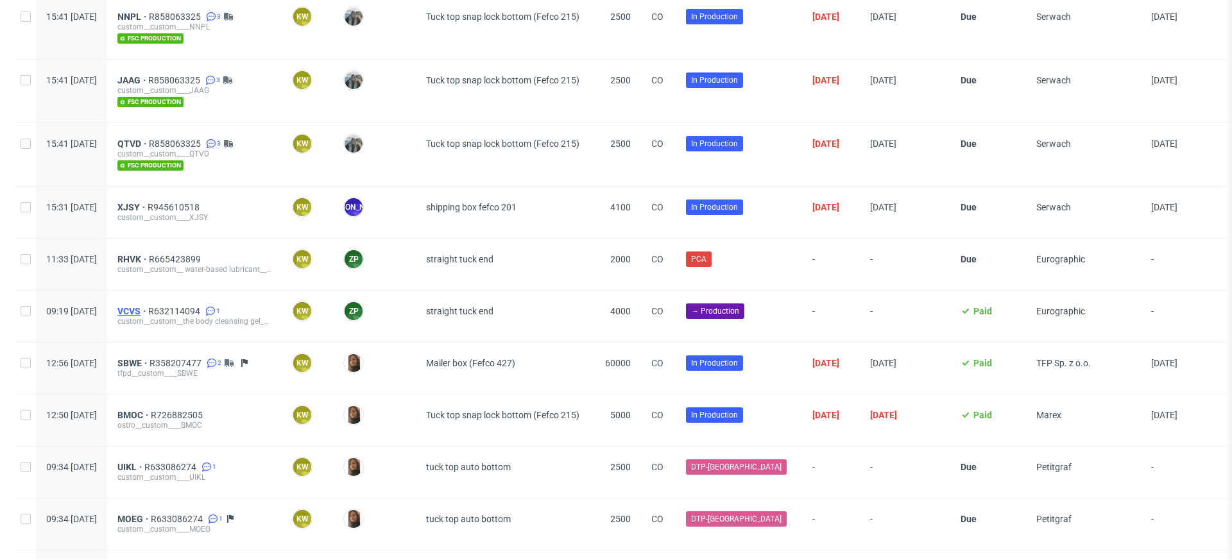
click at [148, 306] on span "VCVS" at bounding box center [132, 311] width 31 height 10
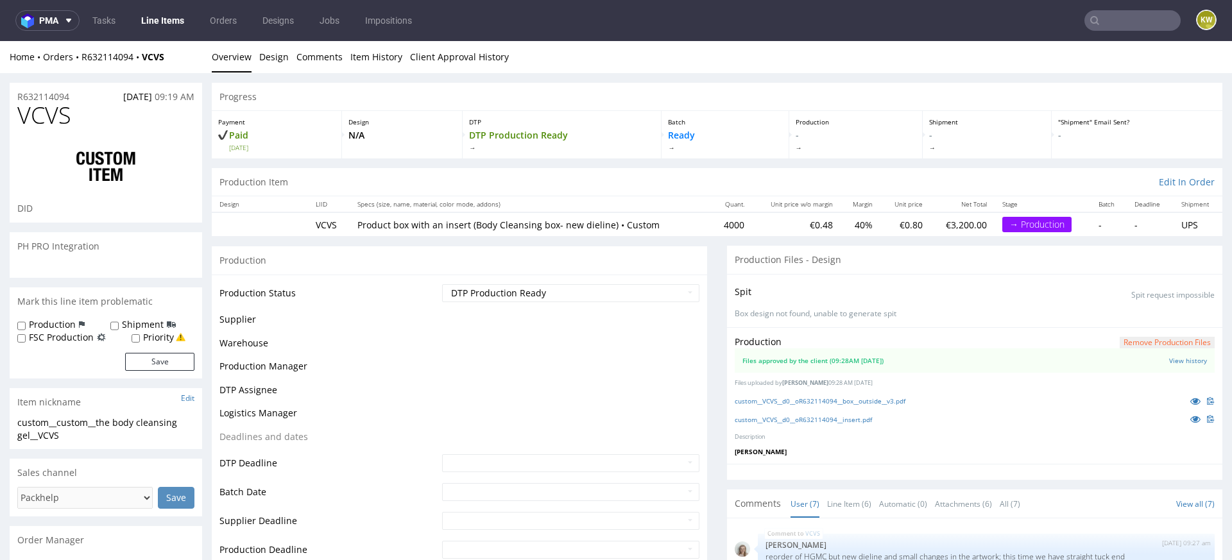
scroll to position [213, 0]
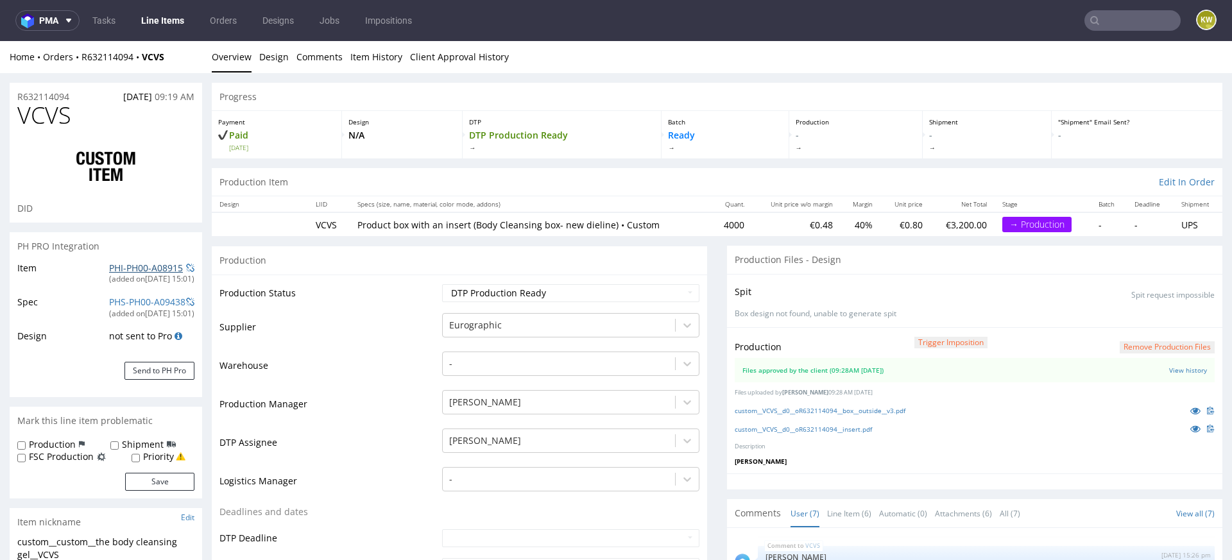
click at [118, 263] on link "PHI-PH00-A08915" at bounding box center [146, 268] width 74 height 12
click at [862, 412] on link "custom__VCVS__d0__oR632114094__box__outside__v3.pdf" at bounding box center [820, 410] width 171 height 9
click at [828, 427] on link "custom__VCVS__d0__oR632114094__insert.pdf" at bounding box center [803, 429] width 137 height 9
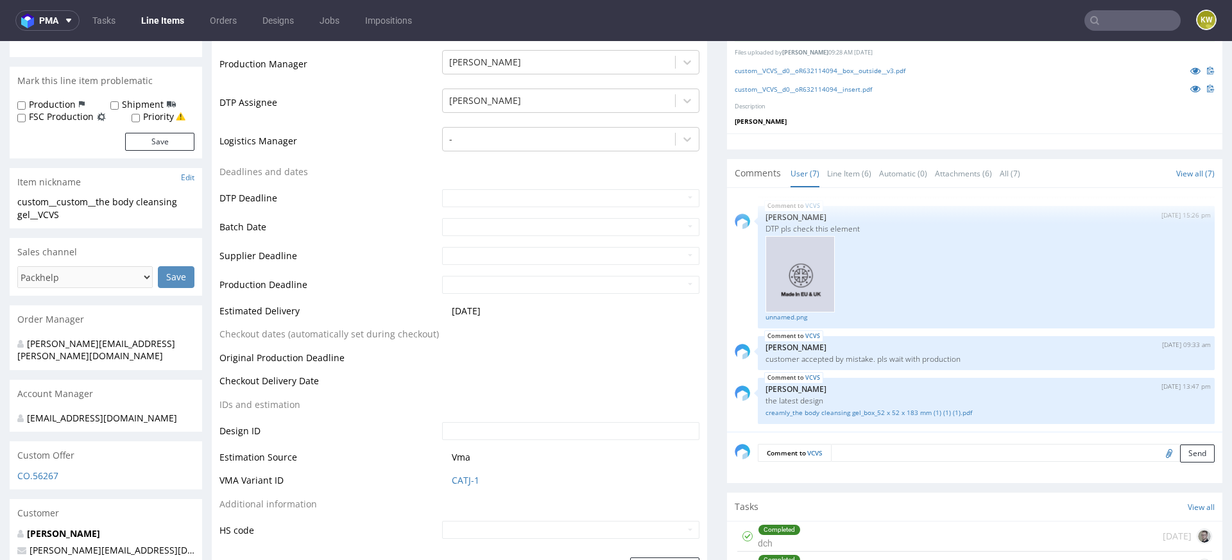
scroll to position [467, 0]
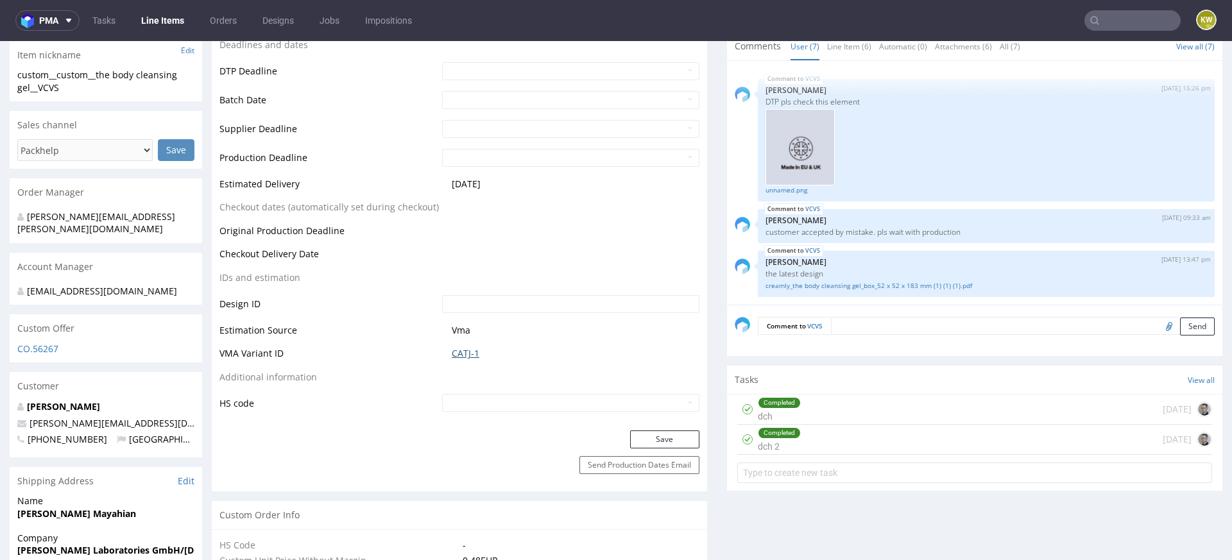
click at [459, 353] on link "CATJ-1" at bounding box center [466, 353] width 28 height 13
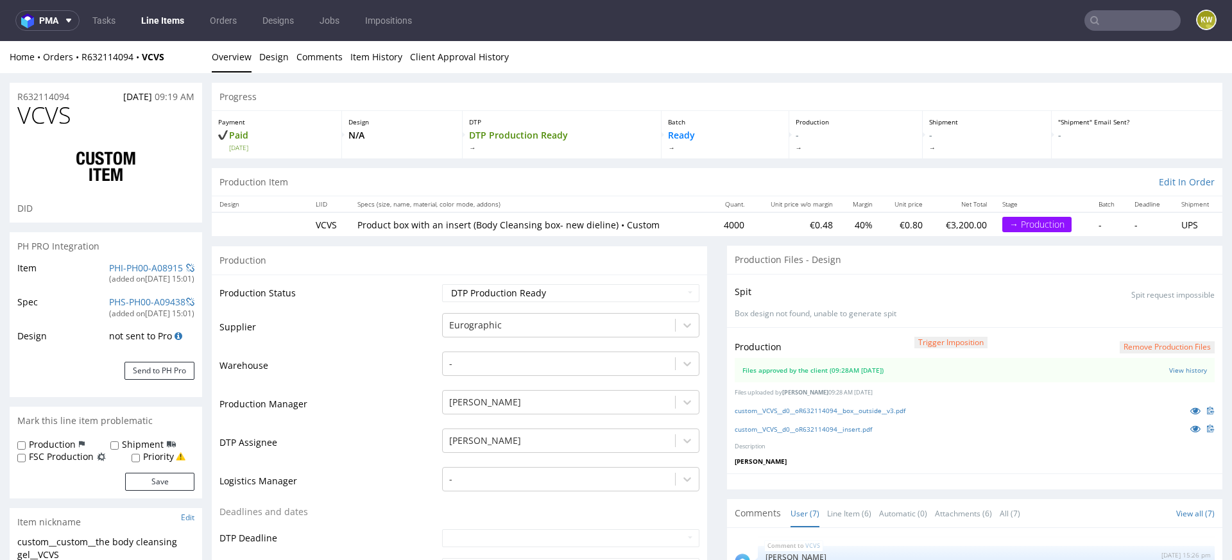
click at [40, 119] on span "VCVS" at bounding box center [44, 116] width 54 height 26
click at [39, 119] on span "VCVS" at bounding box center [44, 116] width 54 height 26
copy span "VCVS"
click at [491, 289] on select "Waiting for Artwork Waiting for Diecut Waiting for Mockup Waiting for DTP Waiti…" at bounding box center [570, 293] width 257 height 18
select select "production_in_process"
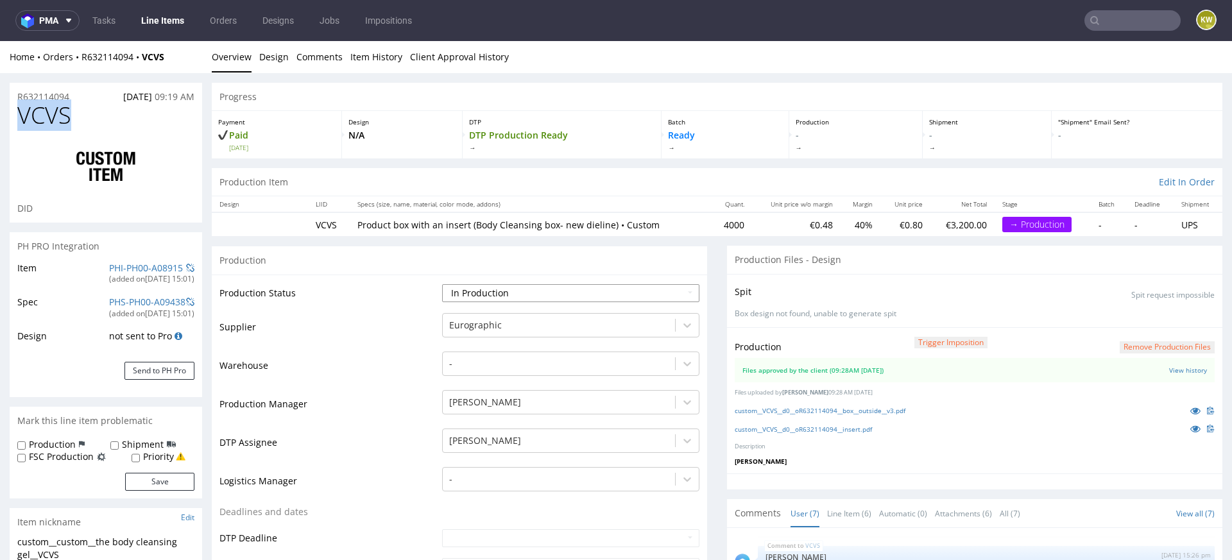
click at [442, 284] on select "Waiting for Artwork Waiting for Diecut Waiting for Mockup Waiting for DTP Waiti…" at bounding box center [570, 293] width 257 height 18
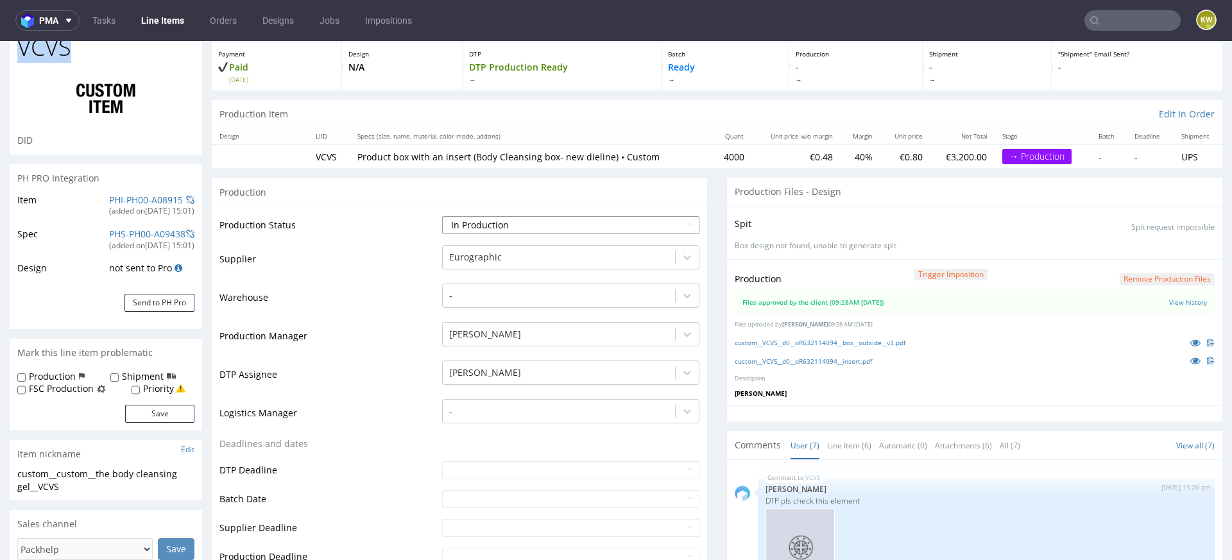
scroll to position [72, 0]
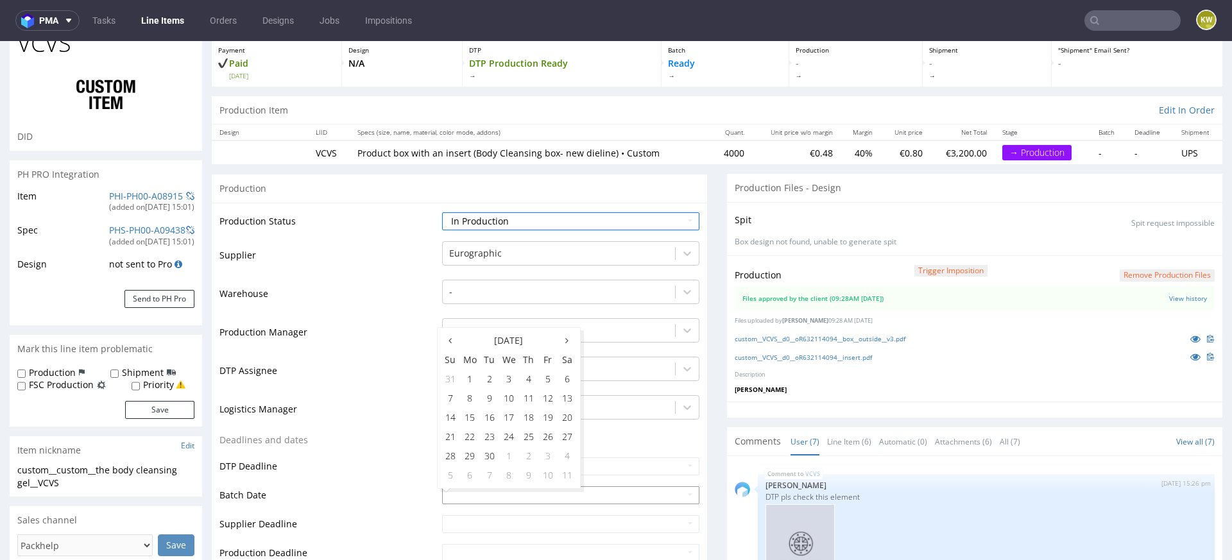
click at [442, 489] on input "text" at bounding box center [570, 495] width 257 height 18
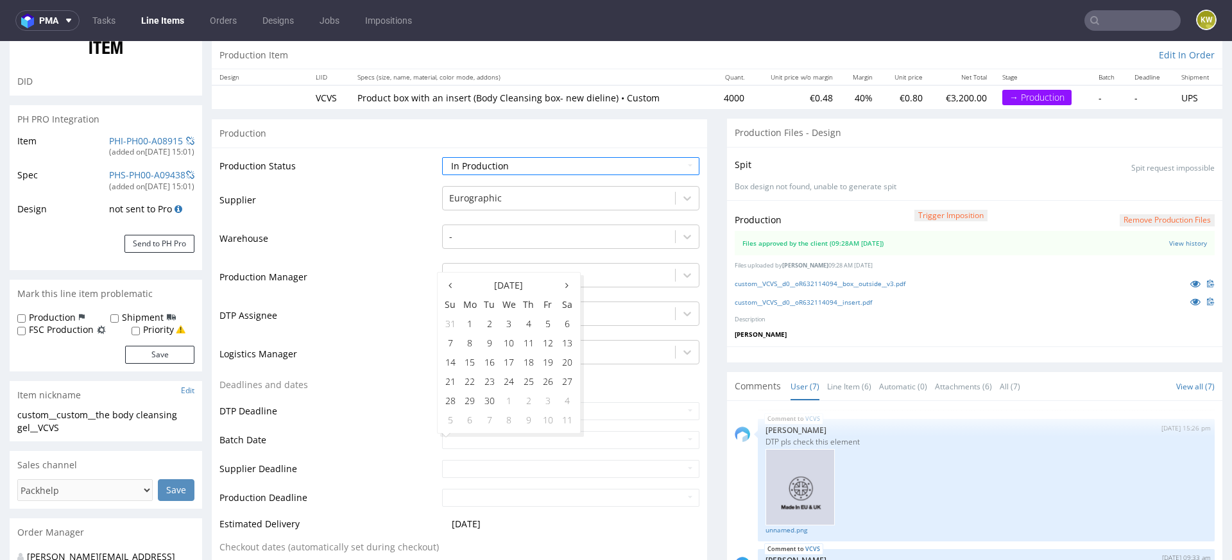
scroll to position [129, 0]
click at [530, 361] on td "18" at bounding box center [528, 360] width 19 height 19
type input "[DATE]"
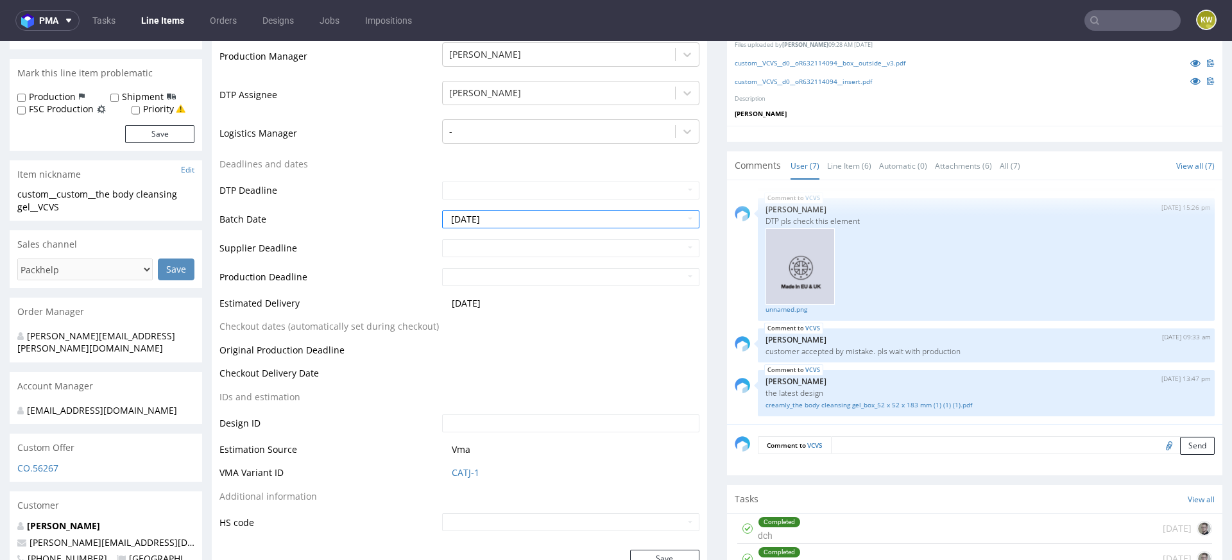
scroll to position [375, 0]
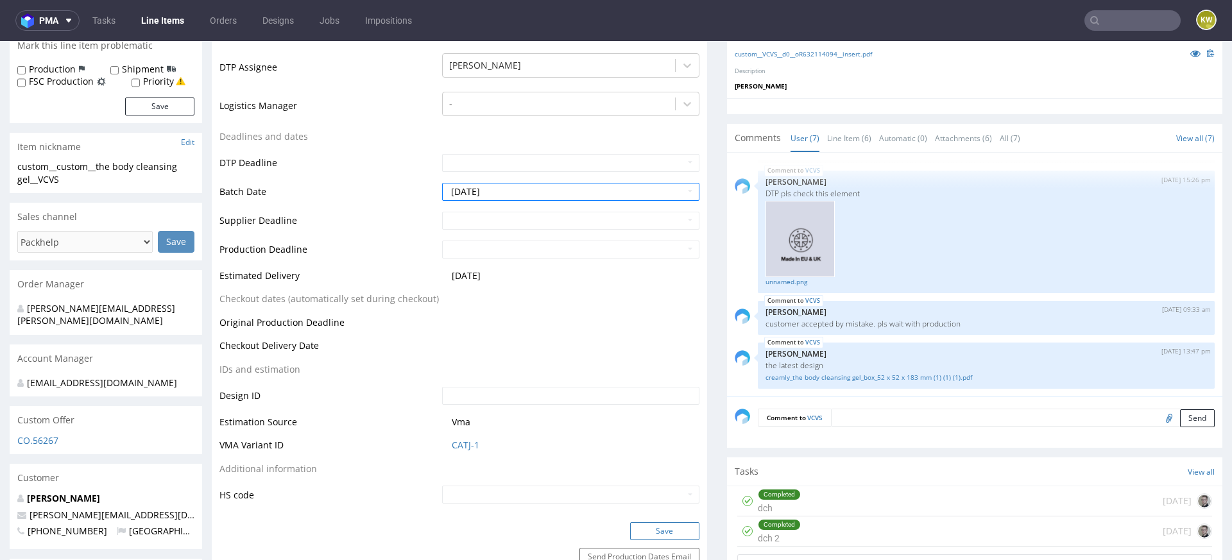
click at [662, 525] on button "Save" at bounding box center [664, 531] width 69 height 18
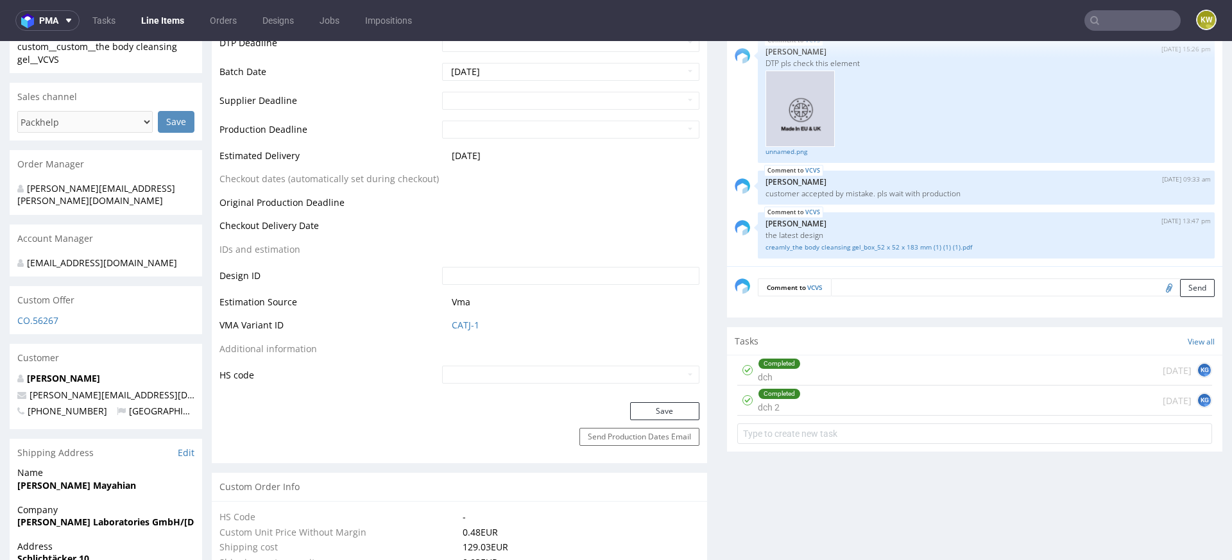
scroll to position [0, 0]
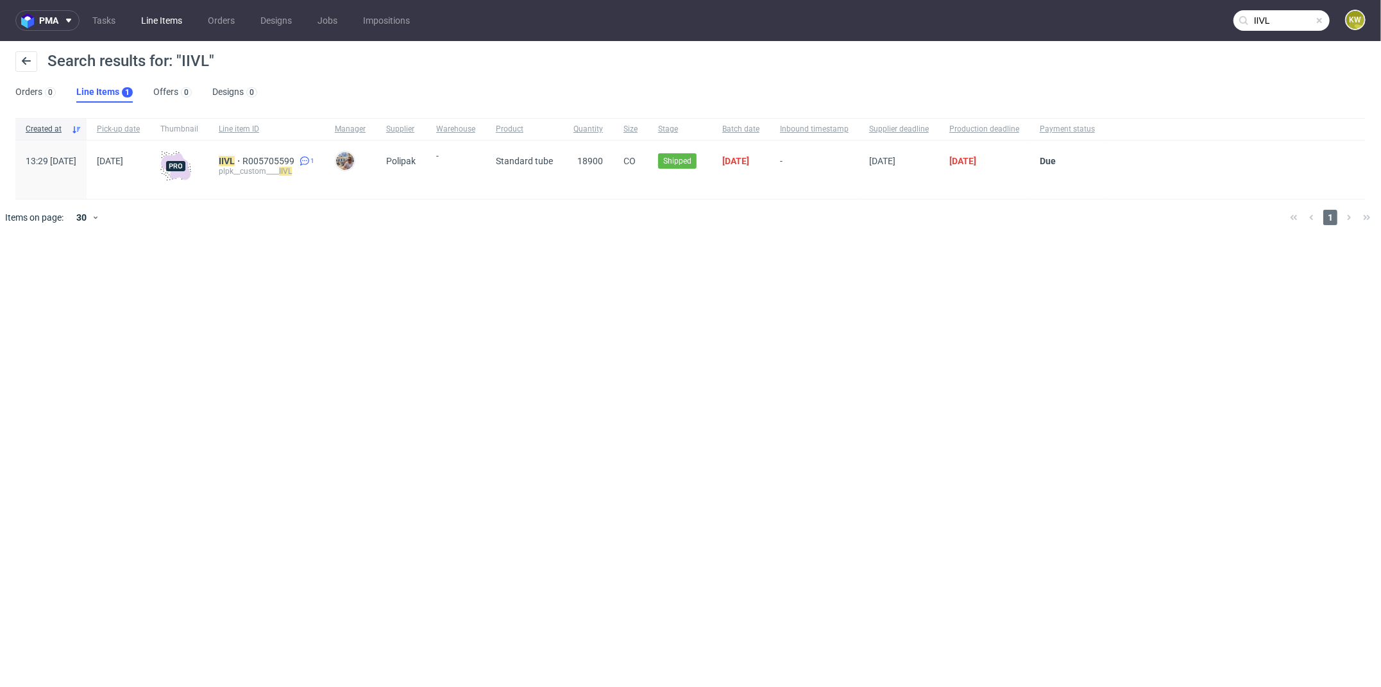
click at [168, 24] on link "Line Items" at bounding box center [161, 20] width 56 height 21
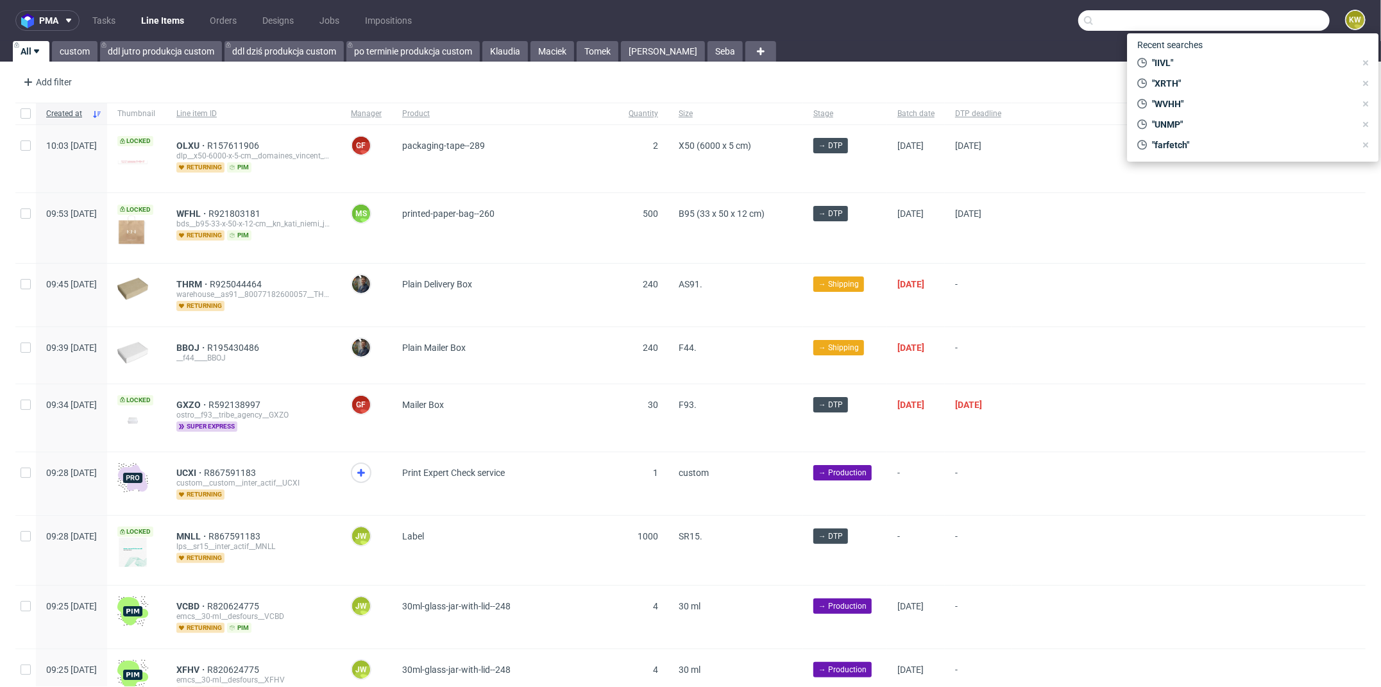
click at [1252, 30] on input "text" at bounding box center [1203, 20] width 251 height 21
paste input "ZFHA"
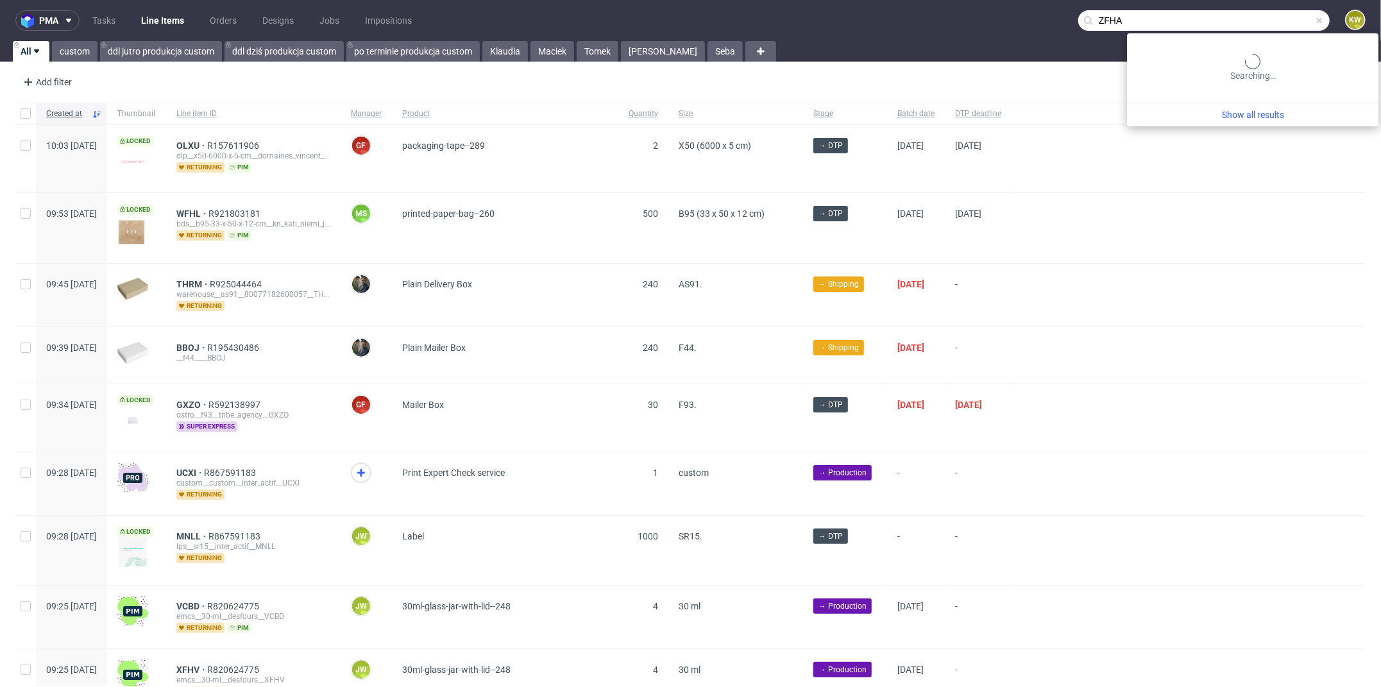
type input "ZFHA"
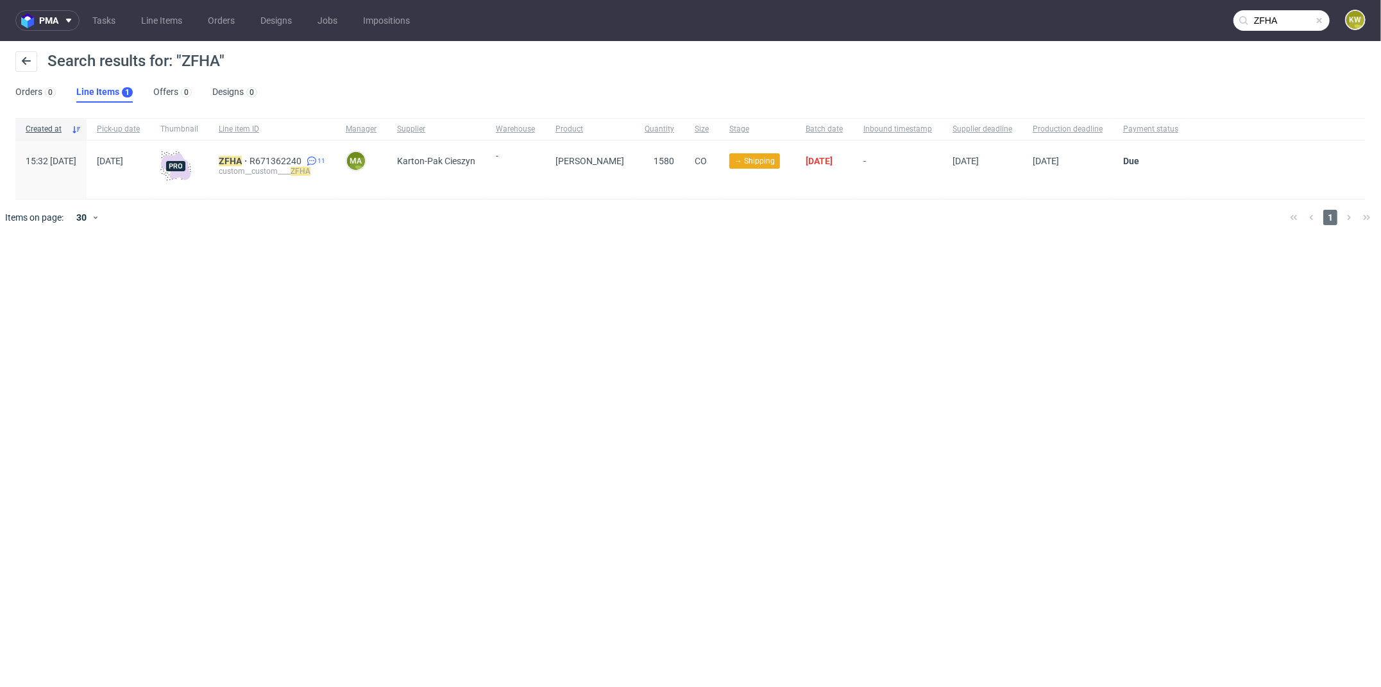
click at [1322, 17] on span at bounding box center [1319, 20] width 10 height 10
click at [1322, 17] on input "text" at bounding box center [1282, 20] width 96 height 21
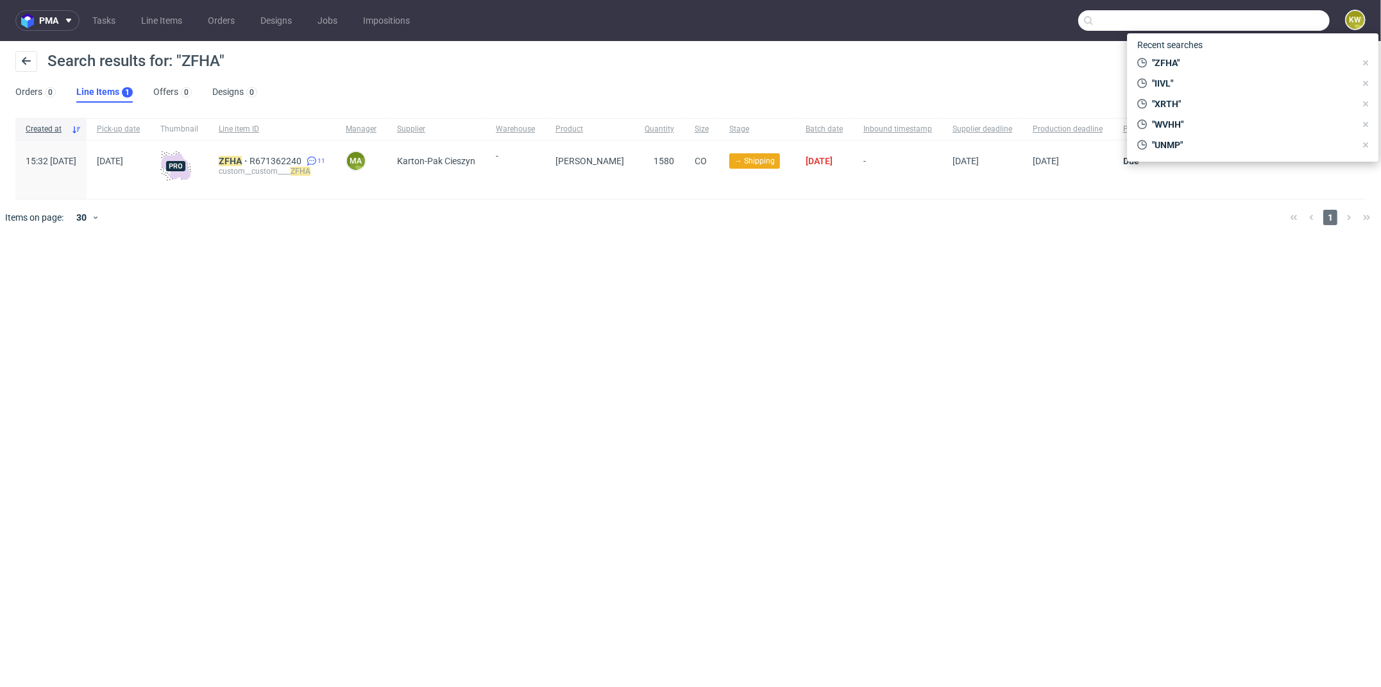
click at [1309, 19] on input "text" at bounding box center [1203, 20] width 251 height 21
paste input "UZEK"
type input "UZEK"
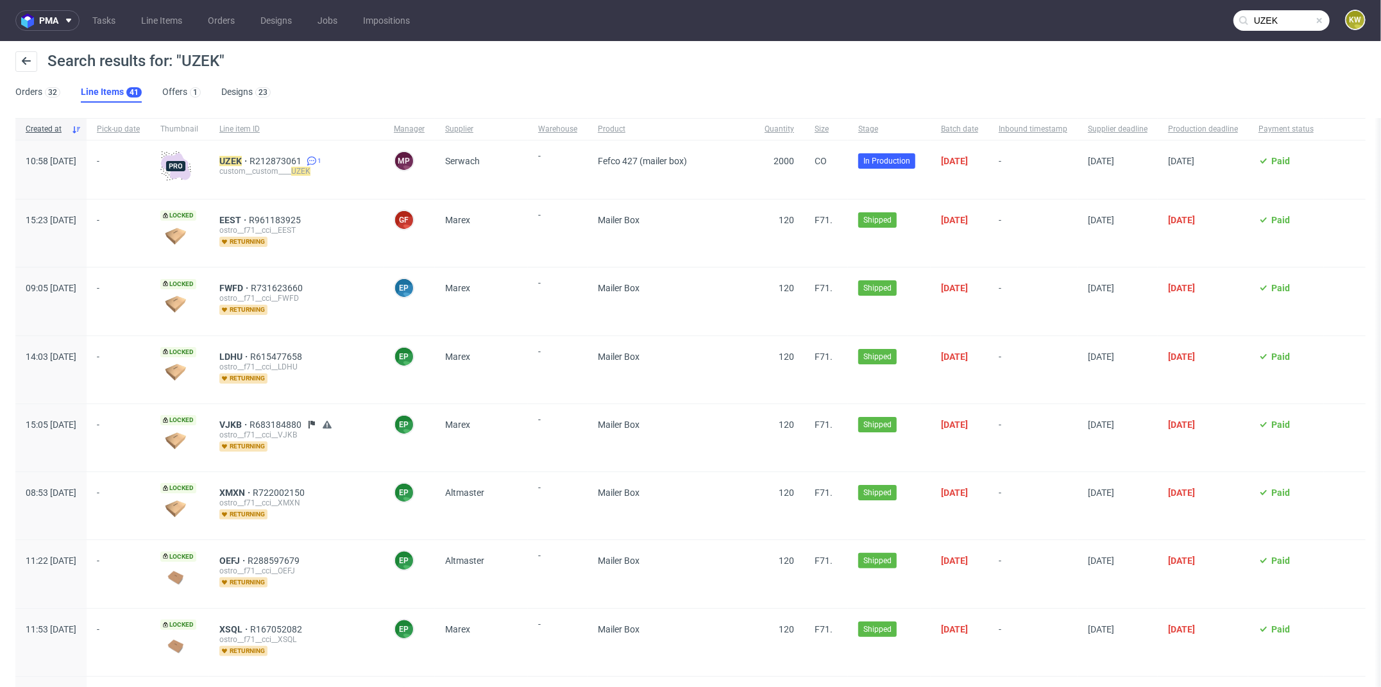
click at [384, 200] on div "EEST R961183925 ostro__f71__cci__EEST returning" at bounding box center [296, 233] width 174 height 67
click at [1314, 18] on span at bounding box center [1319, 20] width 10 height 10
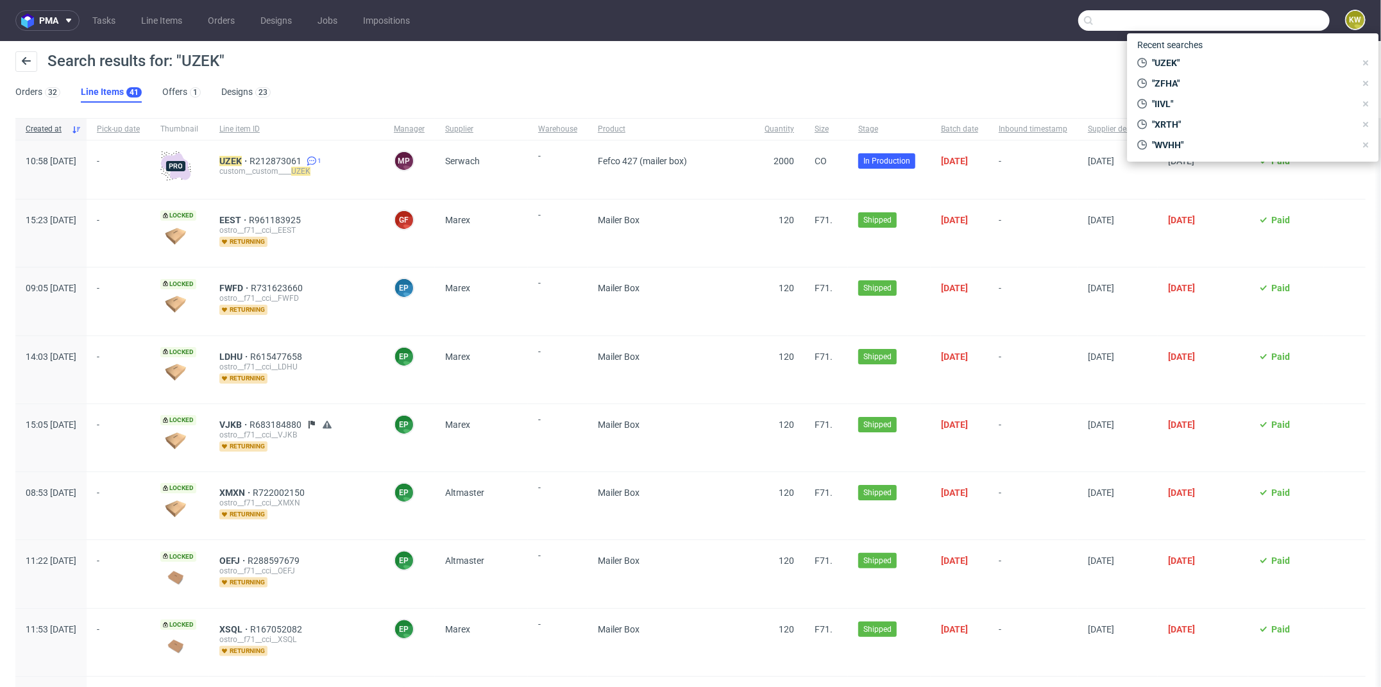
click at [1305, 18] on input "text" at bounding box center [1203, 20] width 251 height 21
paste input "XJSY"
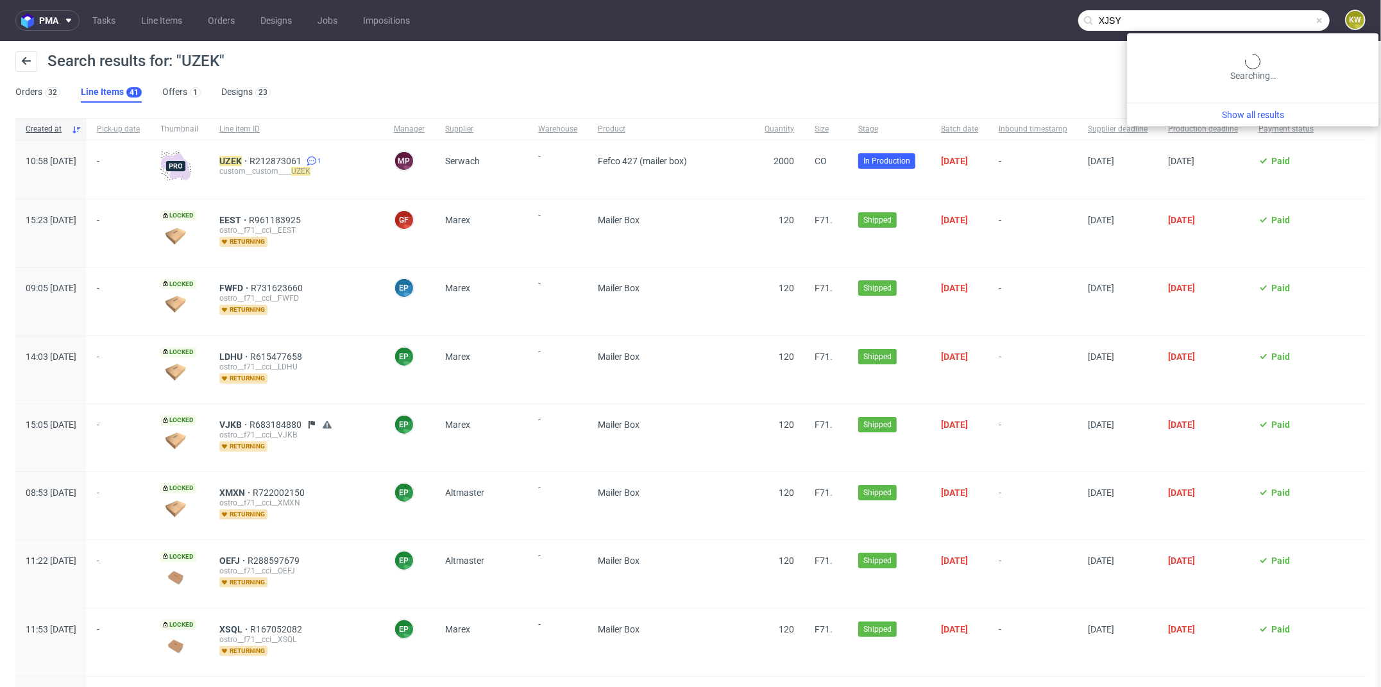
type input "XJSY"
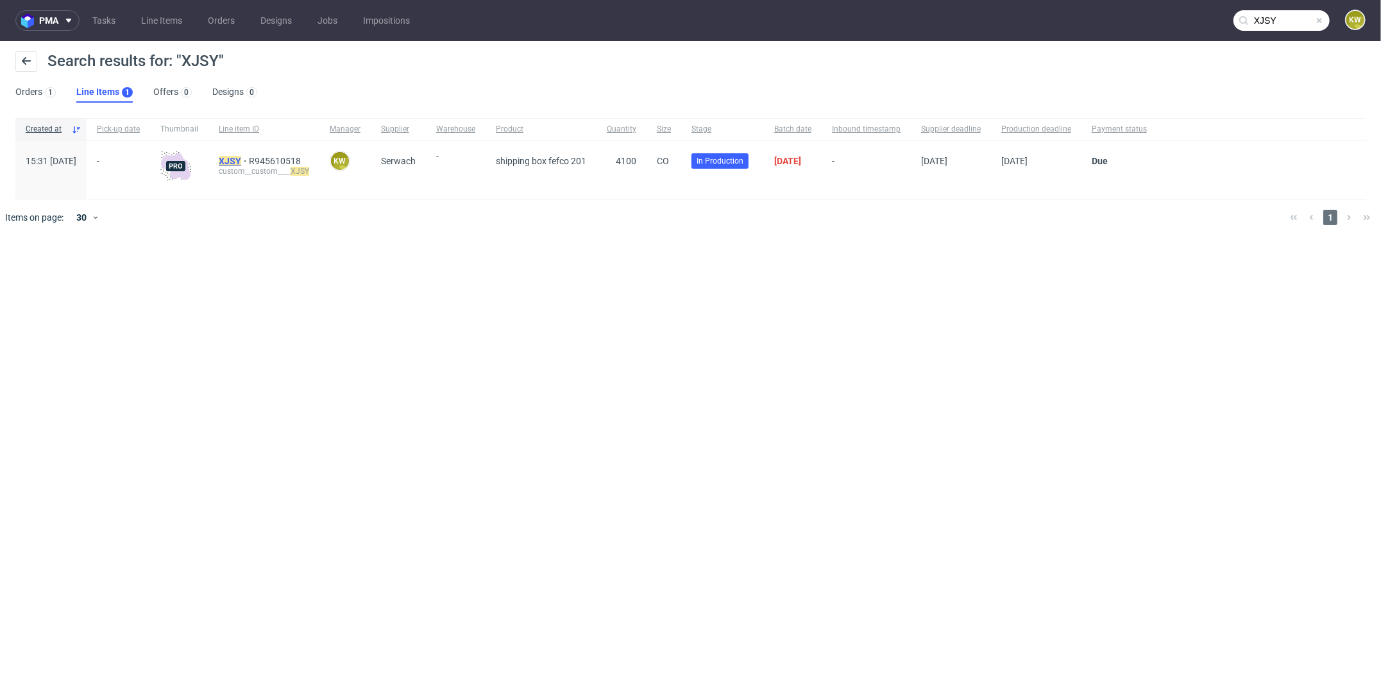
click at [241, 165] on mark "XJSY" at bounding box center [230, 161] width 22 height 10
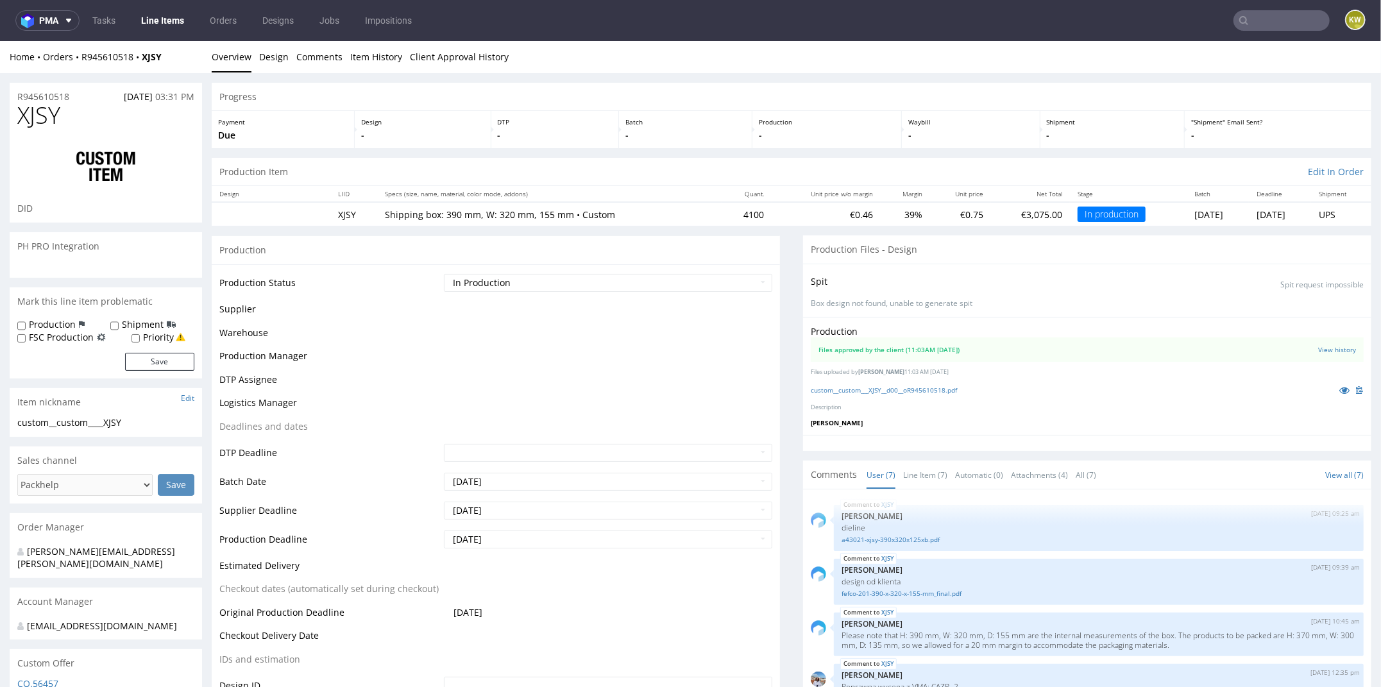
scroll to position [122, 0]
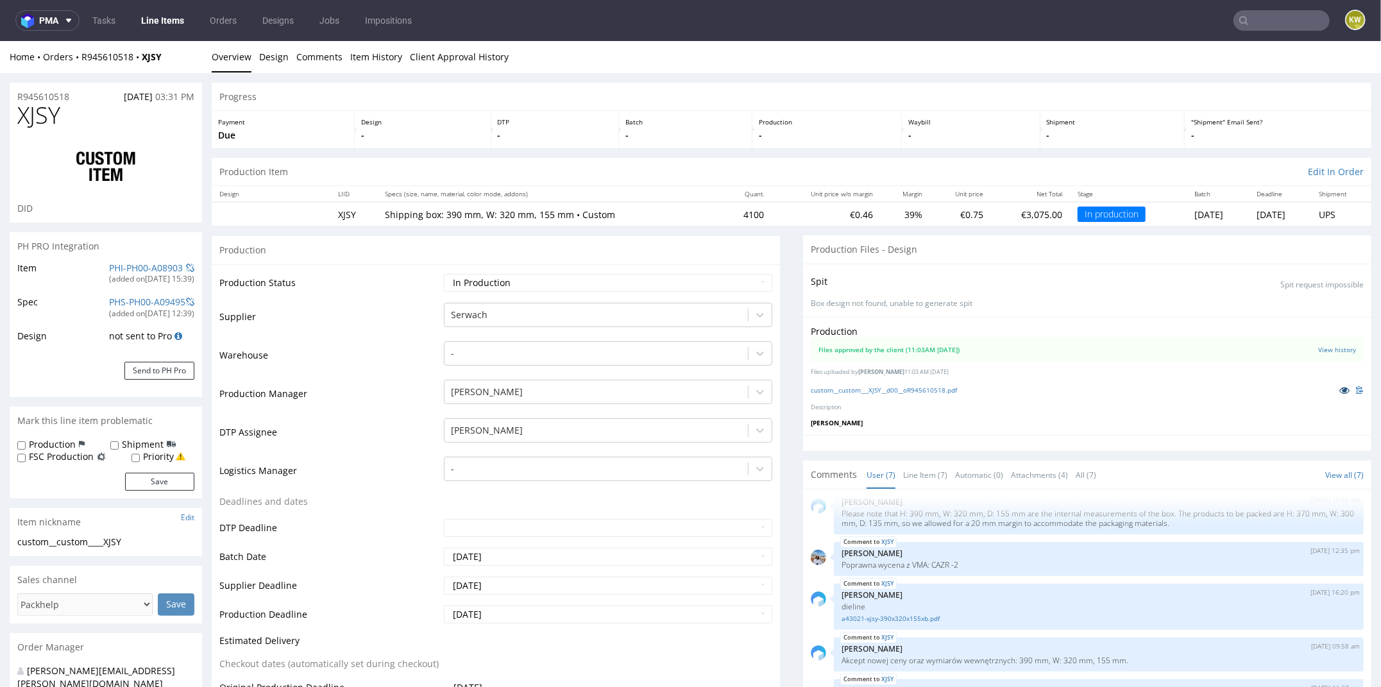
click at [1339, 391] on icon at bounding box center [1344, 389] width 10 height 9
click at [171, 33] on nav "pma Tasks Line Items Orders Designs Jobs Impositions KW" at bounding box center [690, 20] width 1381 height 41
click at [162, 30] on link "Line Items" at bounding box center [162, 20] width 58 height 21
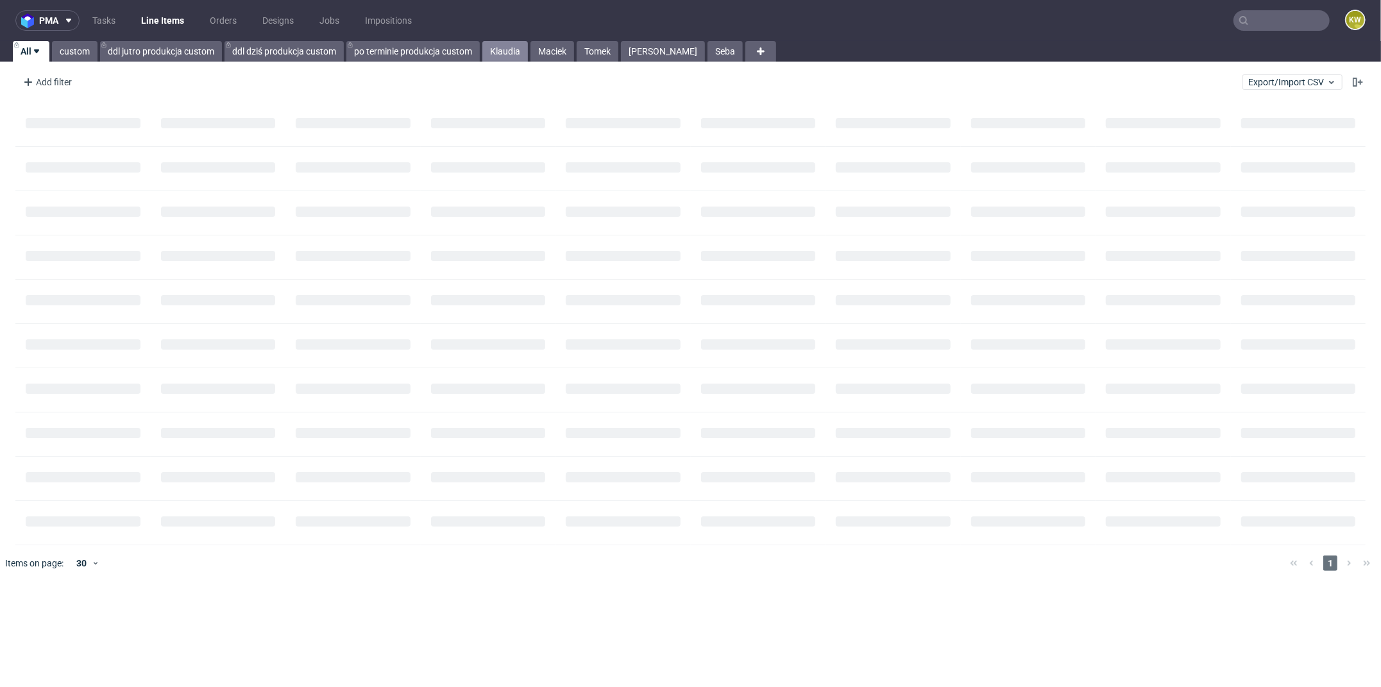
click at [520, 50] on link "Klaudia" at bounding box center [505, 51] width 46 height 21
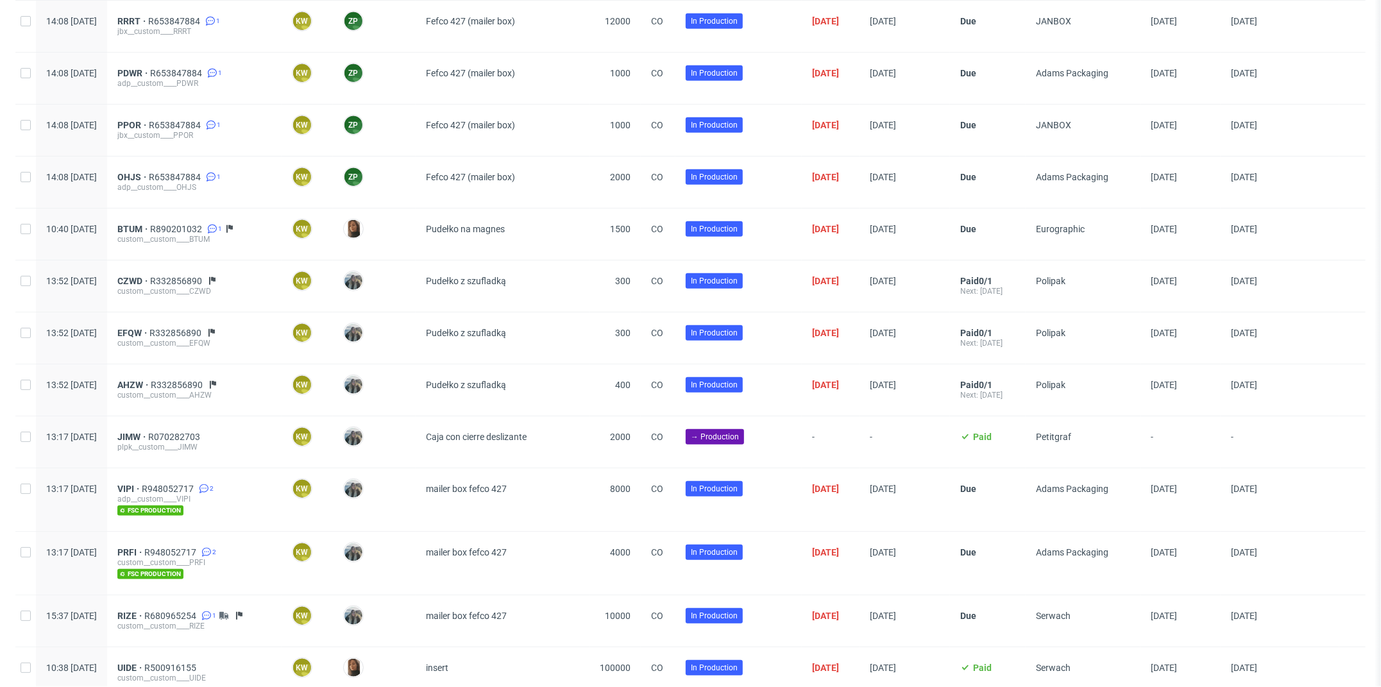
scroll to position [863, 0]
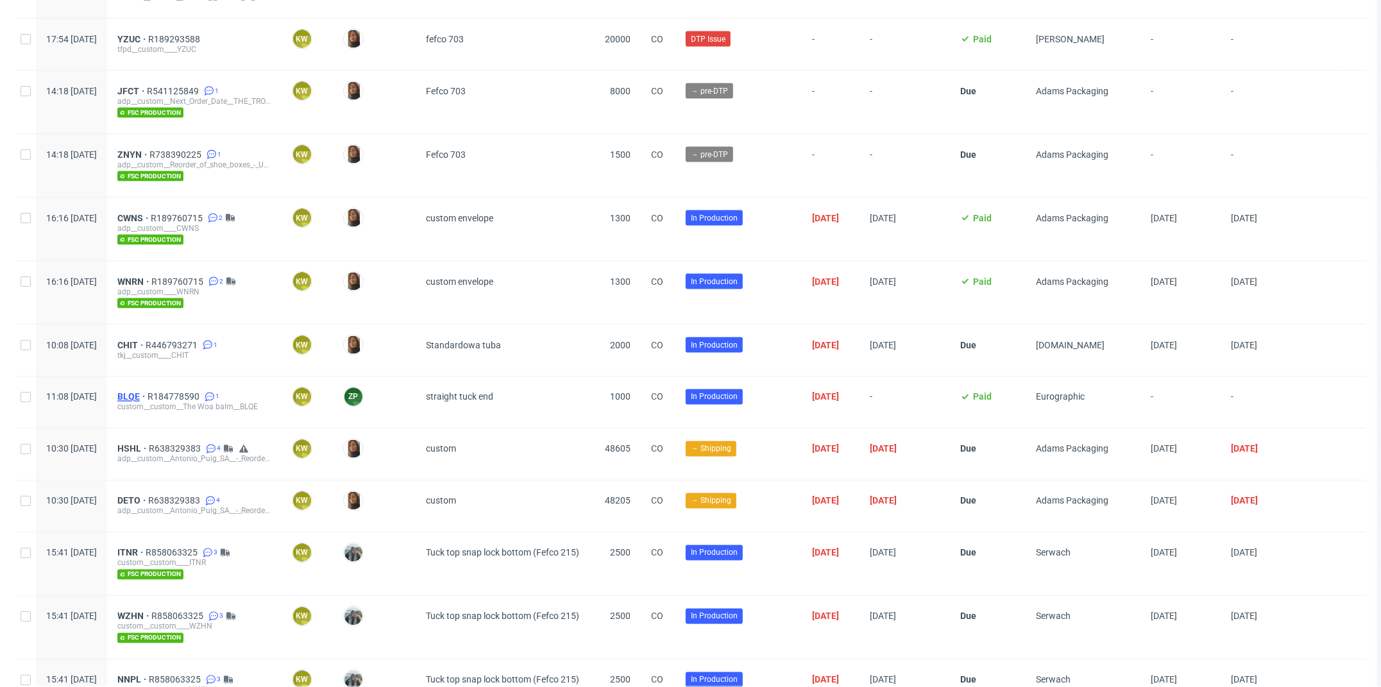
click at [148, 392] on span "BLQE" at bounding box center [132, 397] width 30 height 10
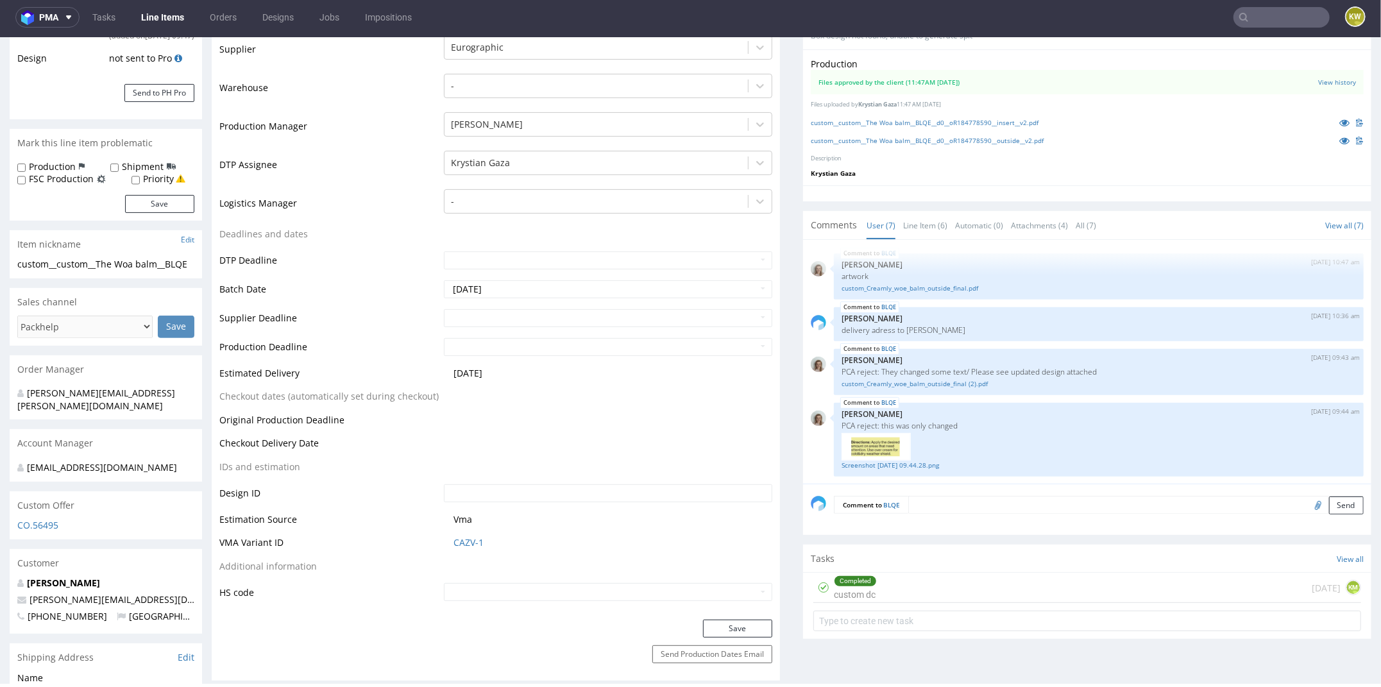
scroll to position [268, 0]
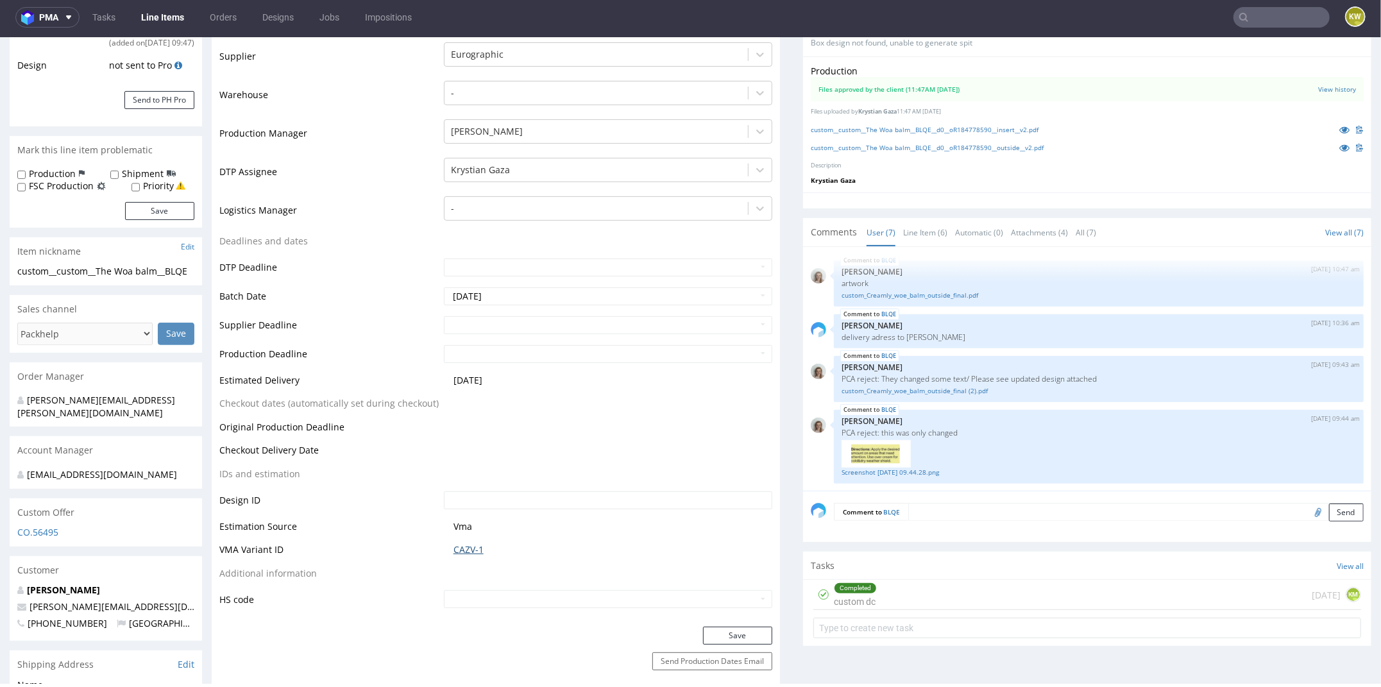
click at [470, 549] on link "CAZV-1" at bounding box center [469, 549] width 30 height 13
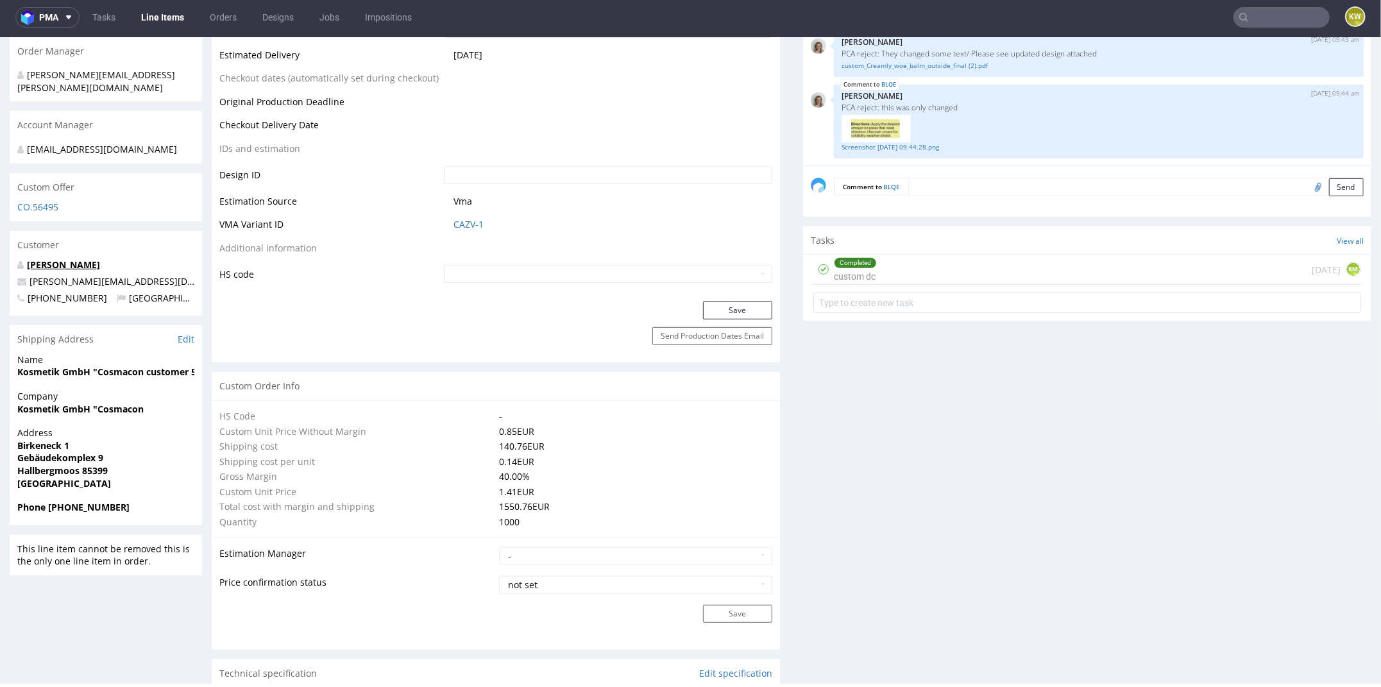
scroll to position [0, 0]
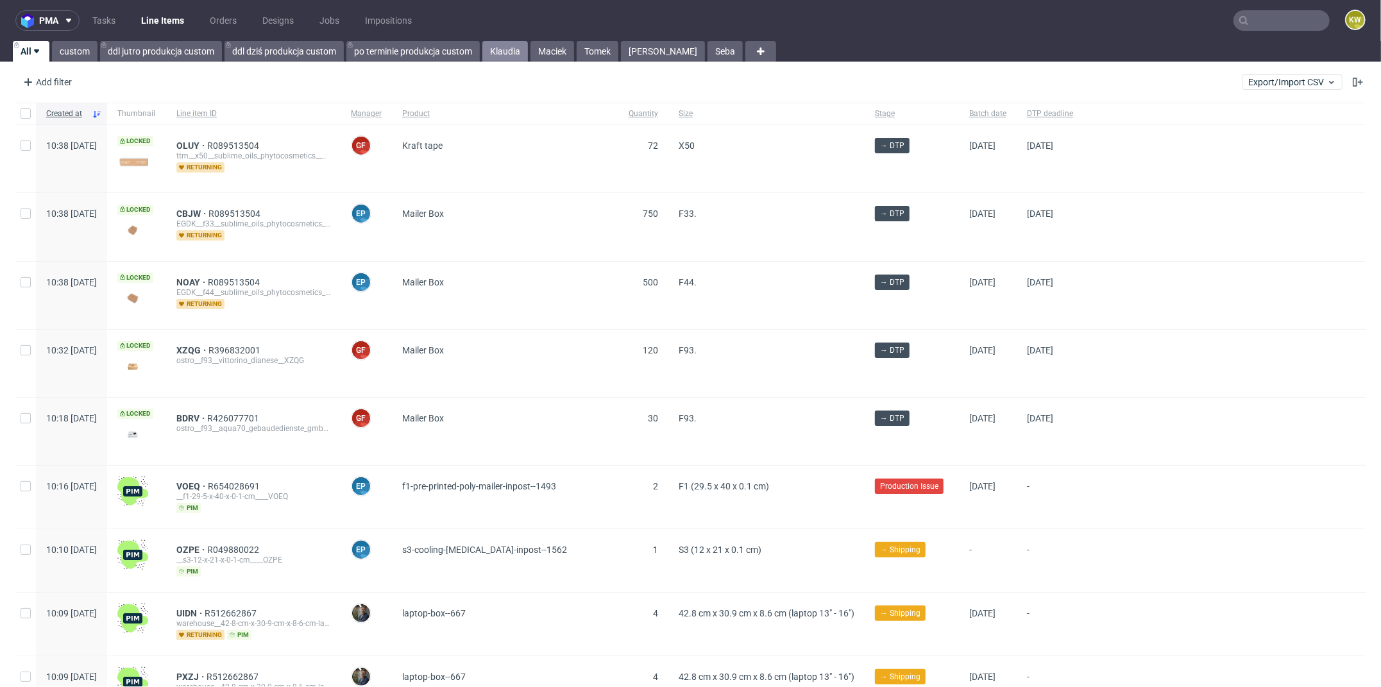
click at [517, 45] on link "Klaudia" at bounding box center [505, 51] width 46 height 21
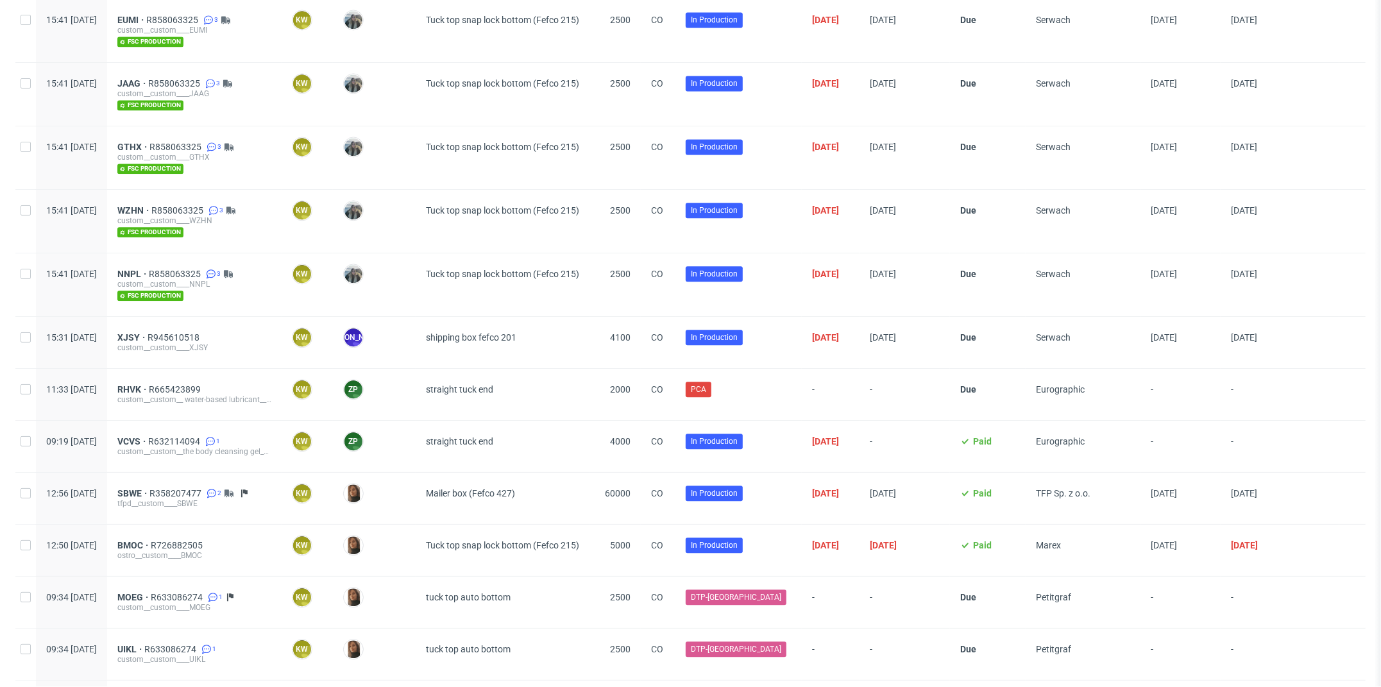
scroll to position [2423, 0]
click at [148, 437] on span "VCVS" at bounding box center [132, 442] width 31 height 10
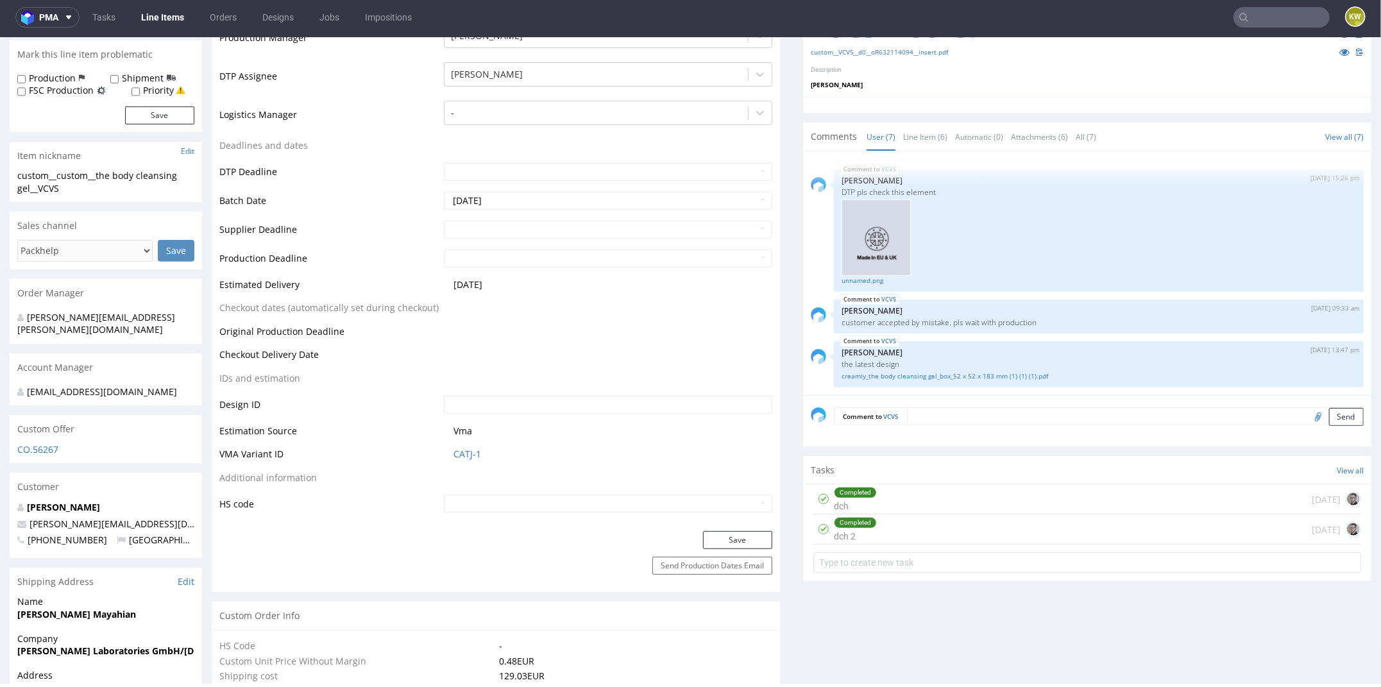
scroll to position [407, 0]
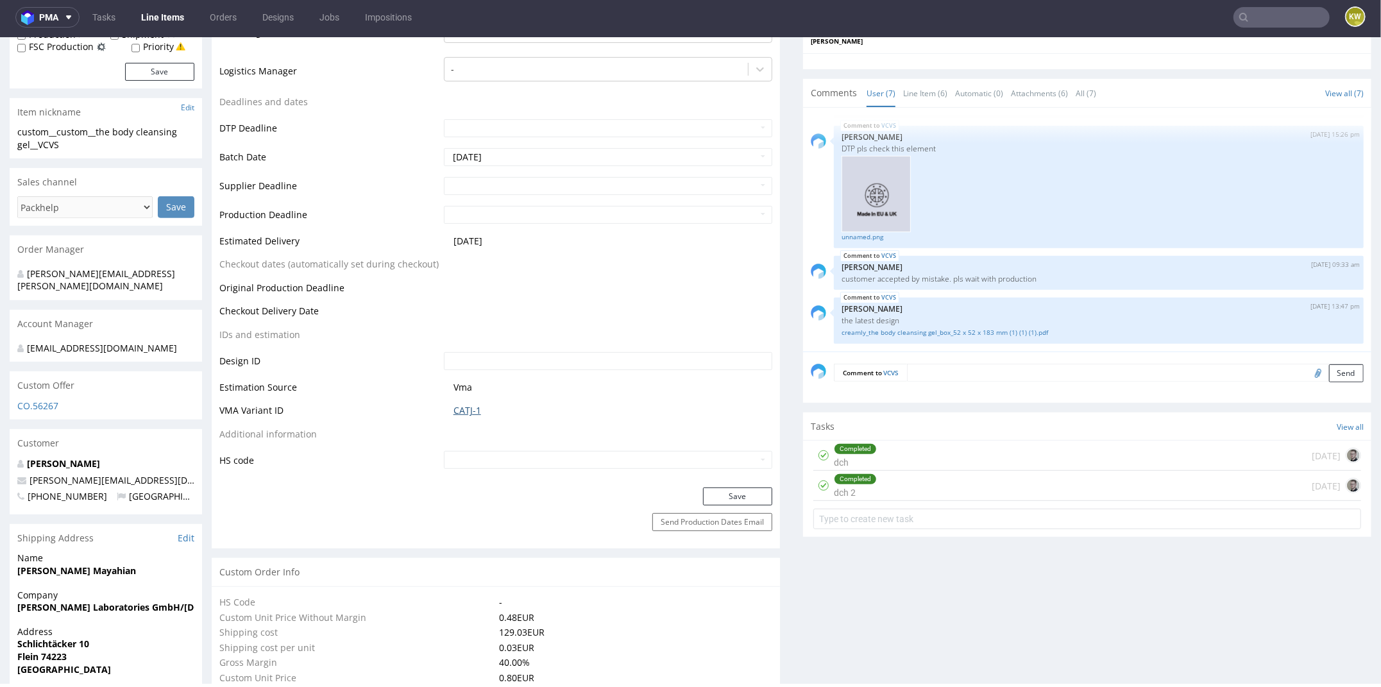
click at [456, 413] on link "CATJ-1" at bounding box center [468, 409] width 28 height 13
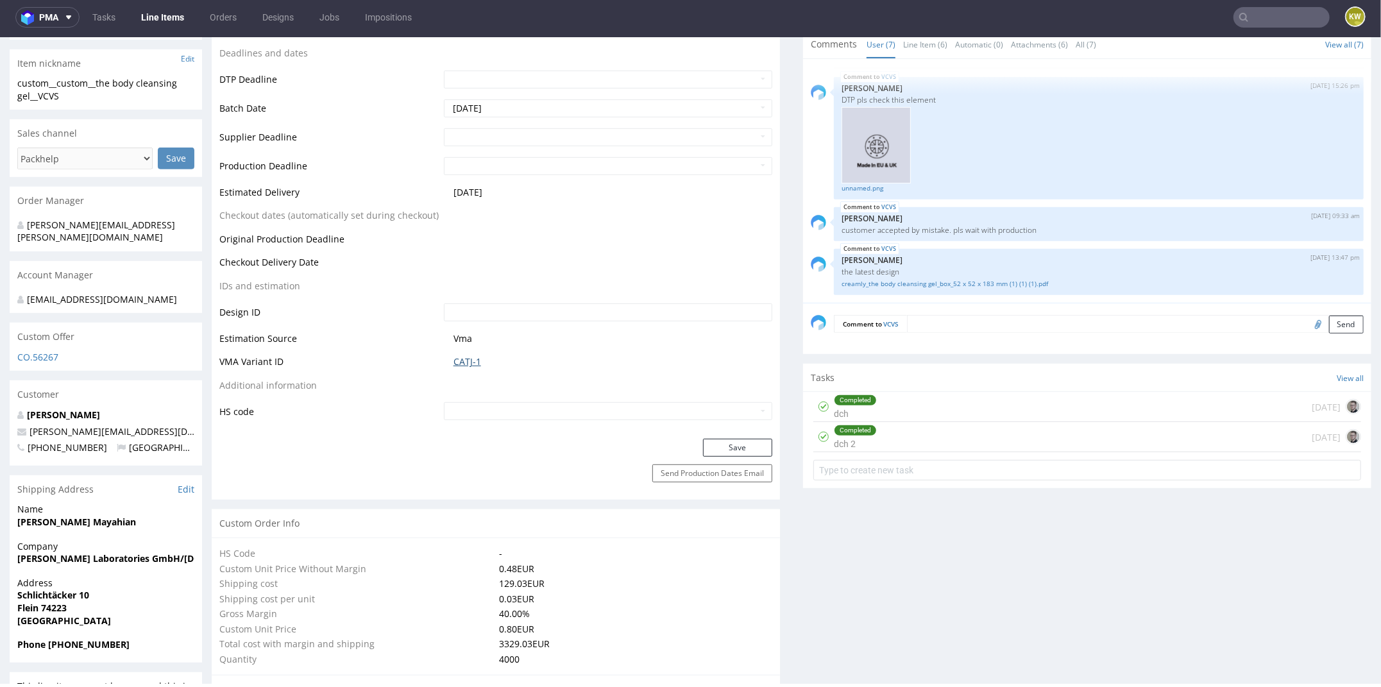
scroll to position [457, 0]
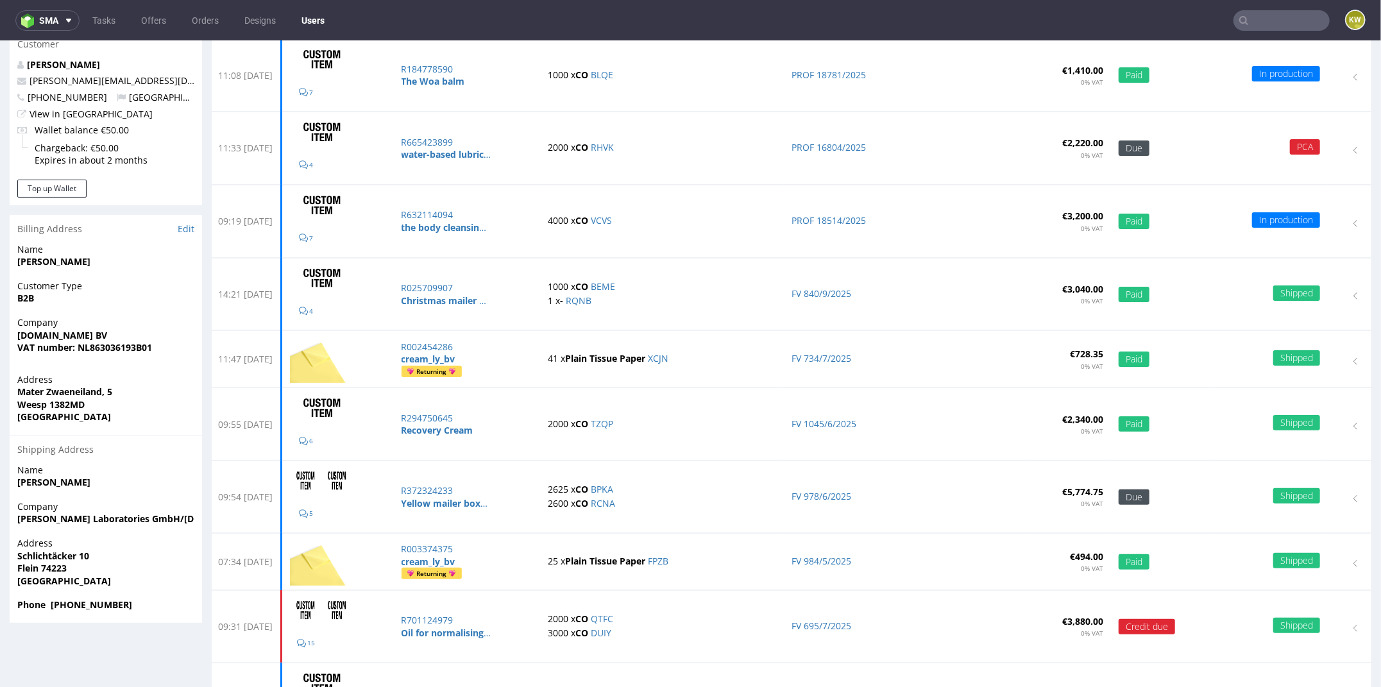
scroll to position [144, 0]
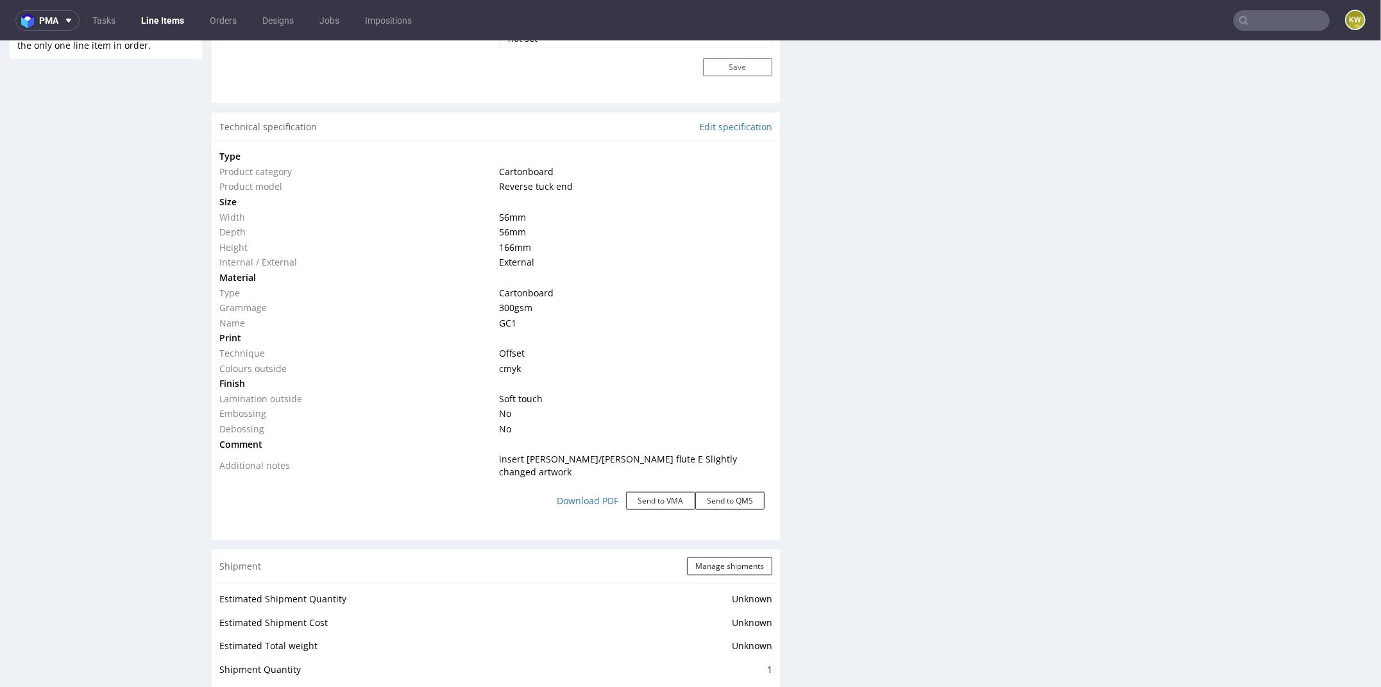
scroll to position [1150, 0]
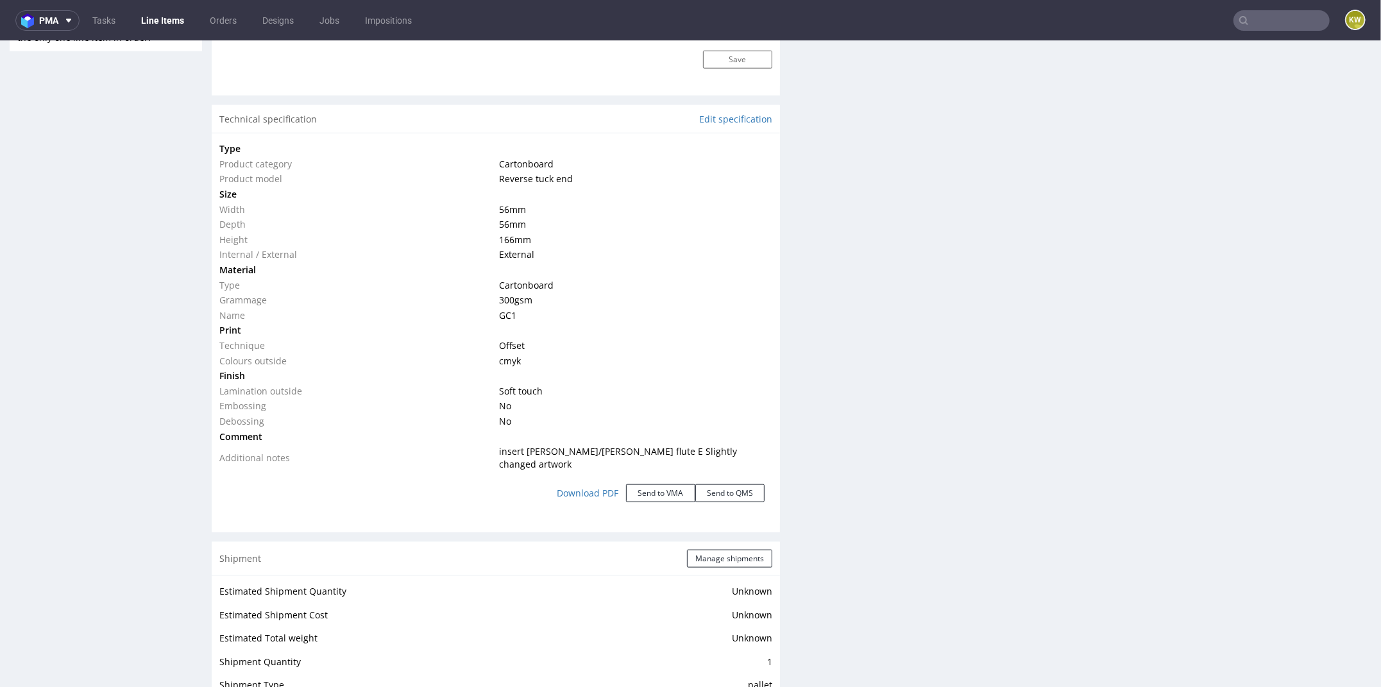
click at [848, 371] on div "Production Files - Design Spit Spit request impossible Box design not found, un…" at bounding box center [1087, 312] width 568 height 2434
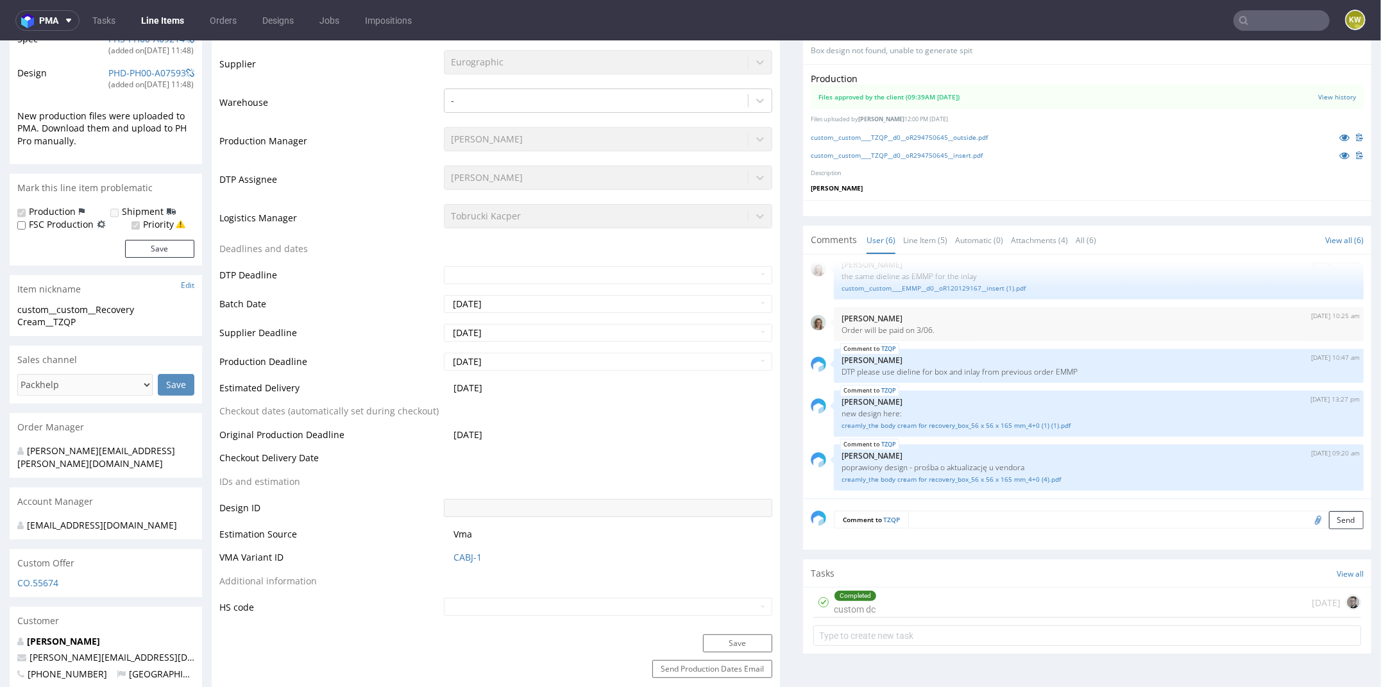
scroll to position [0, 0]
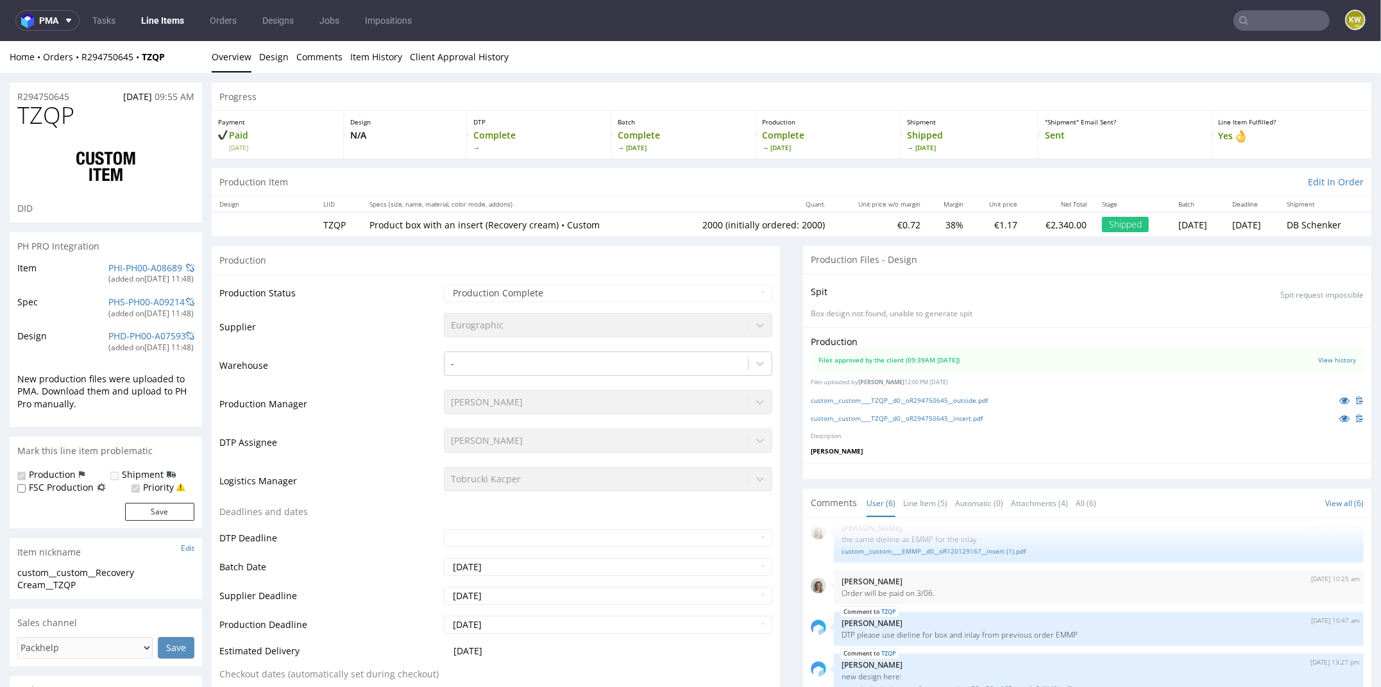
click at [173, 33] on nav "pma Tasks Line Items Orders Designs Jobs Impositions KW" at bounding box center [690, 20] width 1381 height 41
click at [173, 25] on link "Line Items" at bounding box center [162, 20] width 58 height 21
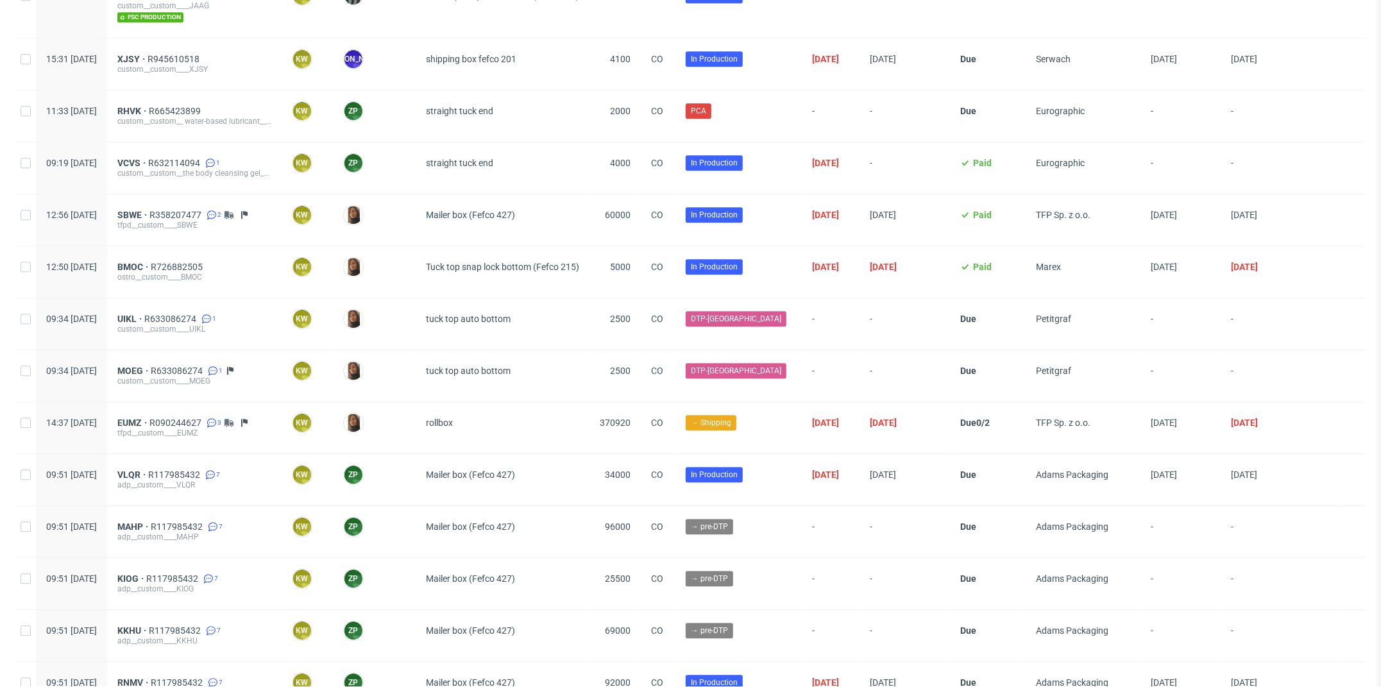
scroll to position [2701, 0]
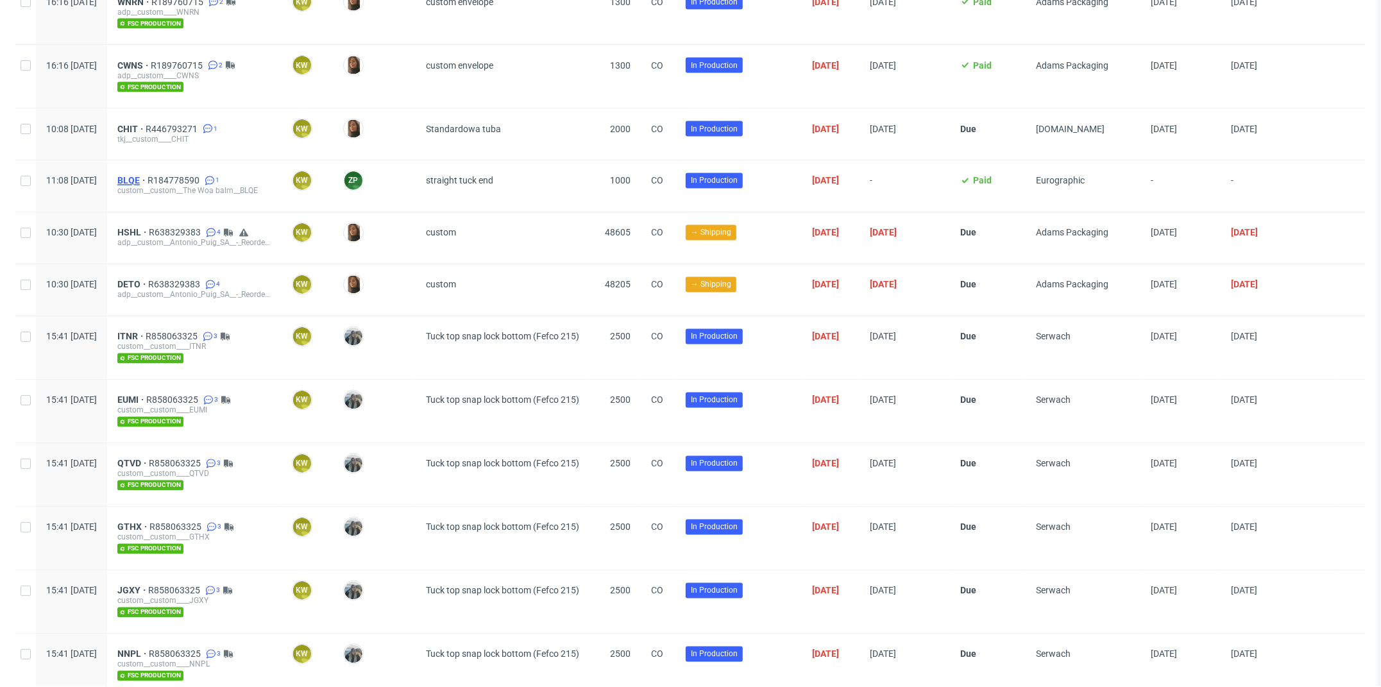
click at [148, 176] on span "BLQE" at bounding box center [132, 181] width 30 height 10
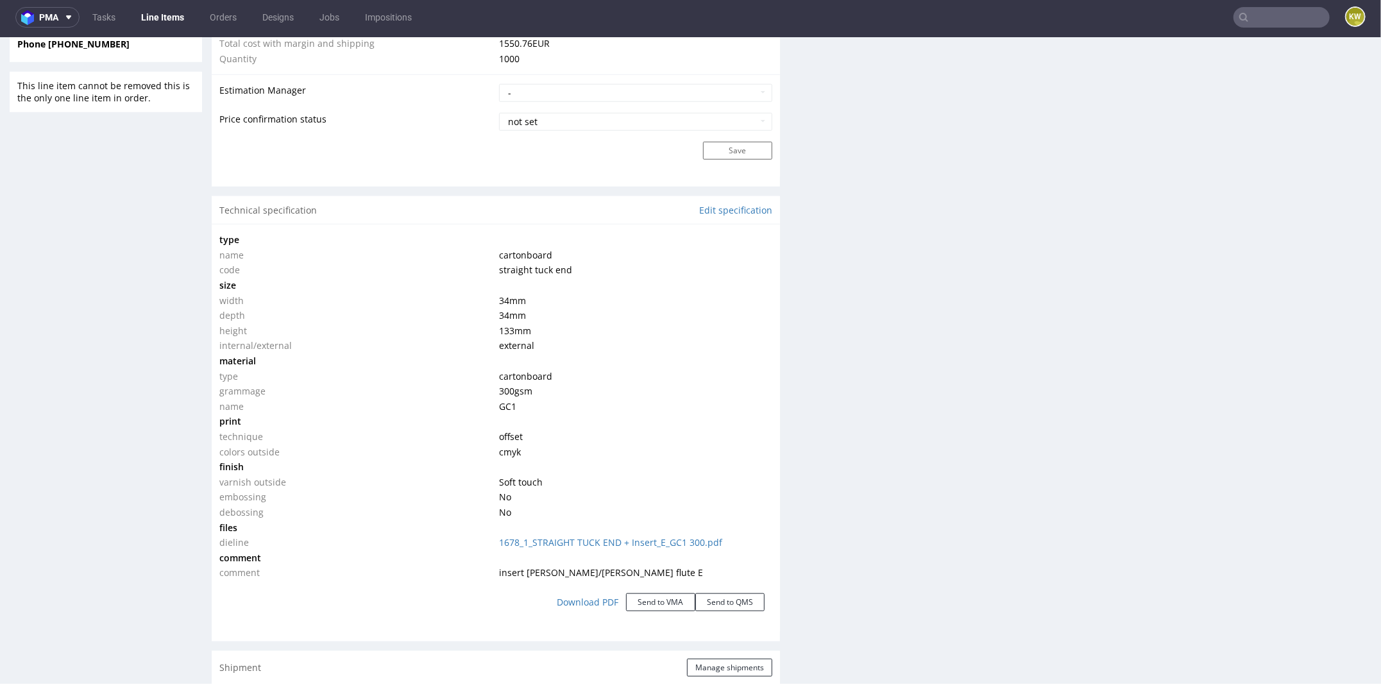
scroll to position [1060, 0]
click at [732, 214] on div "Technical specification Edit specification" at bounding box center [496, 206] width 568 height 28
click at [732, 200] on link "Edit specification" at bounding box center [735, 206] width 73 height 13
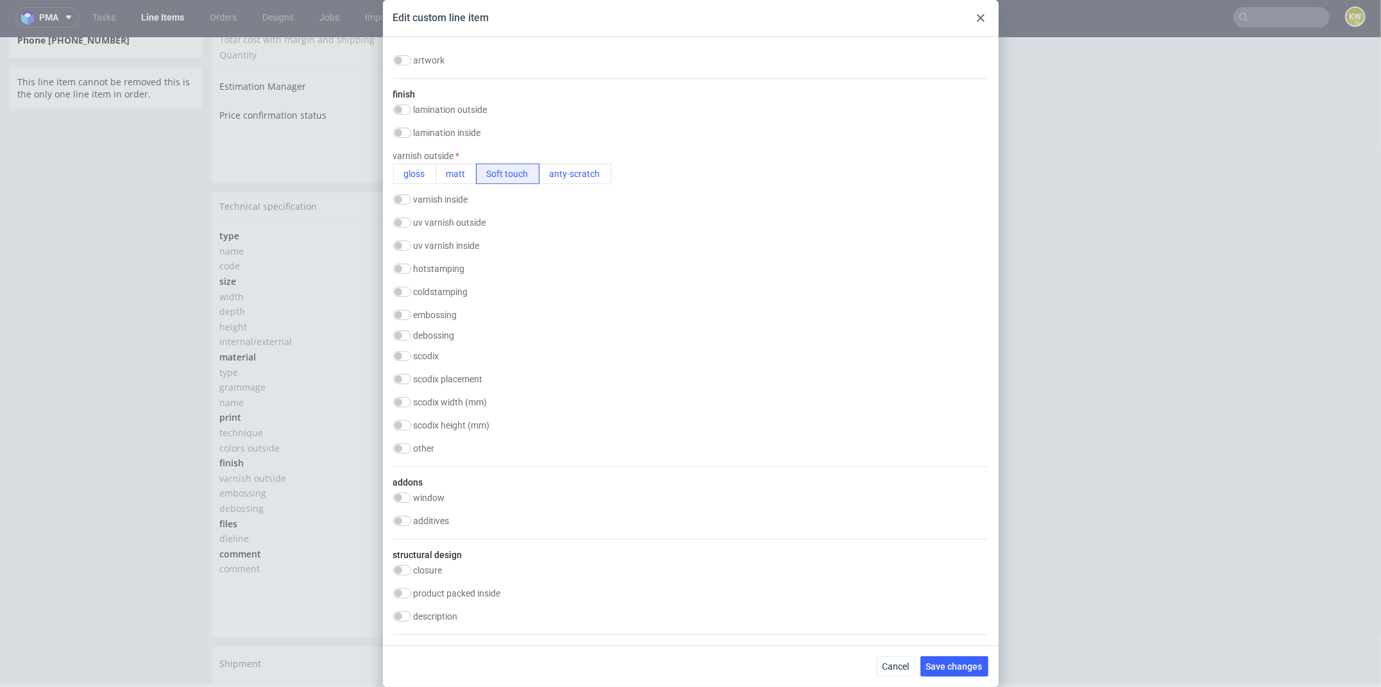
scroll to position [516, 0]
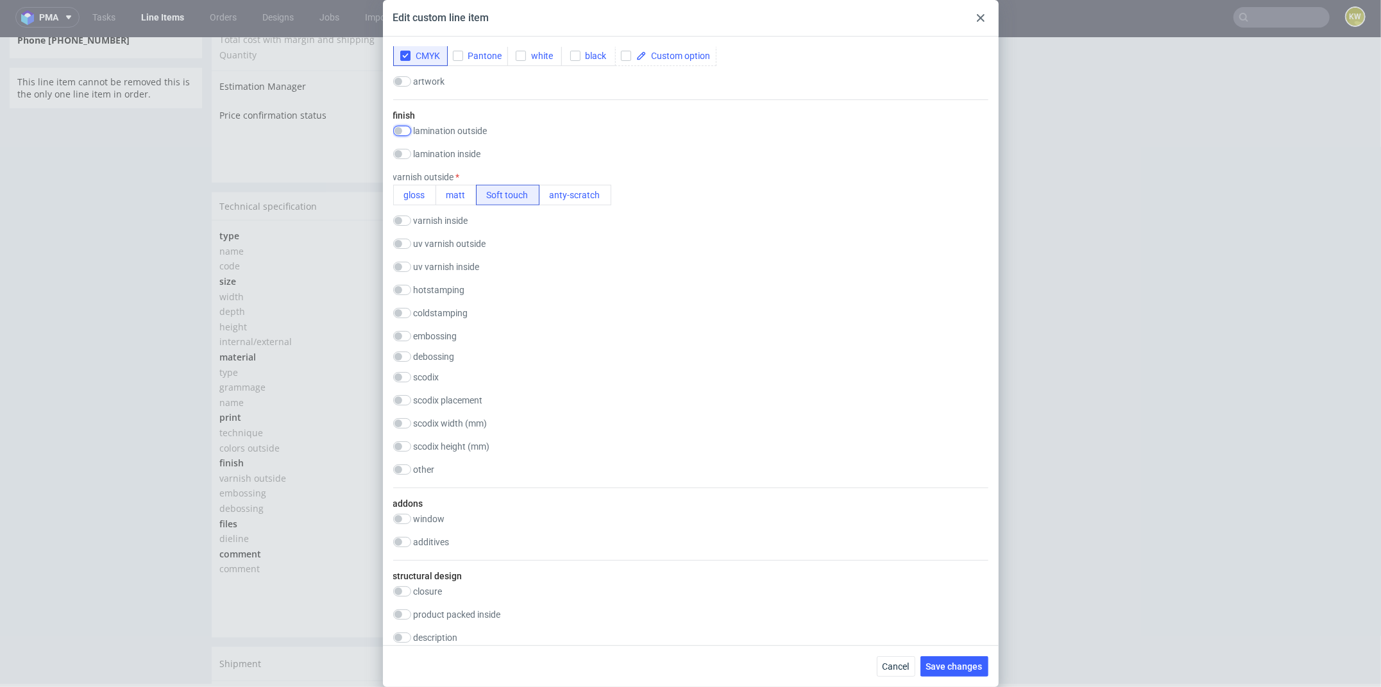
click at [402, 129] on input "checkbox" at bounding box center [402, 131] width 18 height 10
checkbox input "true"
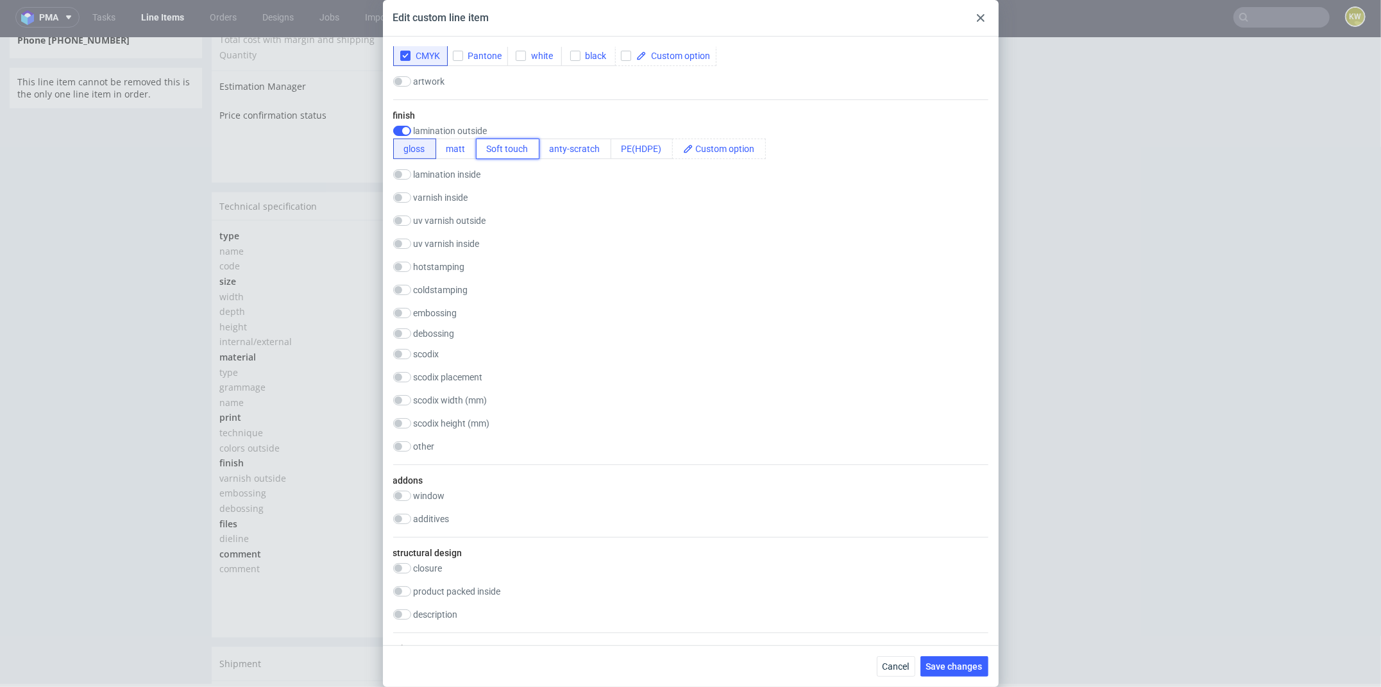
click at [511, 144] on button "Soft touch" at bounding box center [508, 149] width 64 height 21
click at [962, 670] on span "Save changes" at bounding box center [954, 666] width 56 height 9
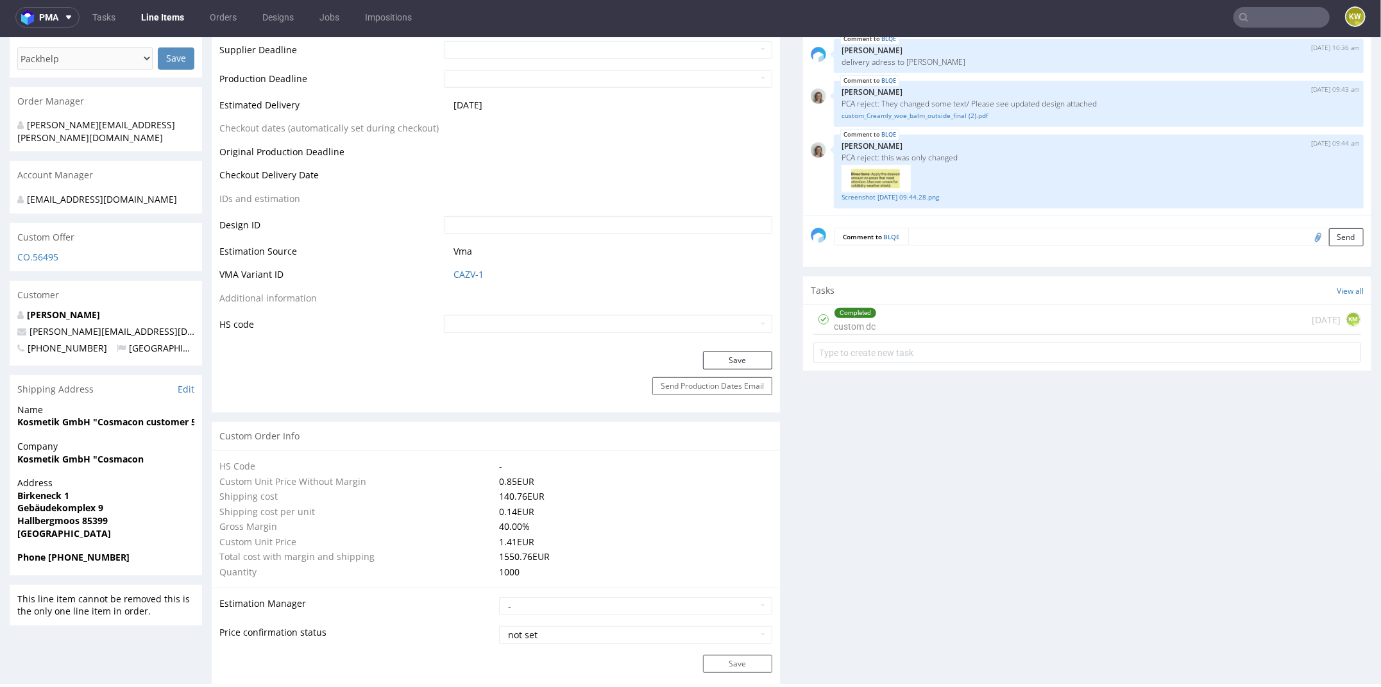
scroll to position [0, 0]
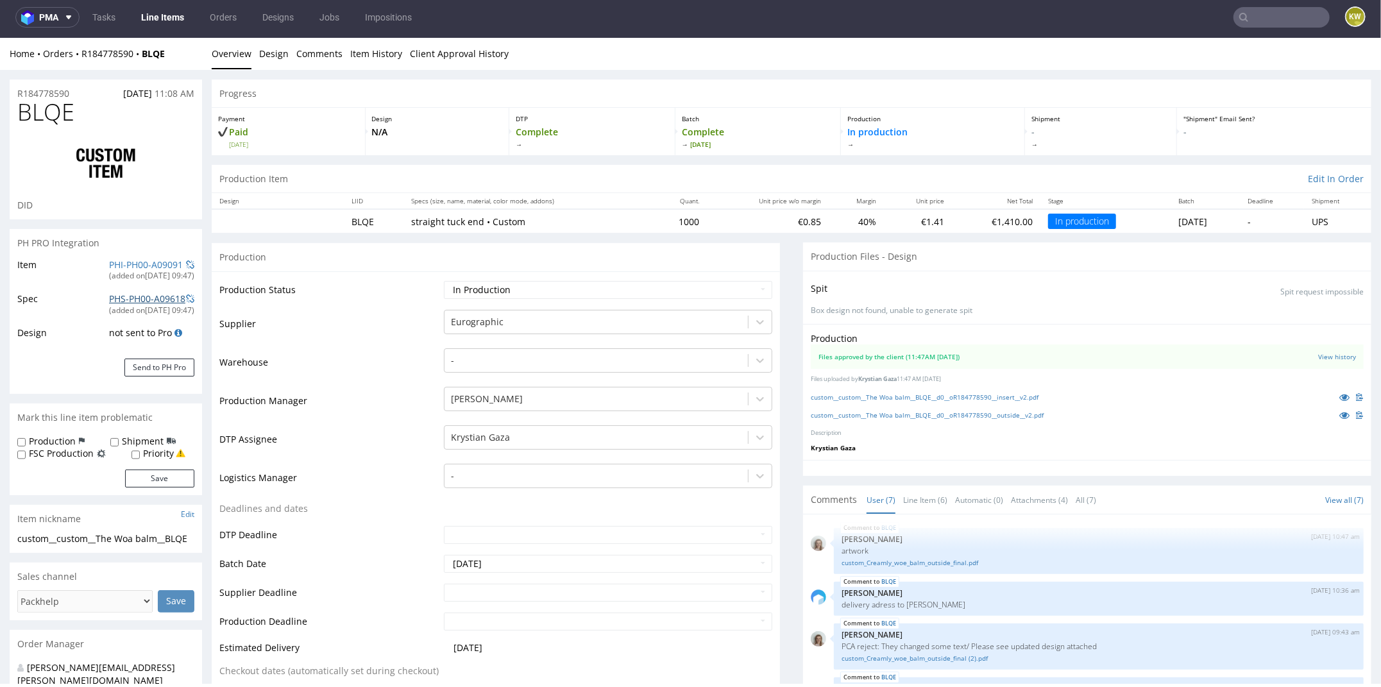
click at [109, 298] on link "PHS-PH00-A09618" at bounding box center [147, 298] width 76 height 12
click at [123, 262] on link "PHI-PH00-A09091" at bounding box center [146, 264] width 74 height 12
click at [1279, 12] on input "text" at bounding box center [1282, 17] width 96 height 21
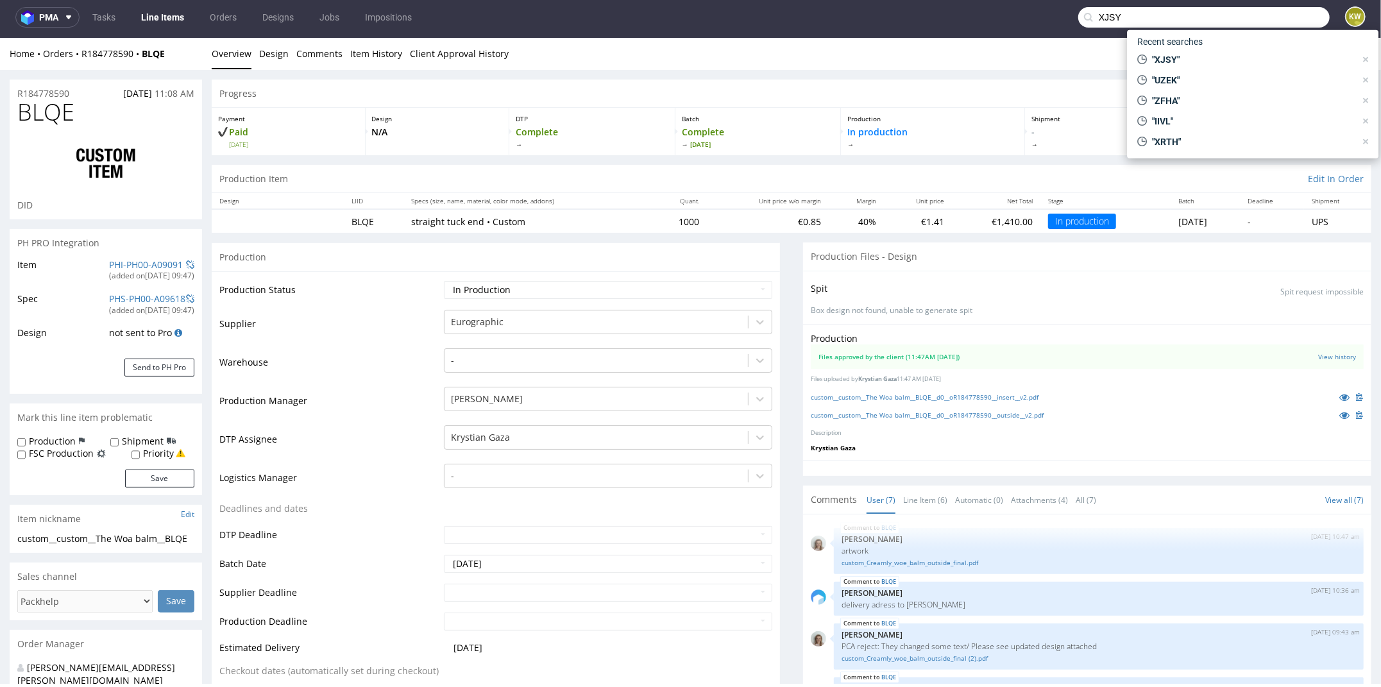
type input "XJSY"
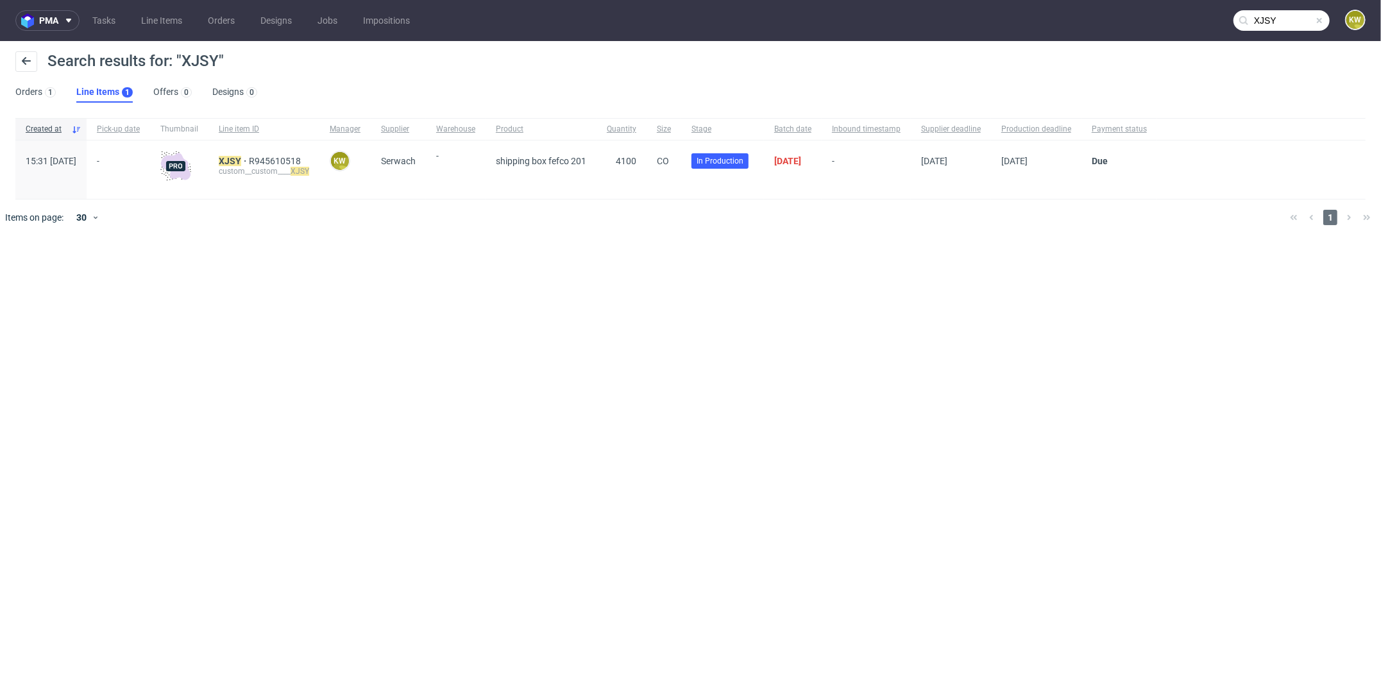
click at [269, 167] on div "custom__custom____ XJSY" at bounding box center [264, 171] width 90 height 10
click at [241, 157] on mark "XJSY" at bounding box center [230, 161] width 22 height 10
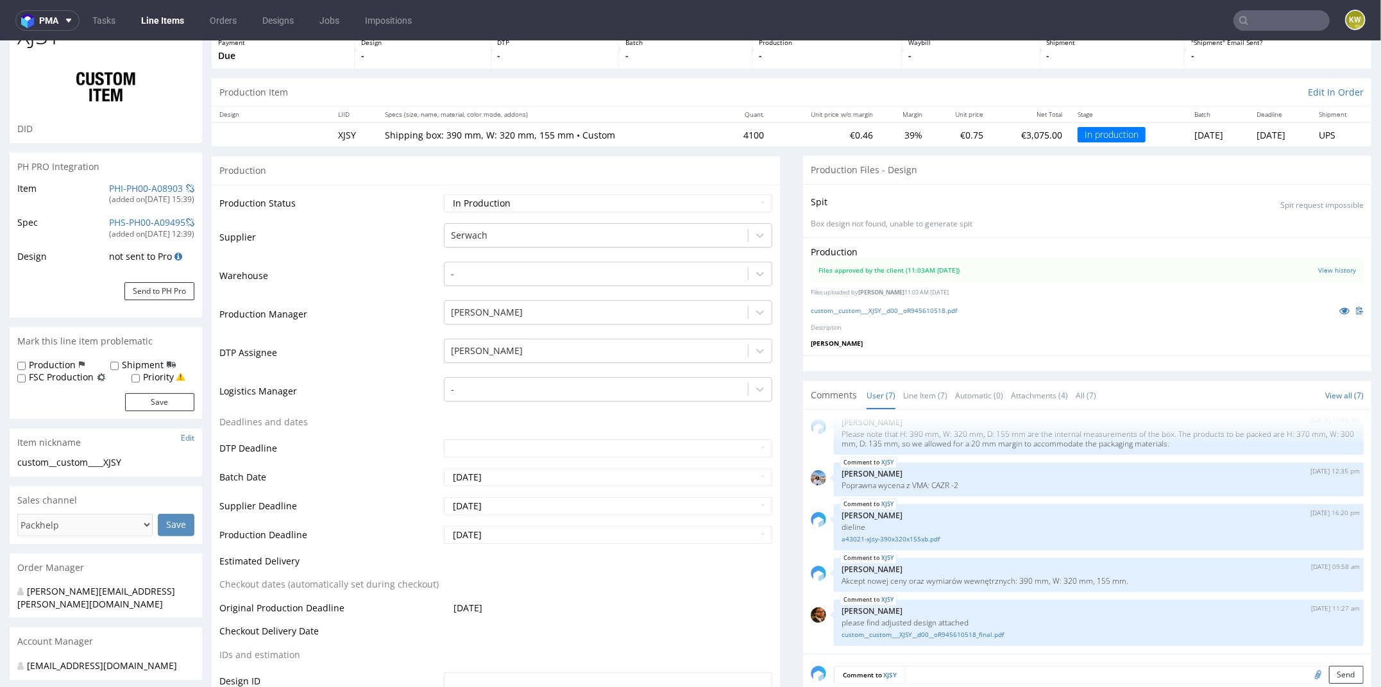
scroll to position [92, 0]
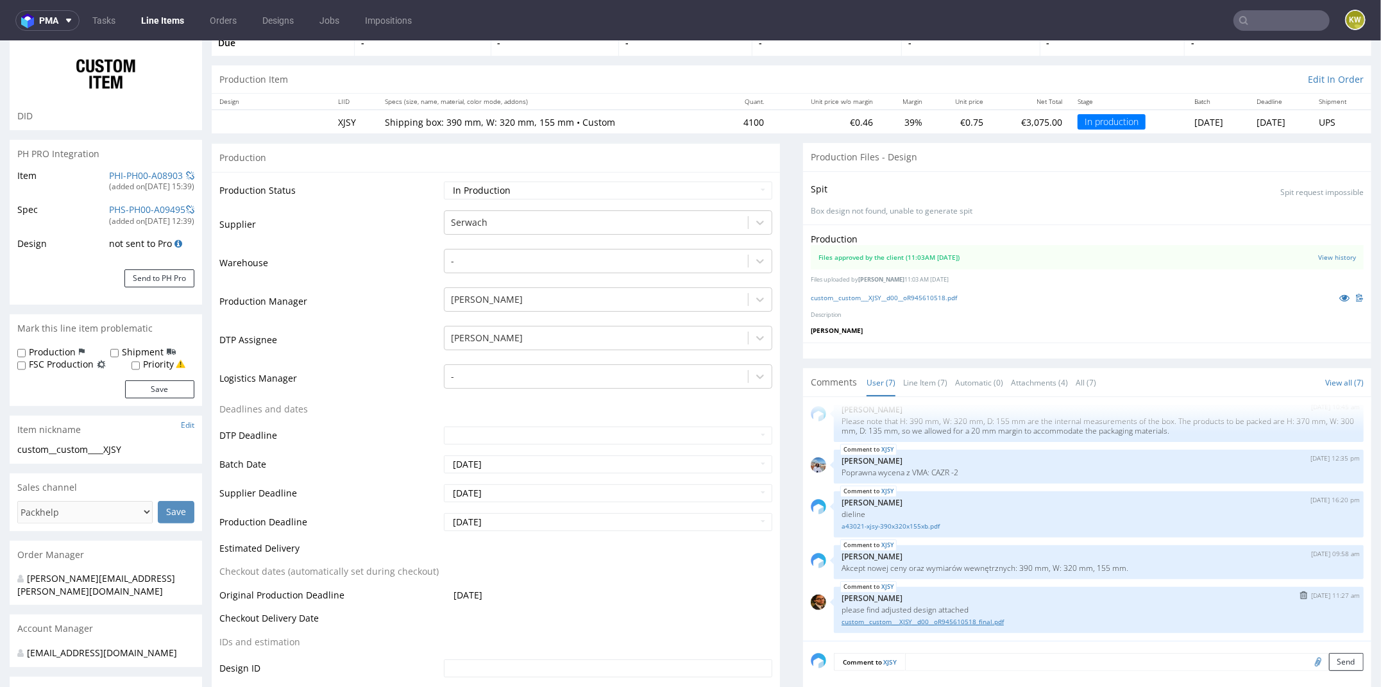
click at [962, 621] on link "custom__custom___XJSY__d00__oR945610518_final.pdf" at bounding box center [1099, 621] width 514 height 10
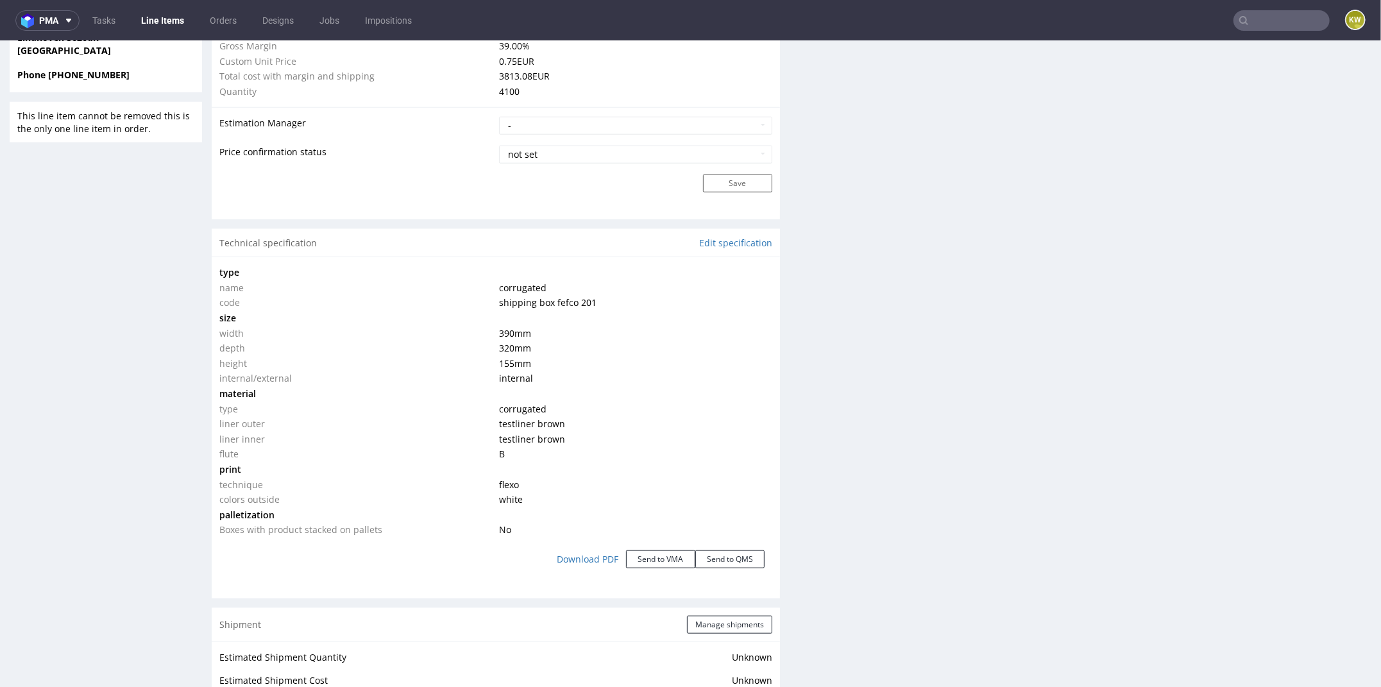
scroll to position [1292, 0]
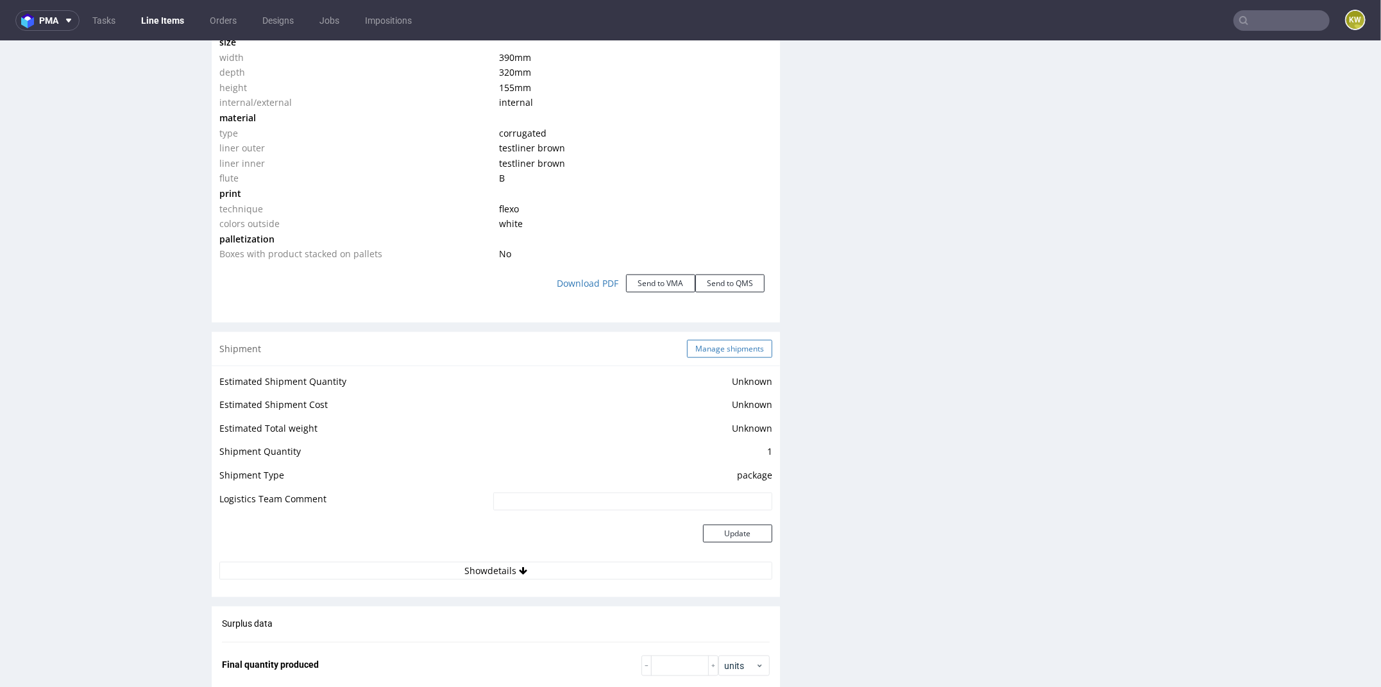
click at [724, 339] on button "Manage shipments" at bounding box center [729, 348] width 85 height 18
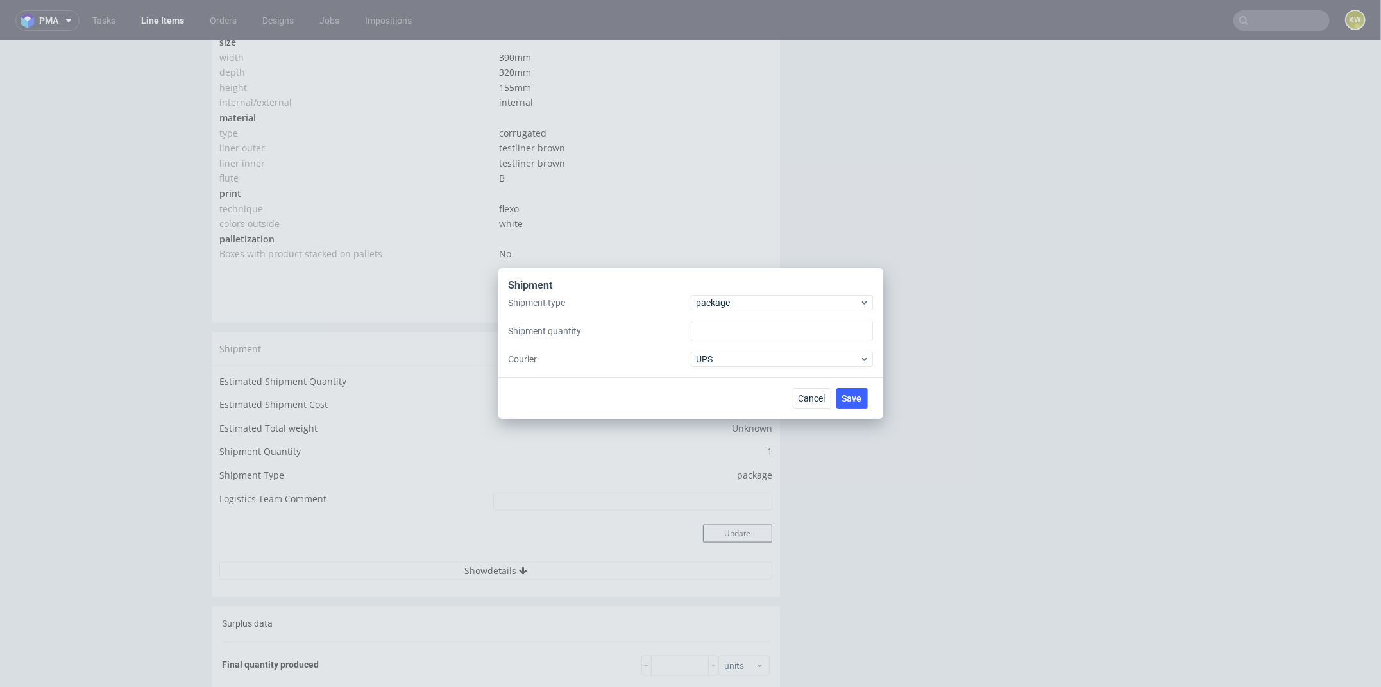
type input "1"
click at [733, 307] on span "package" at bounding box center [779, 302] width 164 height 13
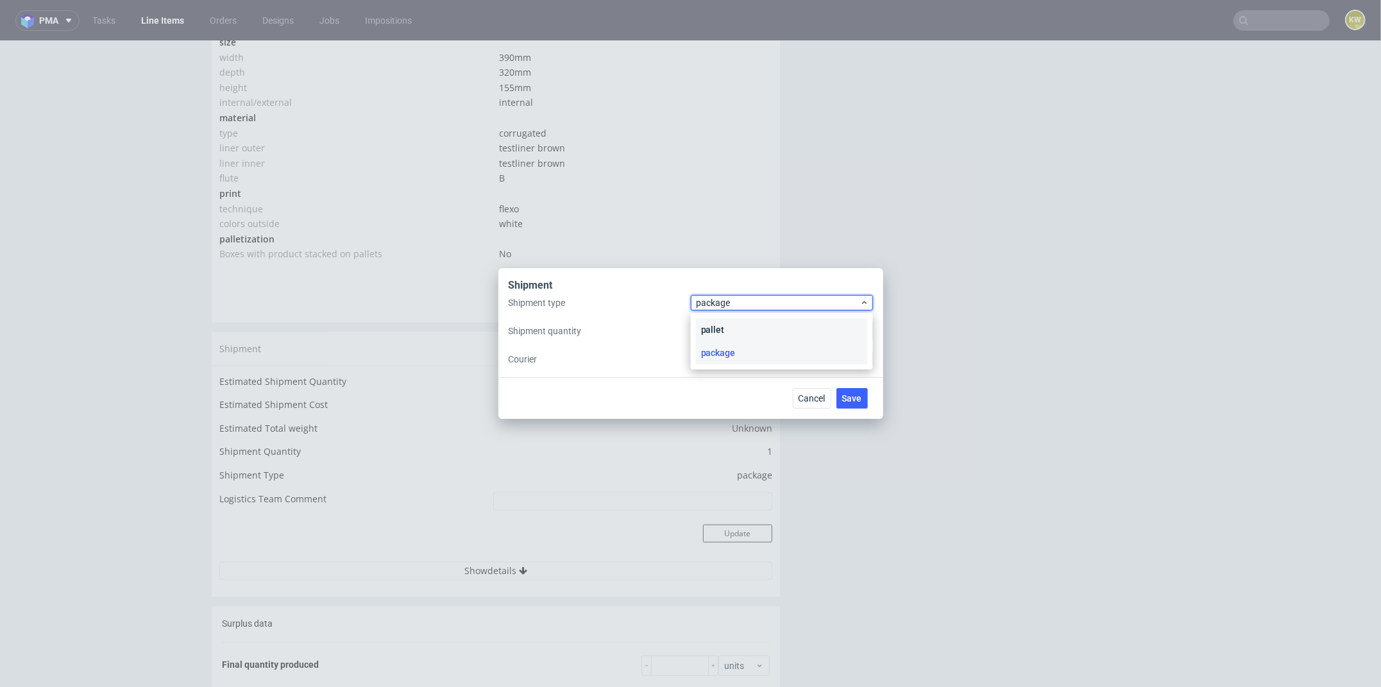
drag, startPoint x: 733, startPoint y: 310, endPoint x: 729, endPoint y: 327, distance: 17.3
click at [729, 327] on div "pallet" at bounding box center [782, 329] width 172 height 23
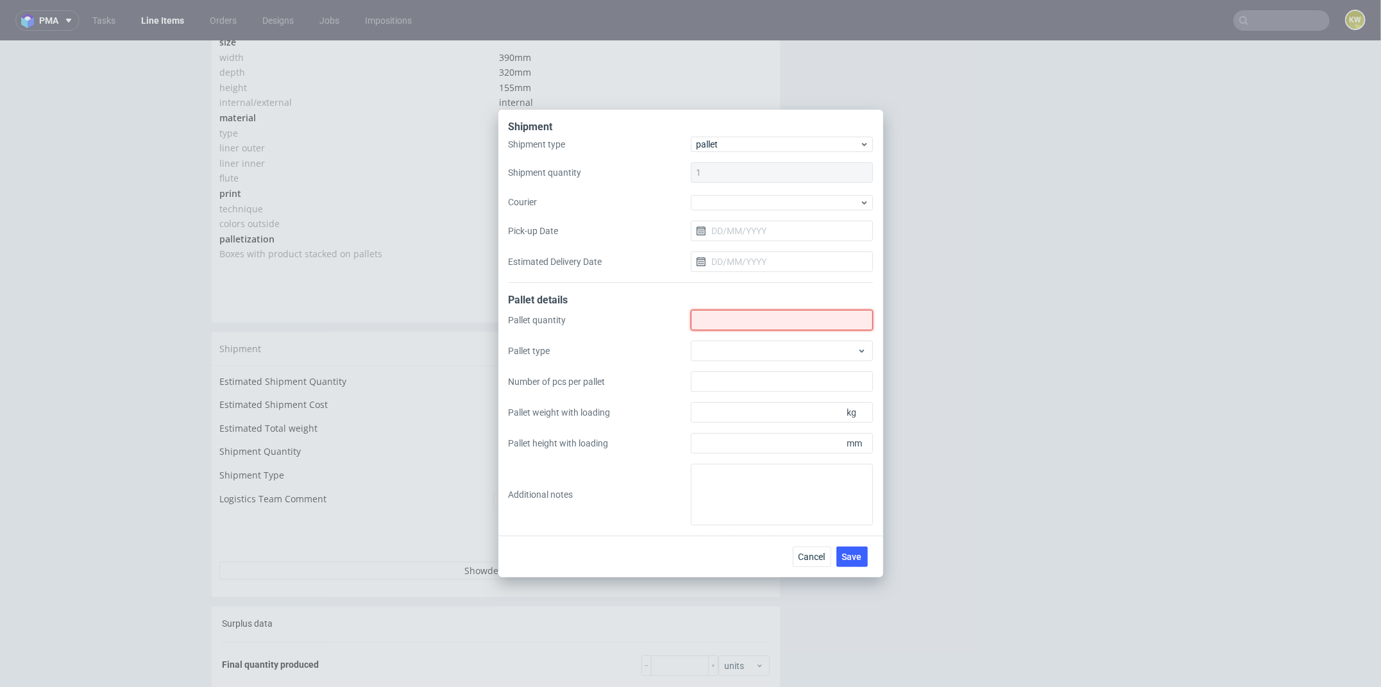
click at [721, 321] on input "Shipment type" at bounding box center [782, 320] width 182 height 21
type input "8"
click at [716, 353] on div at bounding box center [782, 351] width 182 height 21
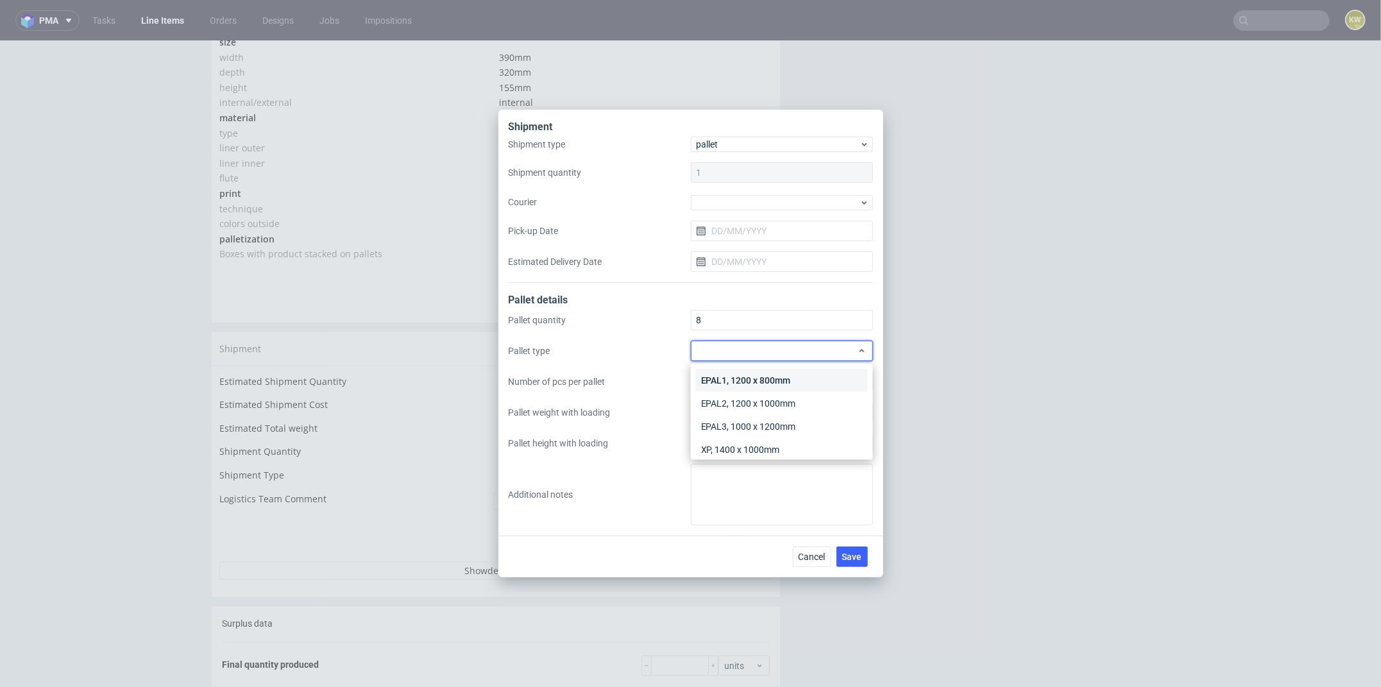
click at [731, 383] on div "EPAL1, 1200 x 800mm" at bounding box center [782, 380] width 172 height 23
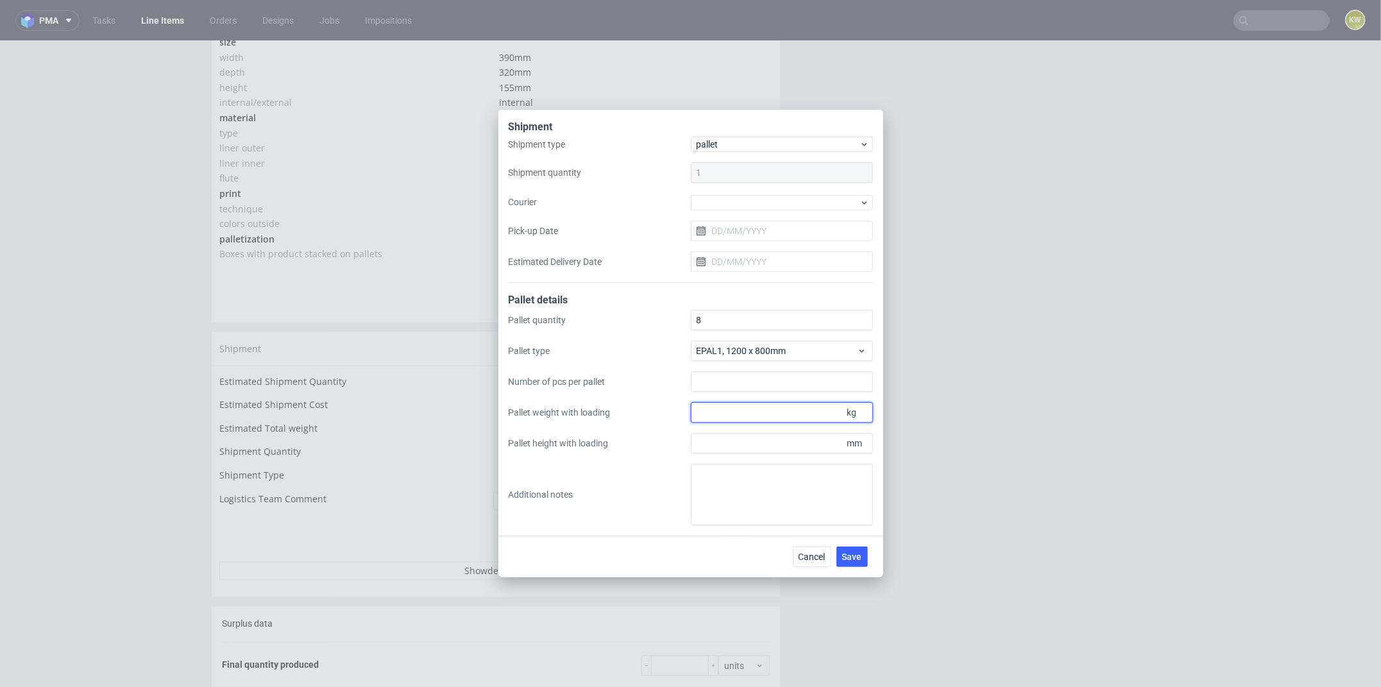
click at [695, 414] on input "Pallet weight with loading" at bounding box center [782, 412] width 182 height 21
click at [703, 440] on input "Pallet height with loading" at bounding box center [782, 443] width 182 height 21
type input "1900"
click at [704, 413] on input "Pallet weight with loading" at bounding box center [782, 412] width 182 height 21
type input "190"
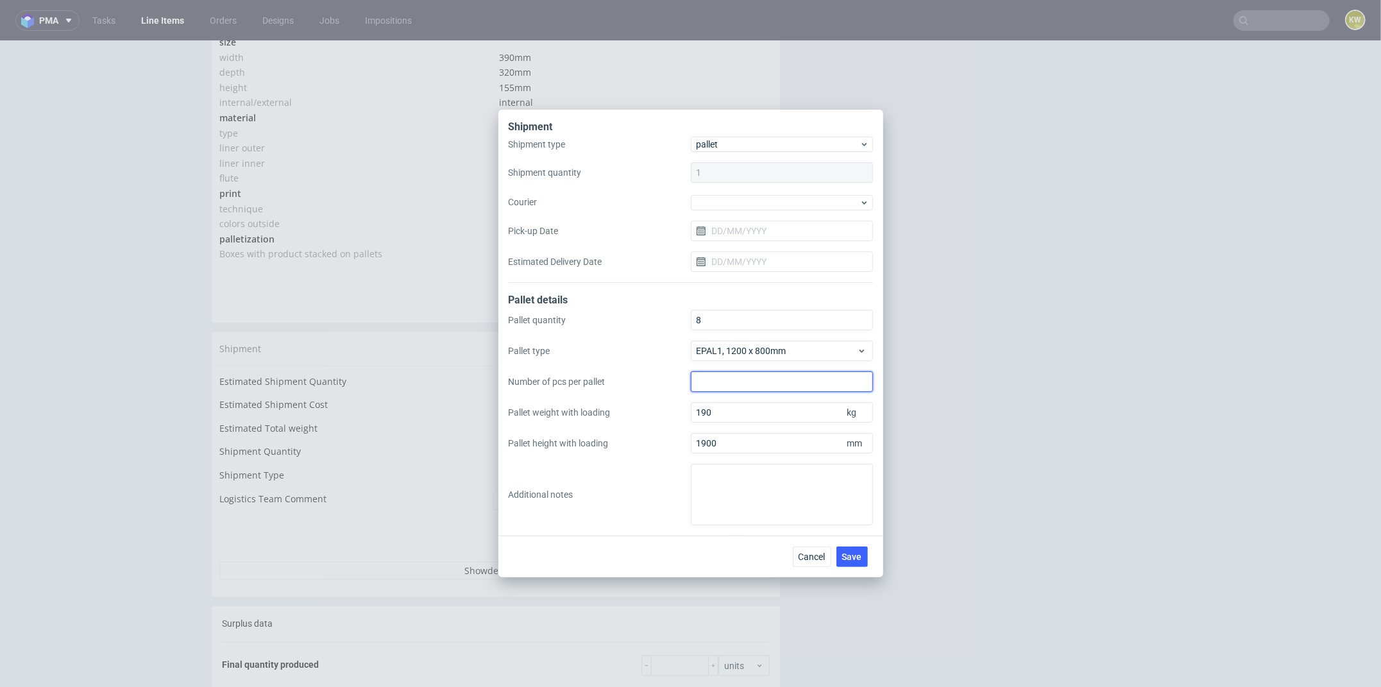
click at [716, 386] on input "Number of pcs per pallet" at bounding box center [782, 381] width 182 height 21
type input "560"
click at [846, 557] on span "Save" at bounding box center [852, 556] width 20 height 9
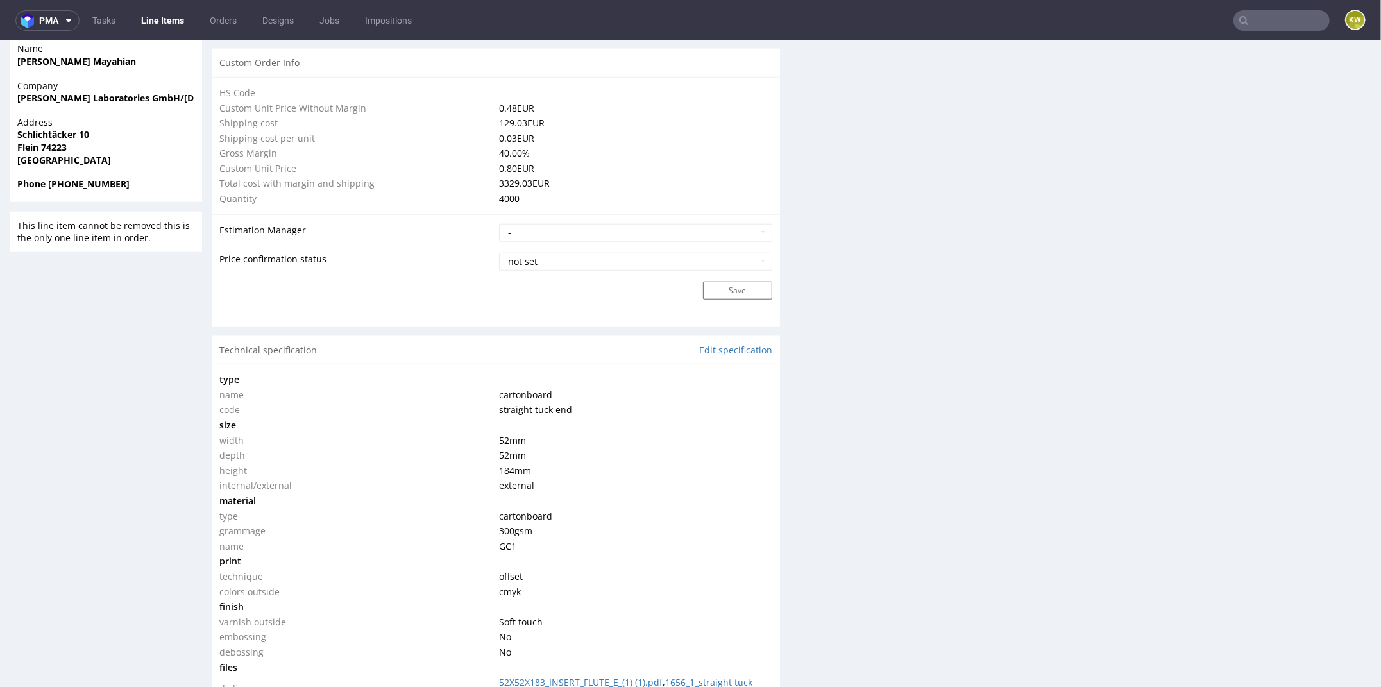
scroll to position [939, 0]
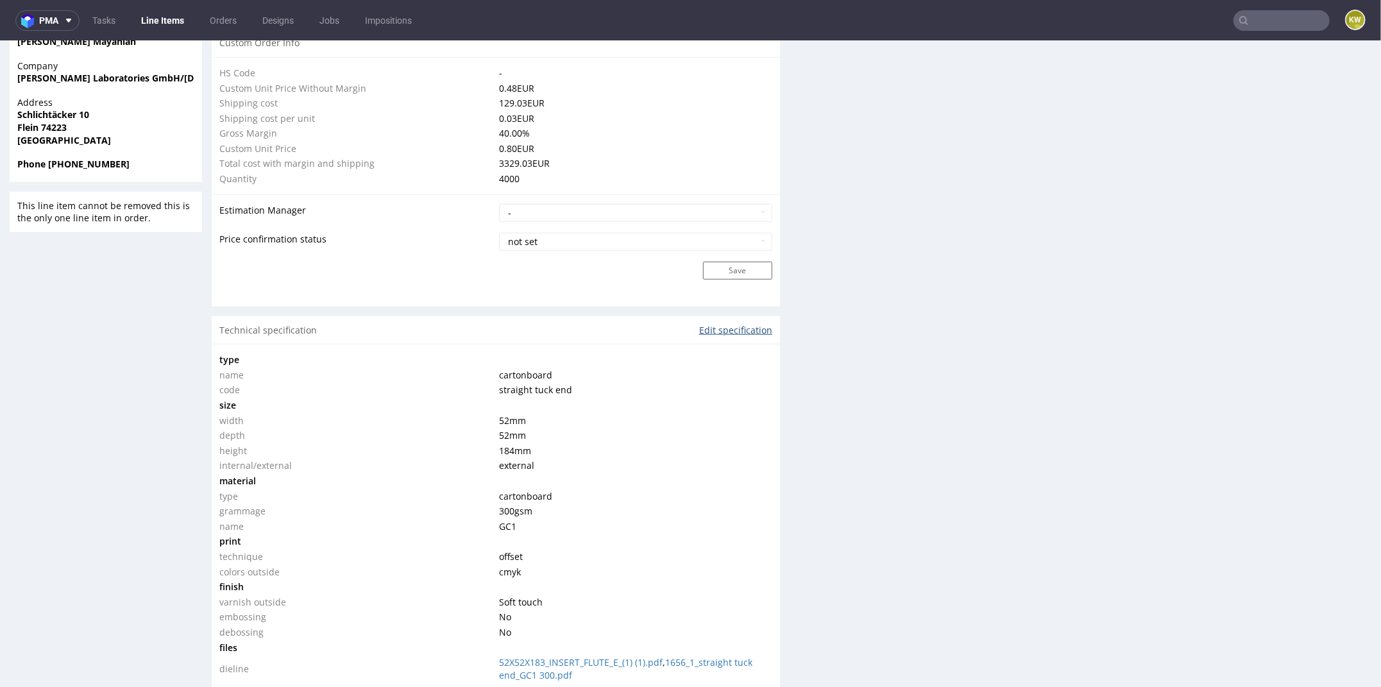
click at [713, 328] on link "Edit specification" at bounding box center [735, 329] width 73 height 13
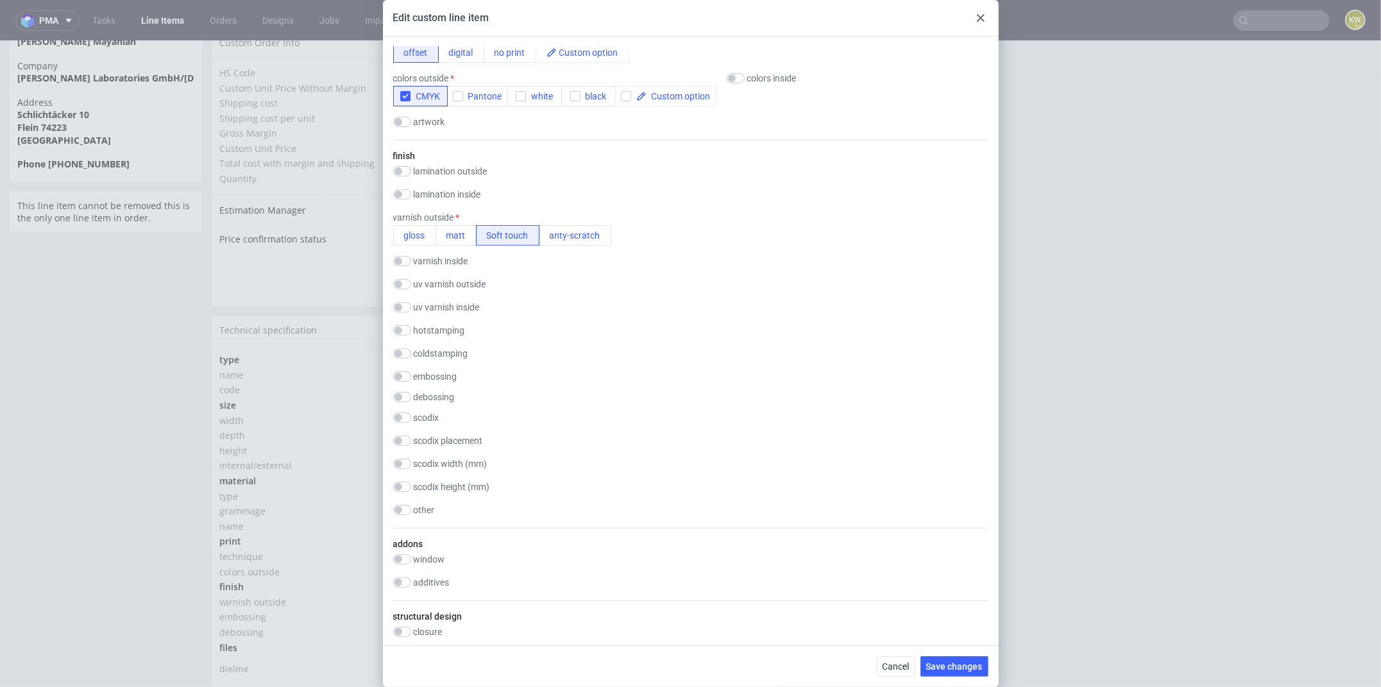
scroll to position [493, 0]
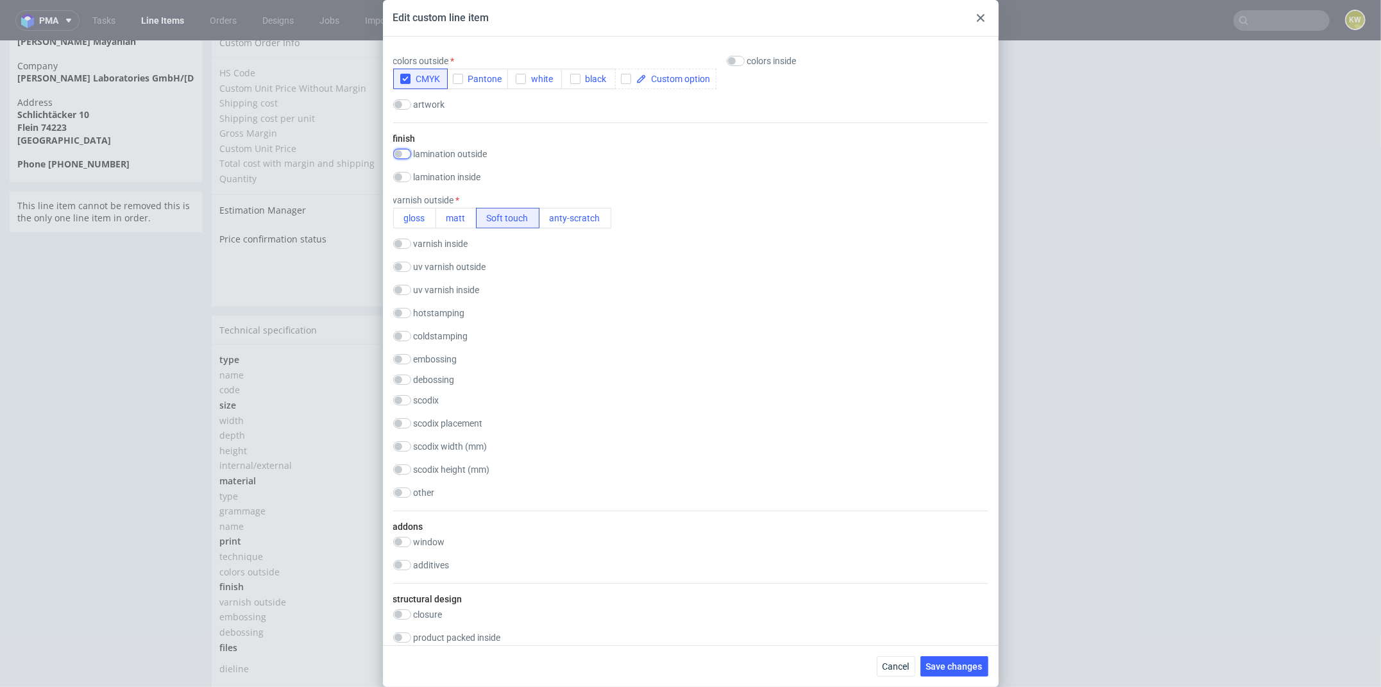
click at [400, 149] on input "checkbox" at bounding box center [402, 154] width 18 height 10
checkbox input "true"
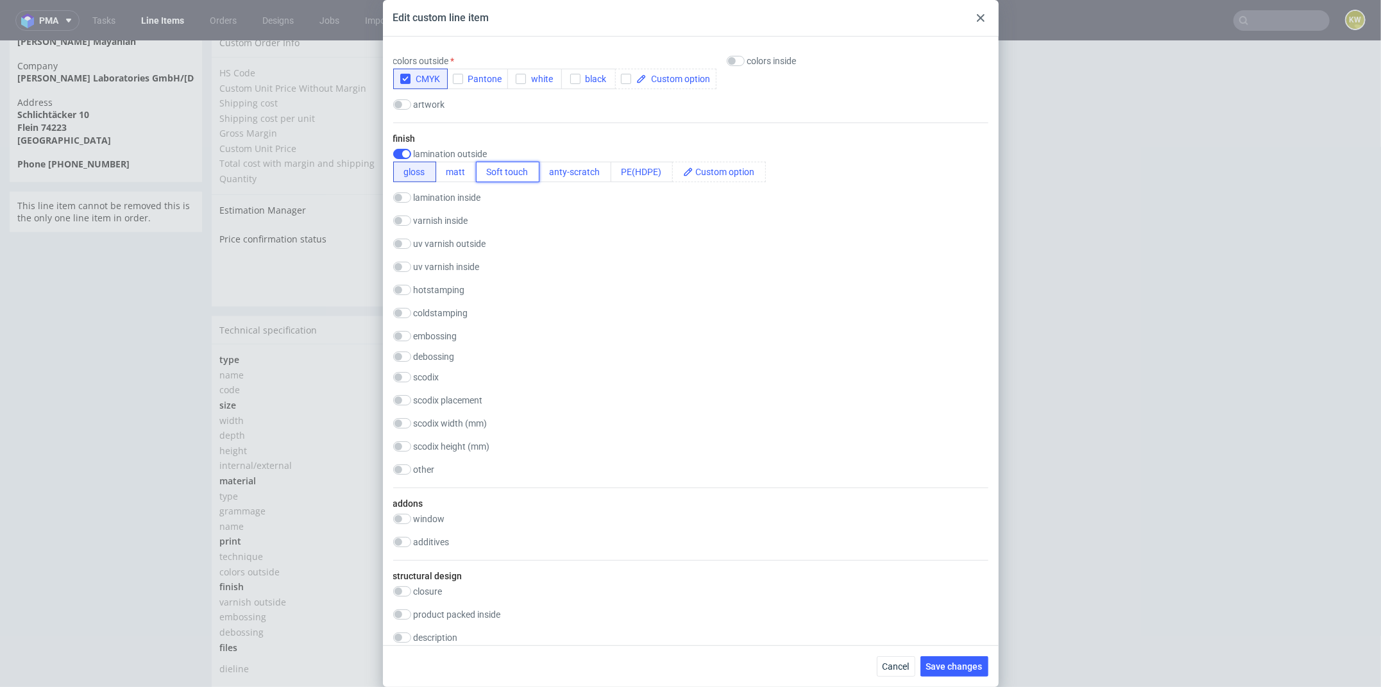
click at [511, 171] on button "Soft touch" at bounding box center [508, 172] width 64 height 21
click at [946, 662] on span "Save changes" at bounding box center [954, 666] width 56 height 9
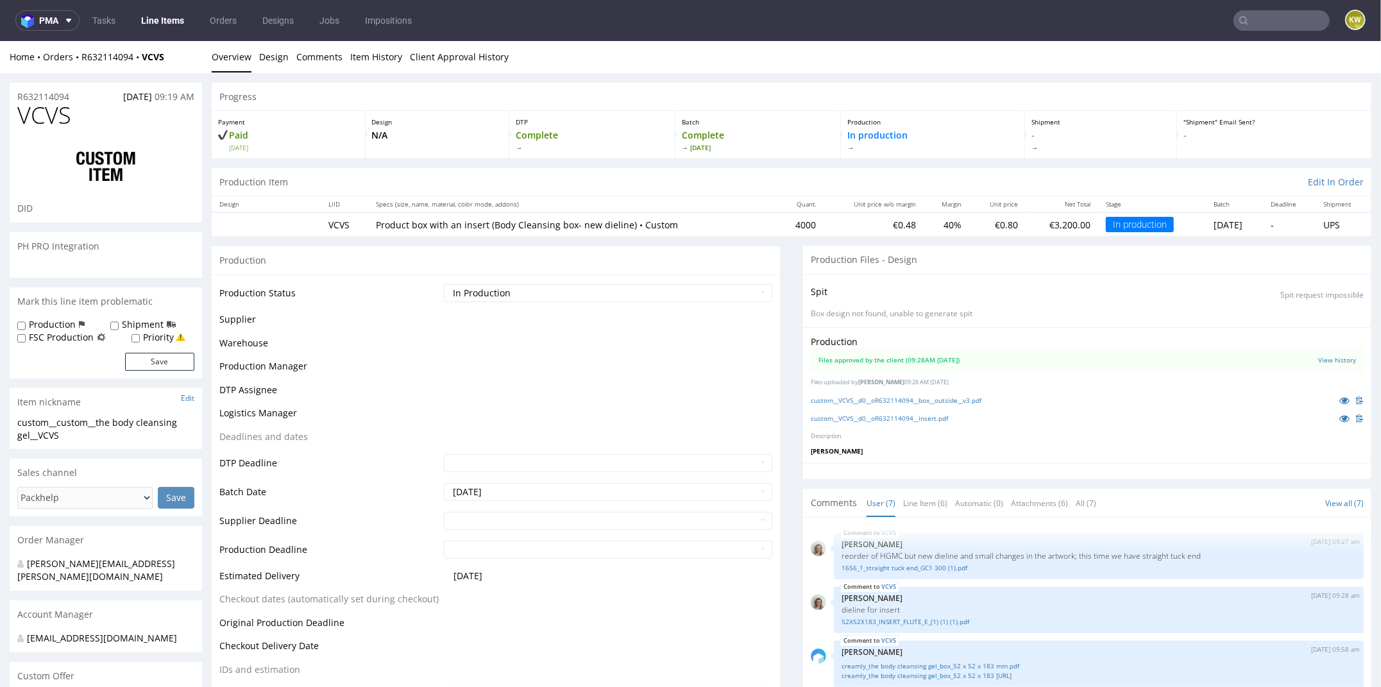
scroll to position [213, 0]
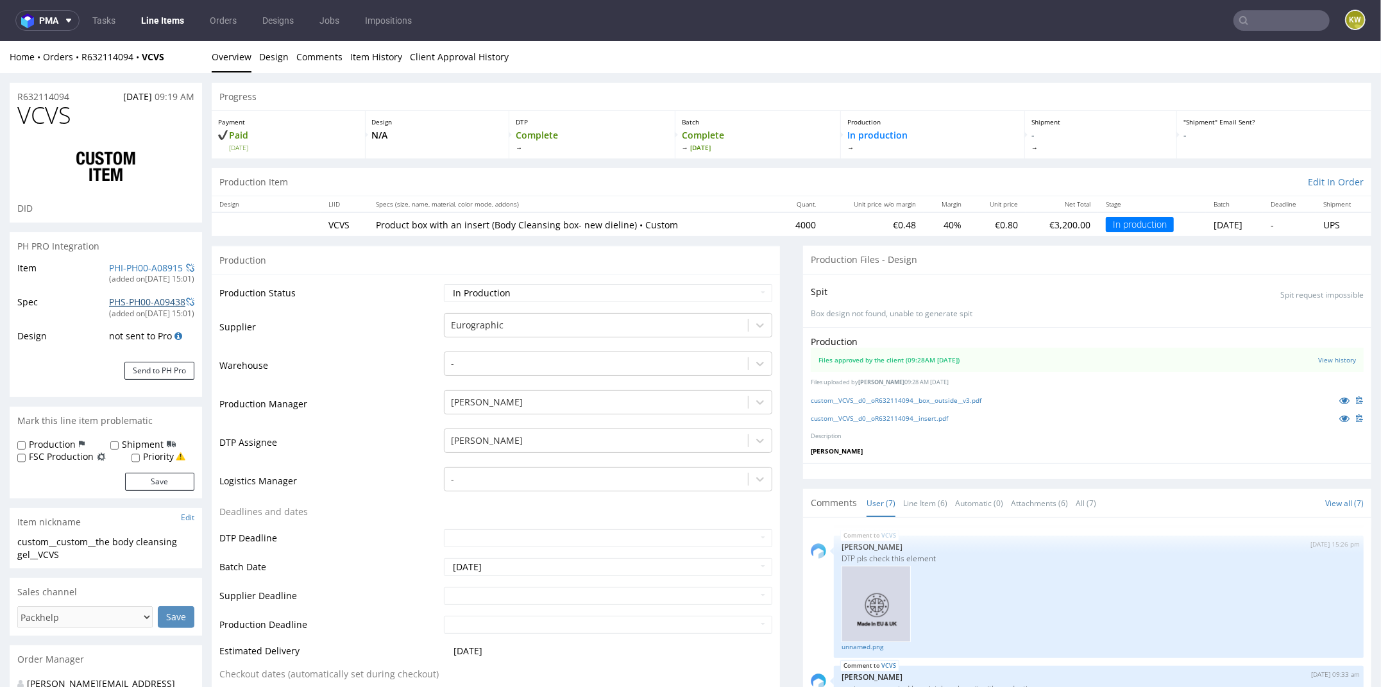
click at [132, 300] on link "PHS-PH00-A09438" at bounding box center [147, 301] width 76 height 12
click at [130, 268] on link "PHI-PH00-A08915" at bounding box center [146, 267] width 74 height 12
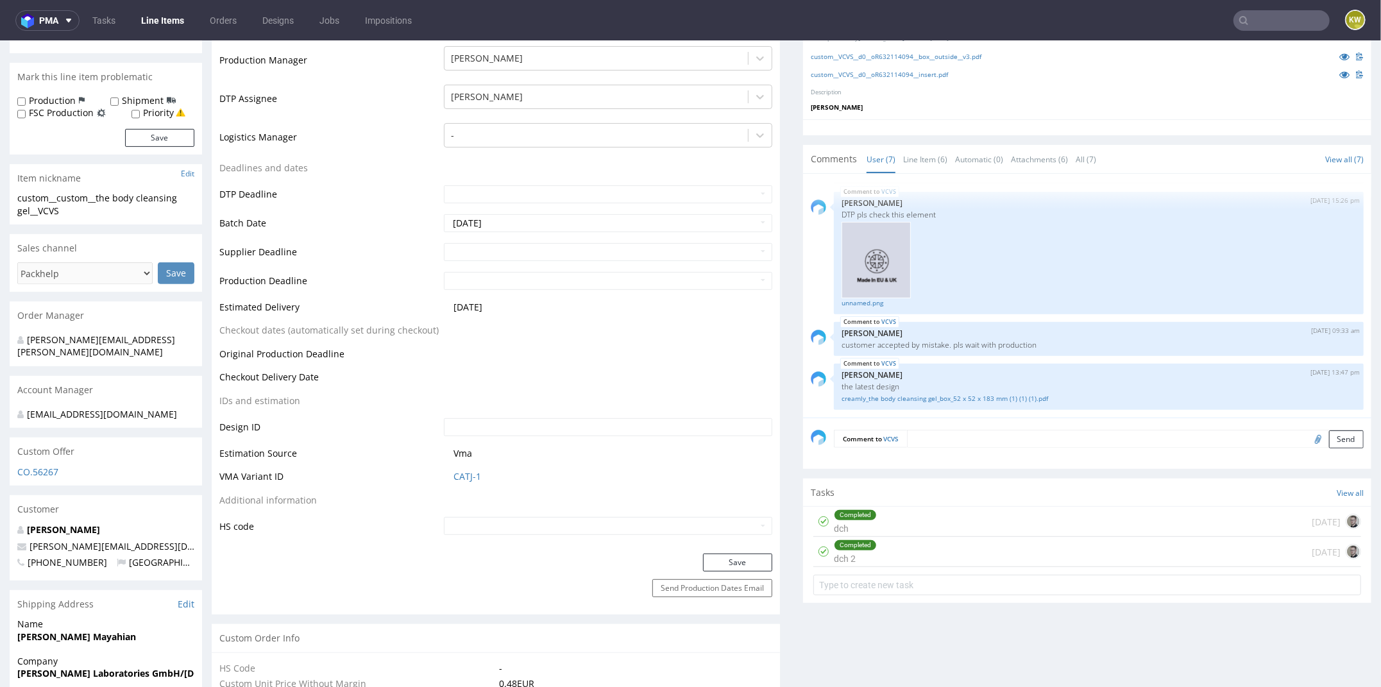
scroll to position [406, 0]
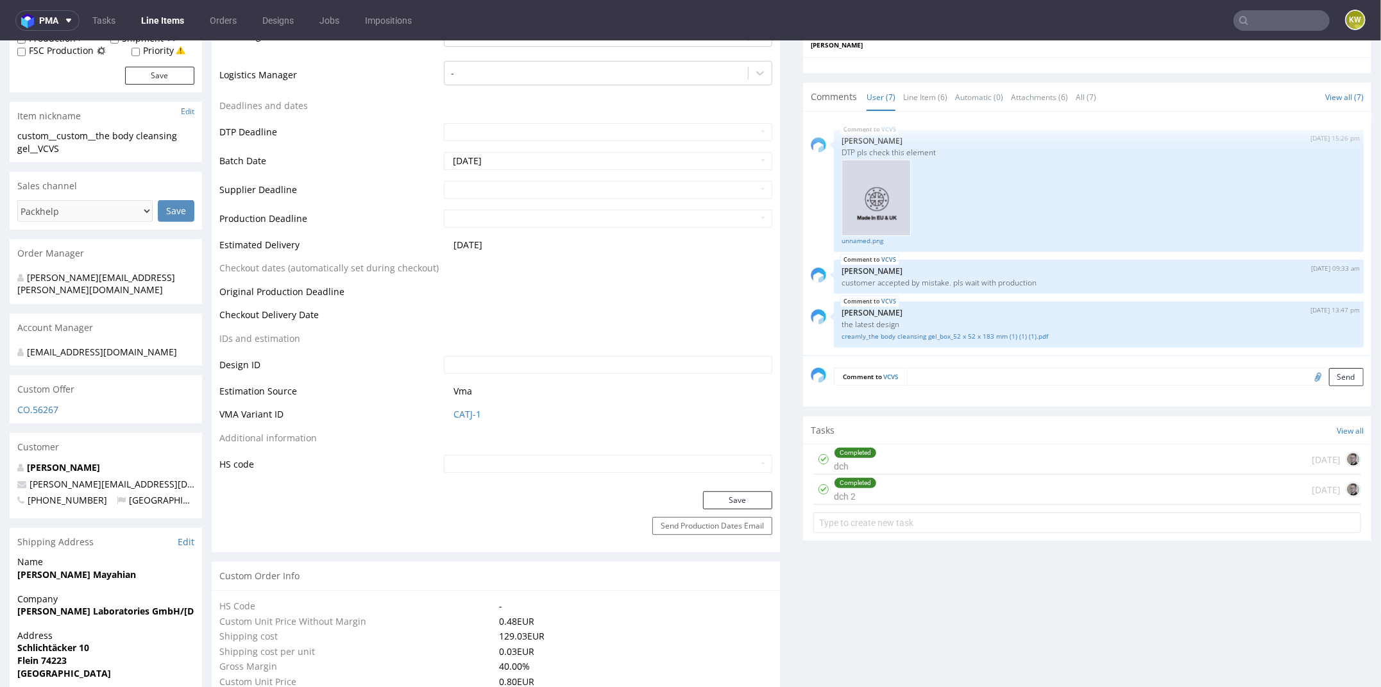
click at [482, 409] on span "CATJ-1" at bounding box center [613, 413] width 319 height 13
drag, startPoint x: 490, startPoint y: 415, endPoint x: 387, endPoint y: 407, distance: 103.0
click at [386, 409] on tr "VMA Variant ID CATJ-1" at bounding box center [495, 418] width 553 height 24
copy tr "CATJ-1"
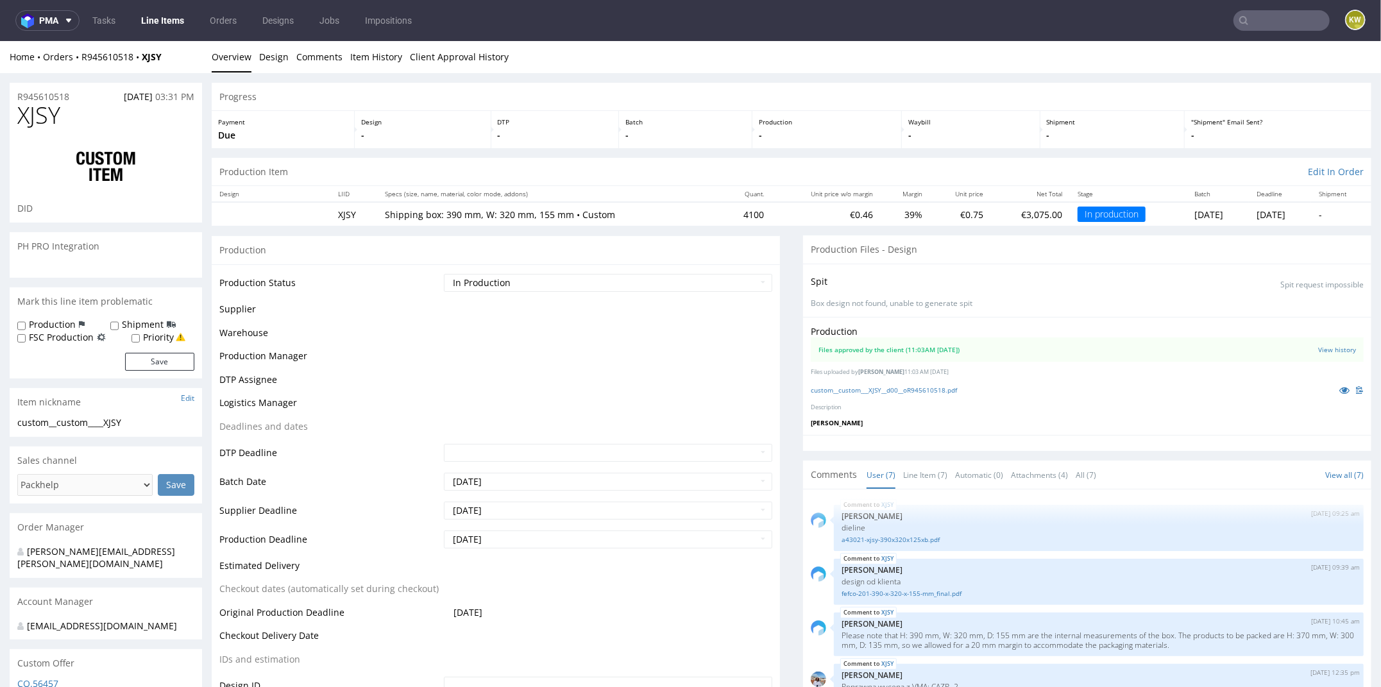
scroll to position [122, 0]
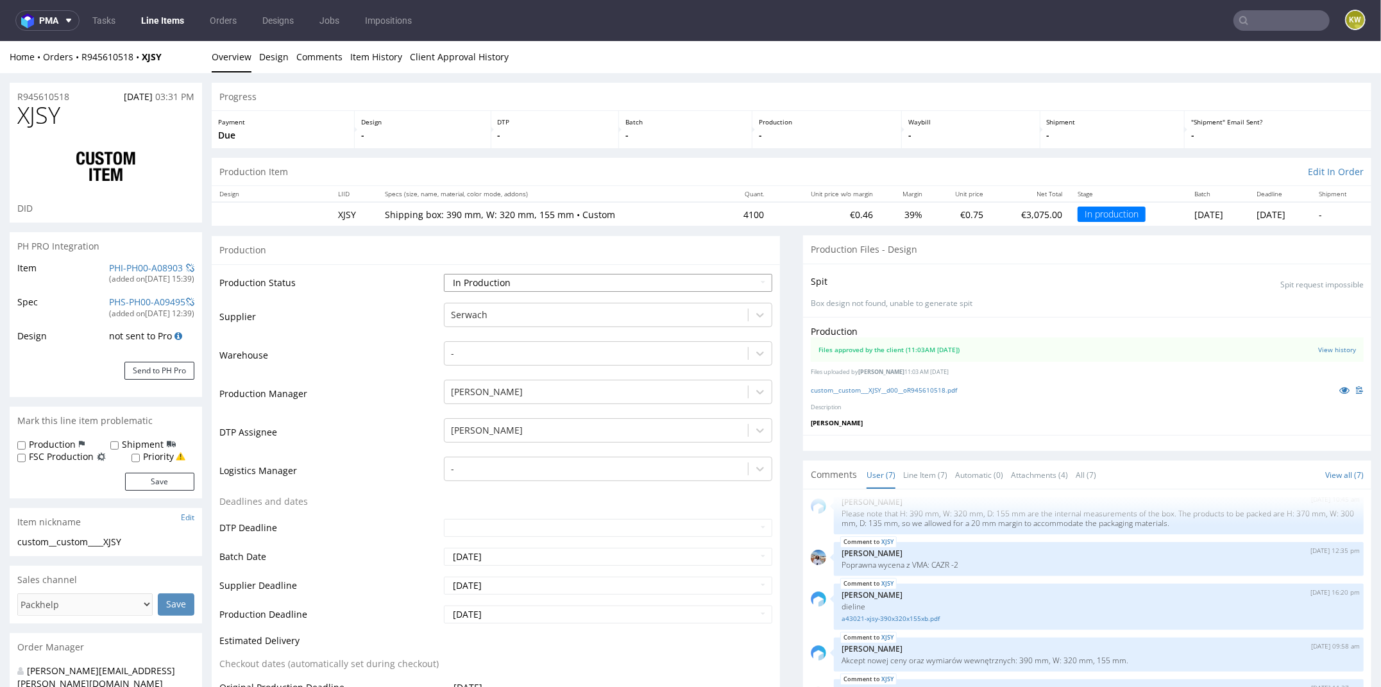
click at [479, 279] on select "Waiting for Artwork Waiting for Diecut Waiting for Mockup Waiting for DTP Waiti…" at bounding box center [608, 282] width 328 height 18
select select "production_complete"
click at [444, 273] on select "Waiting for Artwork Waiting for Diecut Waiting for Mockup Waiting for DTP Waiti…" at bounding box center [608, 282] width 328 height 18
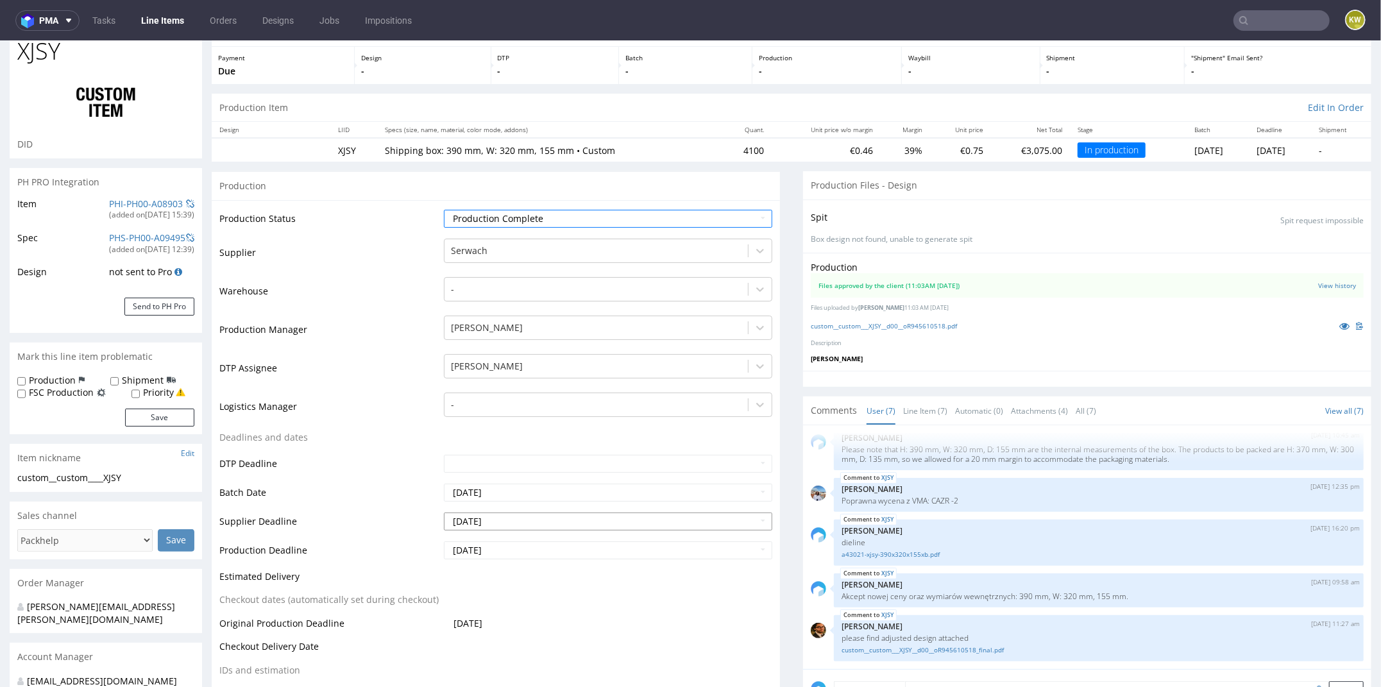
click at [523, 520] on input "[DATE]" at bounding box center [608, 521] width 328 height 18
click at [527, 441] on td "18" at bounding box center [532, 443] width 19 height 19
type input "[DATE]"
click at [508, 548] on input "[DATE]" at bounding box center [608, 550] width 328 height 18
click at [533, 475] on td "18" at bounding box center [532, 472] width 19 height 19
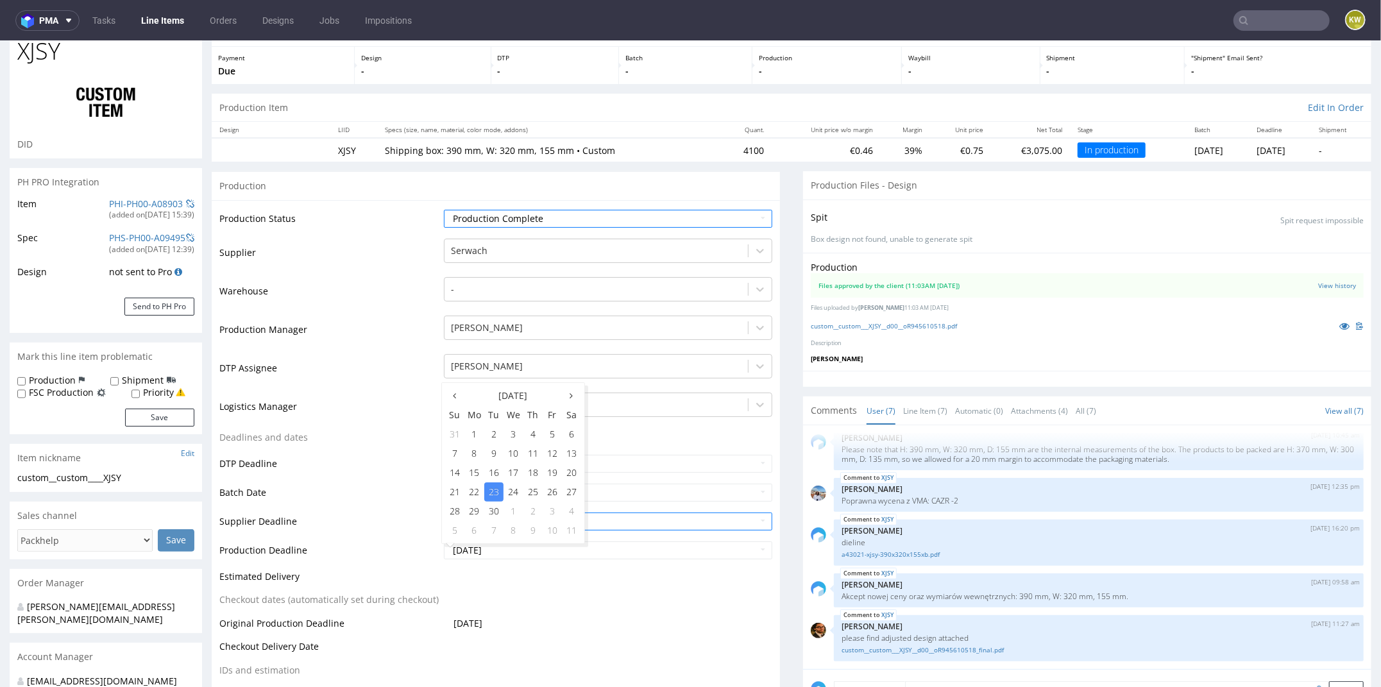
type input "[DATE]"
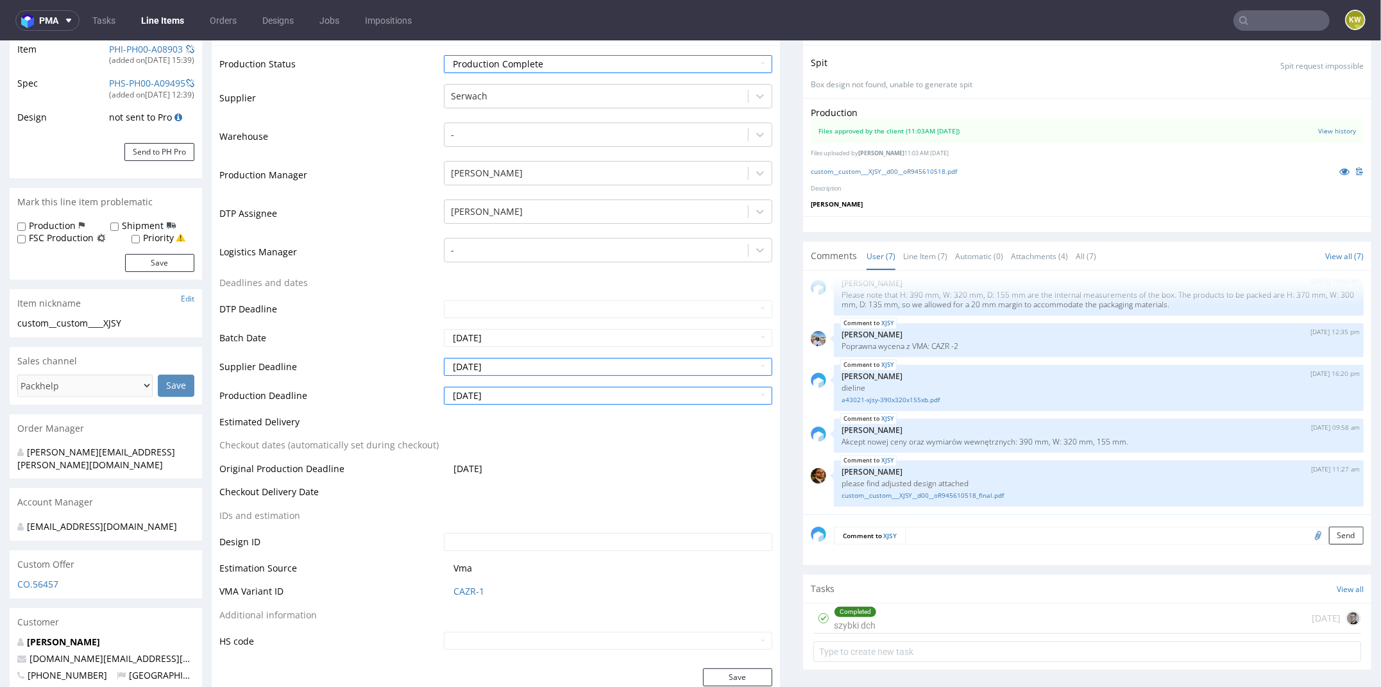
scroll to position [235, 0]
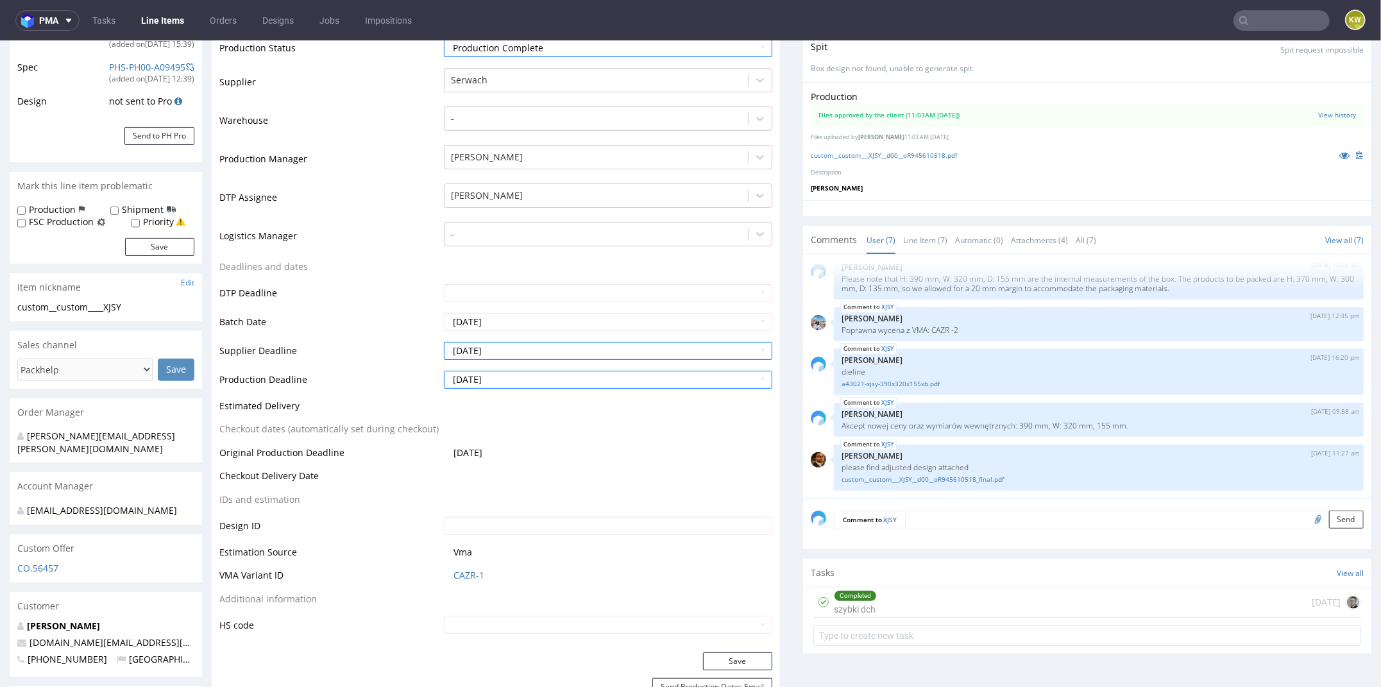
click at [704, 650] on div "Production Status Waiting for Artwork Waiting for Diecut Waiting for Mockup Wai…" at bounding box center [496, 340] width 568 height 623
click at [740, 658] on button "Save" at bounding box center [737, 661] width 69 height 18
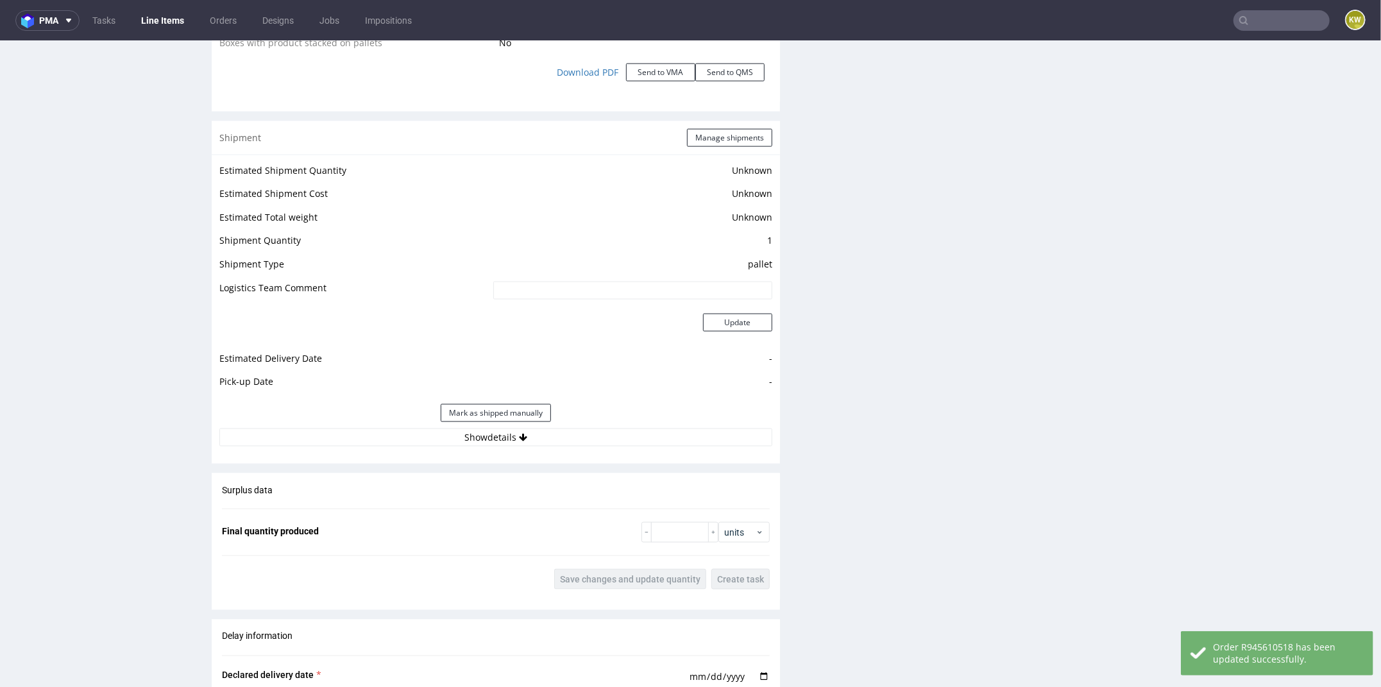
scroll to position [1463, 0]
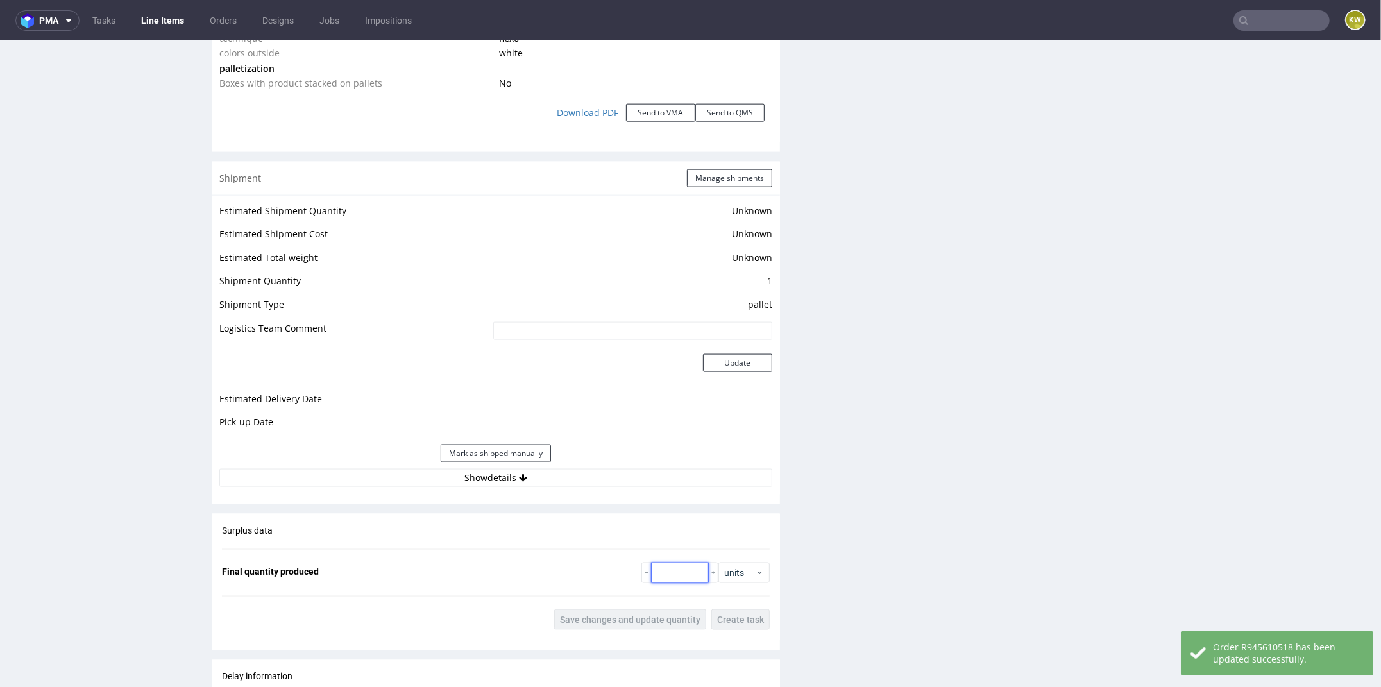
click at [661, 574] on input "number" at bounding box center [680, 572] width 58 height 21
type input "4300"
click at [621, 606] on div "Surplus data Final quantity produced 4300 units Save changes and update quantit…" at bounding box center [496, 576] width 568 height 127
click at [599, 610] on button "Save changes and update quantity" at bounding box center [630, 619] width 152 height 21
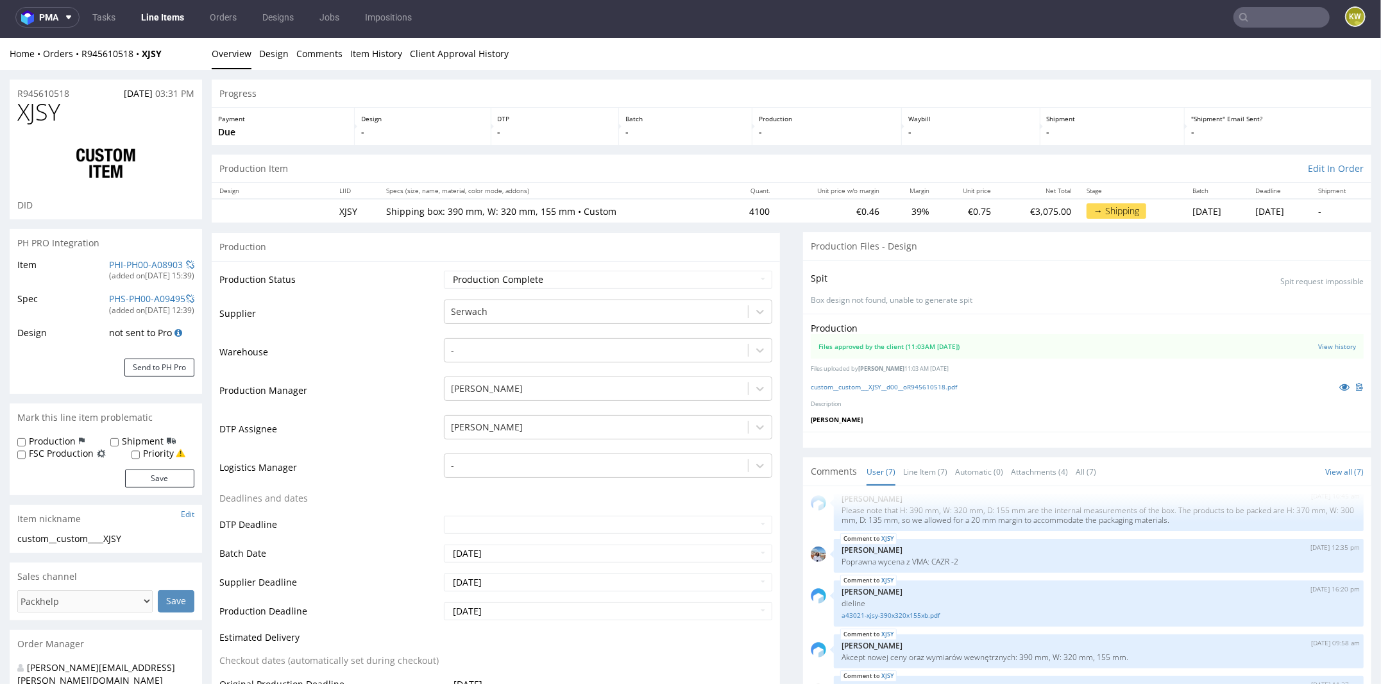
scroll to position [0, 0]
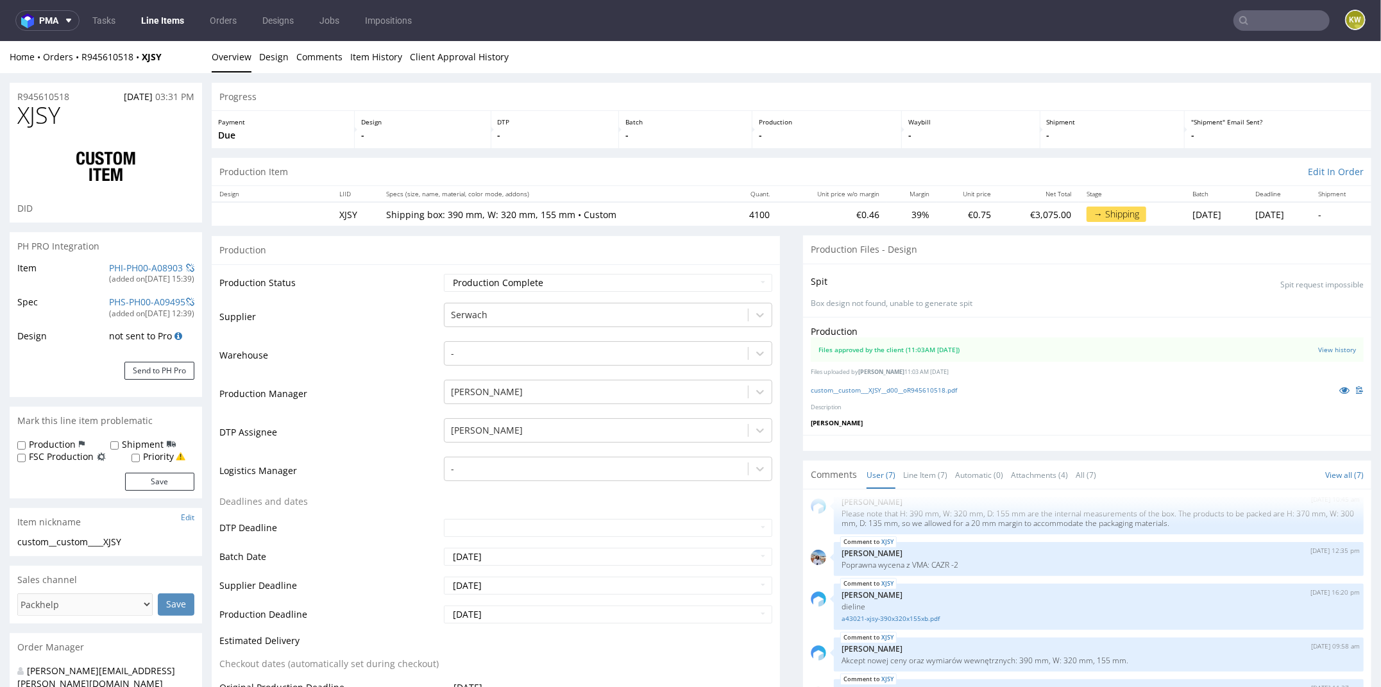
click at [1280, 17] on input "text" at bounding box center [1282, 20] width 96 height 21
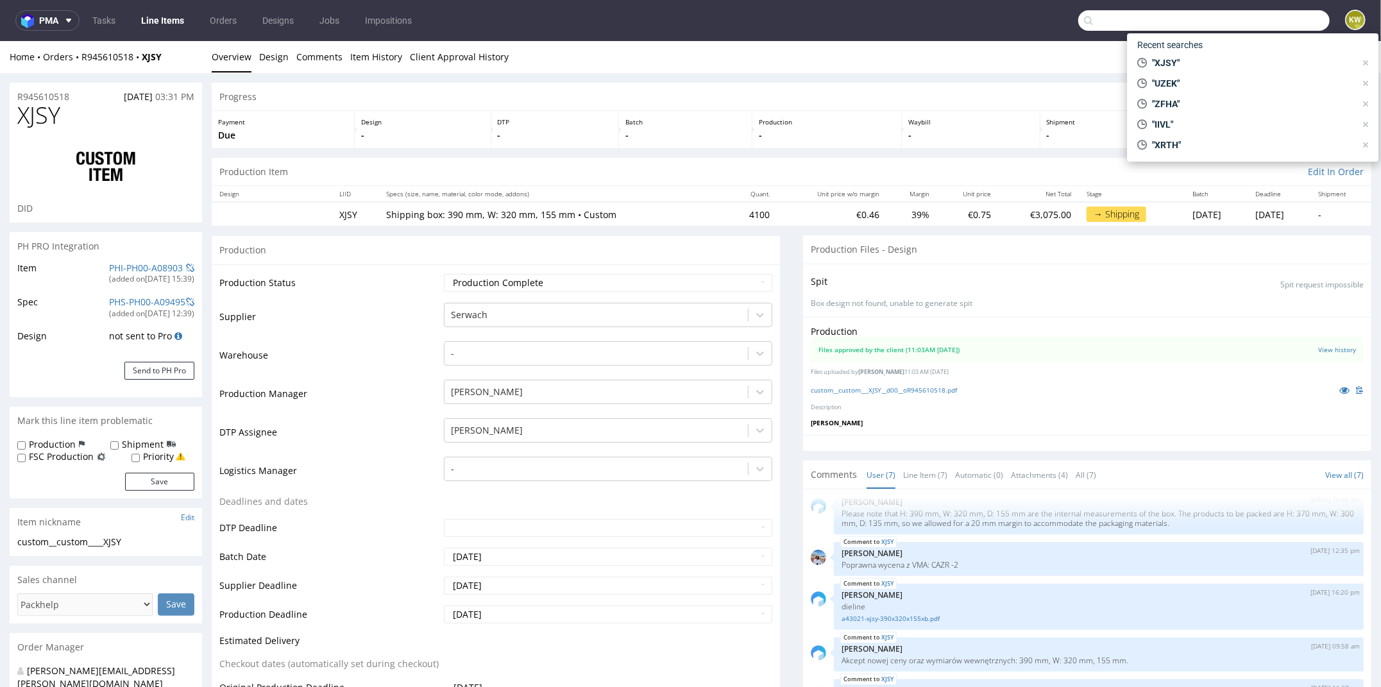
paste input "WNRN"
type input "WNRN"
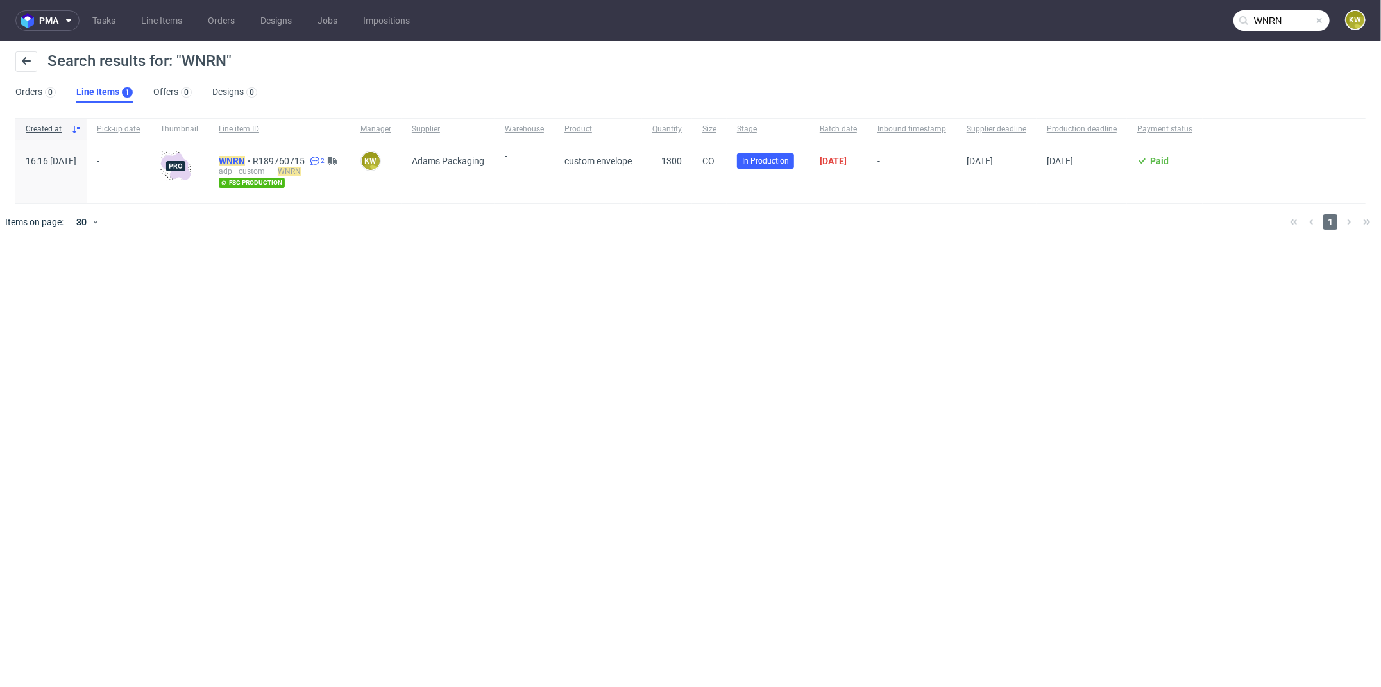
click at [245, 162] on mark "WNRN" at bounding box center [232, 161] width 26 height 10
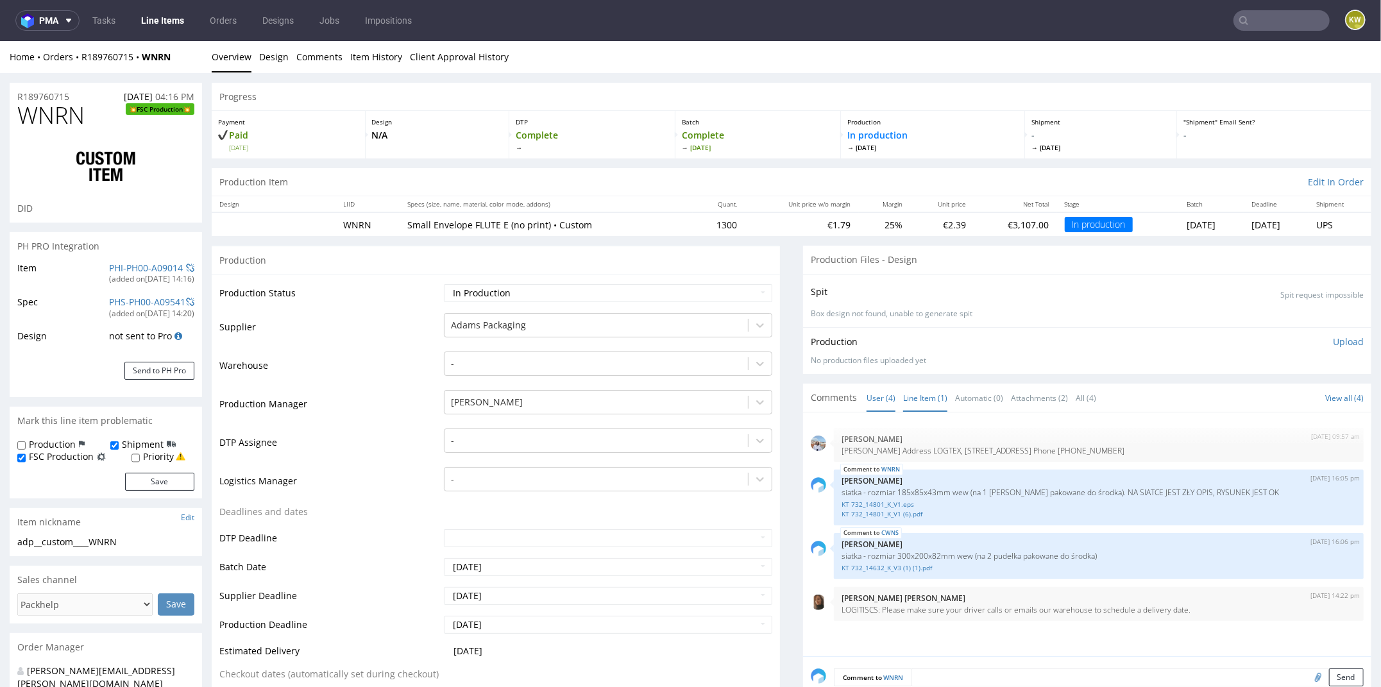
click at [913, 389] on link "Line Item (1)" at bounding box center [925, 398] width 44 height 28
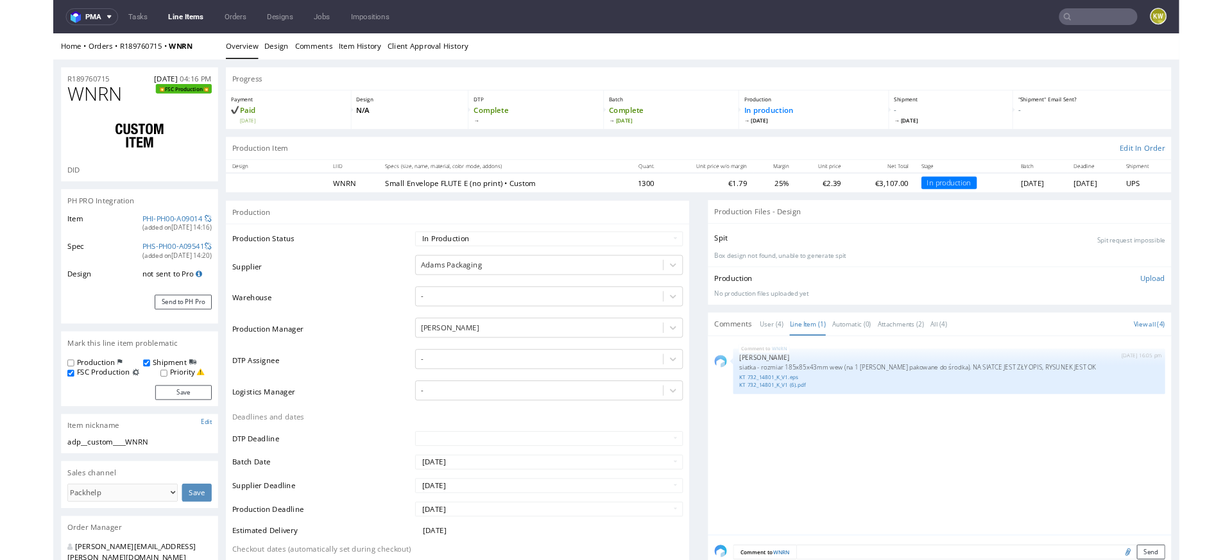
scroll to position [70, 0]
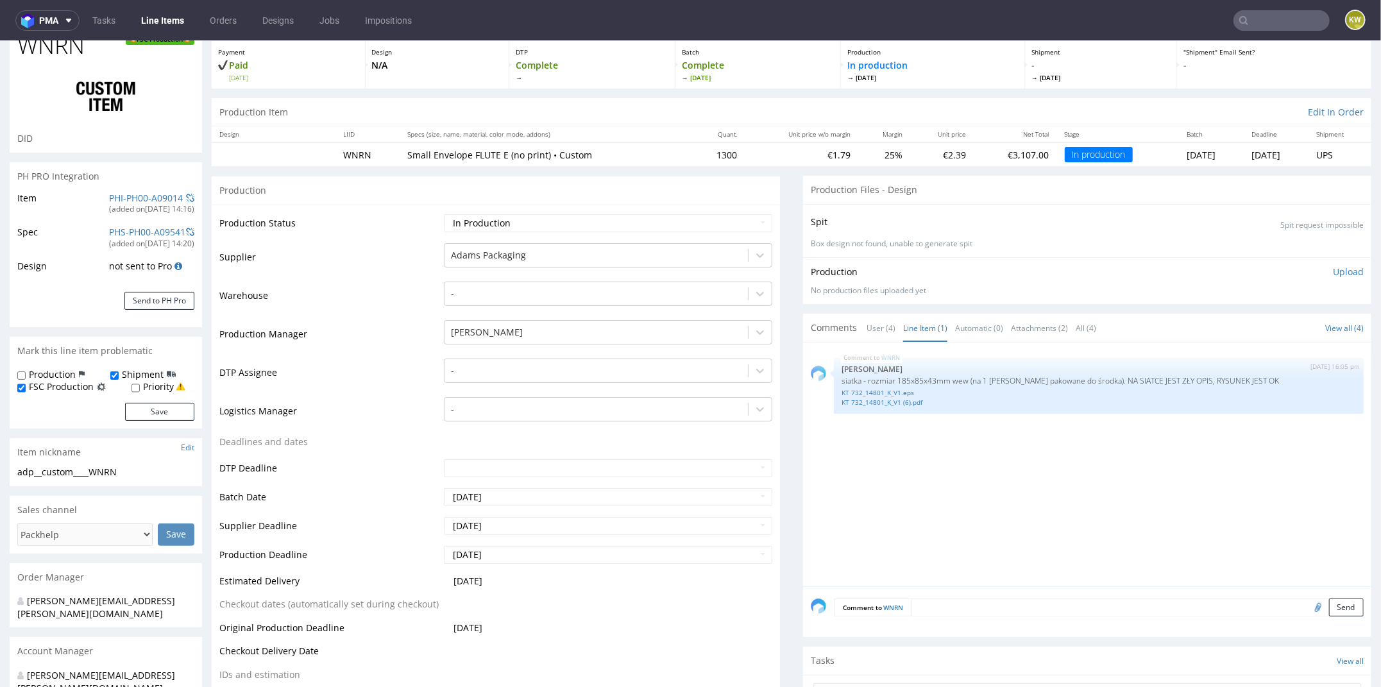
click at [922, 60] on p "In production Mon 22 Sep" at bounding box center [932, 69] width 171 height 23
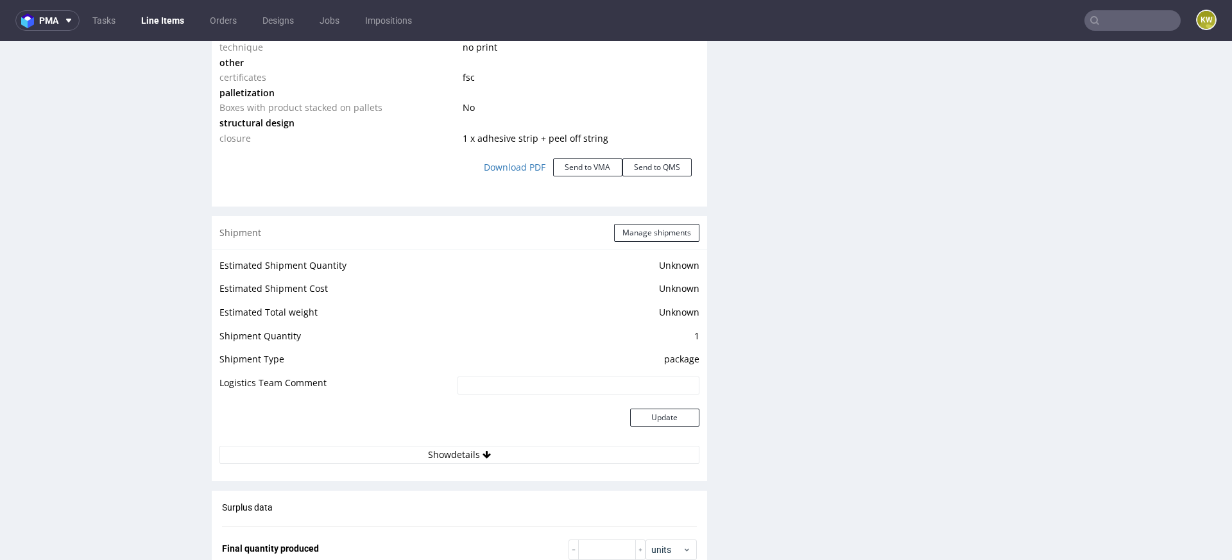
scroll to position [1450, 0]
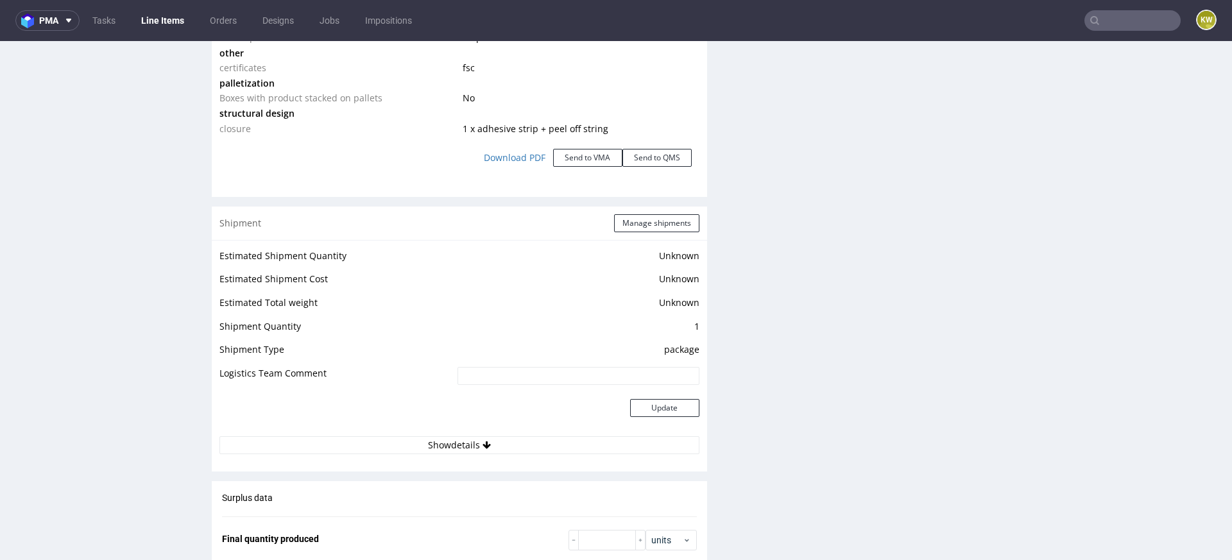
click at [663, 231] on div "Shipment Manage shipments" at bounding box center [459, 223] width 495 height 33
click at [652, 226] on button "Manage shipments" at bounding box center [656, 223] width 85 height 18
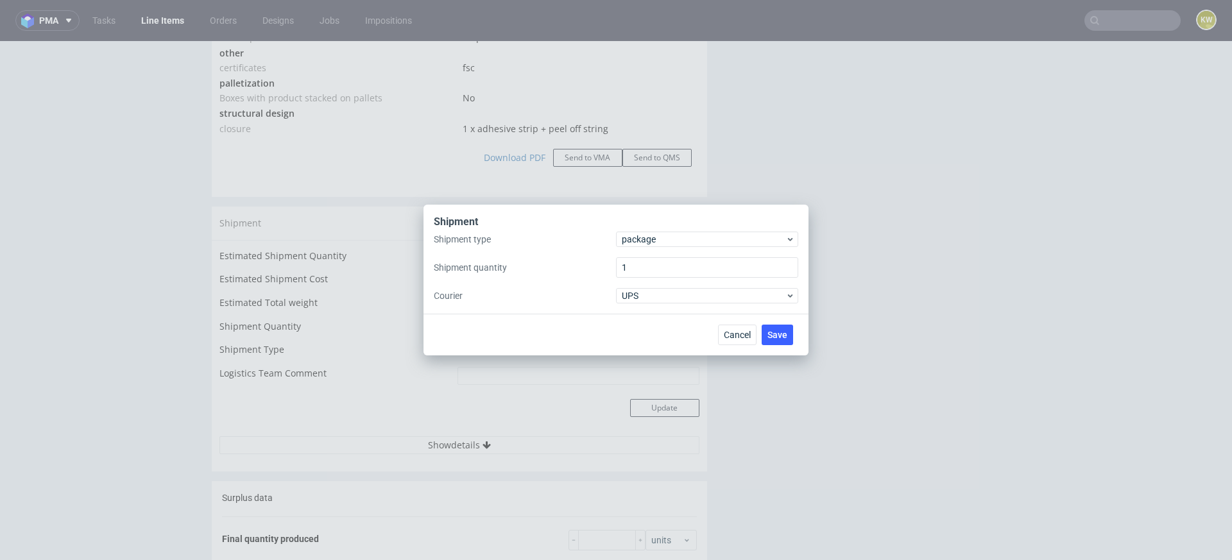
click at [632, 248] on div "Shipment type package Shipment quantity 1 Courier UPS" at bounding box center [616, 268] width 364 height 72
click at [638, 244] on span "package" at bounding box center [704, 239] width 164 height 13
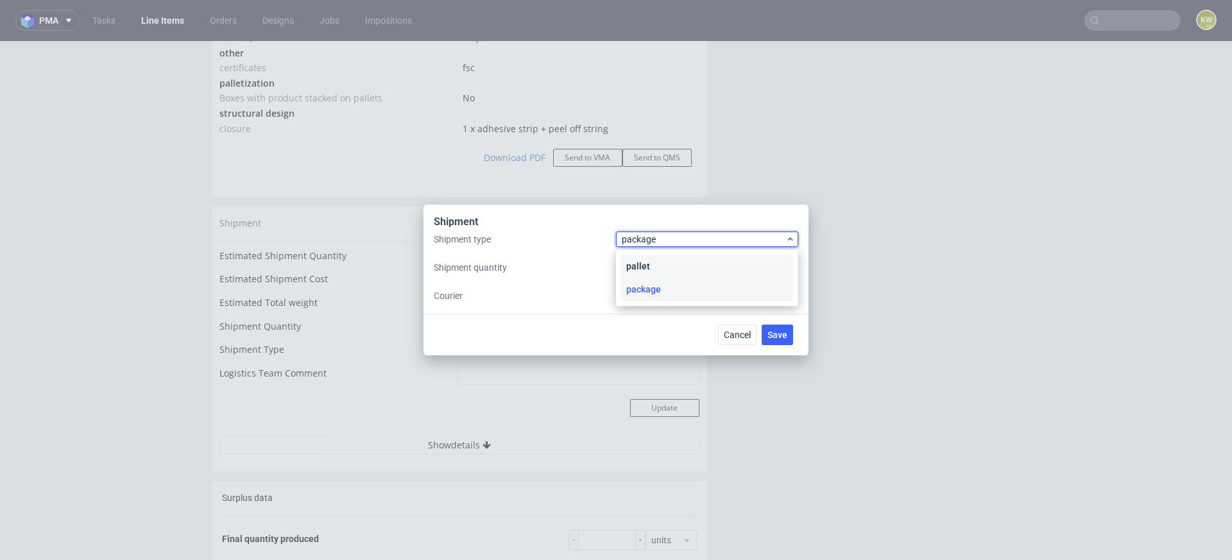
click at [638, 263] on div "pallet" at bounding box center [707, 266] width 172 height 23
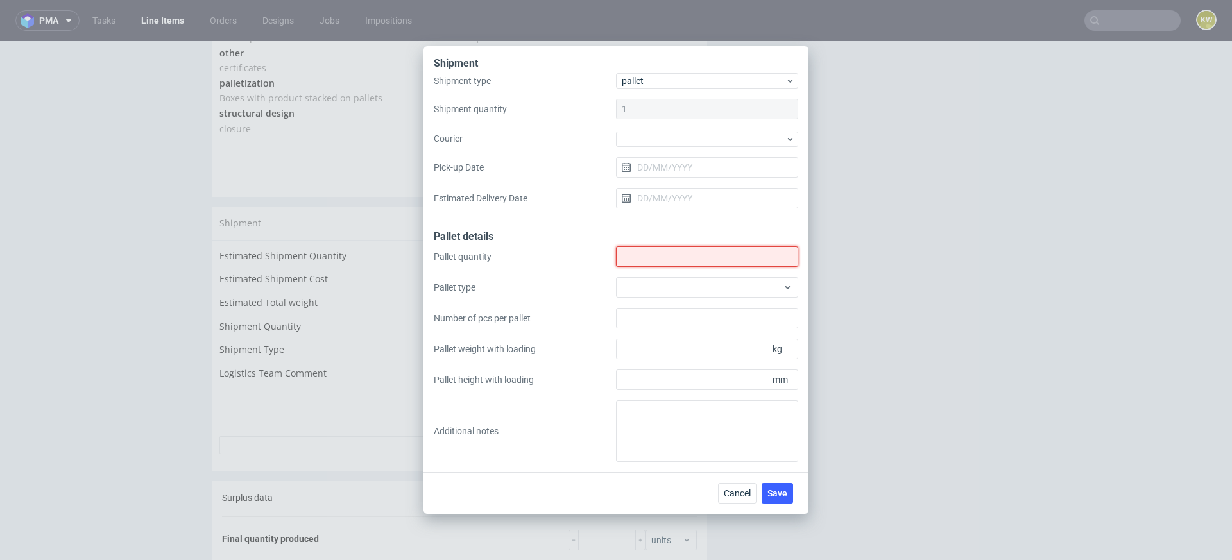
click at [633, 264] on input "Shipment type" at bounding box center [707, 256] width 182 height 21
type input "1"
click at [633, 283] on div at bounding box center [707, 287] width 182 height 21
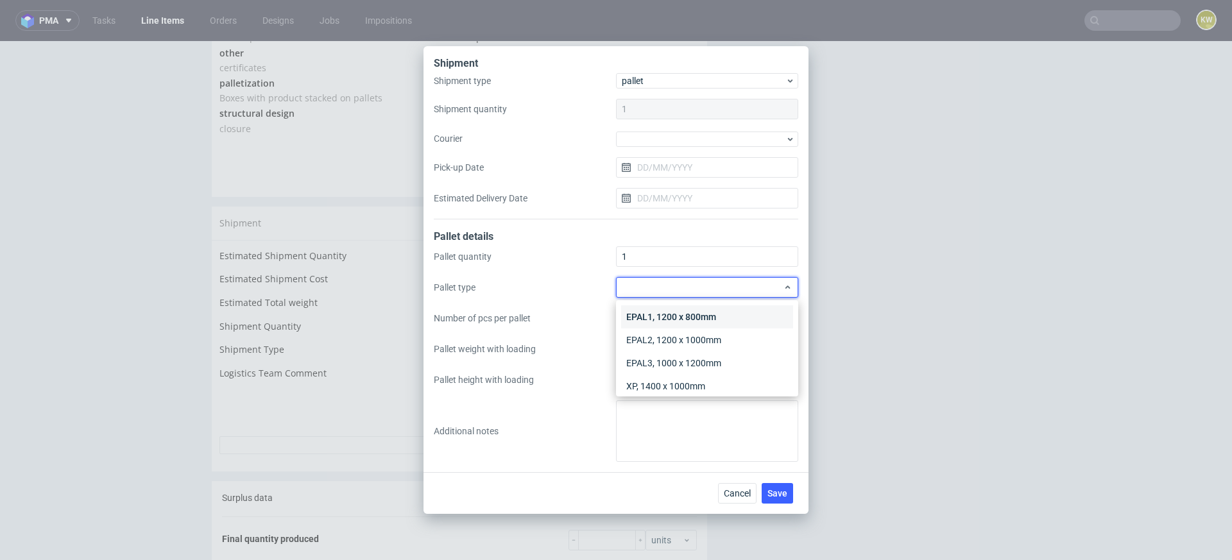
click at [641, 312] on div "EPAL1, 1200 x 800mm" at bounding box center [707, 316] width 172 height 23
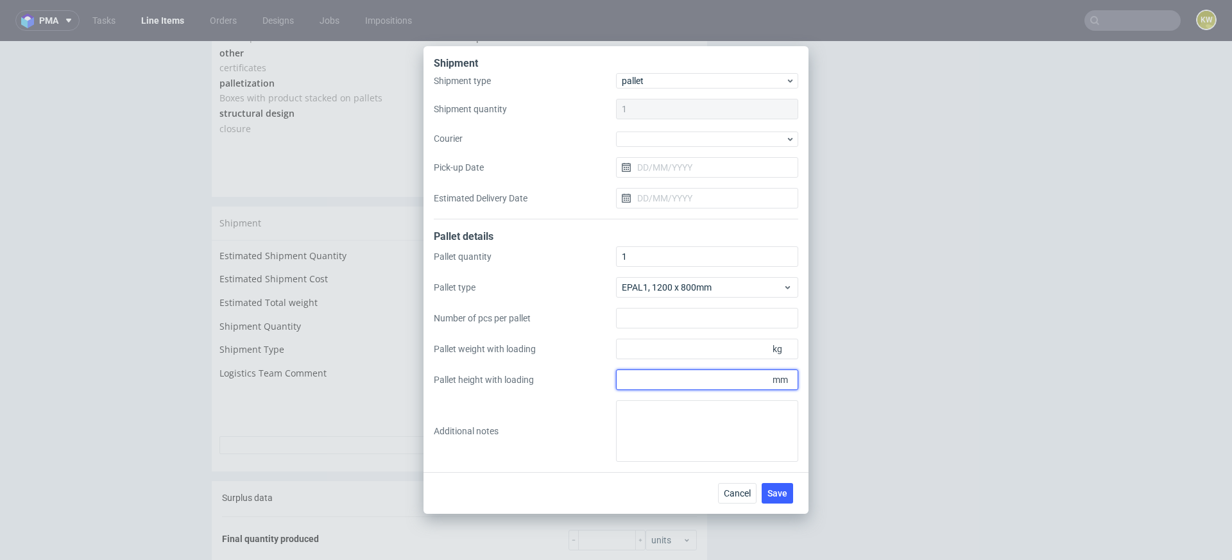
click at [639, 383] on input "Pallet height with loading" at bounding box center [707, 379] width 182 height 21
type input "1765"
click at [631, 351] on input "Pallet weight with loading" at bounding box center [707, 349] width 182 height 21
type input "111"
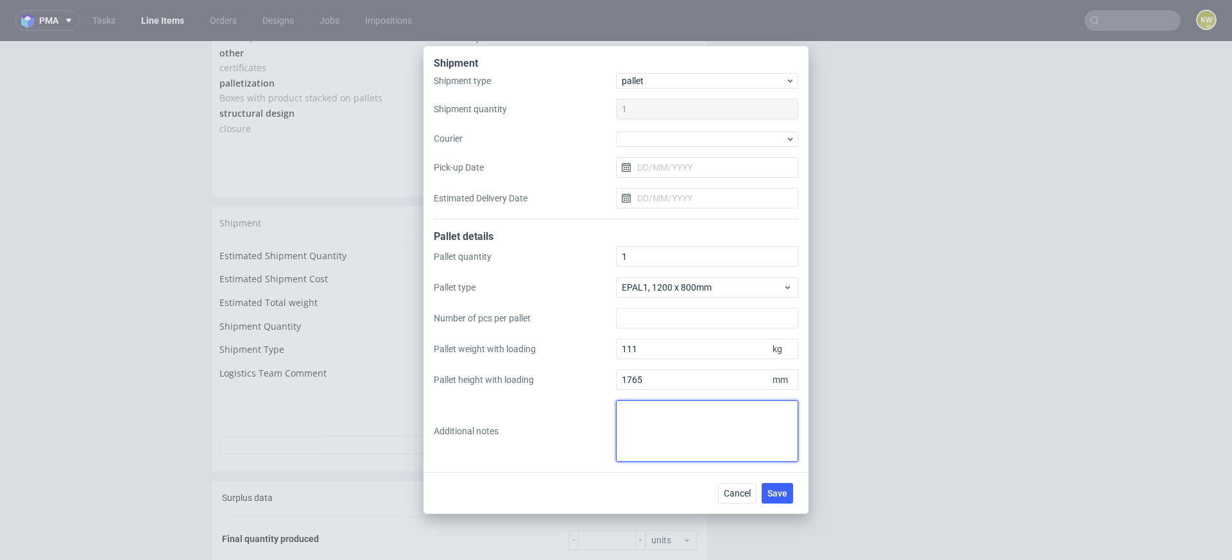
click at [656, 436] on textarea at bounding box center [707, 431] width 182 height 62
click at [773, 493] on span "Save" at bounding box center [777, 493] width 20 height 9
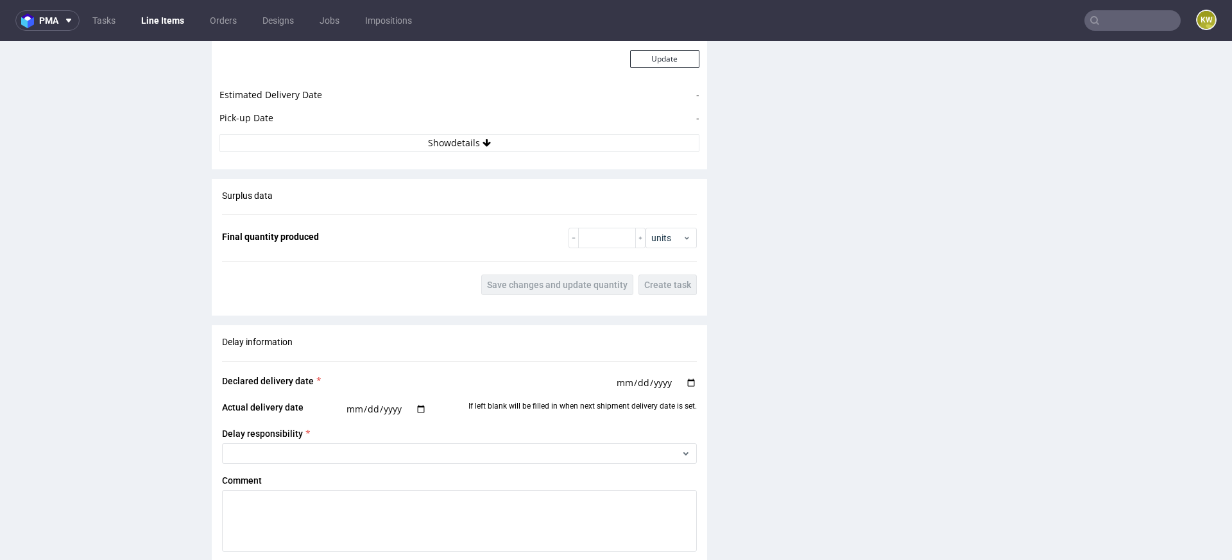
scroll to position [1805, 0]
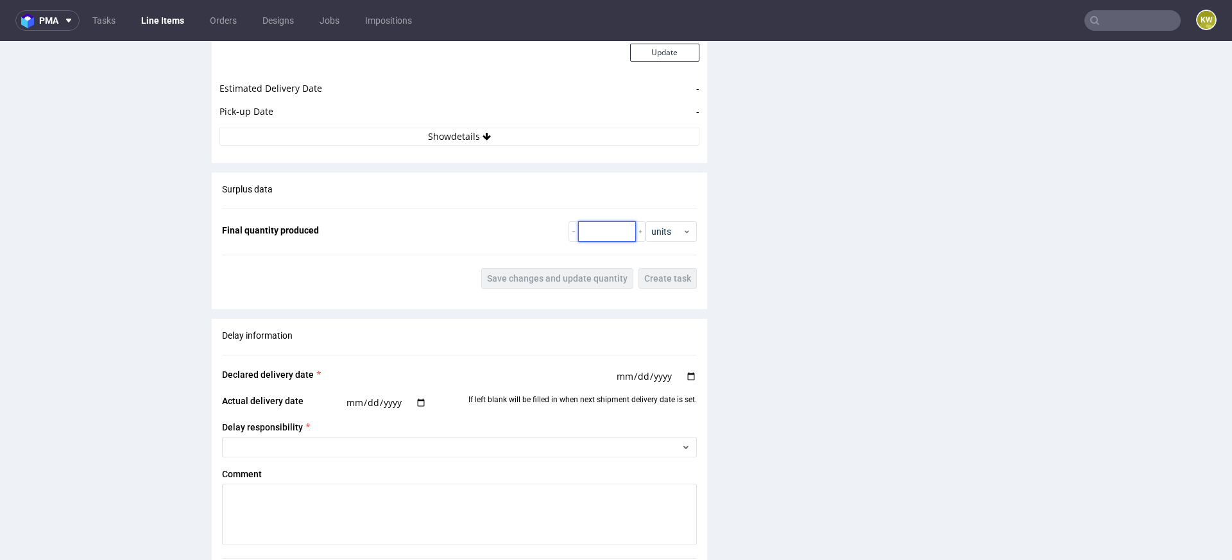
click at [595, 233] on input "number" at bounding box center [607, 231] width 58 height 21
type input "1365"
click at [553, 275] on span "Save changes and update quantity" at bounding box center [557, 278] width 140 height 9
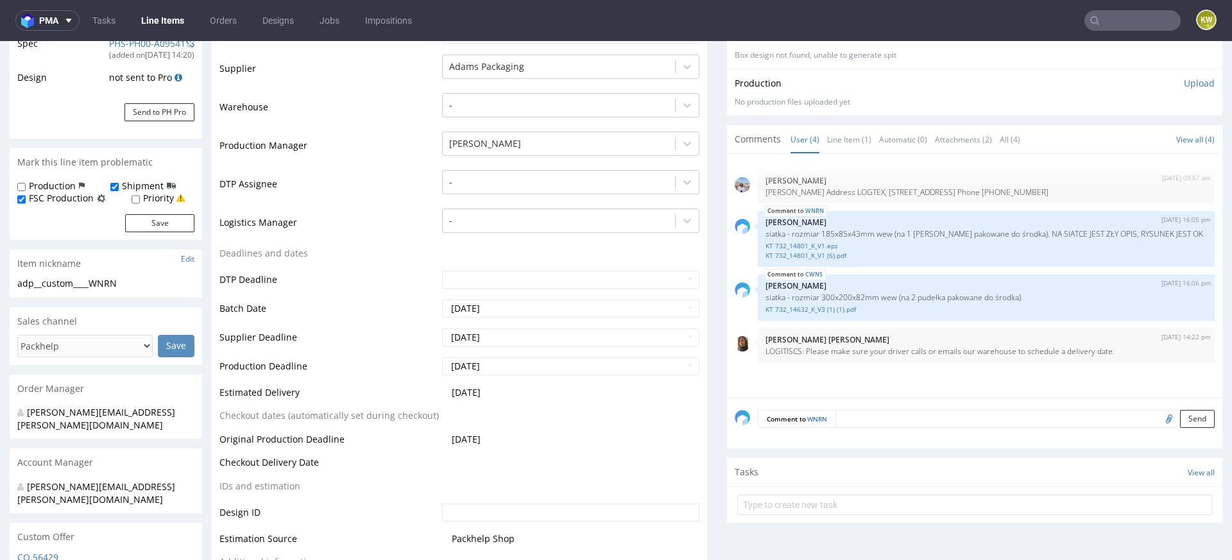
scroll to position [0, 0]
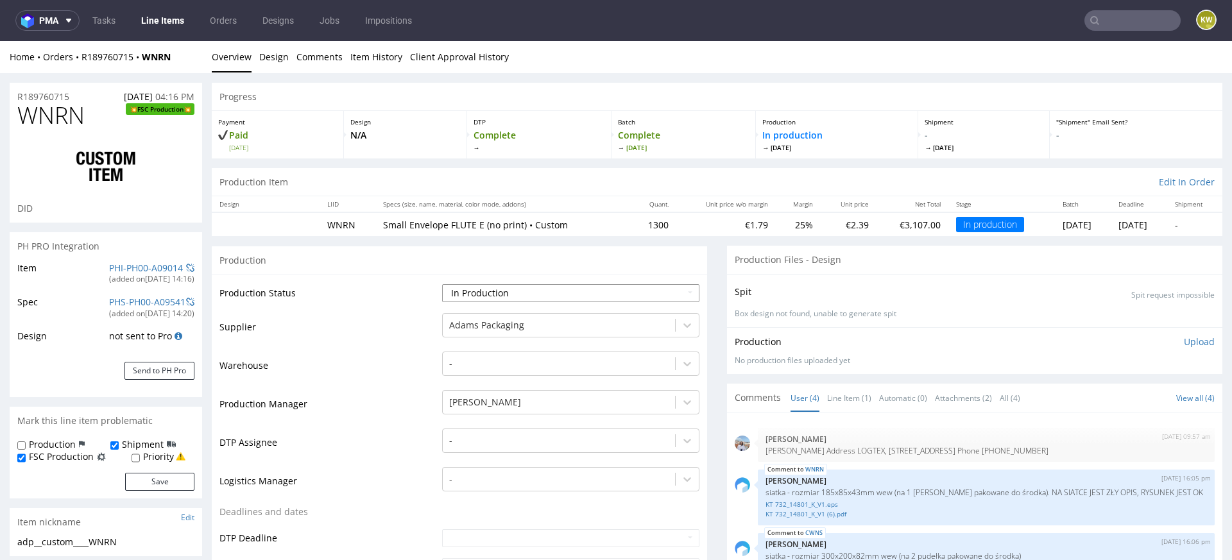
click at [463, 294] on select "Waiting for Artwork Waiting for Diecut Waiting for Mockup Waiting for DTP Waiti…" at bounding box center [570, 293] width 257 height 18
select select "production_complete"
click at [442, 284] on select "Waiting for Artwork Waiting for Diecut Waiting for Mockup Waiting for DTP Waiti…" at bounding box center [570, 293] width 257 height 18
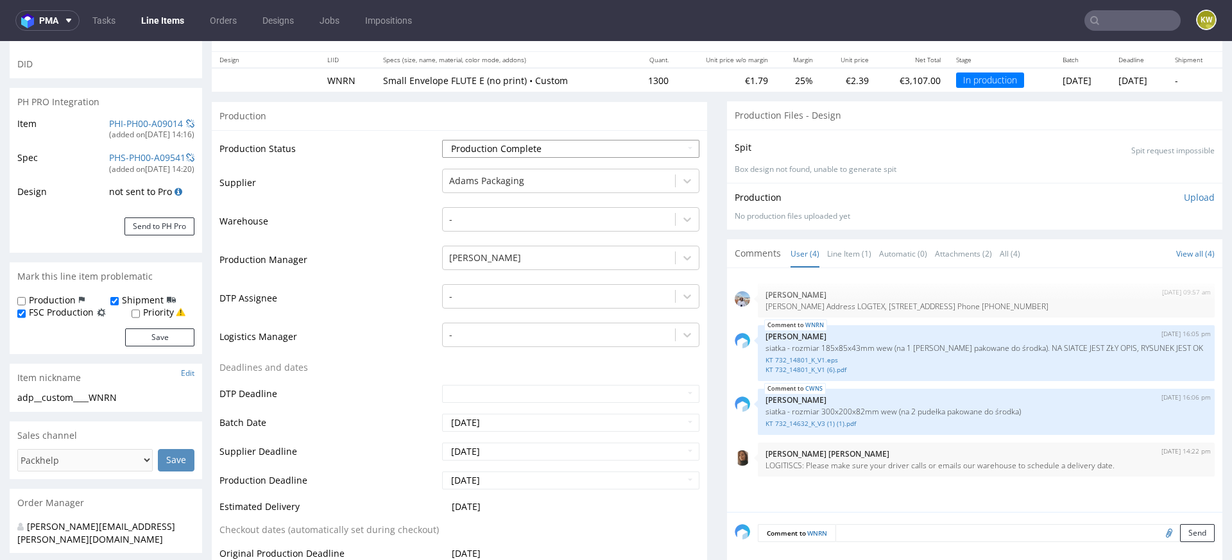
scroll to position [148, 0]
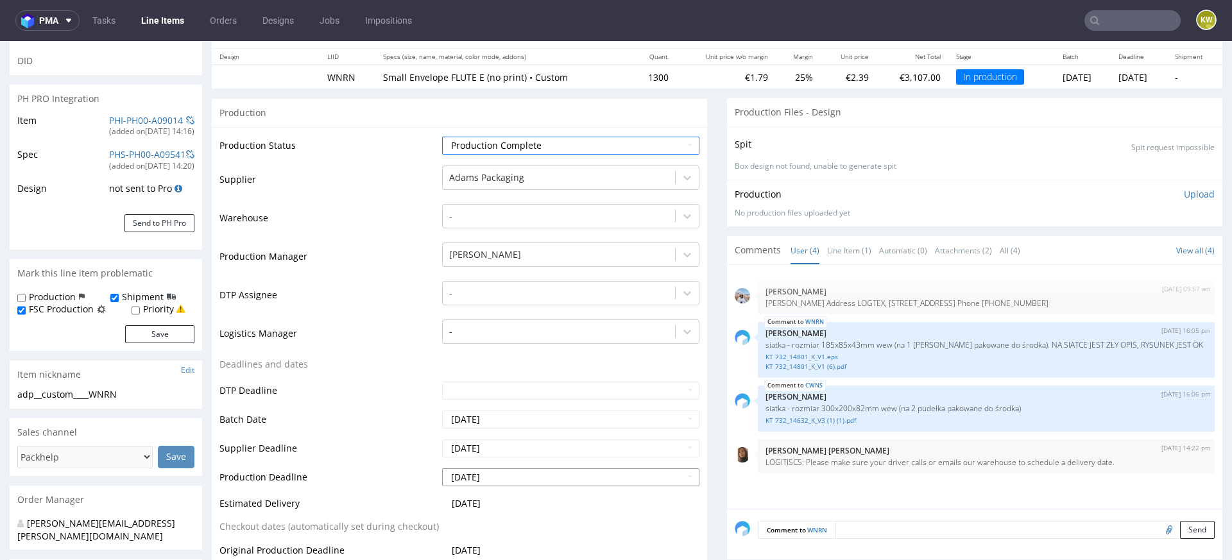
click at [505, 475] on input "[DATE]" at bounding box center [570, 477] width 257 height 18
click at [531, 401] on td "18" at bounding box center [528, 399] width 19 height 19
type input "[DATE]"
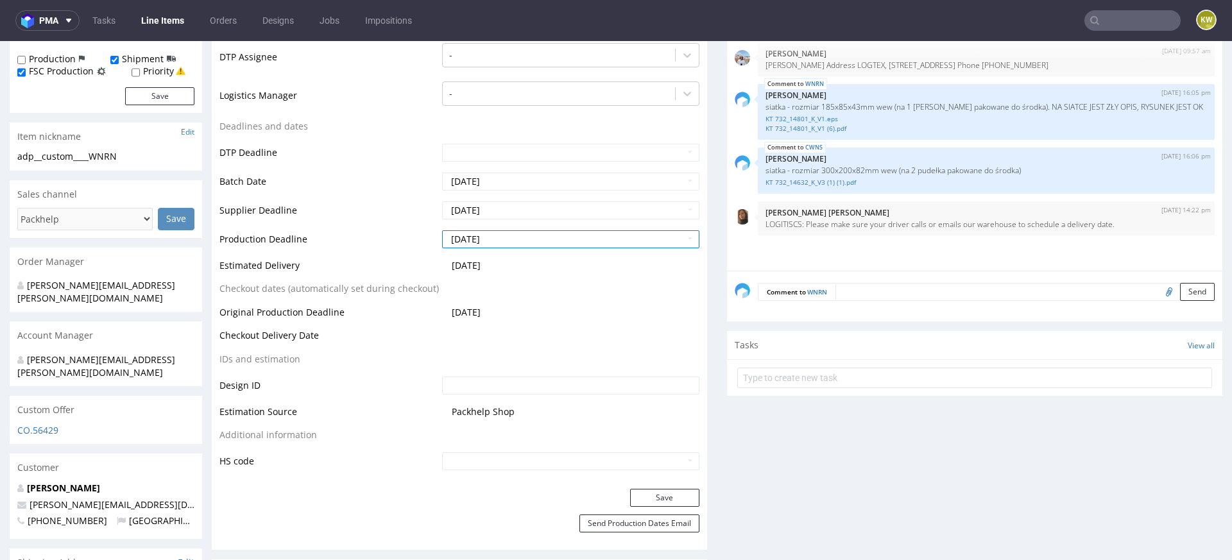
scroll to position [443, 0]
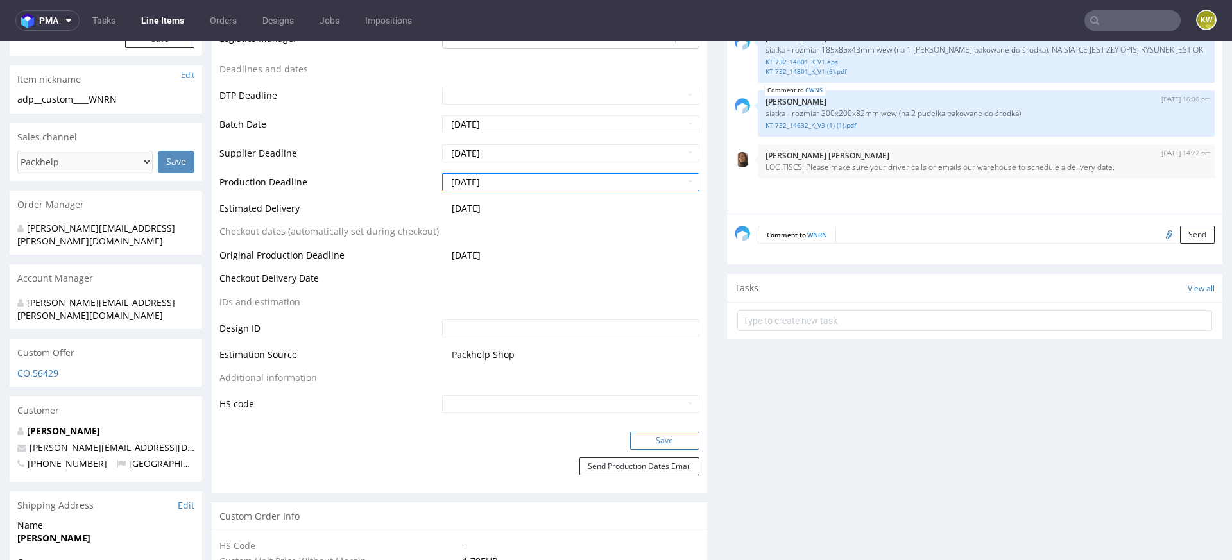
click at [633, 433] on button "Save" at bounding box center [664, 441] width 69 height 18
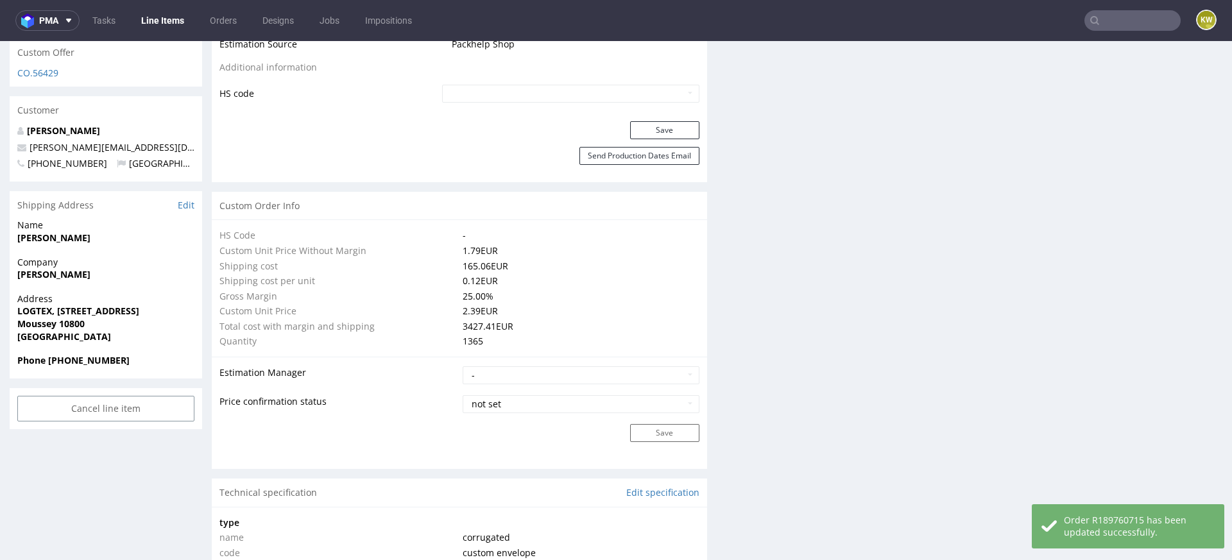
scroll to position [2186, 0]
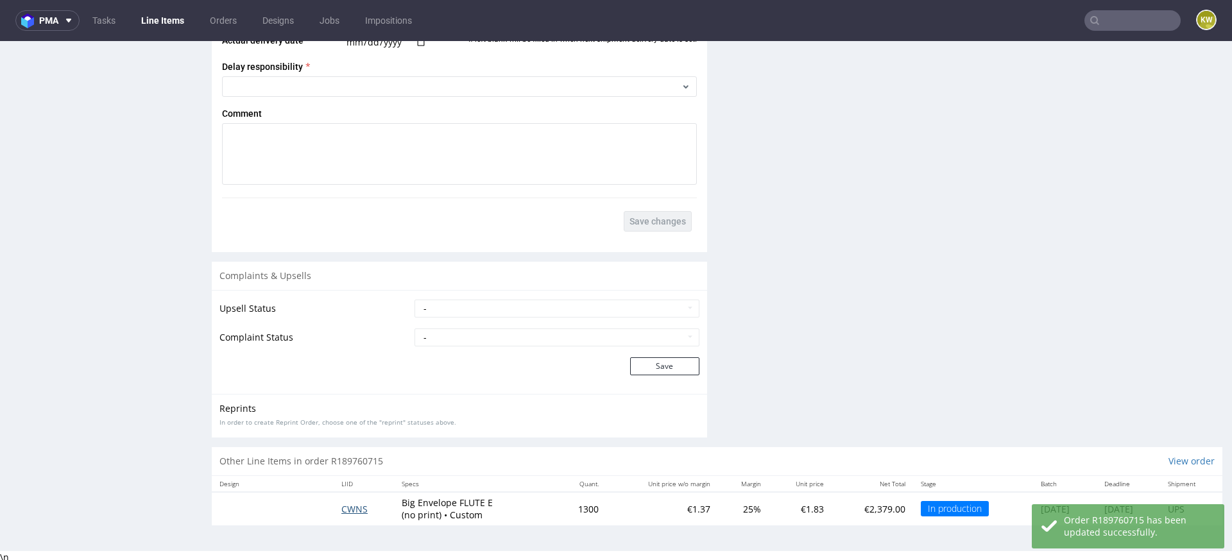
click at [346, 506] on span "CWNS" at bounding box center [354, 509] width 26 height 12
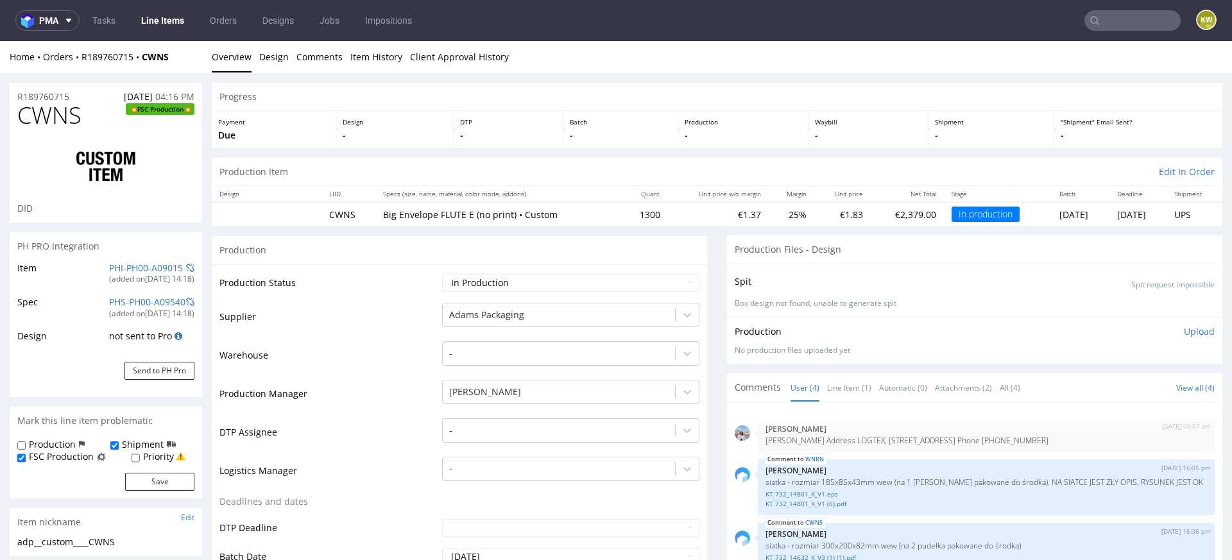
click at [386, 322] on td "Supplier" at bounding box center [328, 320] width 219 height 38
click at [840, 386] on link "Line Item (1)" at bounding box center [849, 388] width 44 height 28
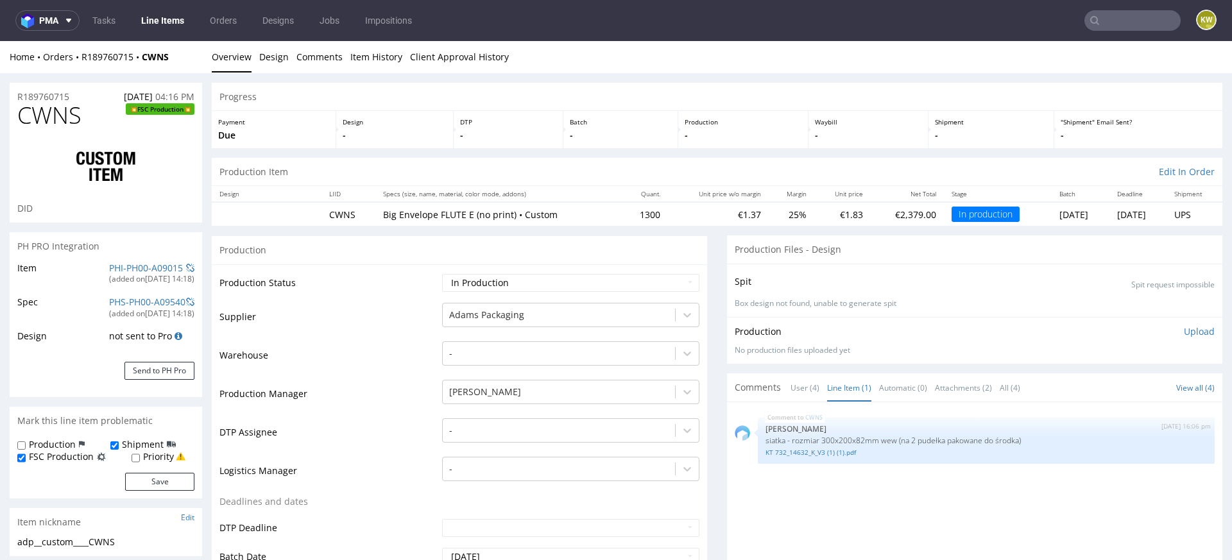
scroll to position [124, 0]
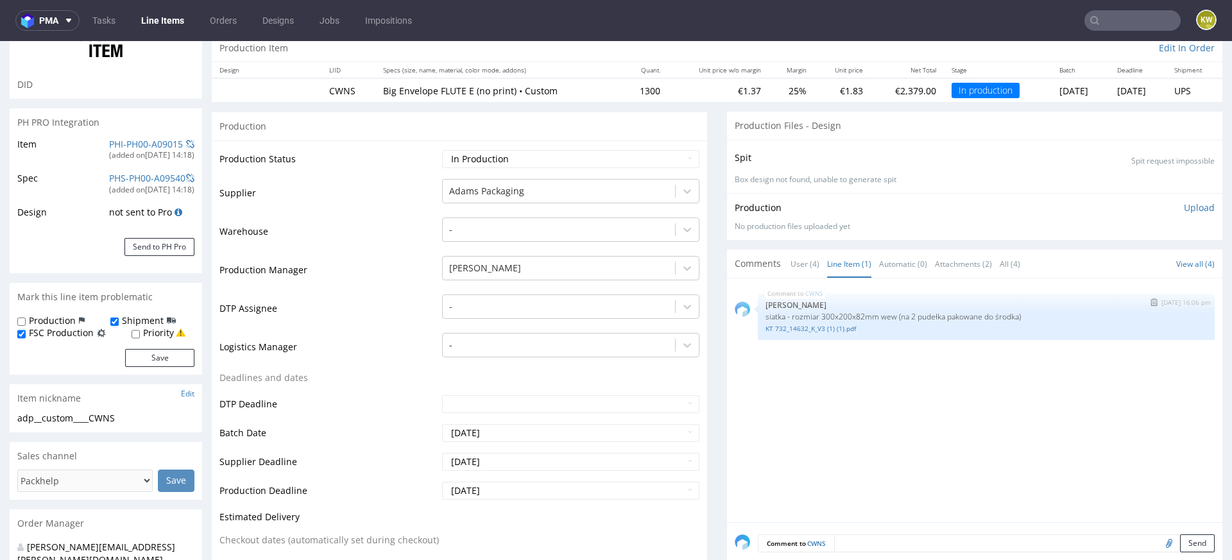
click at [833, 319] on p "siatka - rozmiar 300x200x82mm wew (na 2 pudełka pakowane do środka)" at bounding box center [985, 317] width 441 height 10
click at [817, 333] on div "CWNS 28th Aug 25 | 16:06 pm Klaudia Wiśniewska siatka - rozmiar 300x200x82mm we…" at bounding box center [986, 317] width 457 height 46
click at [817, 328] on link "KT 732_14632_K_V3 (1) (1).pdf" at bounding box center [985, 329] width 441 height 10
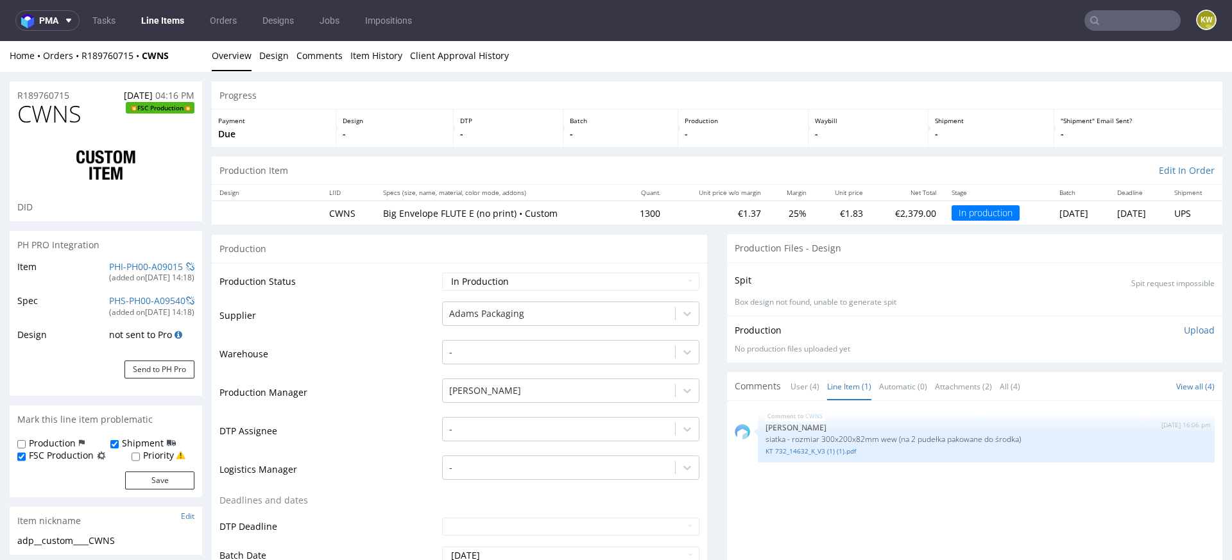
scroll to position [1, 0]
click at [388, 388] on td "Production Manager" at bounding box center [328, 397] width 219 height 38
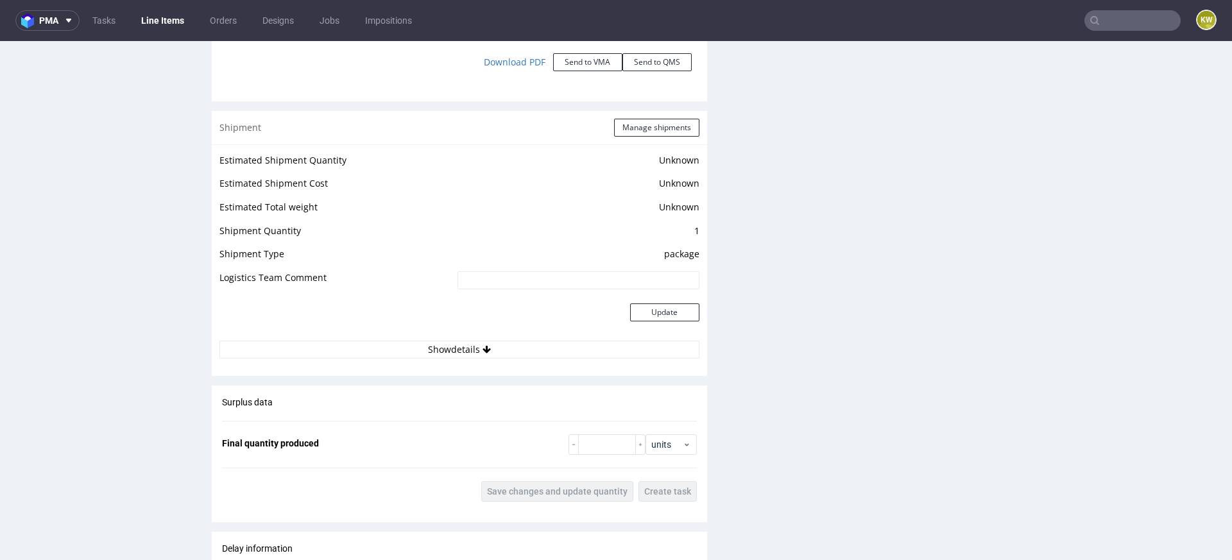
scroll to position [1534, 0]
click at [646, 133] on button "Manage shipments" at bounding box center [656, 128] width 85 height 18
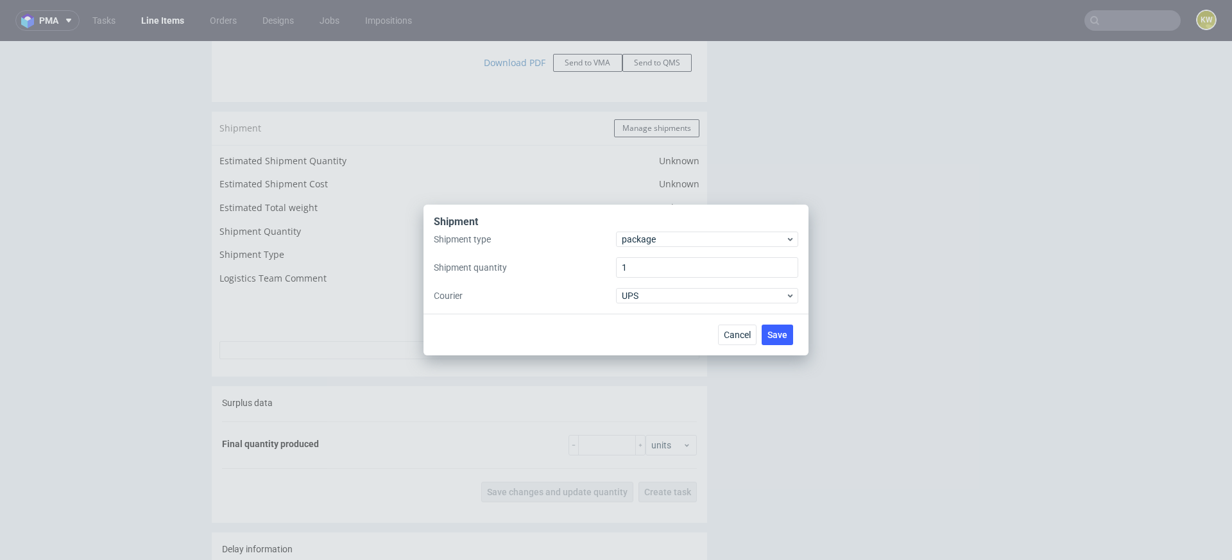
click at [644, 230] on div "Shipment" at bounding box center [616, 223] width 364 height 17
click at [644, 268] on input "1" at bounding box center [707, 267] width 182 height 21
click at [646, 230] on div "Shipment" at bounding box center [616, 223] width 364 height 17
click at [643, 247] on div "Shipment type package Shipment quantity 1 Courier UPS" at bounding box center [616, 268] width 364 height 72
click at [647, 237] on span "package" at bounding box center [704, 239] width 164 height 13
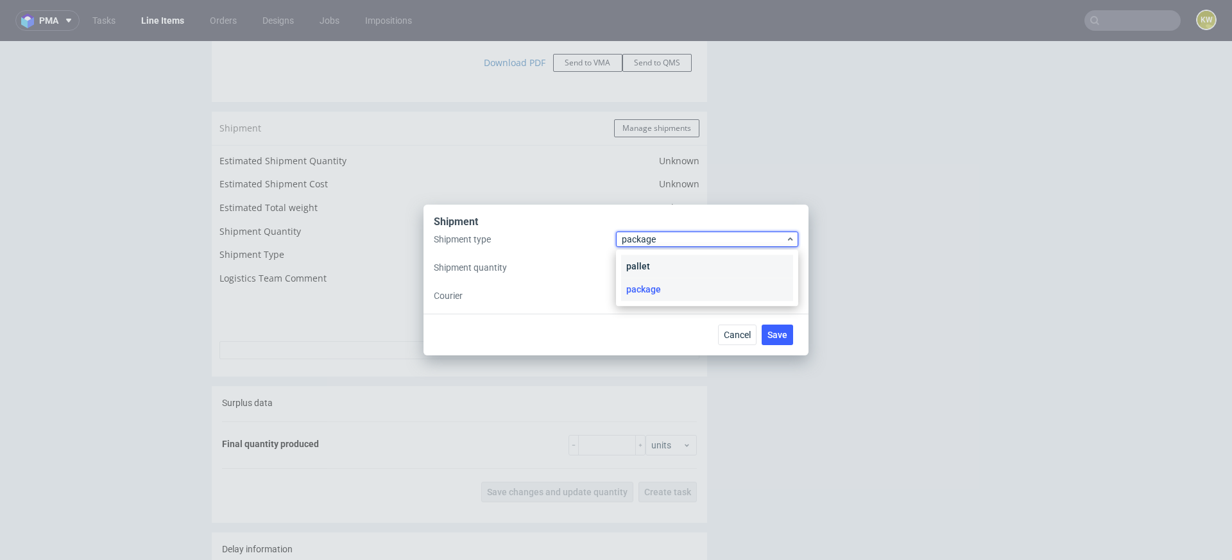
click at [636, 264] on div "pallet" at bounding box center [707, 266] width 172 height 23
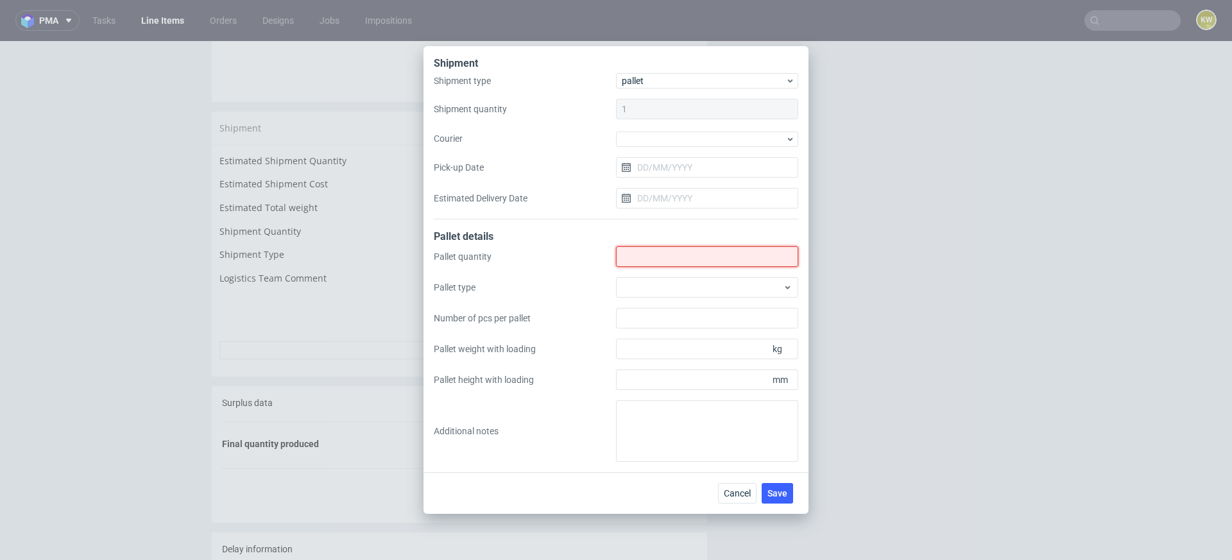
click at [643, 255] on input "Shipment type" at bounding box center [707, 256] width 182 height 21
type input "1"
click at [639, 287] on div at bounding box center [707, 287] width 182 height 21
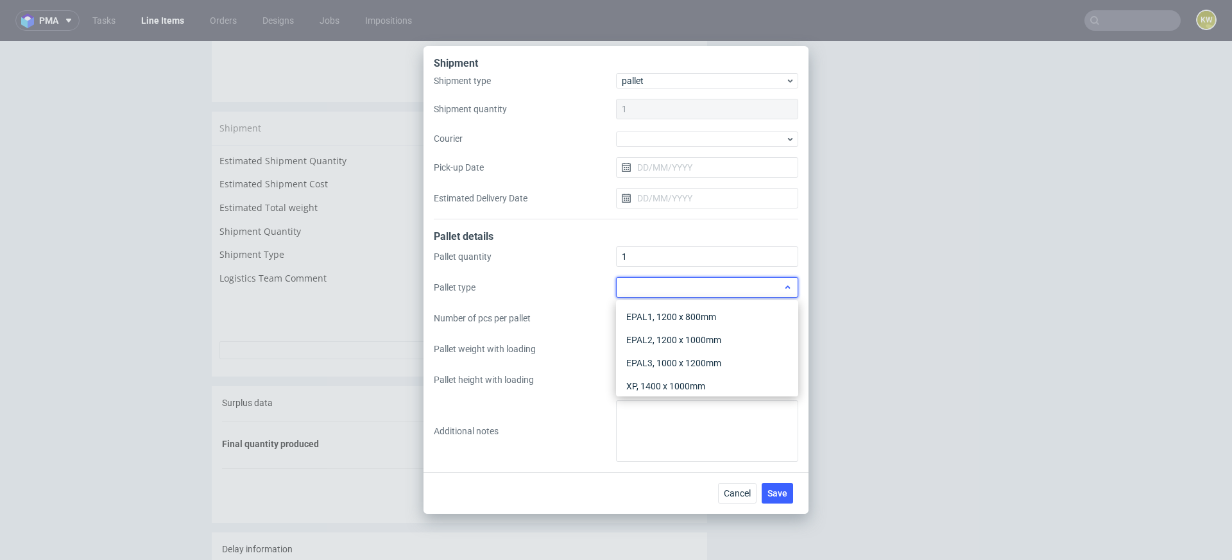
click at [639, 287] on div at bounding box center [707, 287] width 182 height 21
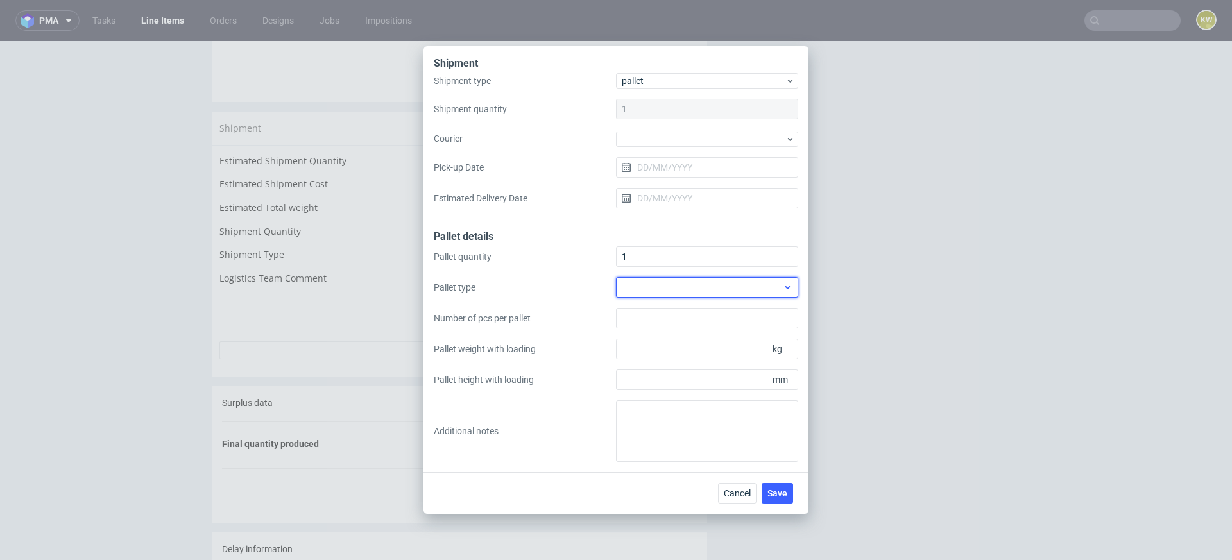
click at [688, 293] on div at bounding box center [707, 287] width 182 height 21
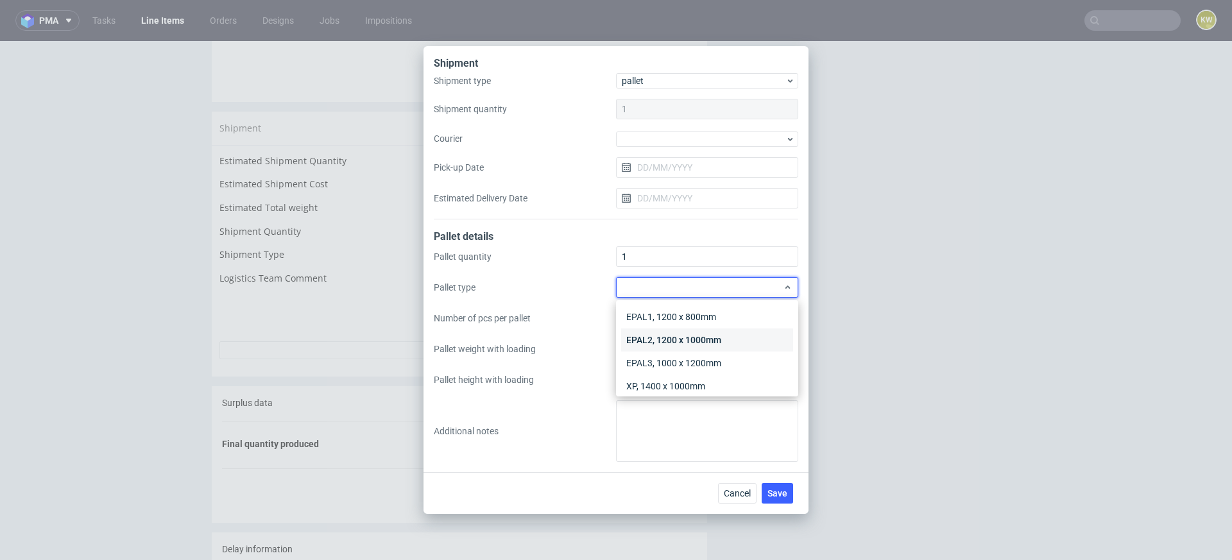
scroll to position [30, 0]
click at [648, 380] on div "Other" at bounding box center [707, 379] width 172 height 23
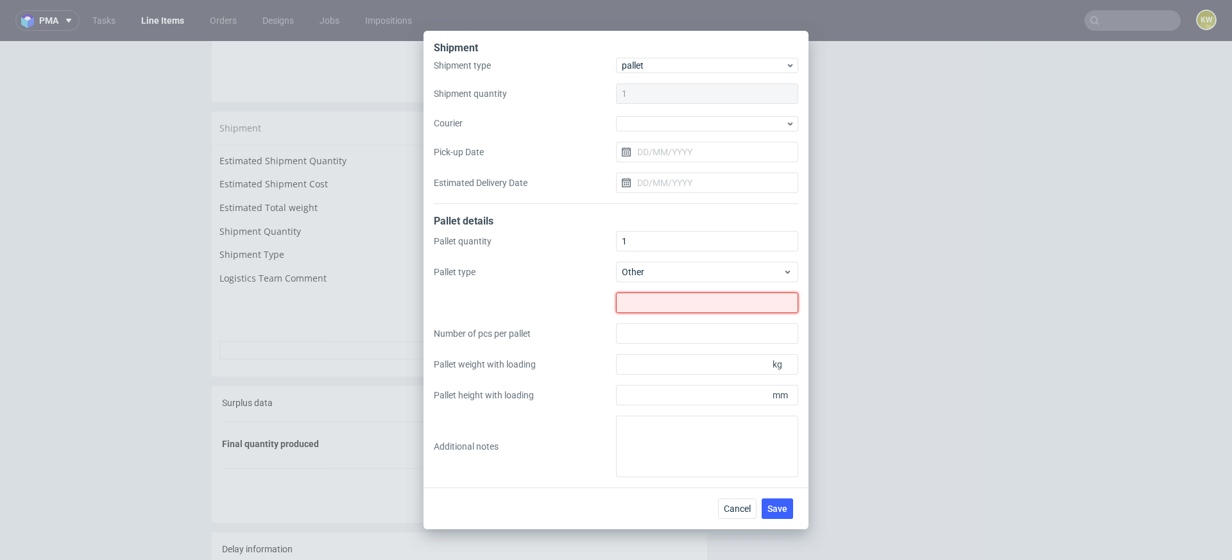
click at [634, 305] on input "text" at bounding box center [707, 303] width 182 height 21
type input "1215x800"
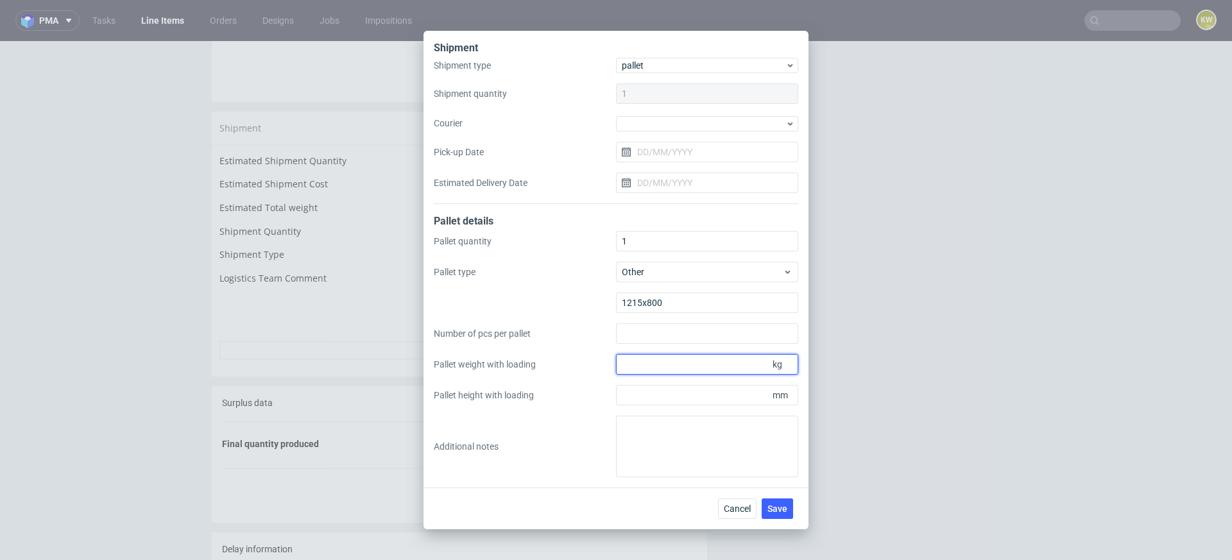
click at [656, 373] on input "Pallet weight with loading" at bounding box center [707, 364] width 182 height 21
type input "147"
click at [652, 395] on input "Pallet height with loading" at bounding box center [707, 395] width 182 height 21
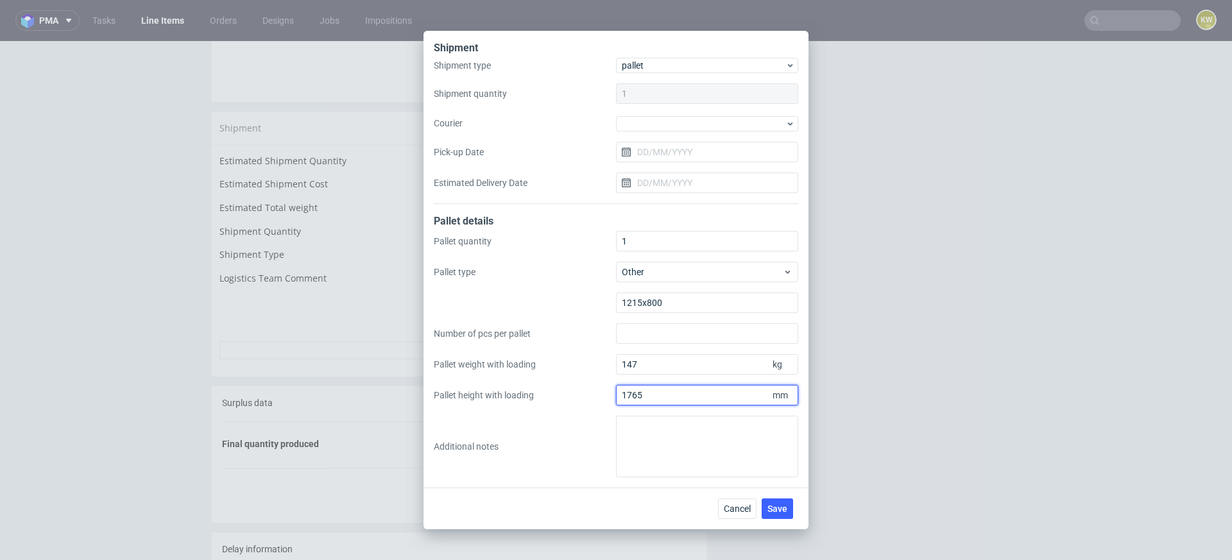
type input "1765"
click at [778, 504] on span "Save" at bounding box center [777, 508] width 20 height 9
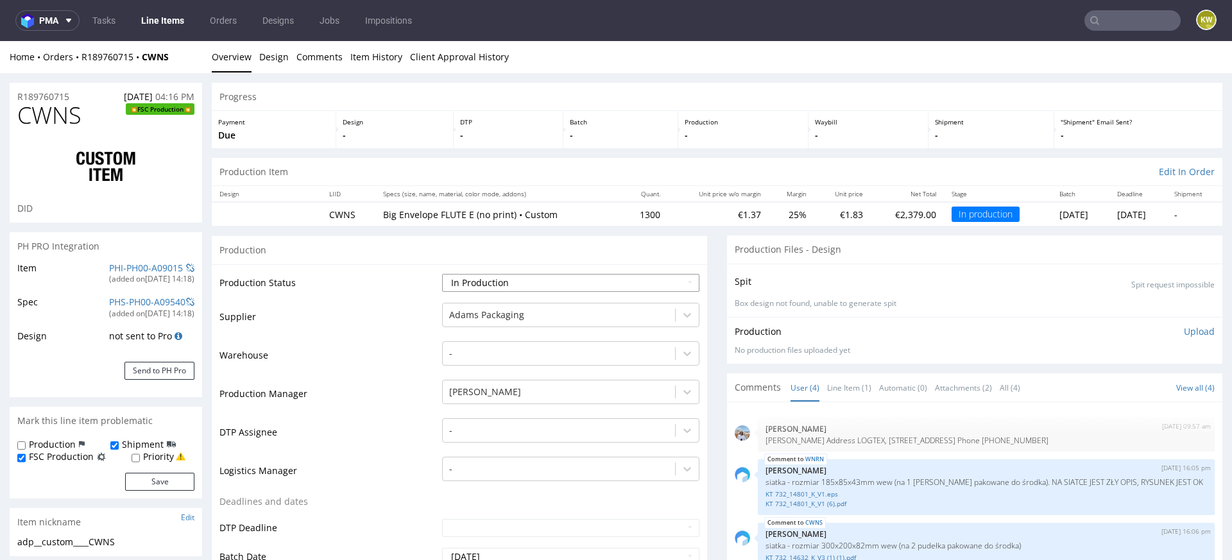
click at [464, 281] on select "Waiting for Artwork Waiting for Diecut Waiting for Mockup Waiting for DTP Waiti…" at bounding box center [570, 283] width 257 height 18
select select "production_complete"
click at [442, 274] on select "Waiting for Artwork Waiting for Diecut Waiting for Mockup Waiting for DTP Waiti…" at bounding box center [570, 283] width 257 height 18
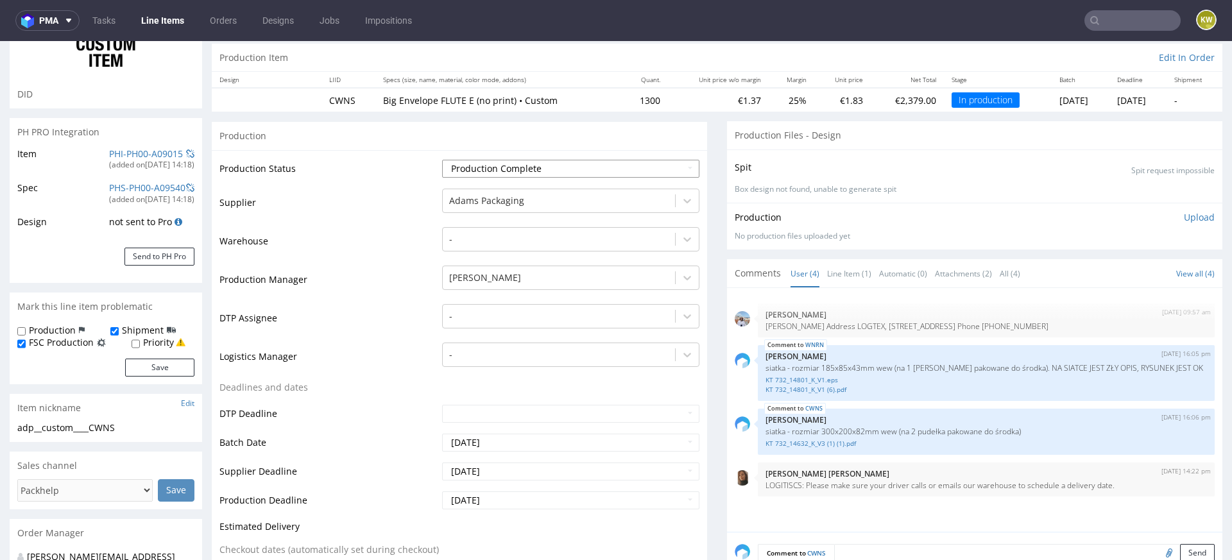
scroll to position [211, 0]
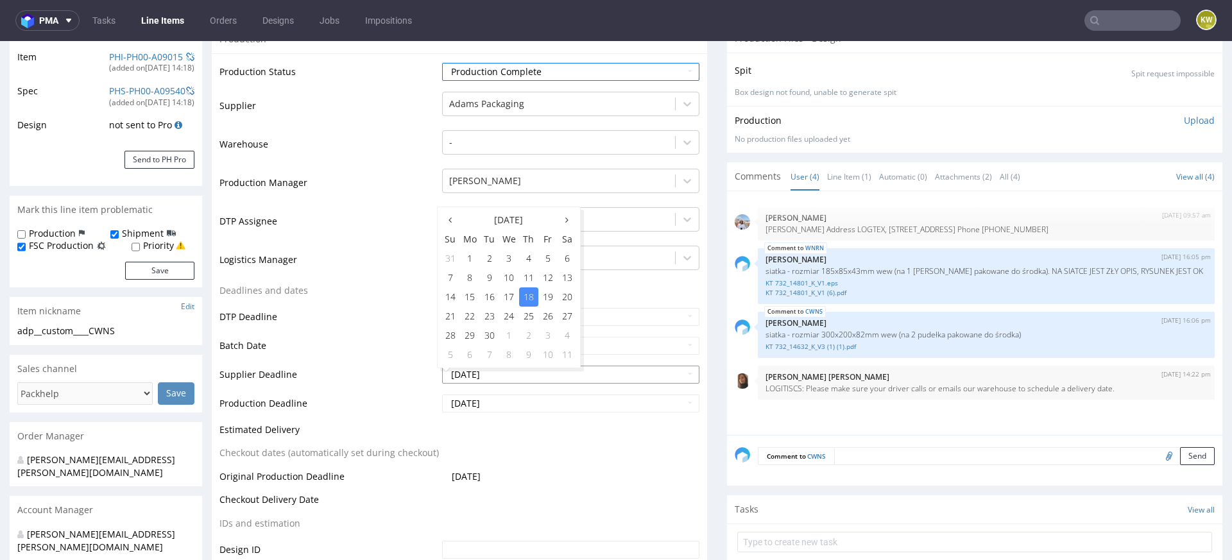
click at [506, 373] on input "[DATE]" at bounding box center [570, 375] width 257 height 18
click at [505, 405] on input "[DATE]" at bounding box center [570, 404] width 257 height 18
click at [528, 328] on td "18" at bounding box center [528, 325] width 19 height 19
type input "[DATE]"
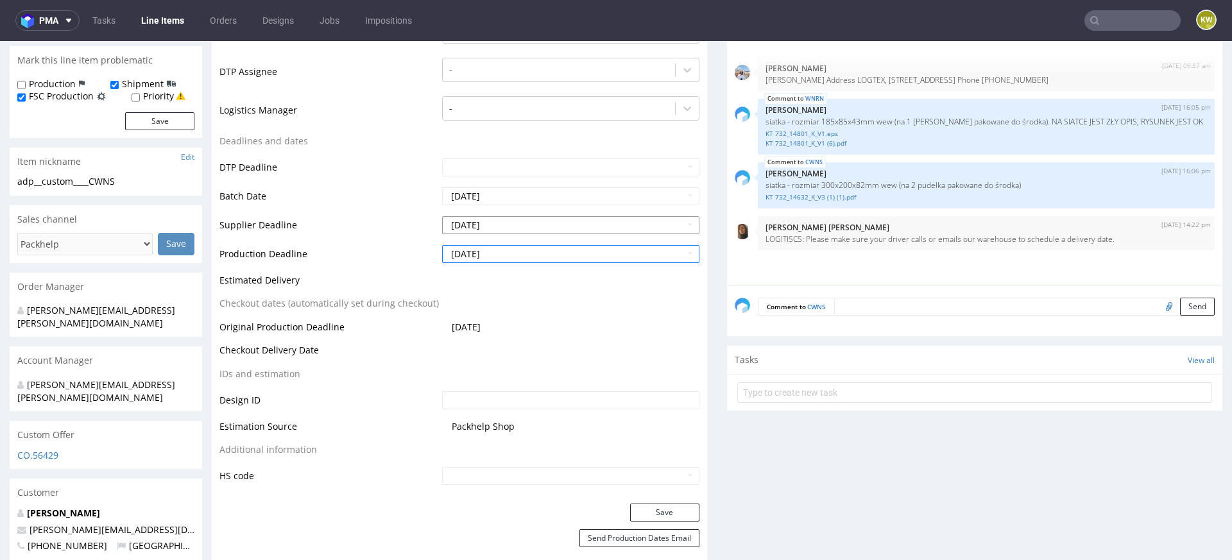
scroll to position [381, 0]
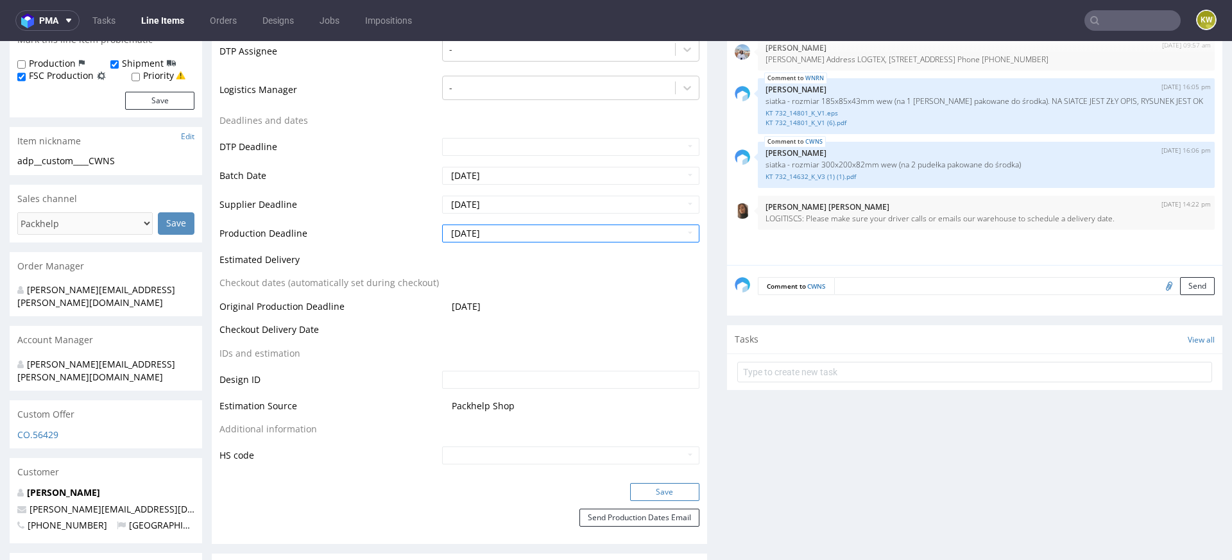
click at [641, 486] on button "Save" at bounding box center [664, 492] width 69 height 18
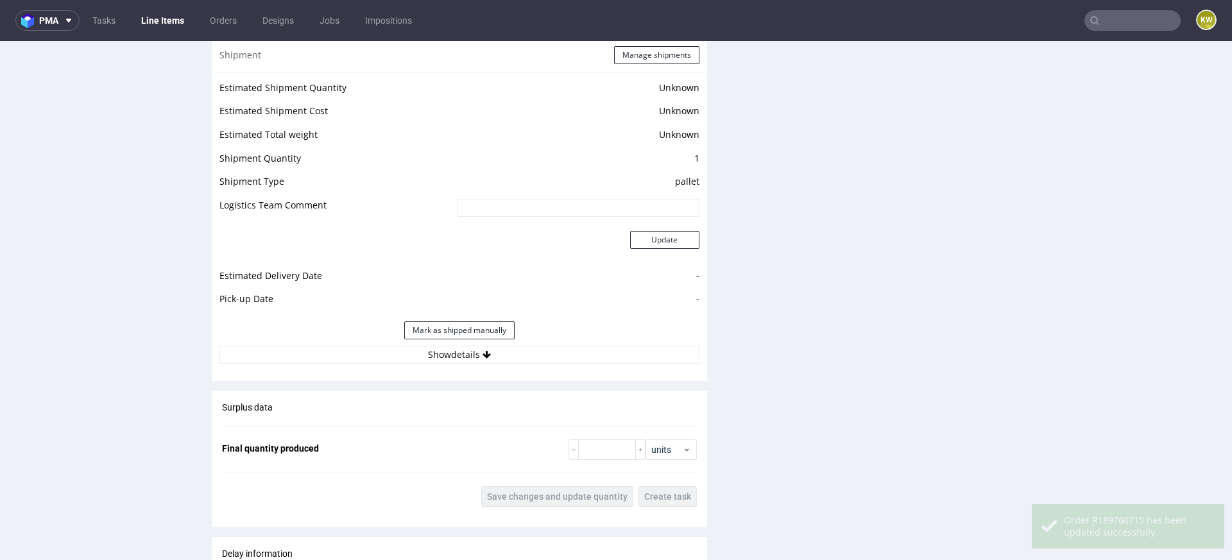
scroll to position [1635, 0]
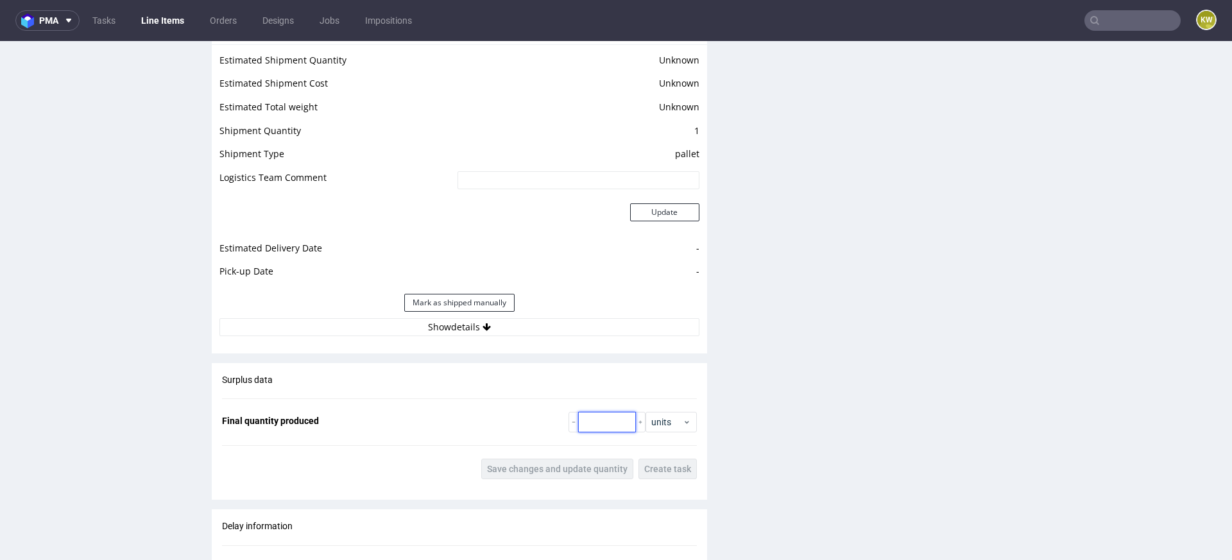
click at [604, 420] on input "number" at bounding box center [607, 422] width 58 height 21
type input "1365"
click at [572, 471] on span "Save changes and update quantity" at bounding box center [557, 468] width 140 height 9
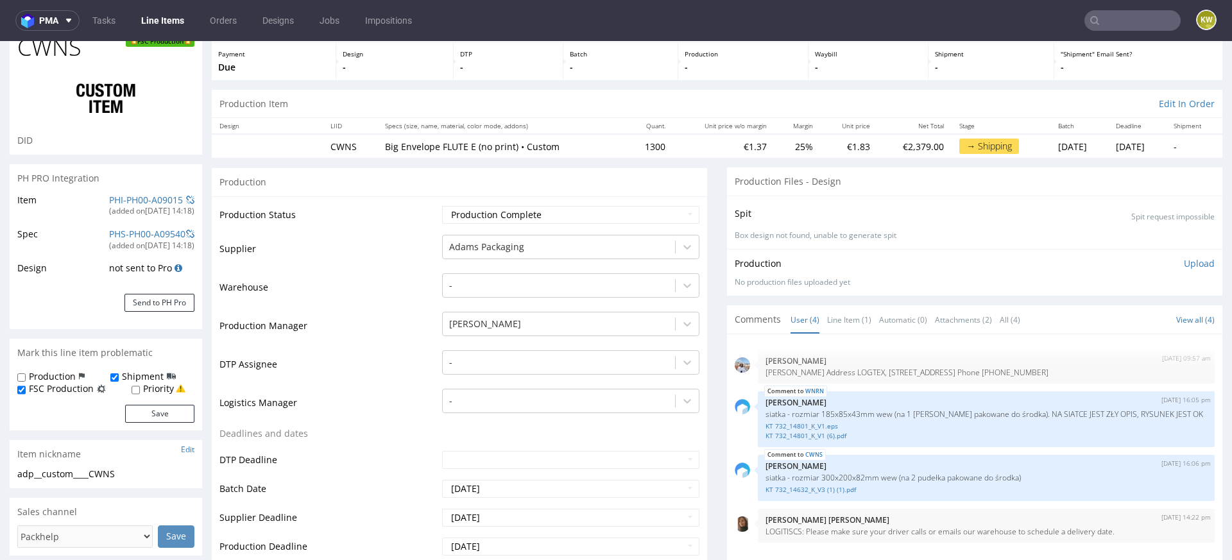
scroll to position [0, 0]
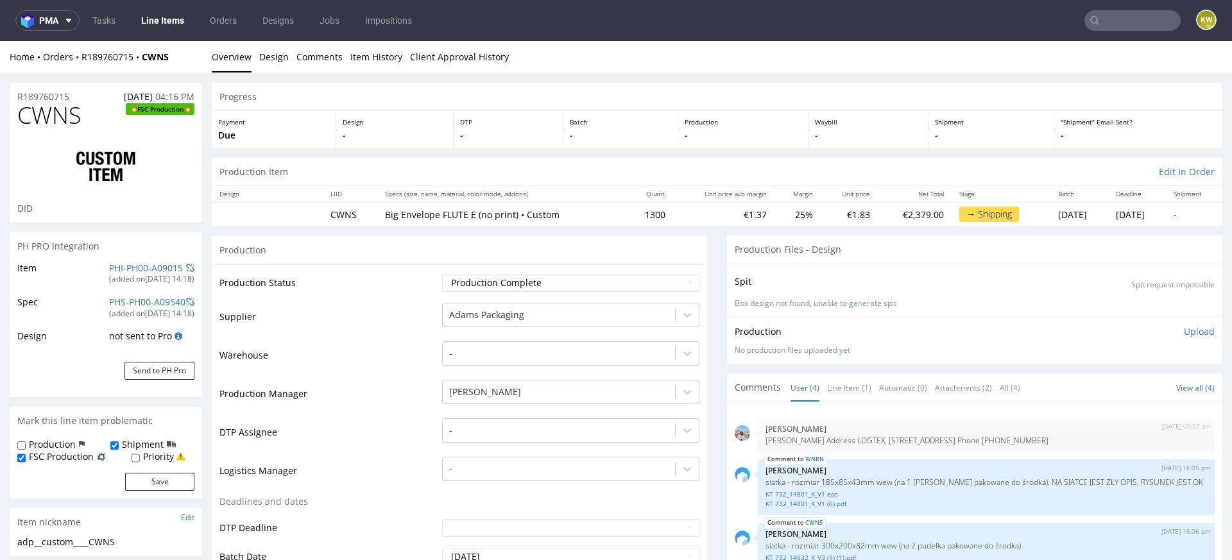
click at [149, 19] on link "Line Items" at bounding box center [162, 20] width 58 height 21
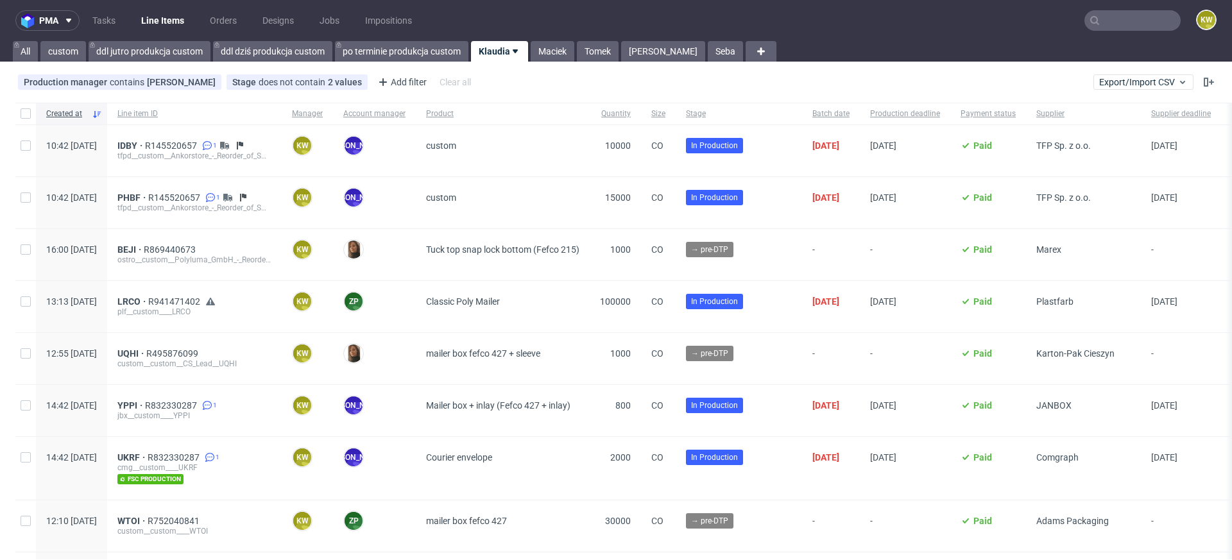
click at [1132, 18] on input "text" at bounding box center [1132, 20] width 96 height 21
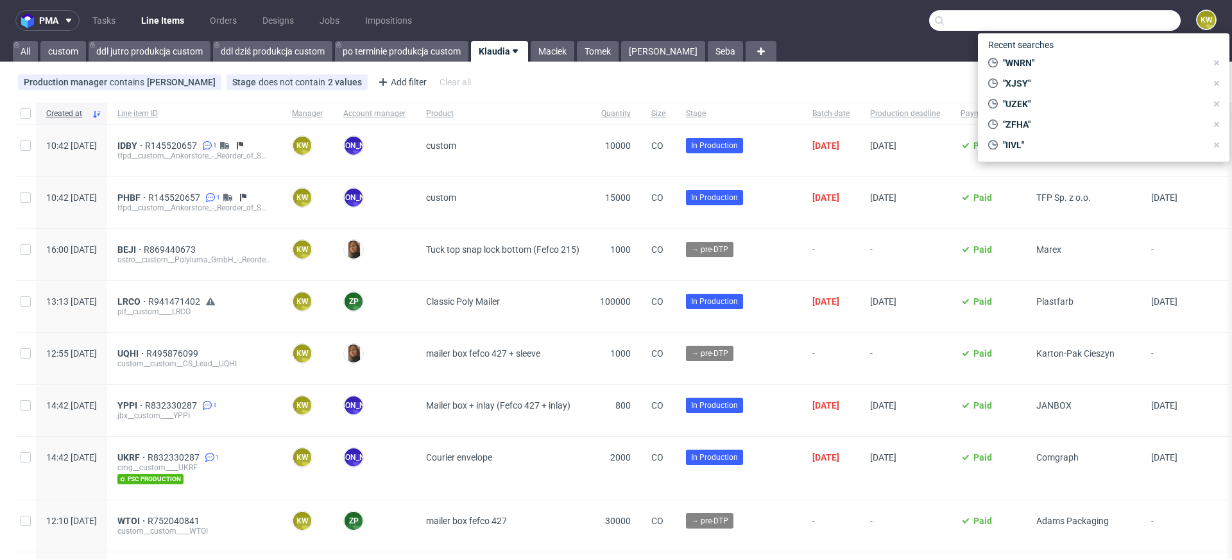
paste input "EFLK"
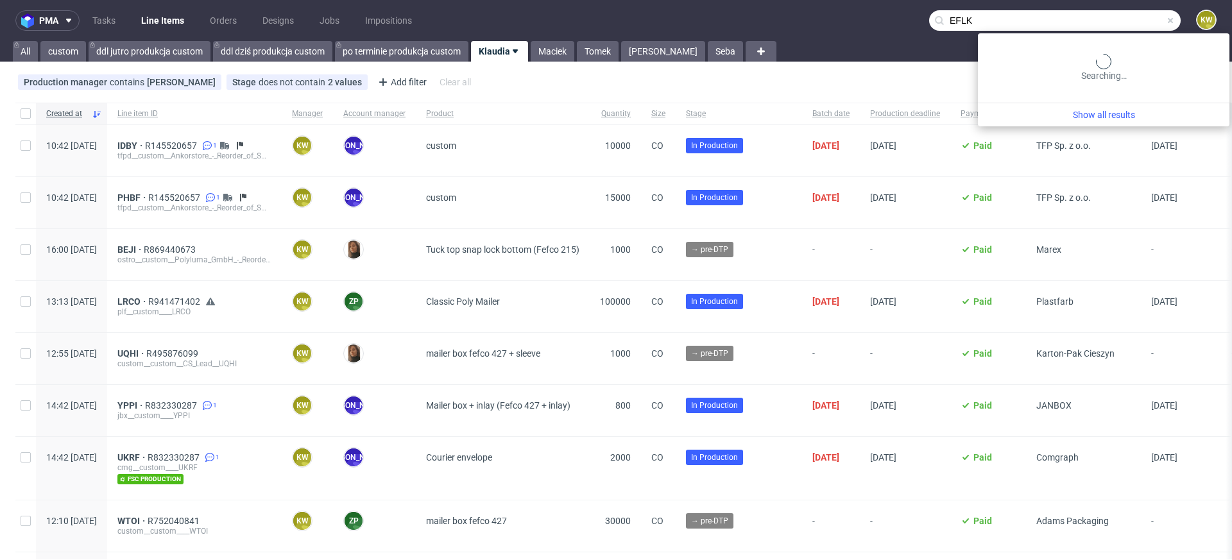
type input "EFLK"
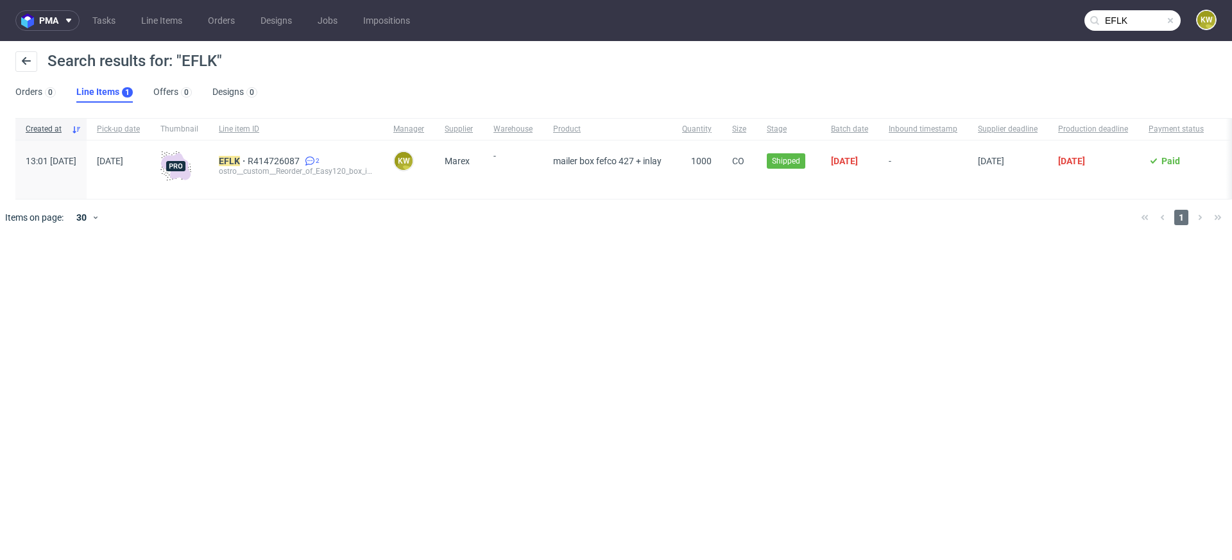
click at [268, 155] on div "EFLK R414726087 2 ostro__custom__Reorder_of_Easy120_box_inlay_and_sleeve__ EFLK" at bounding box center [295, 169] width 174 height 58
click at [257, 168] on div "ostro__custom__Reorder_of_Easy120_box_inlay_and_sleeve__ EFLK" at bounding box center [296, 171] width 154 height 10
click at [257, 167] on div "ostro__custom__Reorder_of_Easy120_box_inlay_and_sleeve__ EFLK" at bounding box center [296, 171] width 154 height 10
click at [240, 158] on mark "EFLK" at bounding box center [229, 161] width 21 height 10
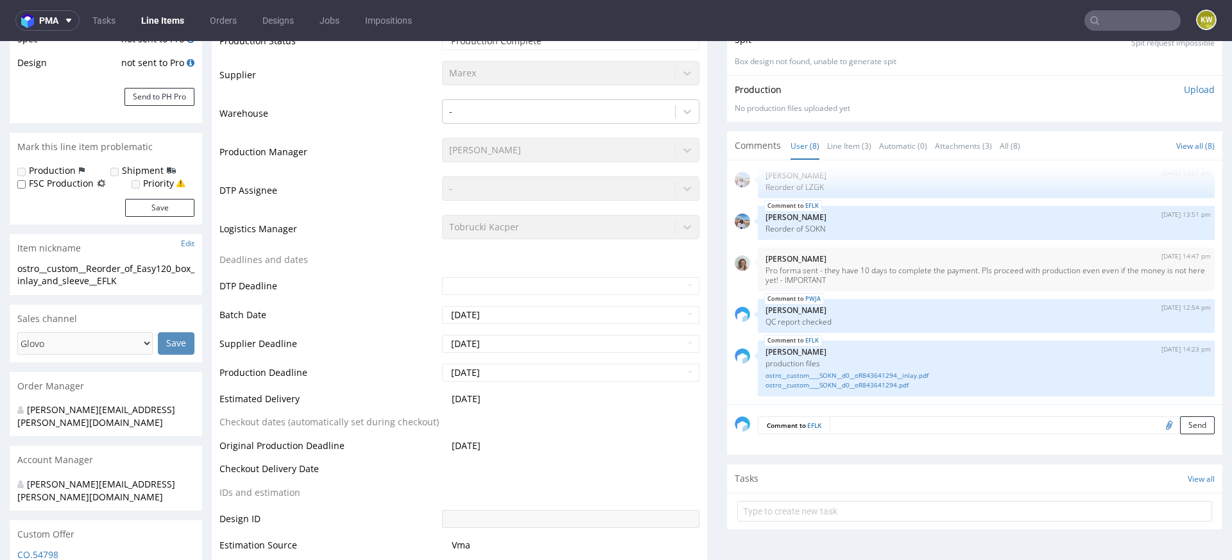
scroll to position [218, 0]
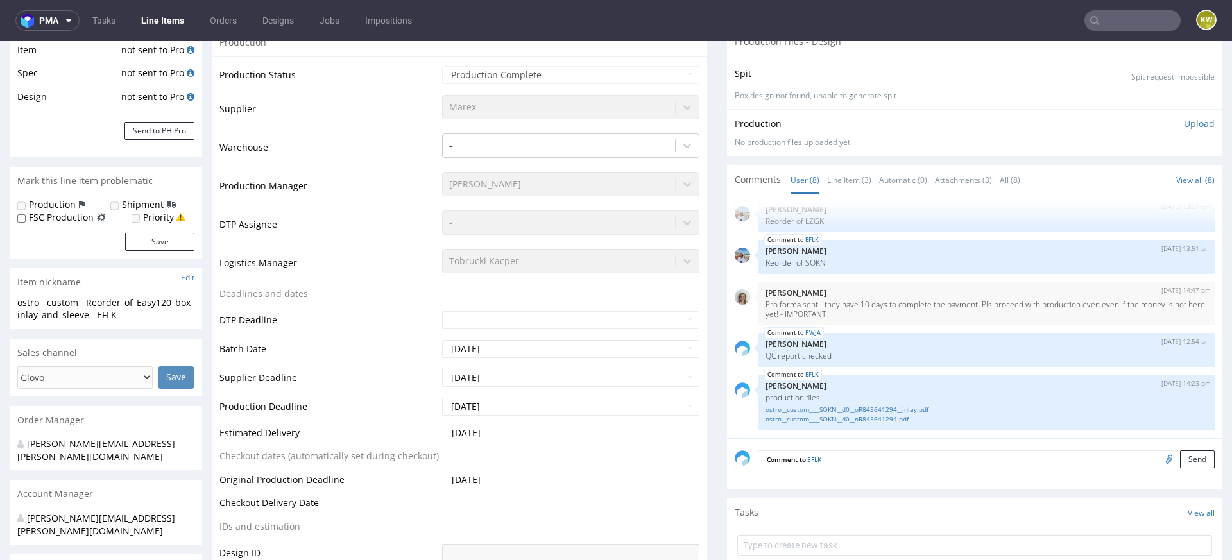
click at [1107, 28] on input "text" at bounding box center [1132, 20] width 96 height 21
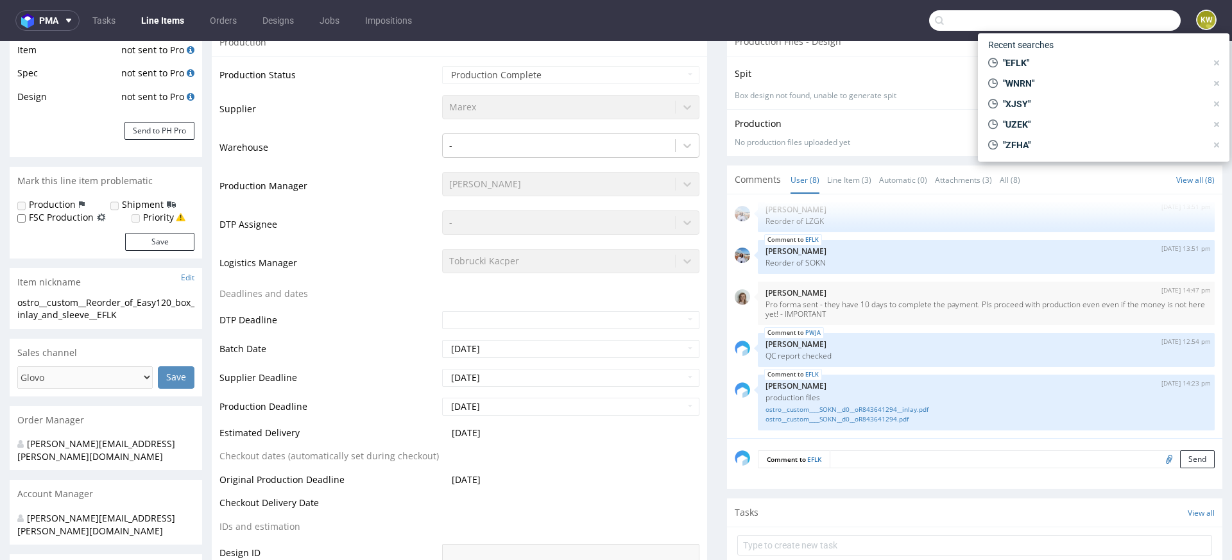
paste input "BLQE"
type input "BLQE"
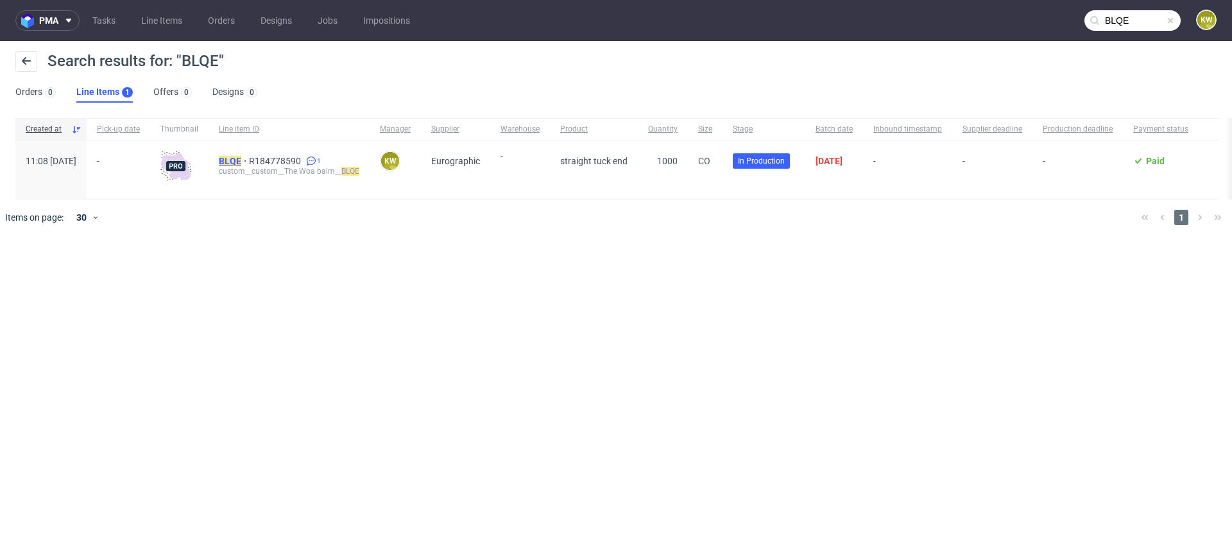
click at [241, 158] on mark "BLQE" at bounding box center [230, 161] width 22 height 10
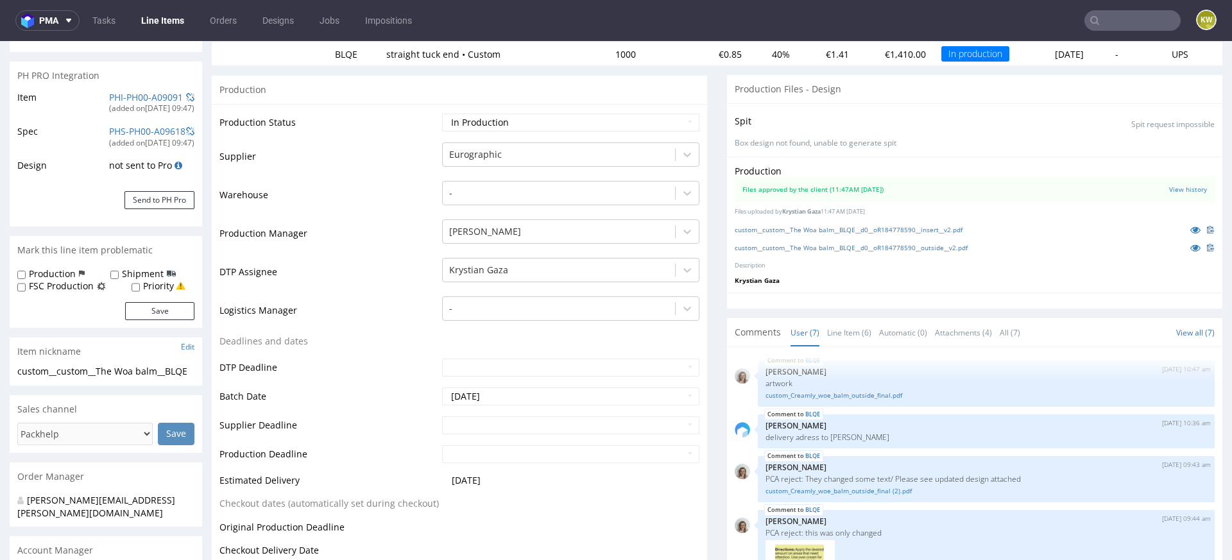
scroll to position [201, 0]
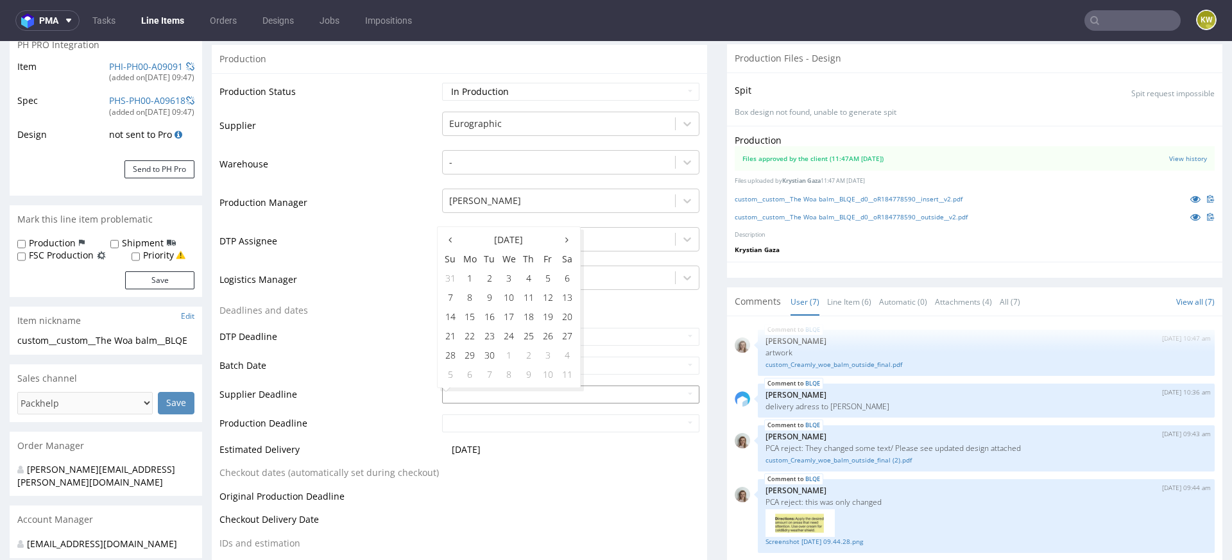
click at [459, 395] on input "text" at bounding box center [570, 395] width 257 height 18
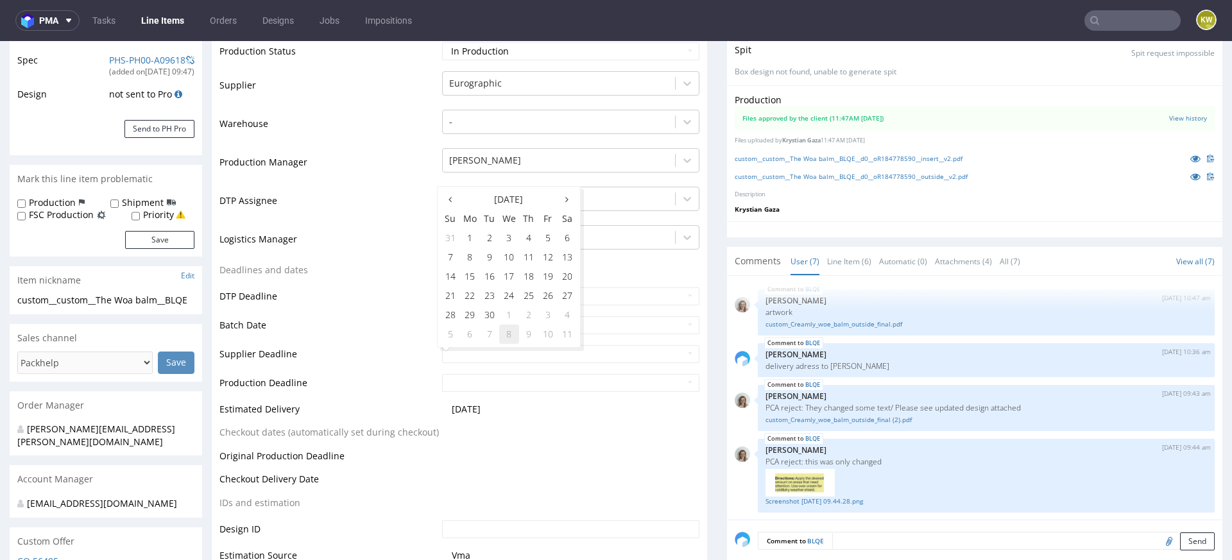
click at [513, 334] on td "8" at bounding box center [509, 334] width 20 height 19
type input "[DATE]"
click at [489, 352] on input "[DATE]" at bounding box center [570, 354] width 257 height 18
click at [455, 201] on th at bounding box center [450, 199] width 19 height 19
click at [507, 333] on td "8" at bounding box center [509, 334] width 20 height 19
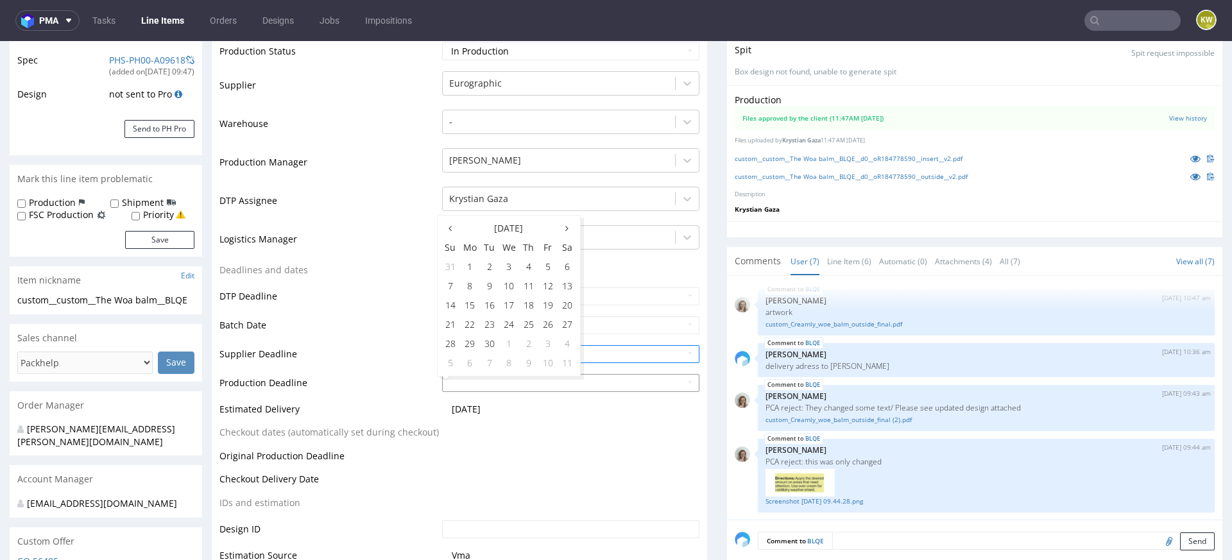
click at [495, 382] on input "text" at bounding box center [570, 383] width 257 height 18
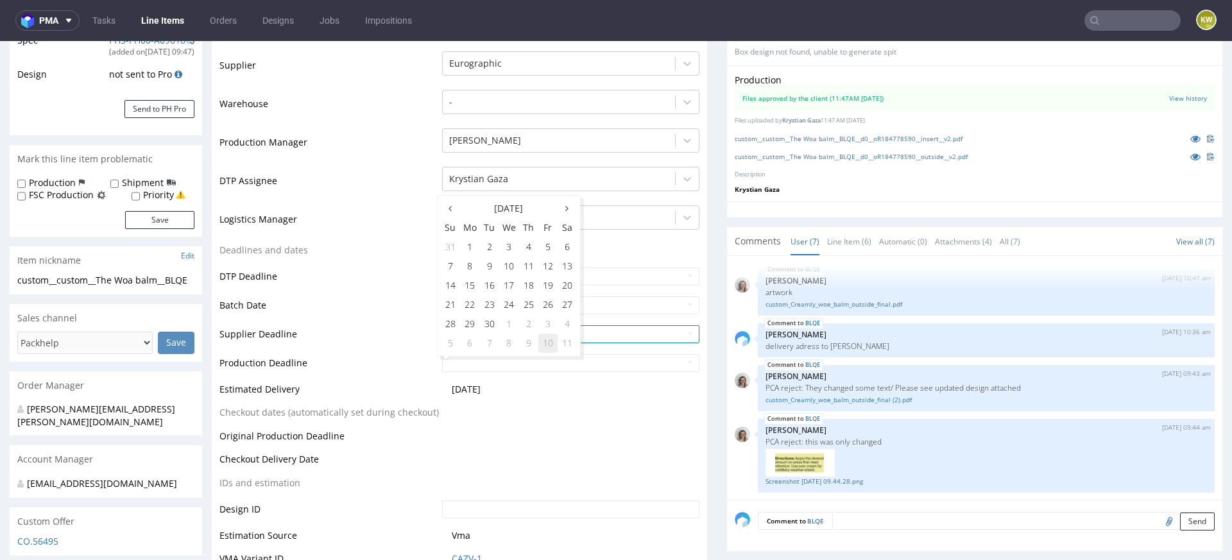
click at [542, 344] on td "10" at bounding box center [547, 343] width 19 height 19
type input "[DATE]"
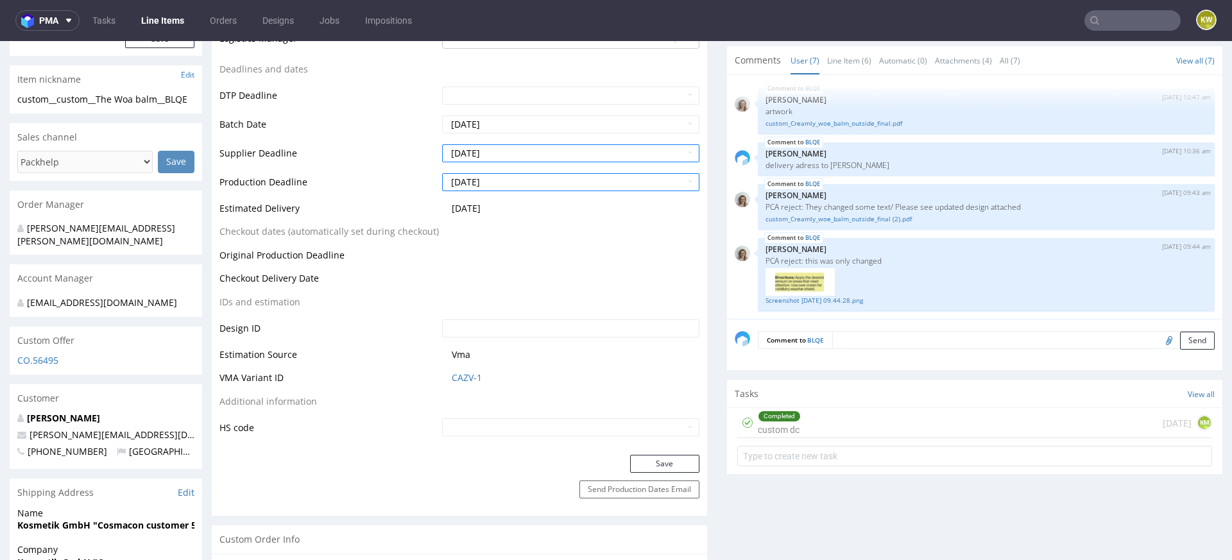
scroll to position [442, 0]
click at [656, 465] on button "Save" at bounding box center [664, 464] width 69 height 18
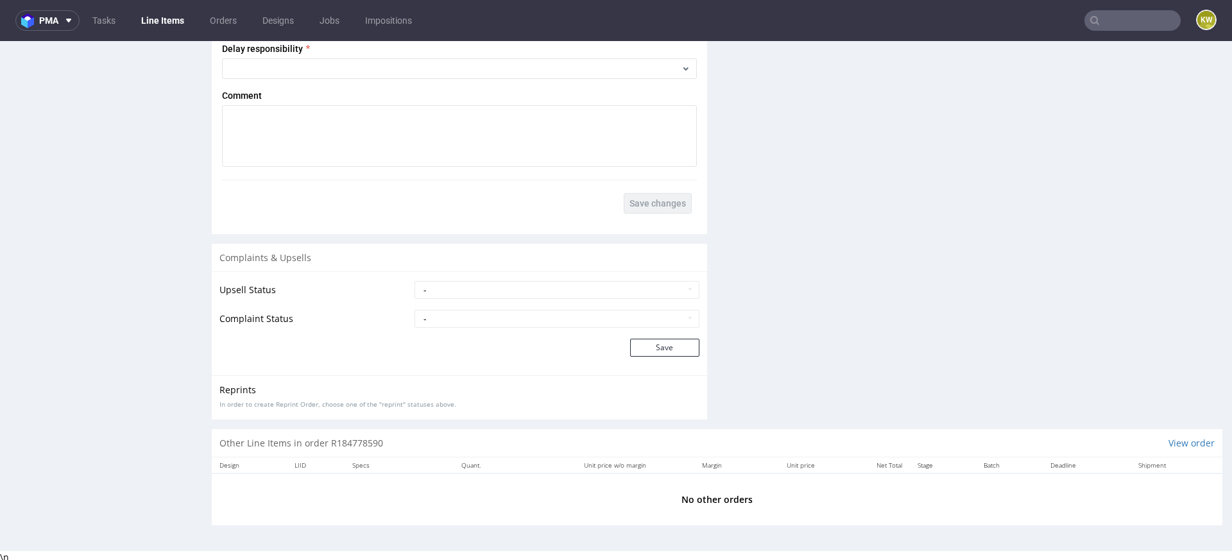
scroll to position [0, 0]
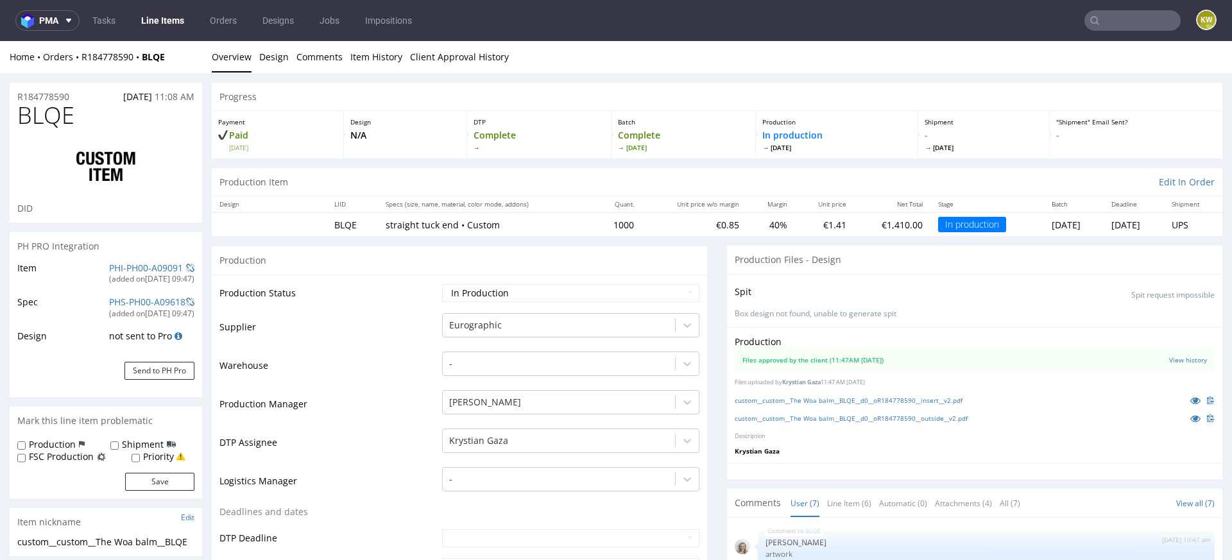
click at [177, 25] on link "Line Items" at bounding box center [162, 20] width 58 height 21
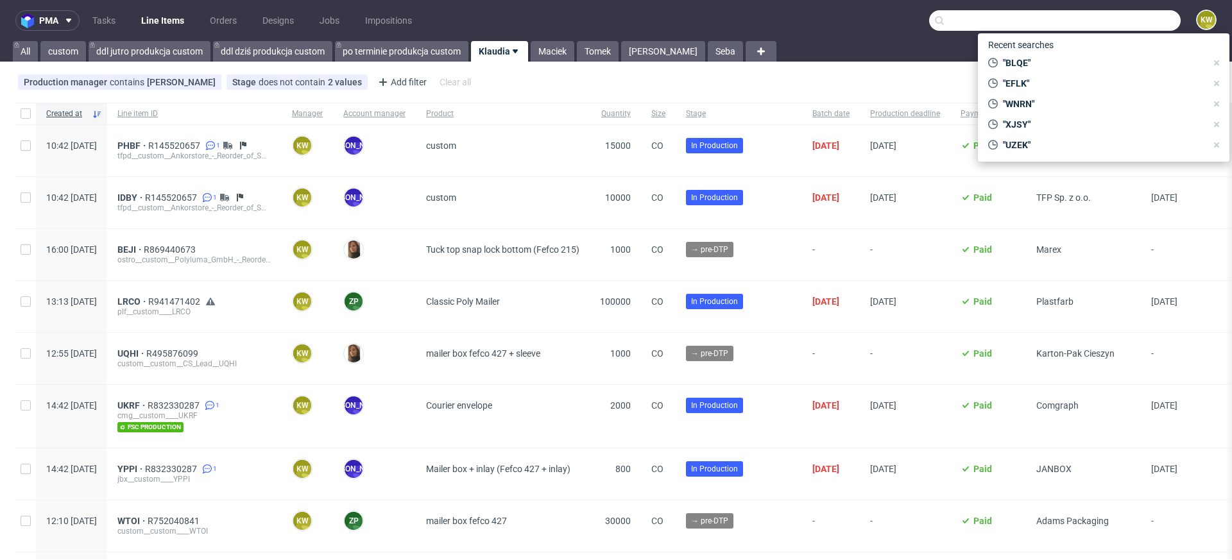
click at [1103, 19] on input "text" at bounding box center [1054, 20] width 251 height 21
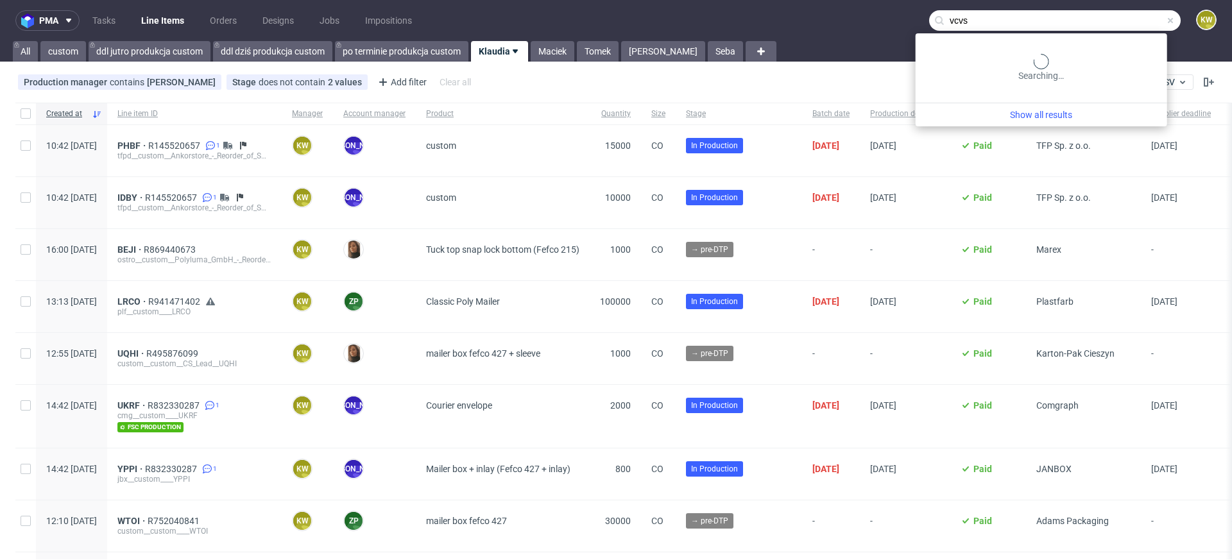
type input "vcvs"
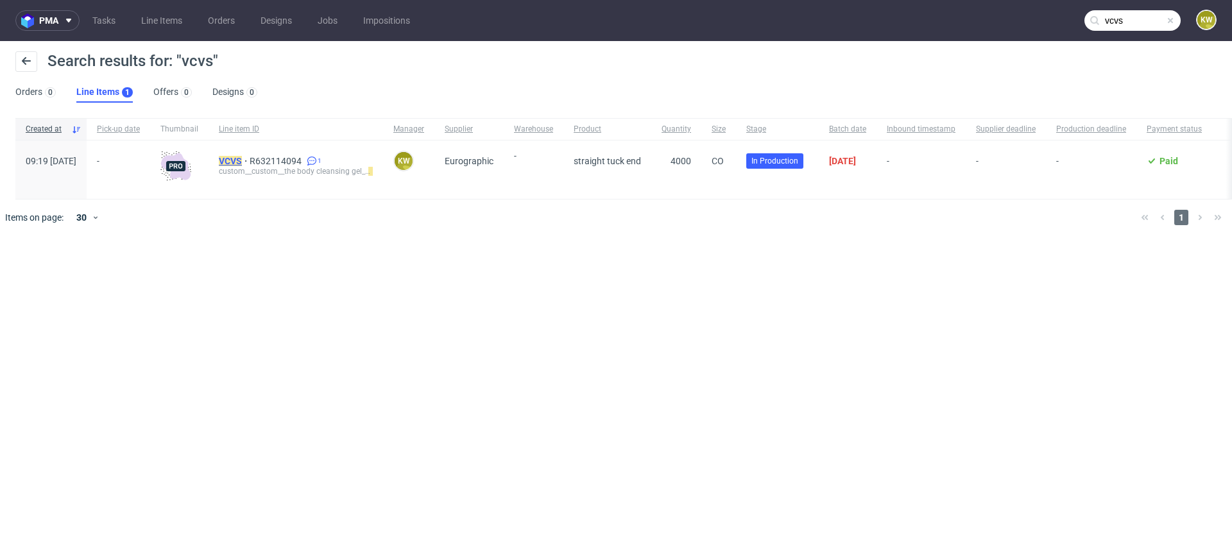
click at [242, 157] on mark "VCVS" at bounding box center [230, 161] width 23 height 10
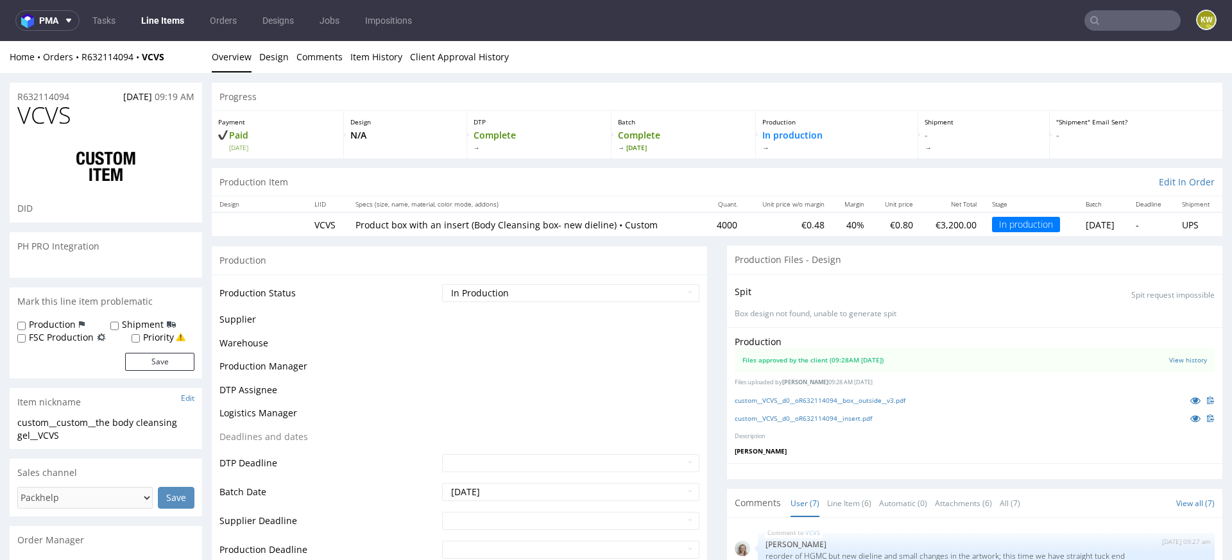
scroll to position [213, 0]
